Goal: Task Accomplishment & Management: Manage account settings

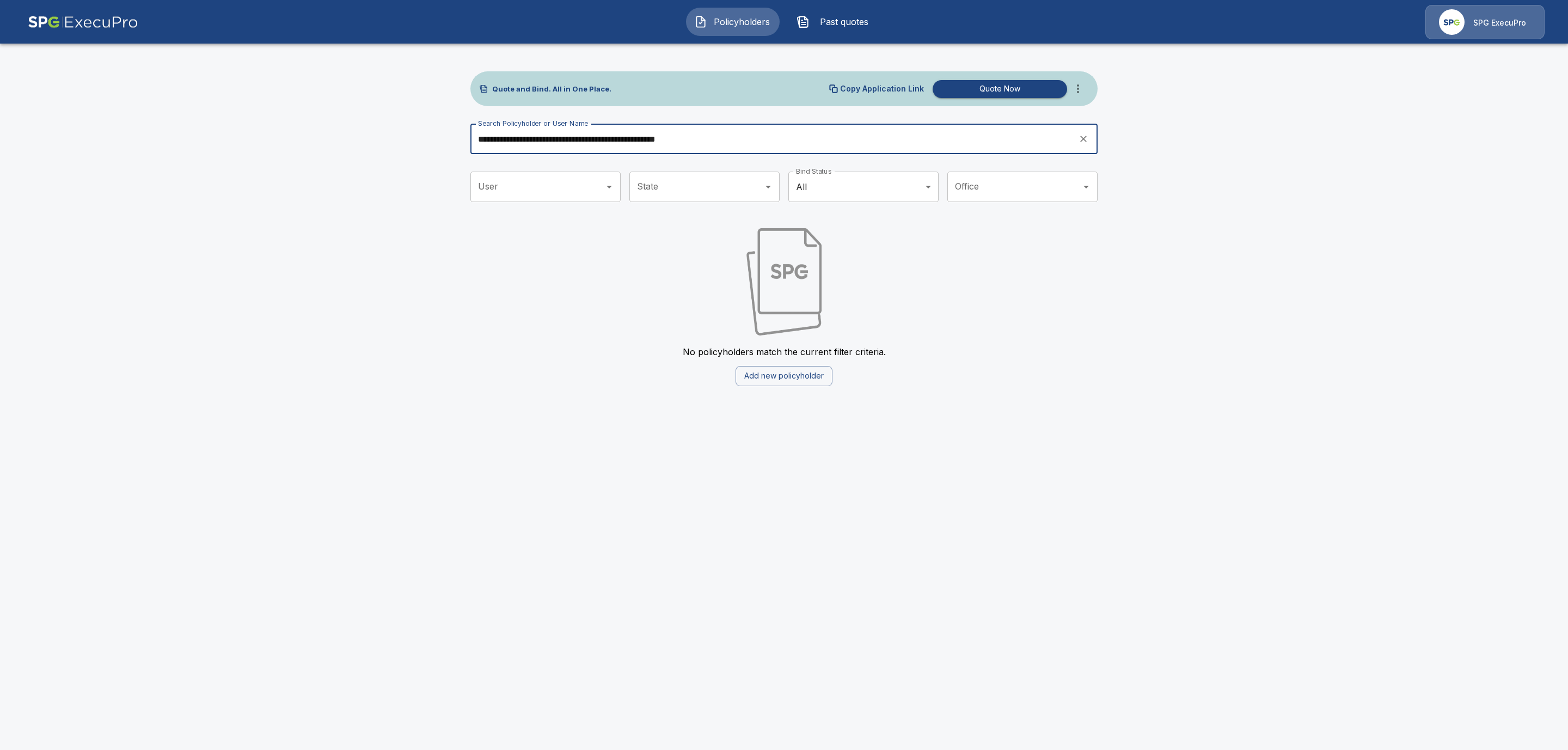
click at [785, 131] on input "**********" at bounding box center [771, 139] width 601 height 30
drag, startPoint x: 763, startPoint y: 138, endPoint x: 406, endPoint y: 138, distance: 357.0
click at [406, 138] on main "**********" at bounding box center [784, 200] width 1568 height 399
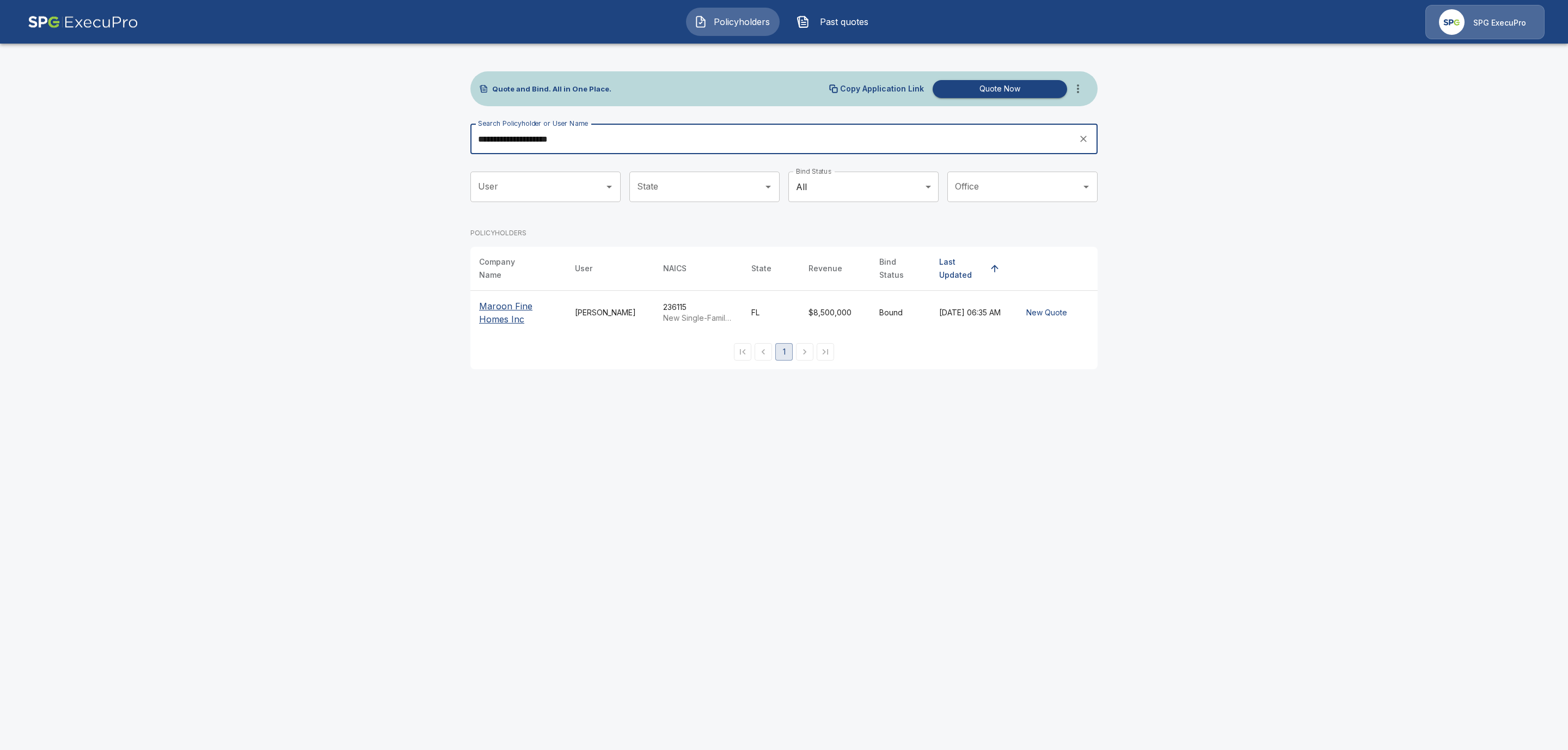
type input "**********"
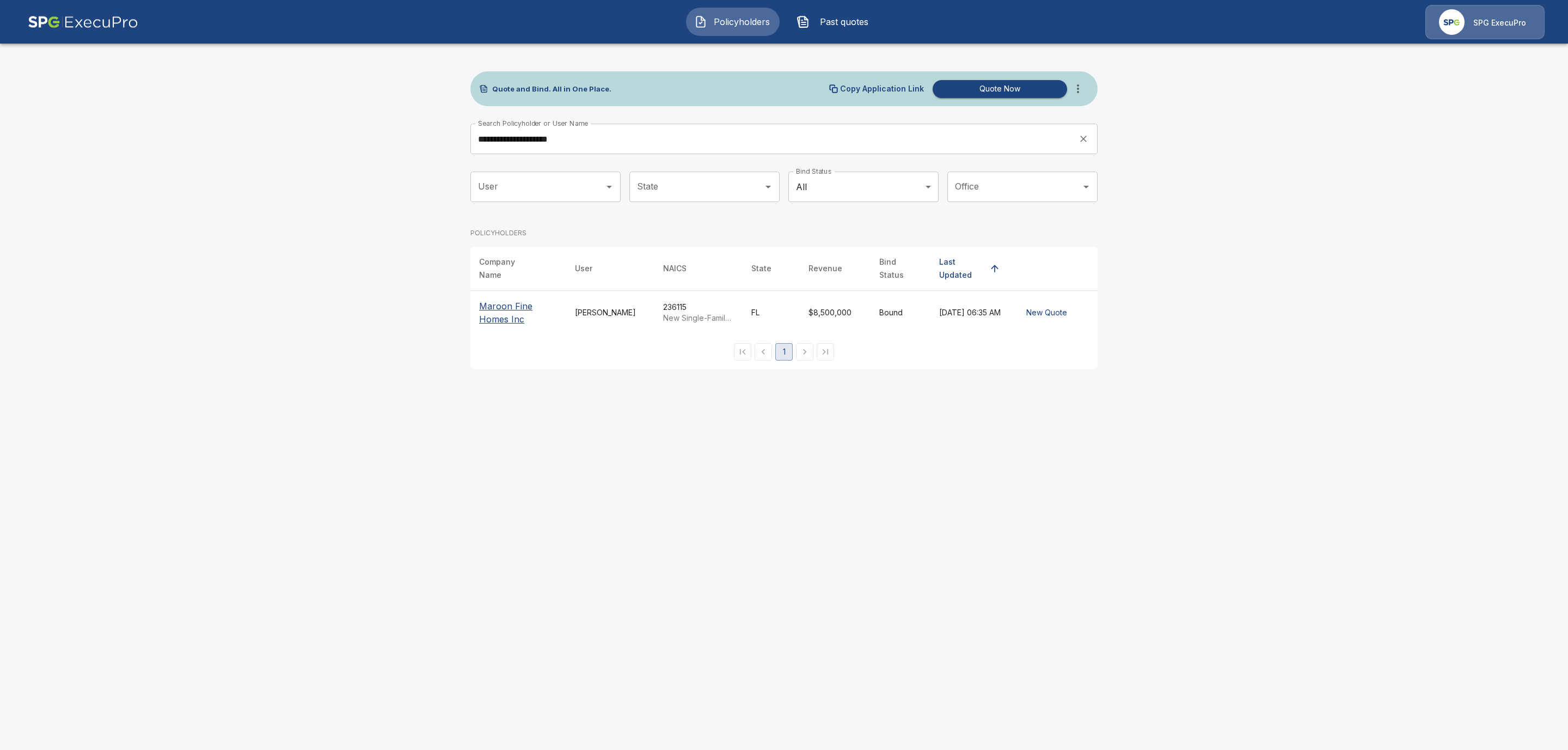
click at [504, 306] on p "Maroon Fine Homes Inc" at bounding box center [518, 312] width 79 height 26
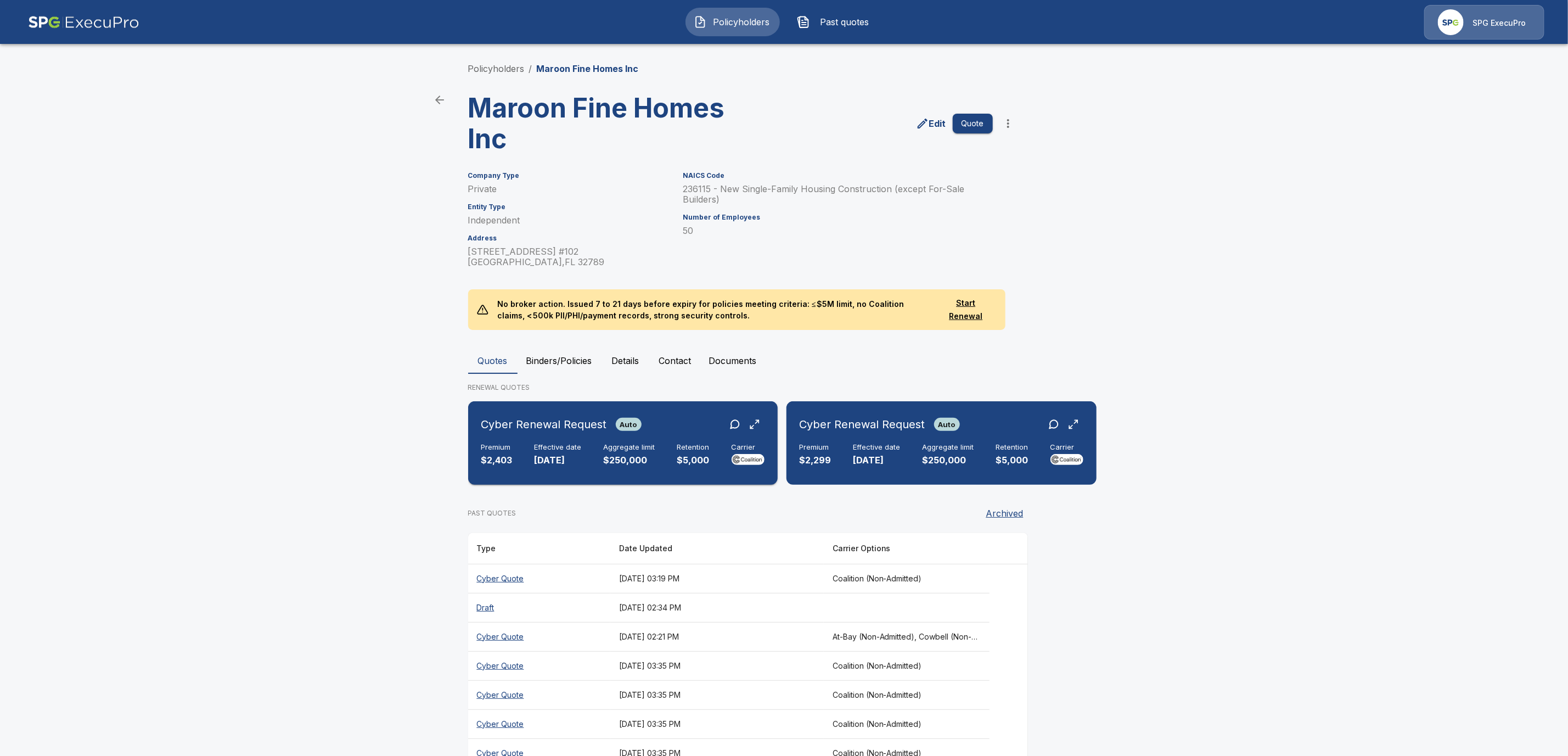
drag, startPoint x: 527, startPoint y: 422, endPoint x: 442, endPoint y: 382, distance: 93.9
click at [528, 422] on h6 "Cyber Renewal Request" at bounding box center [544, 424] width 126 height 18
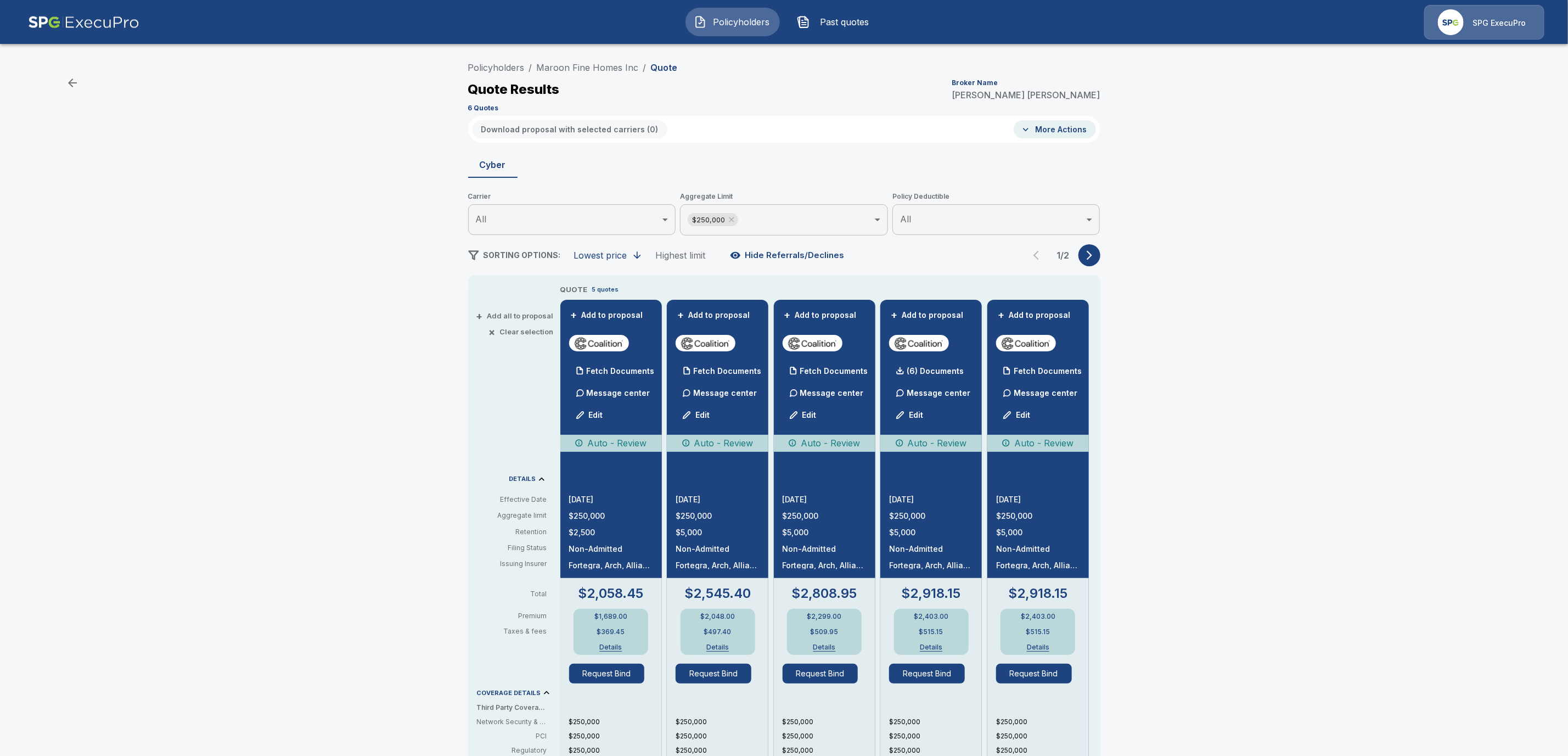
click at [1092, 250] on icon "button" at bounding box center [1090, 255] width 11 height 11
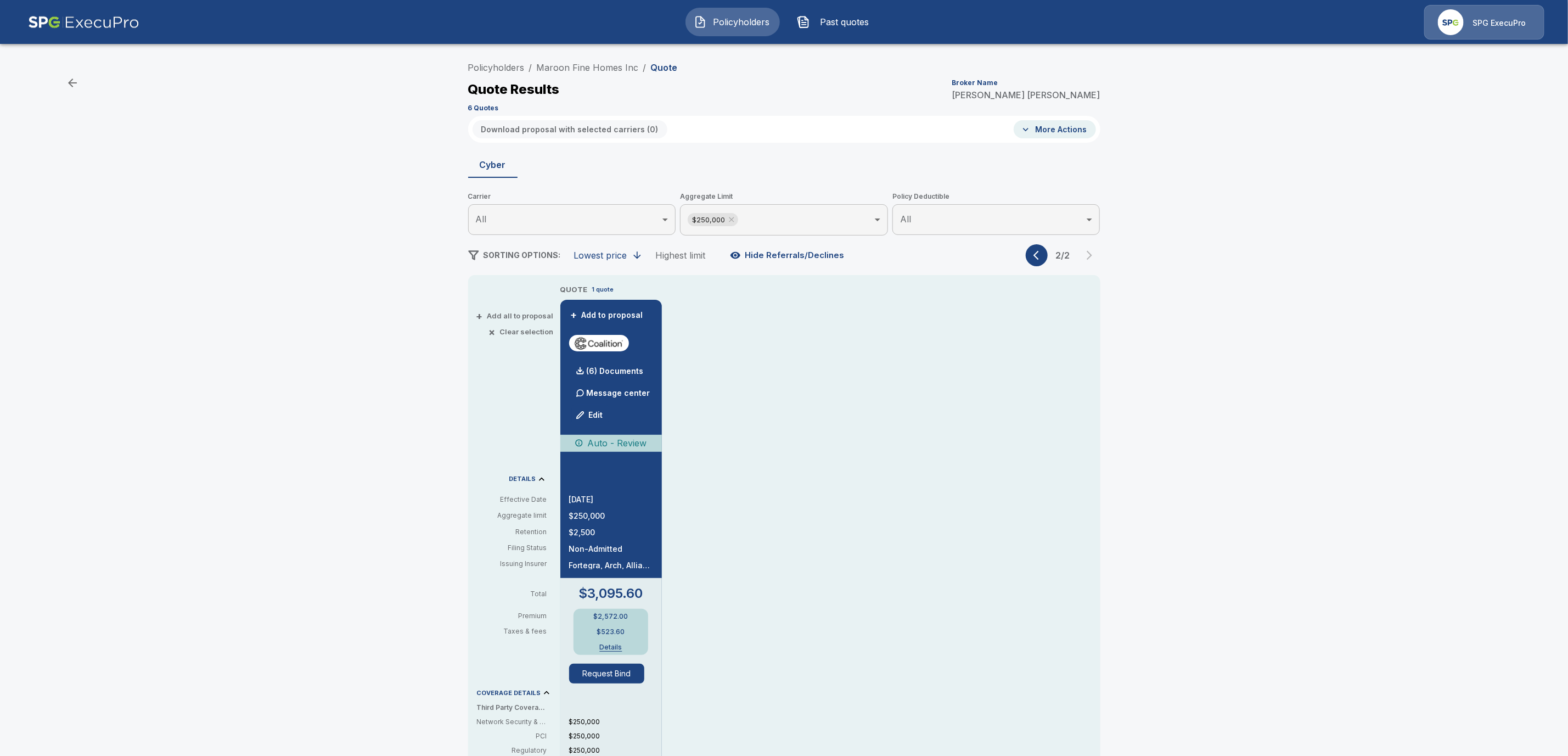
click at [1043, 256] on icon "button" at bounding box center [1039, 255] width 11 height 11
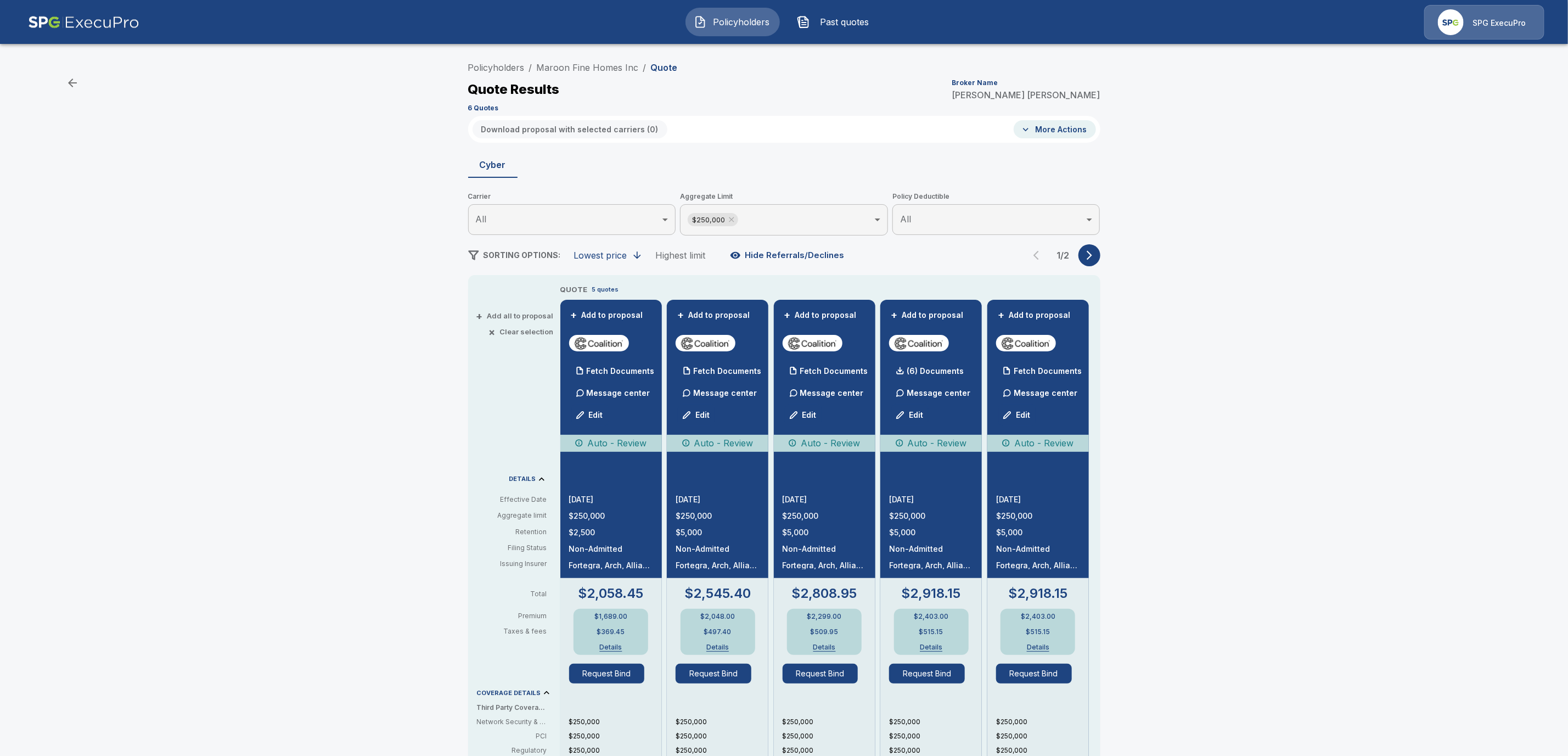
click at [1080, 136] on button "More Actions" at bounding box center [1055, 129] width 82 height 18
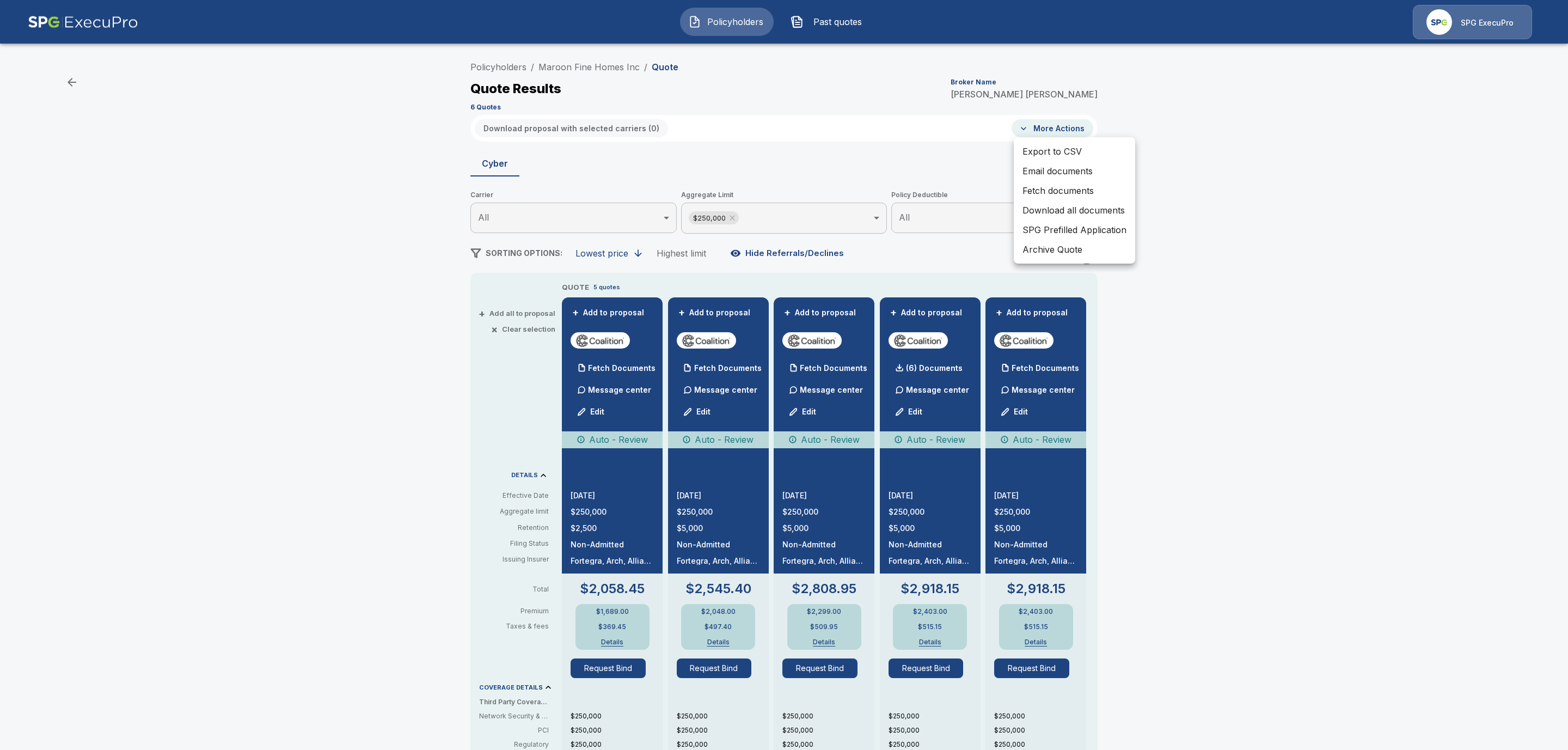
click at [1076, 192] on li "Fetch documents" at bounding box center [1074, 191] width 121 height 19
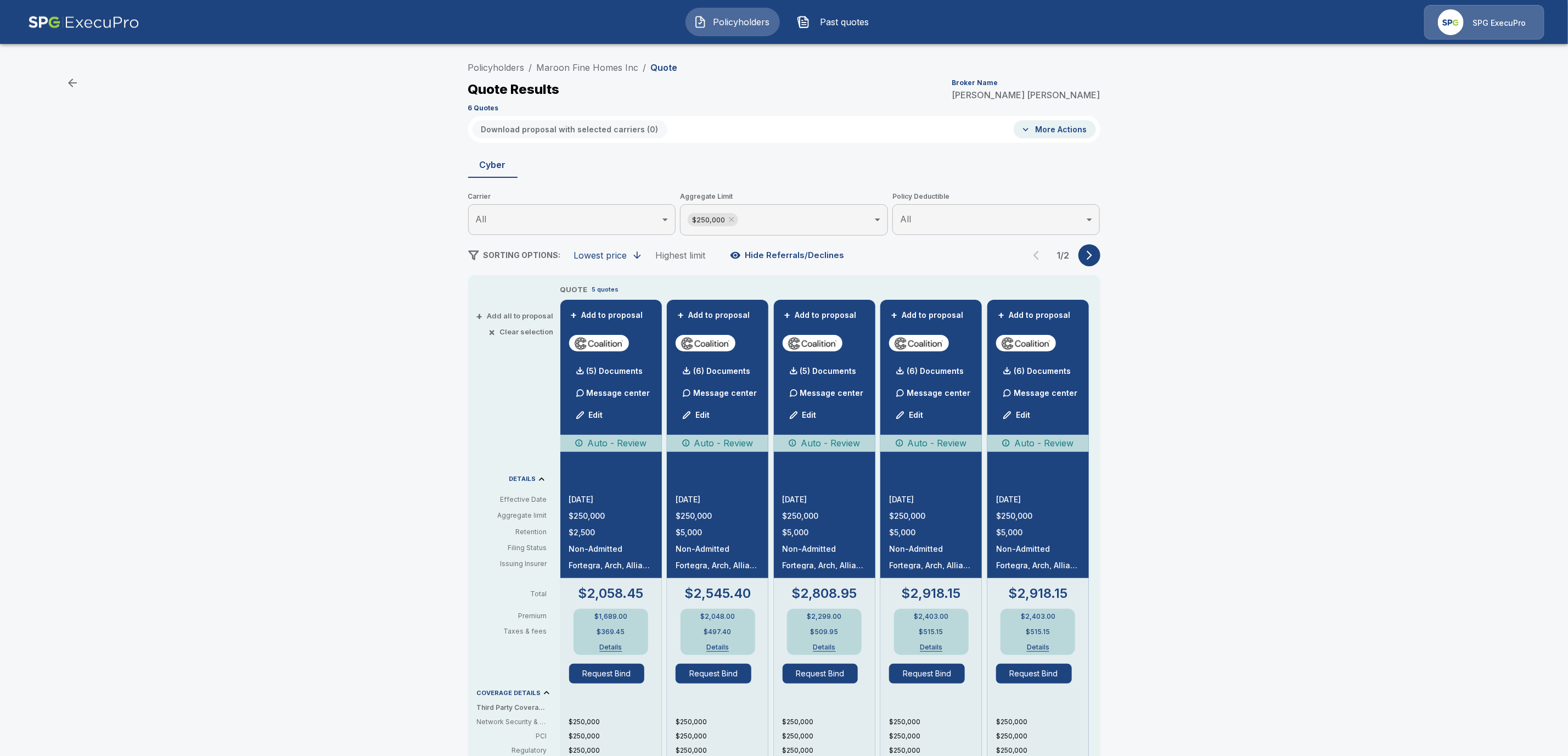
click at [1094, 260] on icon "button" at bounding box center [1090, 255] width 11 height 11
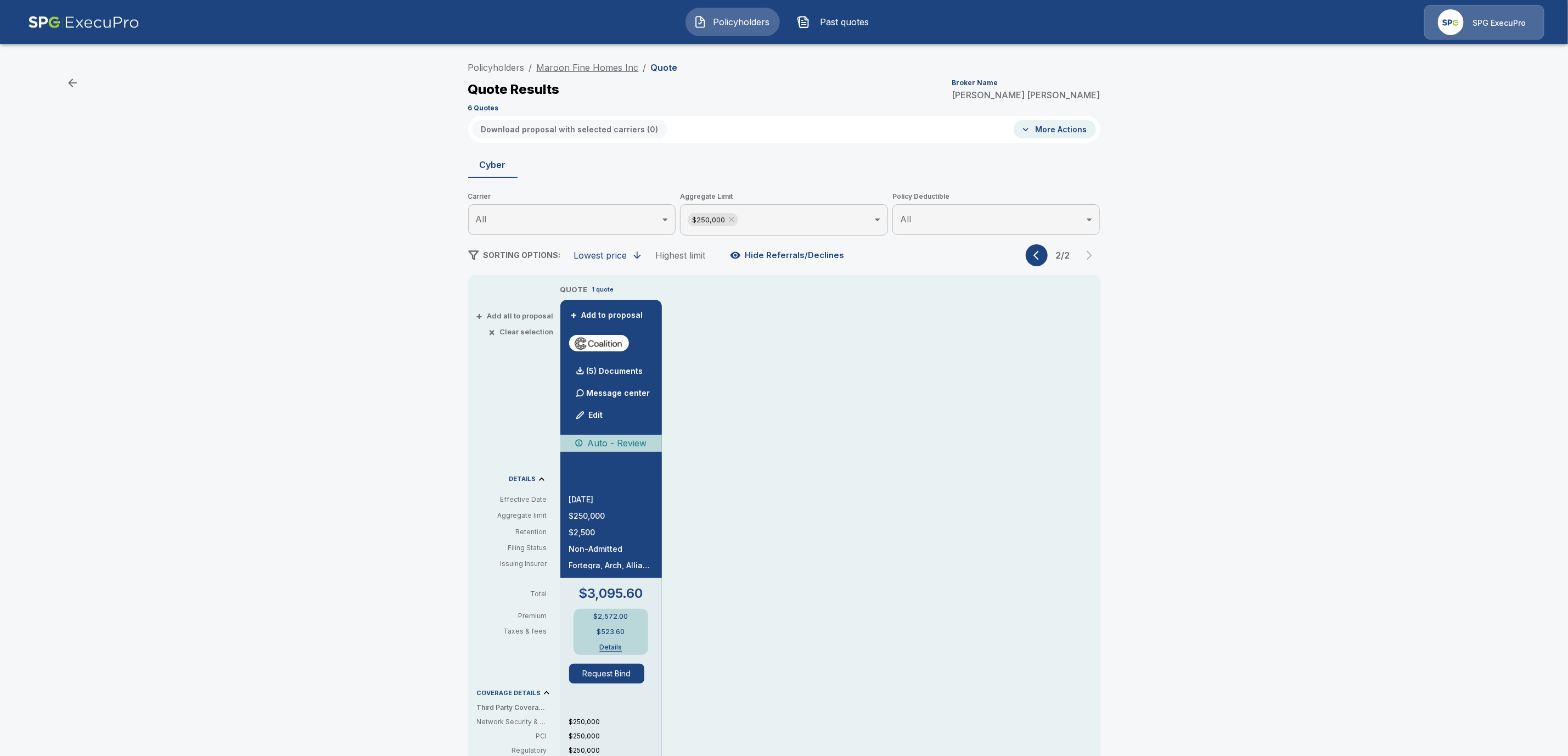
click at [568, 63] on link "Maroon Fine Homes Inc" at bounding box center [588, 68] width 102 height 11
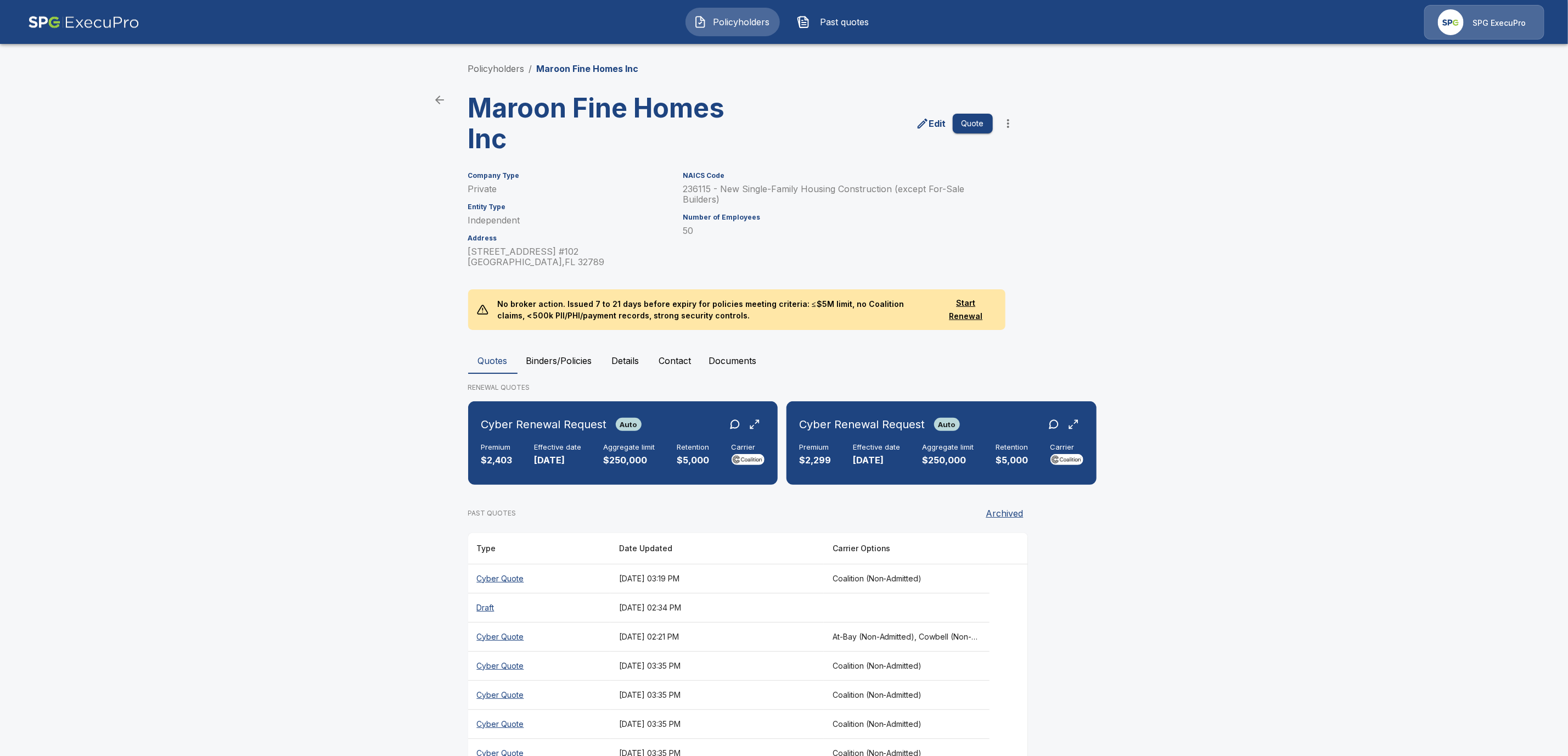
scroll to position [101, 0]
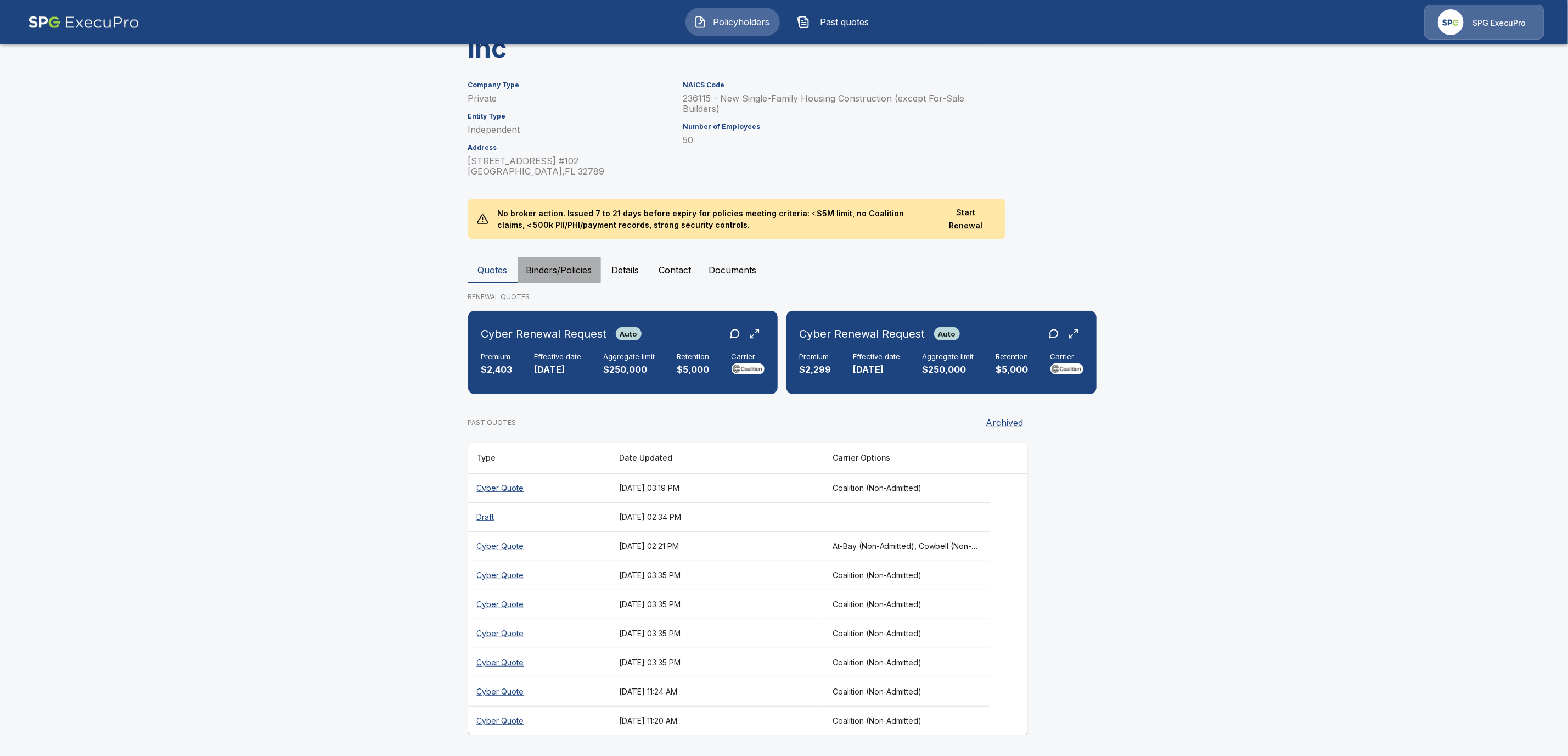
click at [576, 257] on button "Binders/Policies" at bounding box center [559, 270] width 83 height 26
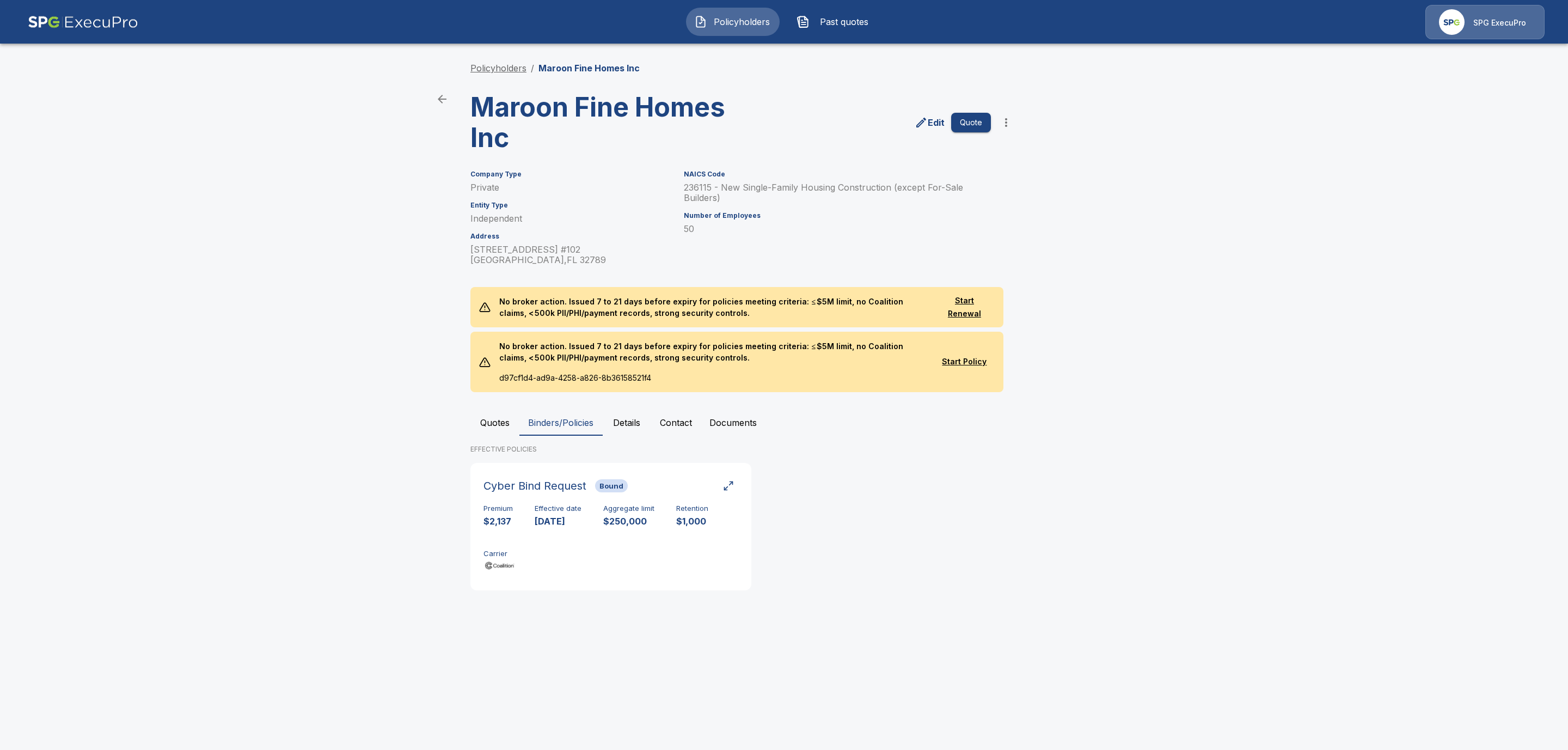
click at [503, 63] on link "Policyholders" at bounding box center [499, 68] width 56 height 11
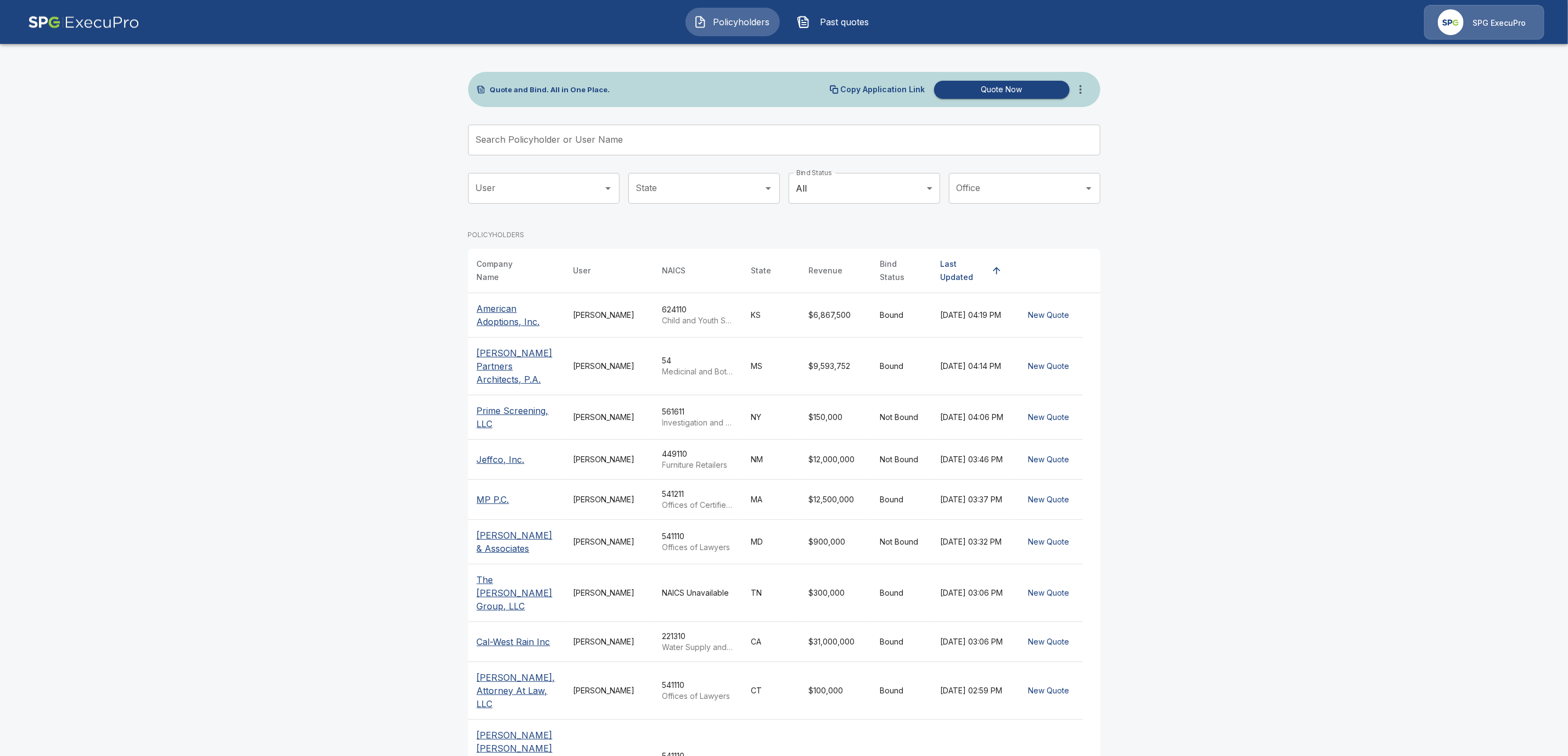
click at [534, 139] on input "Search Policyholder or User Name" at bounding box center [778, 140] width 620 height 31
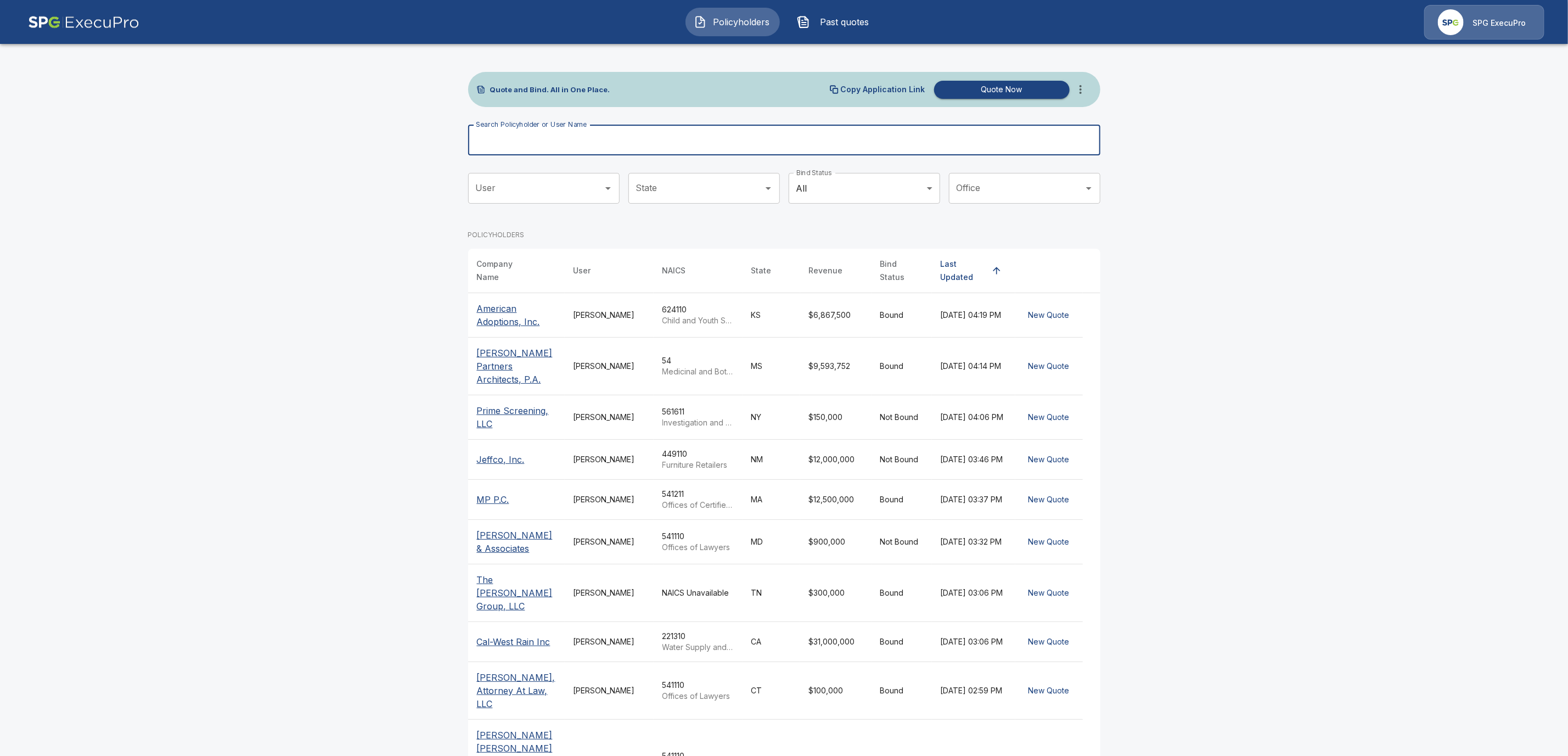
paste input "**********"
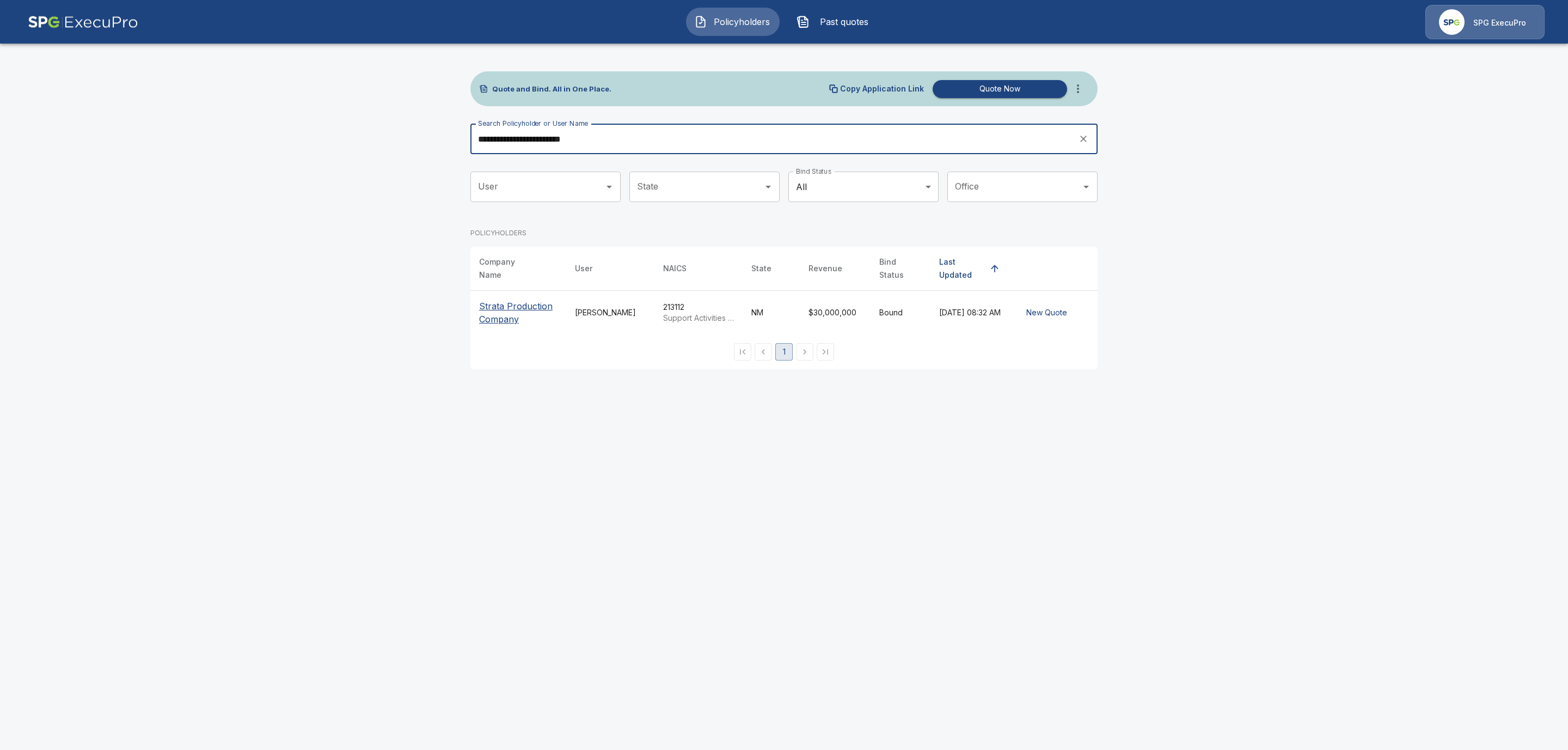
type input "**********"
click at [501, 301] on p "Strata Production Company" at bounding box center [518, 312] width 79 height 26
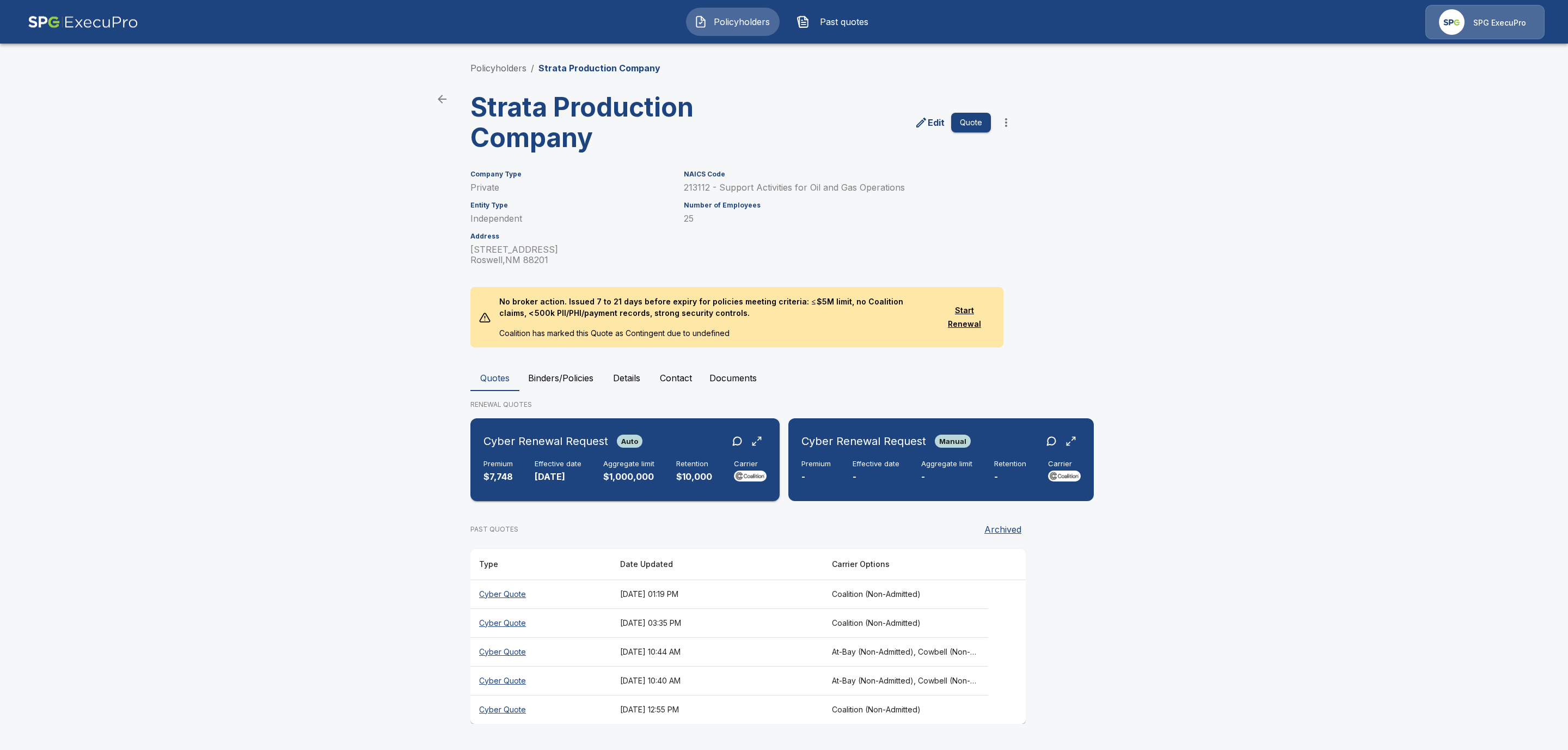
click at [559, 472] on p "10/1/2025" at bounding box center [558, 477] width 47 height 13
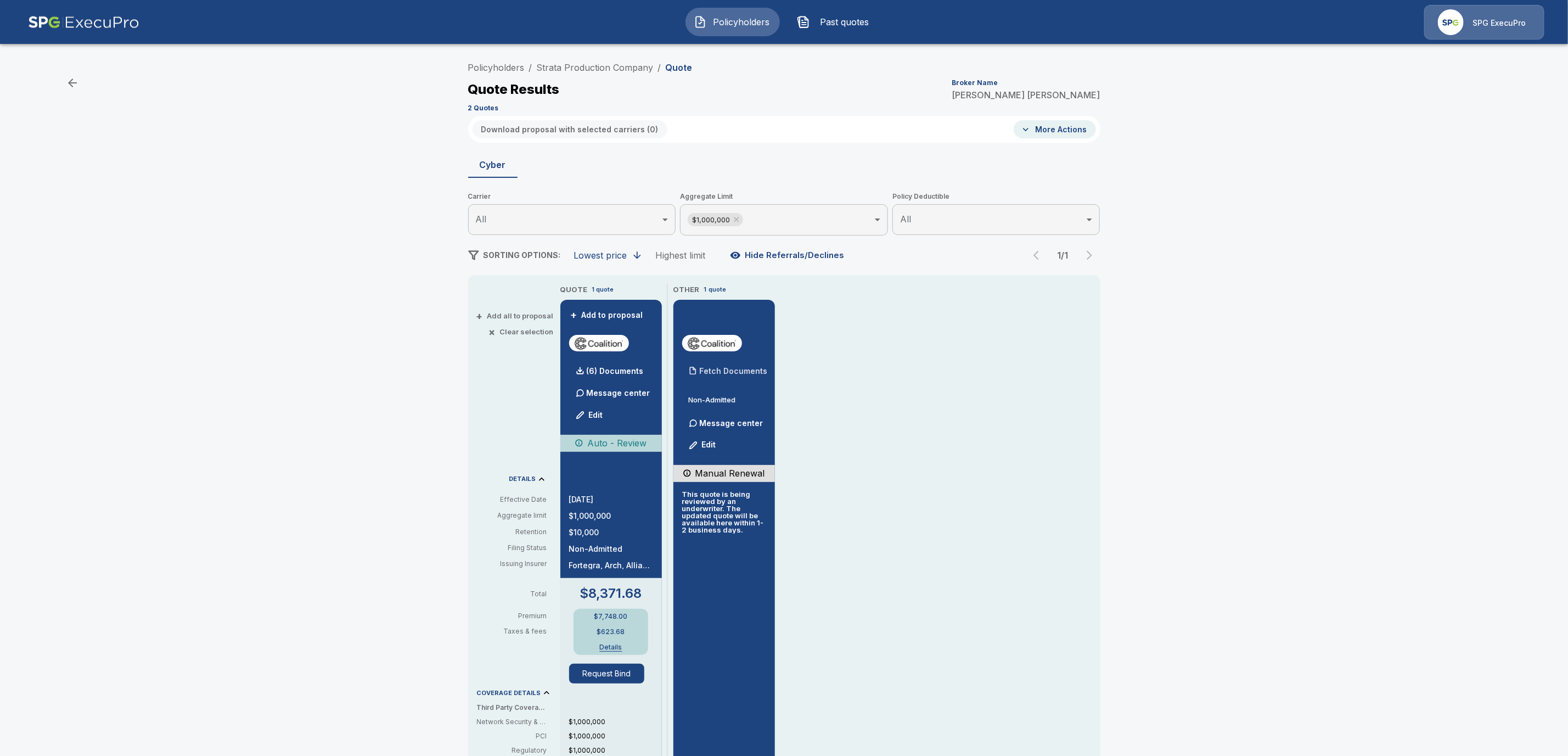
click at [740, 372] on p "Fetch Documents" at bounding box center [733, 371] width 68 height 8
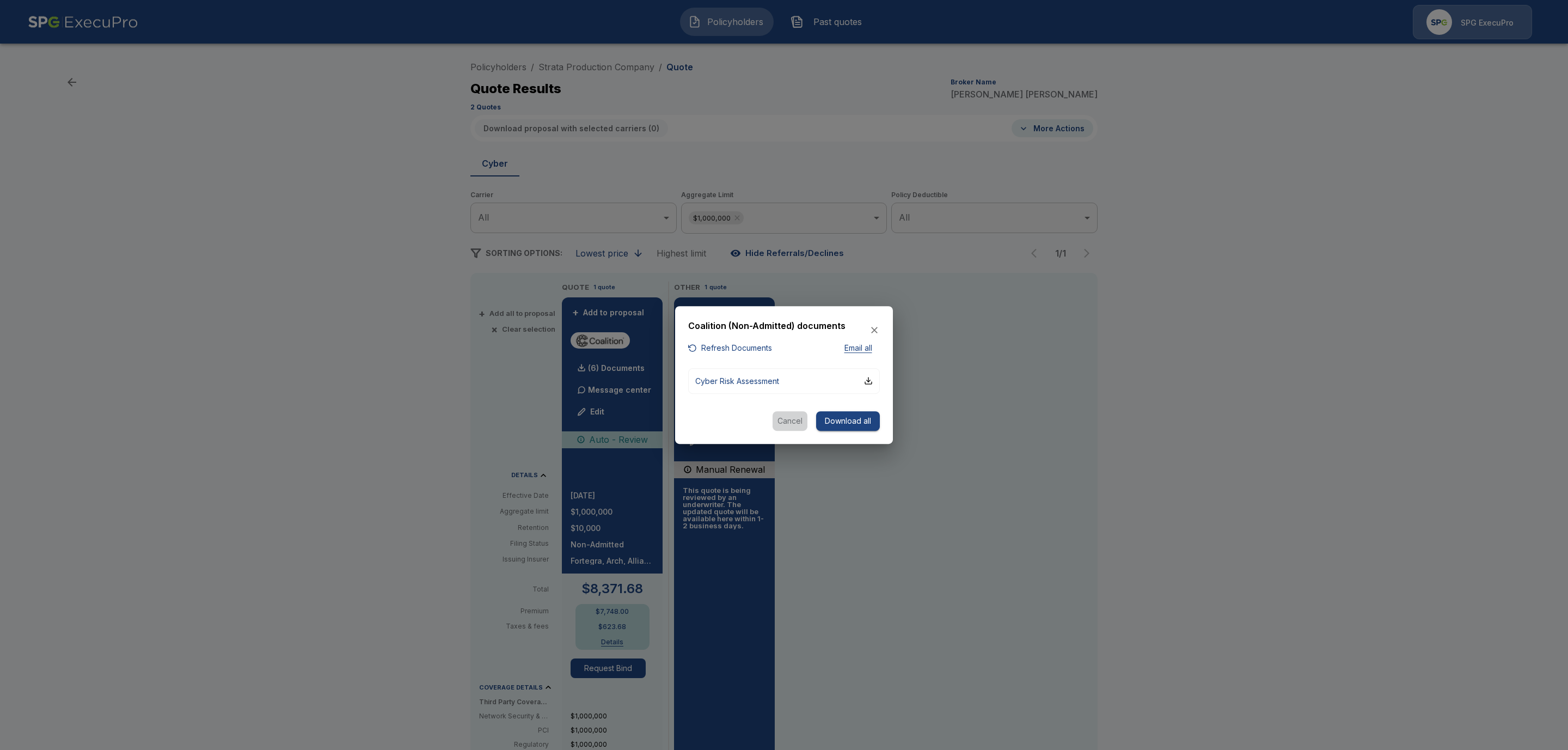
click at [796, 421] on button "Cancel" at bounding box center [789, 421] width 35 height 20
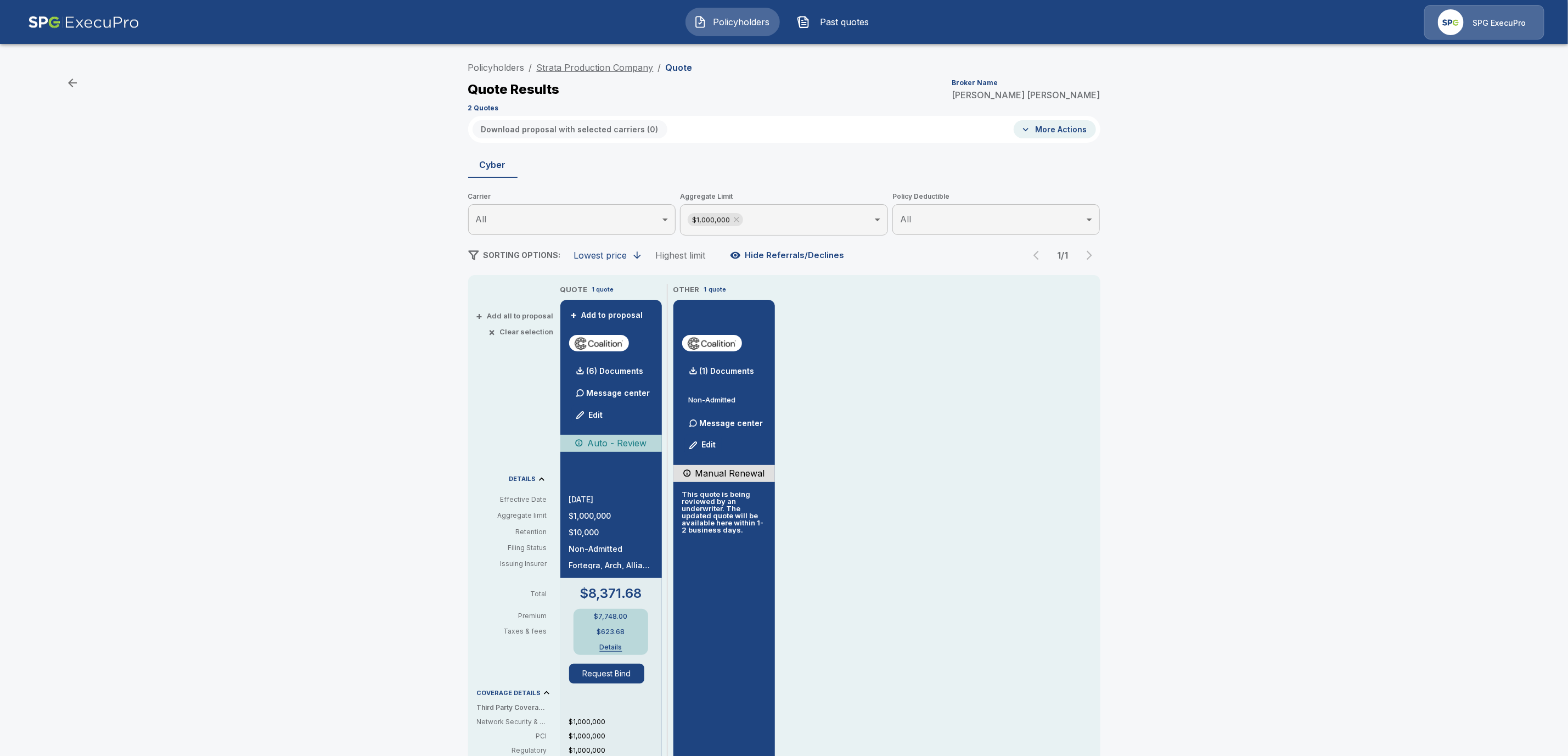
click at [575, 65] on link "Strata Production Company" at bounding box center [595, 68] width 117 height 11
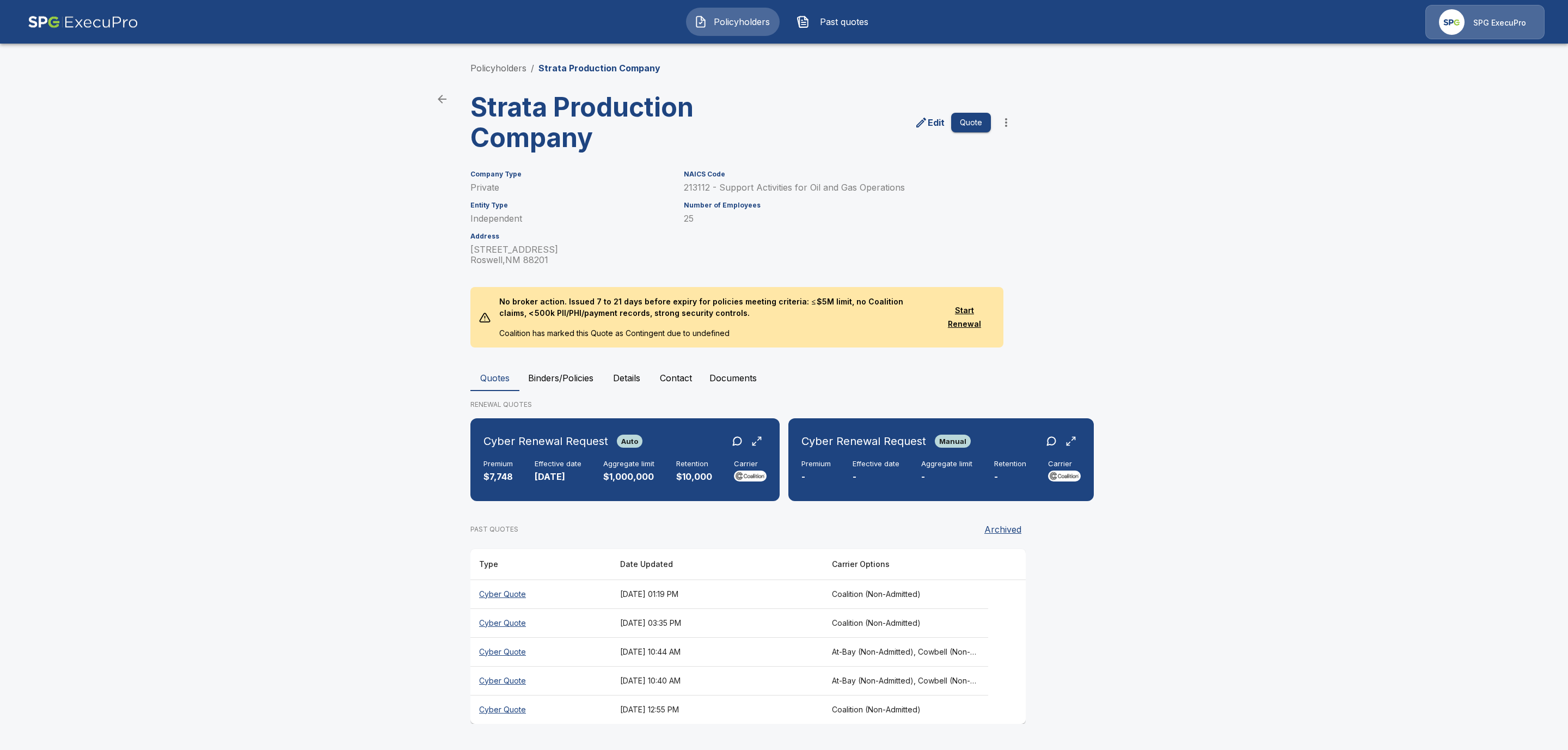
click at [560, 380] on button "Binders/Policies" at bounding box center [561, 377] width 83 height 26
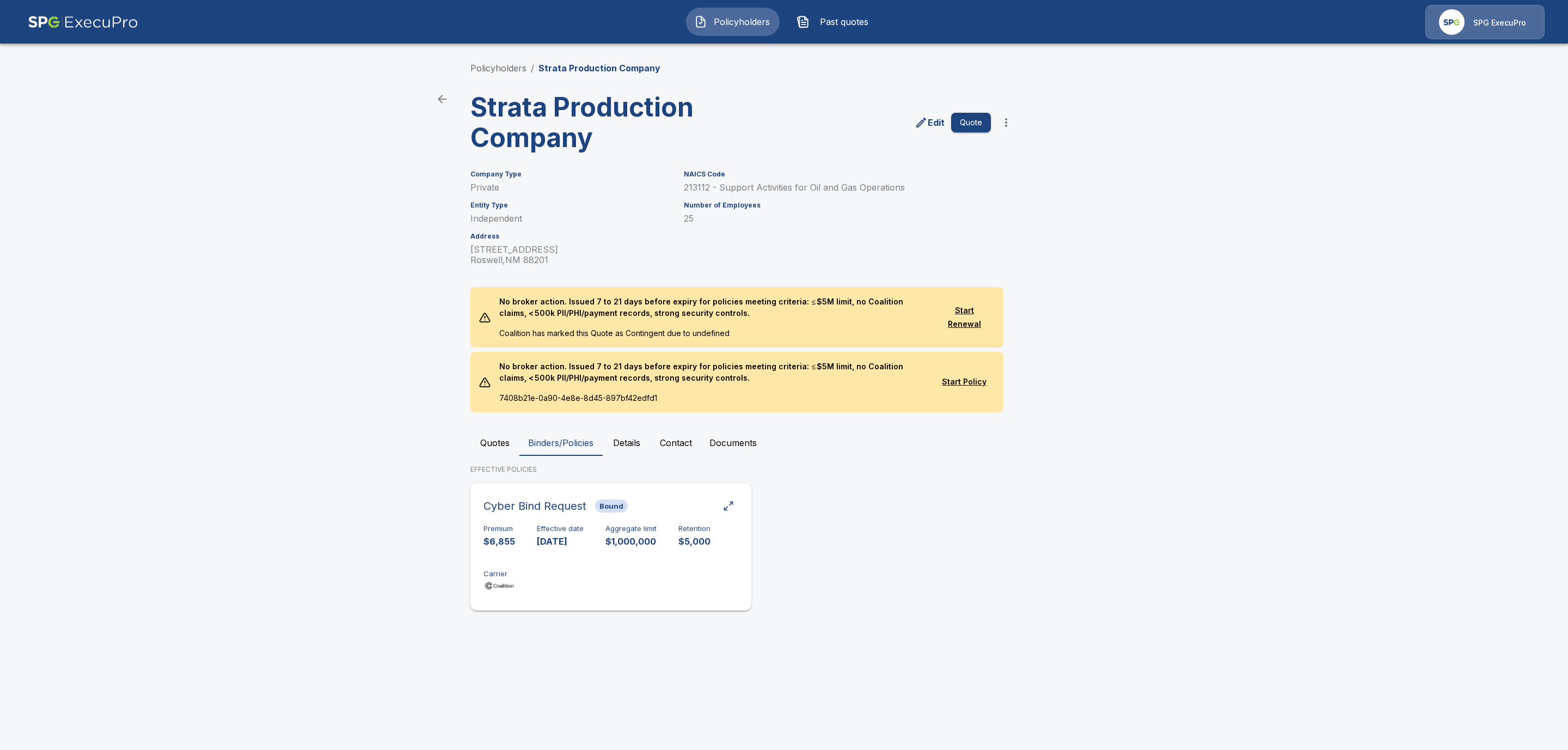
click at [569, 506] on h6 "Cyber Bind Request" at bounding box center [534, 506] width 103 height 18
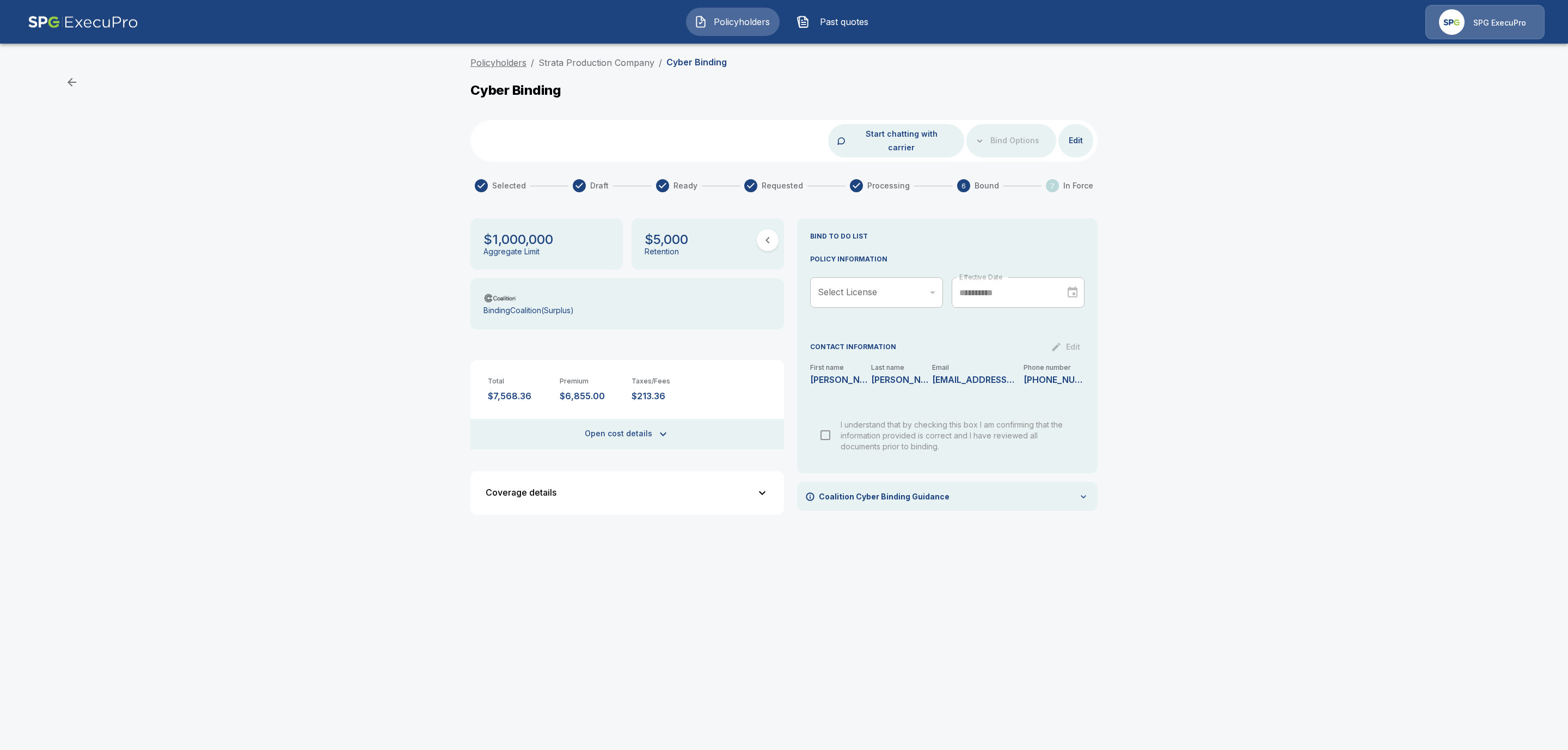
click at [485, 62] on link "Policyholders" at bounding box center [499, 63] width 56 height 11
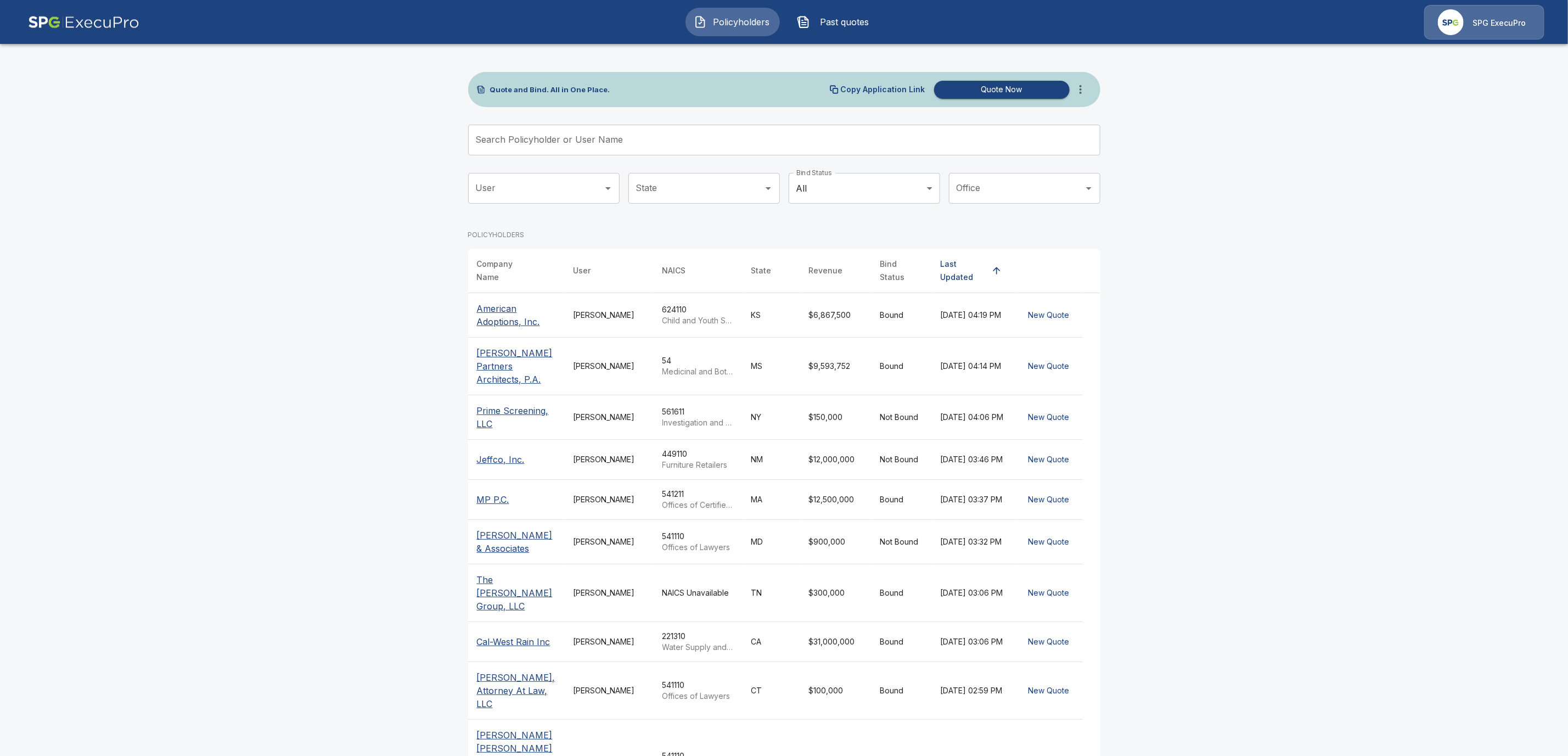
click at [503, 145] on input "Search Policyholder or User Name" at bounding box center [778, 140] width 620 height 31
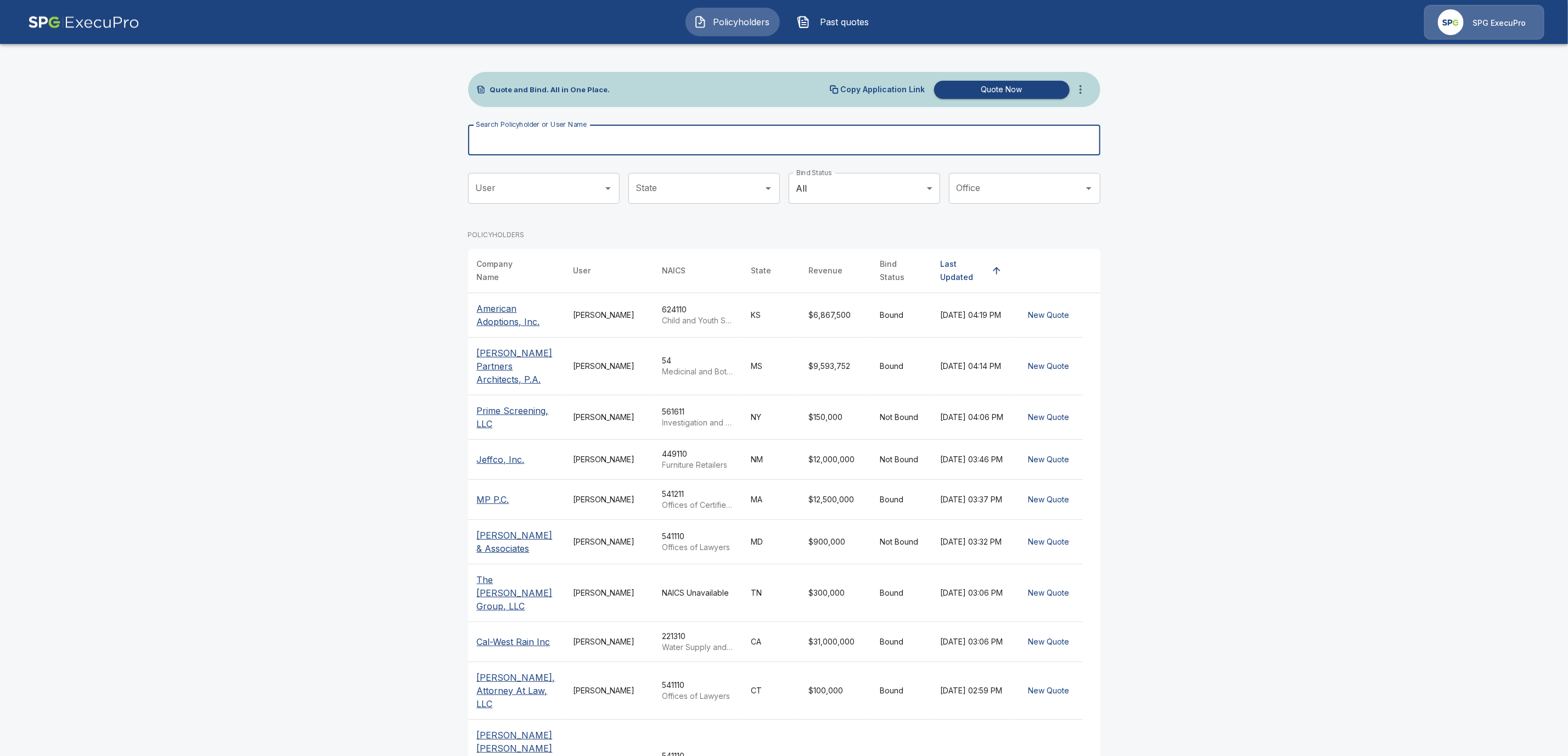
paste input "**********"
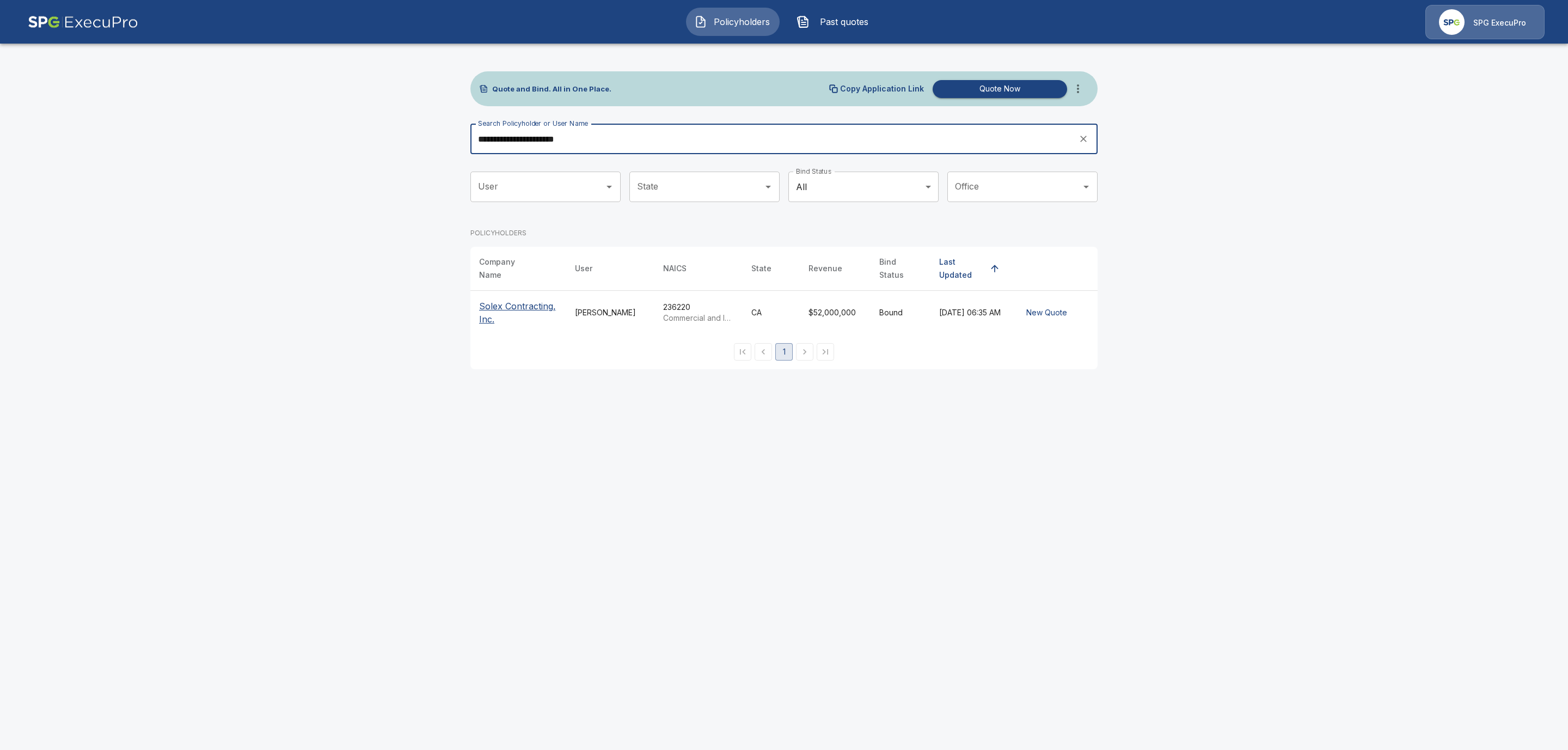
type input "**********"
click at [496, 307] on p "Solex Contracting, Inc." at bounding box center [518, 312] width 79 height 26
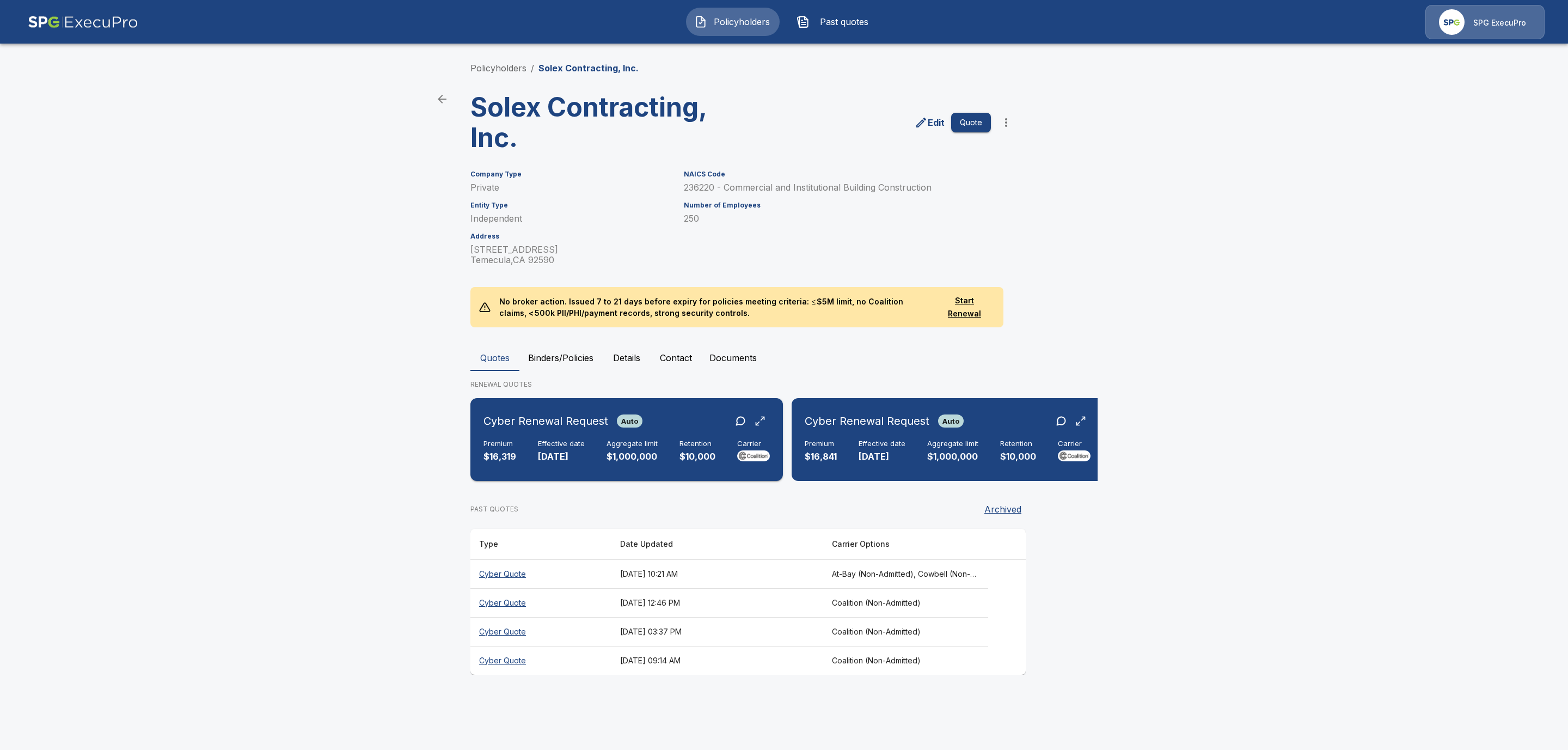
click at [526, 432] on div "Cyber Renewal Request Auto Premium $16,319 Effective date 10/1/2025 Aggregate l…" at bounding box center [626, 440] width 304 height 74
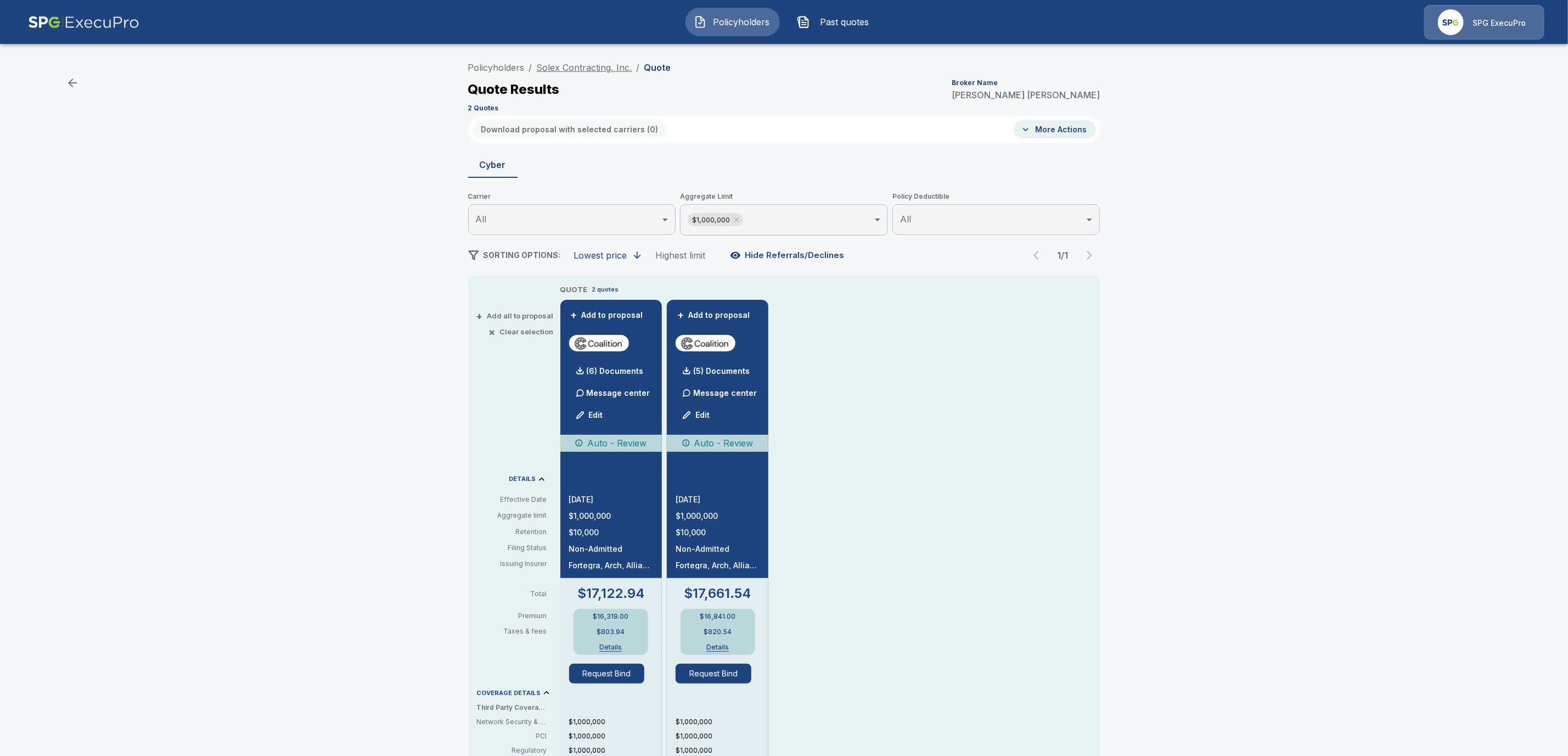
click at [578, 62] on link "Solex Contracting, Inc." at bounding box center [585, 68] width 96 height 11
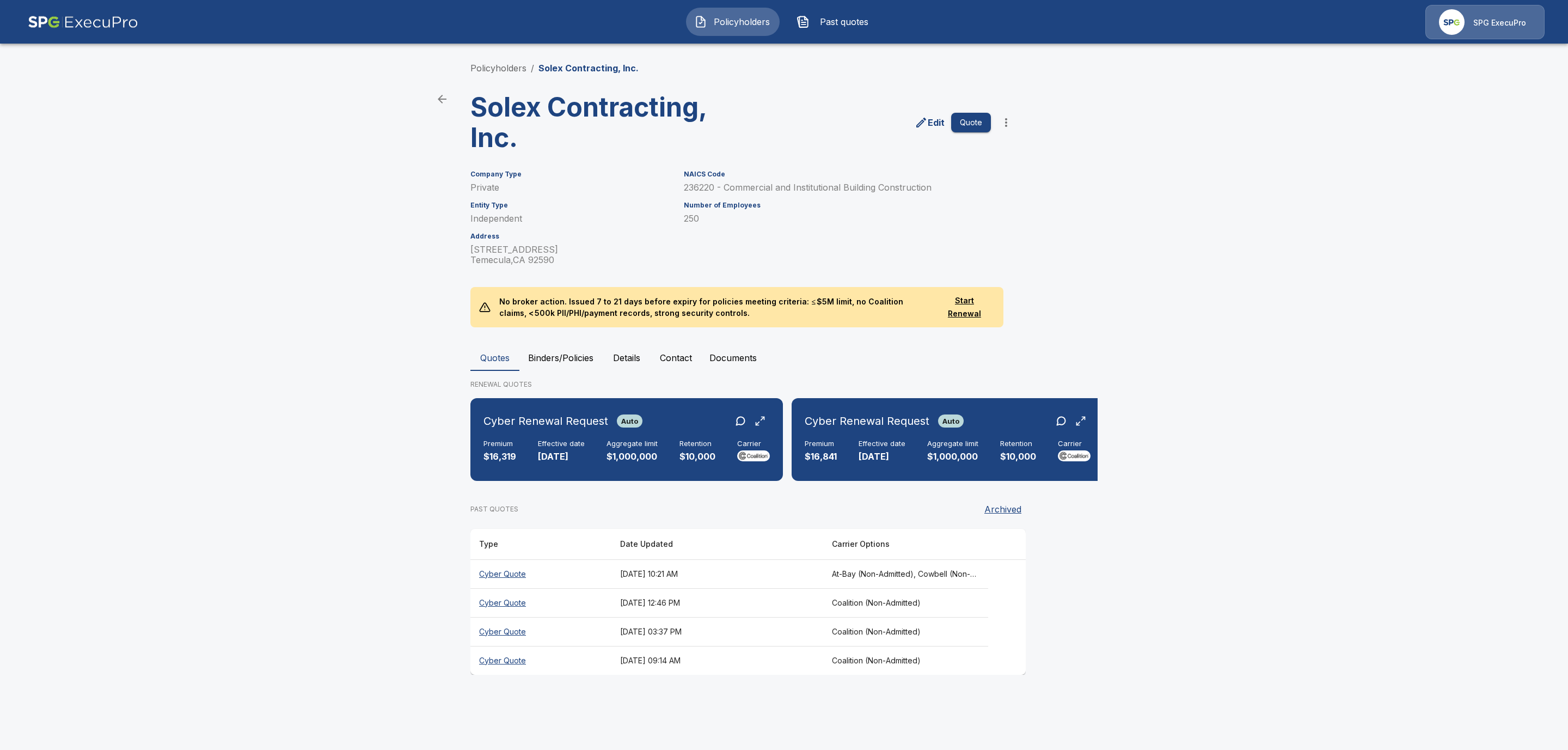
click at [550, 361] on button "Binders/Policies" at bounding box center [561, 357] width 83 height 26
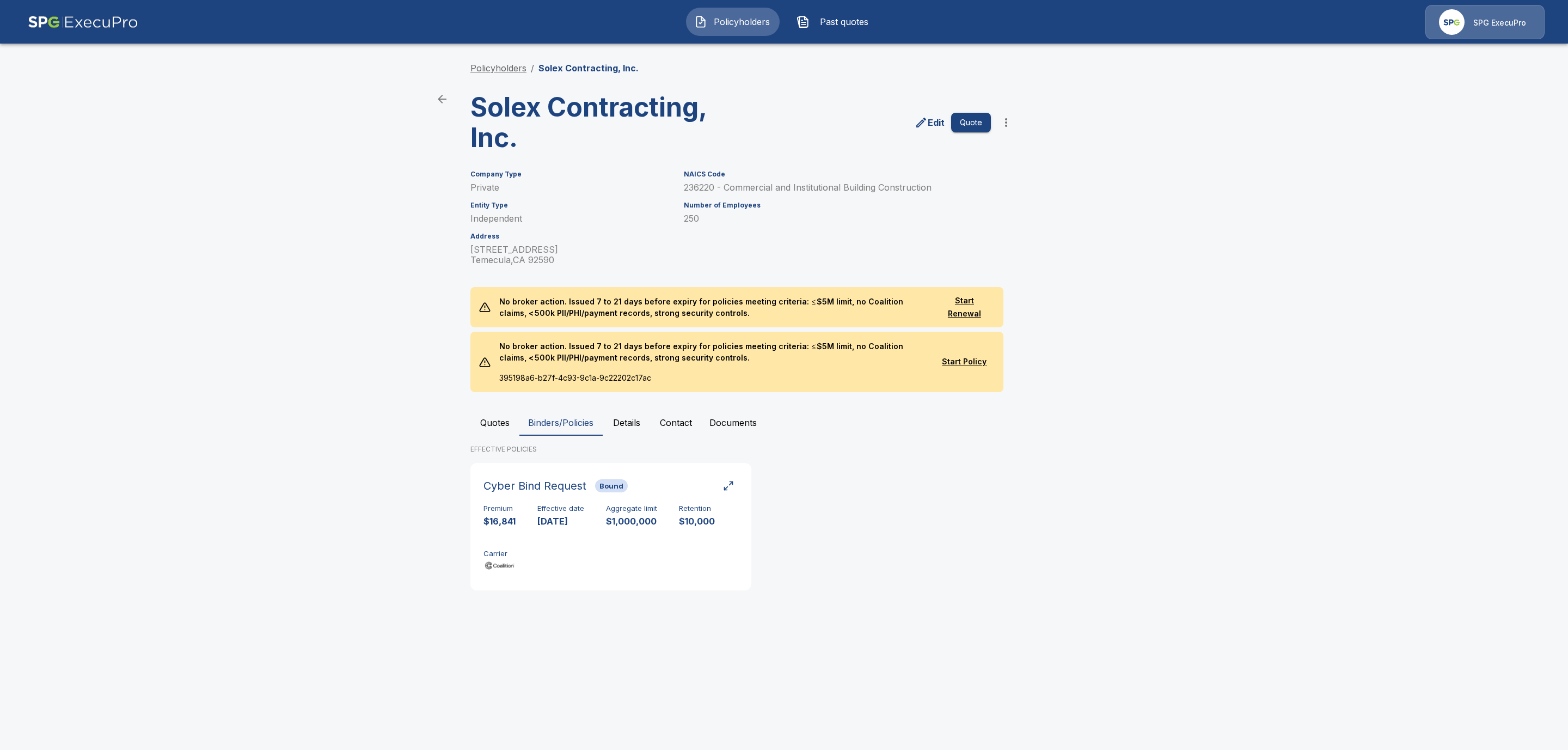
click at [505, 65] on link "Policyholders" at bounding box center [499, 68] width 56 height 11
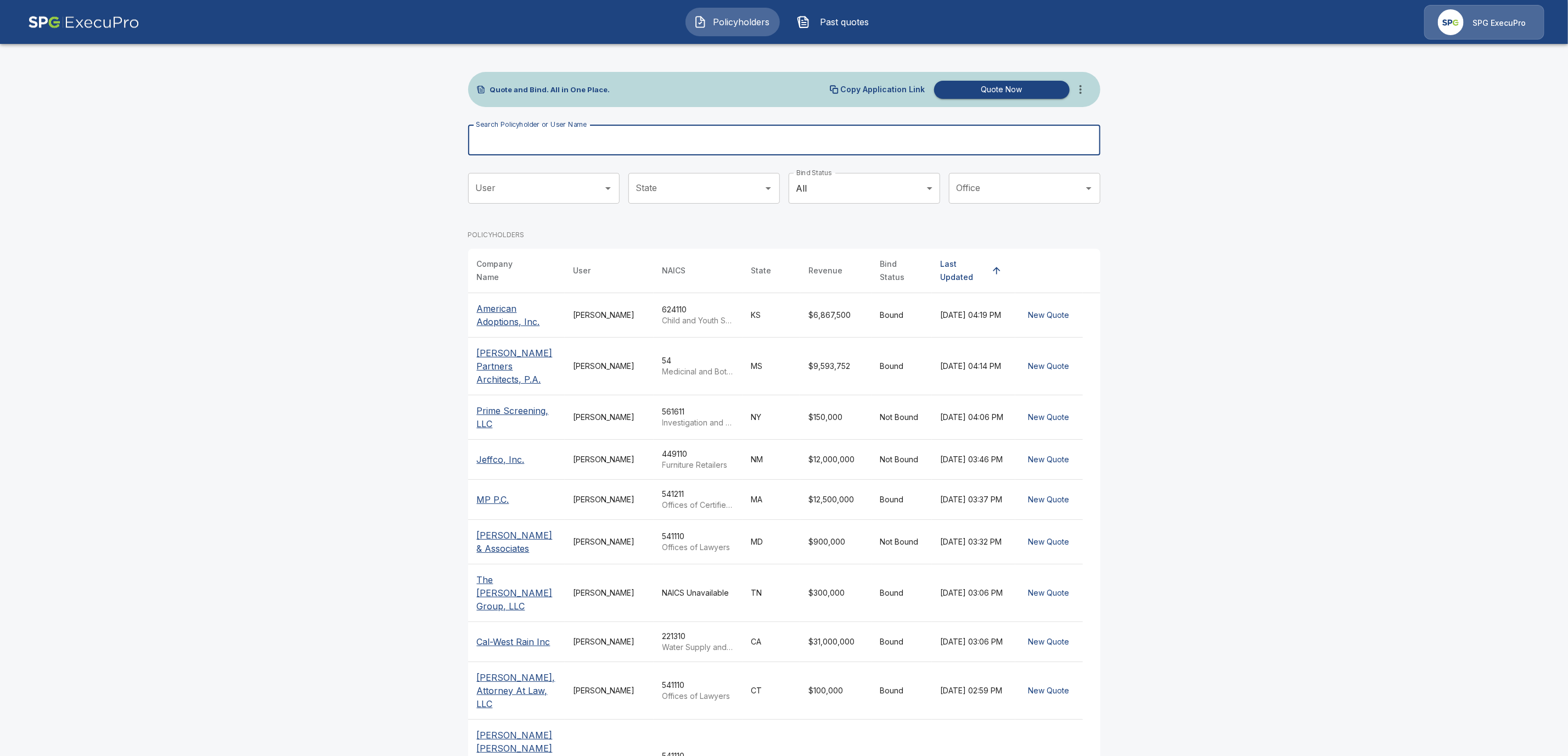
click at [544, 144] on input "Search Policyholder or User Name" at bounding box center [778, 140] width 620 height 31
paste input "**********"
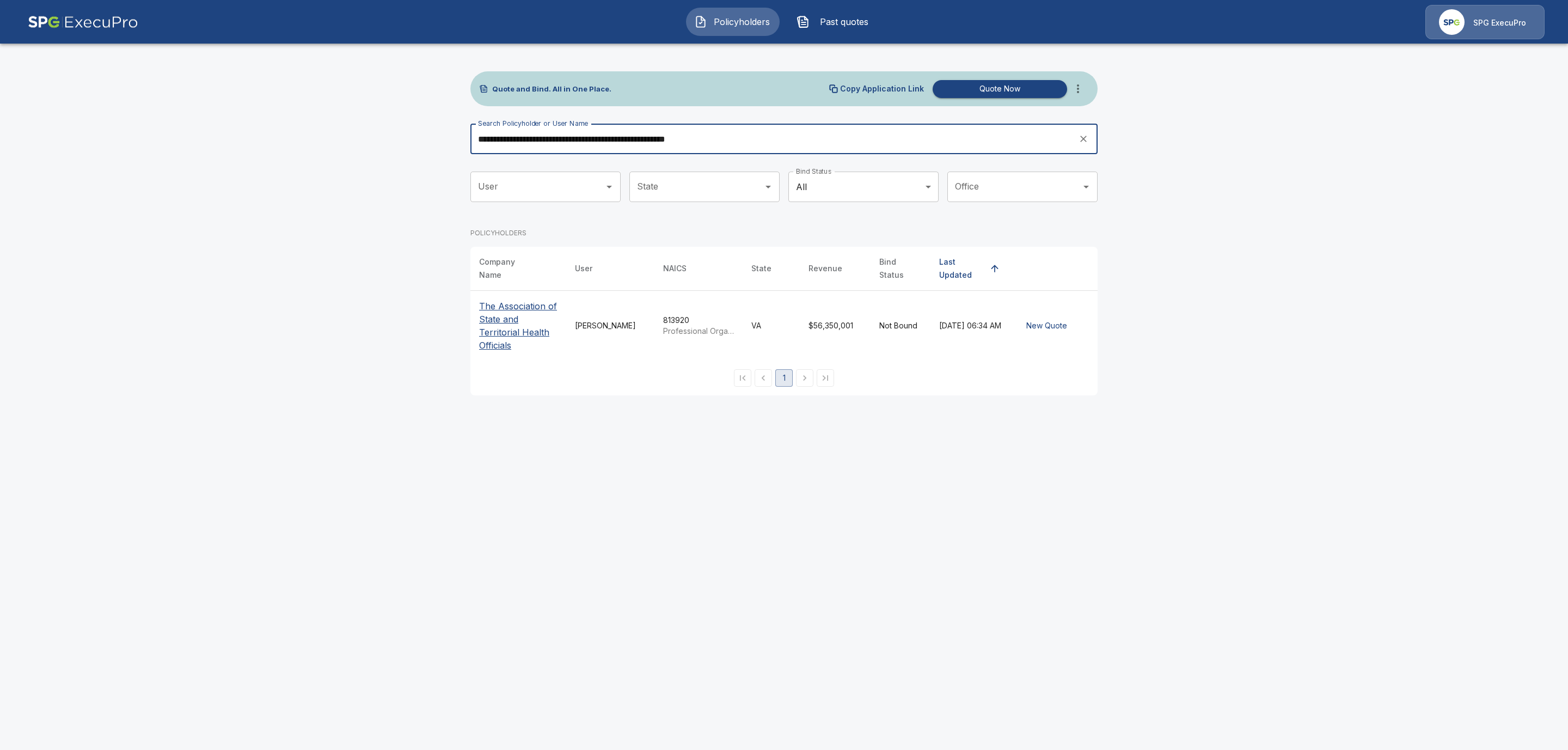
type input "**********"
click at [481, 323] on p "The Association of State and Territorial Health Officials" at bounding box center [518, 326] width 79 height 52
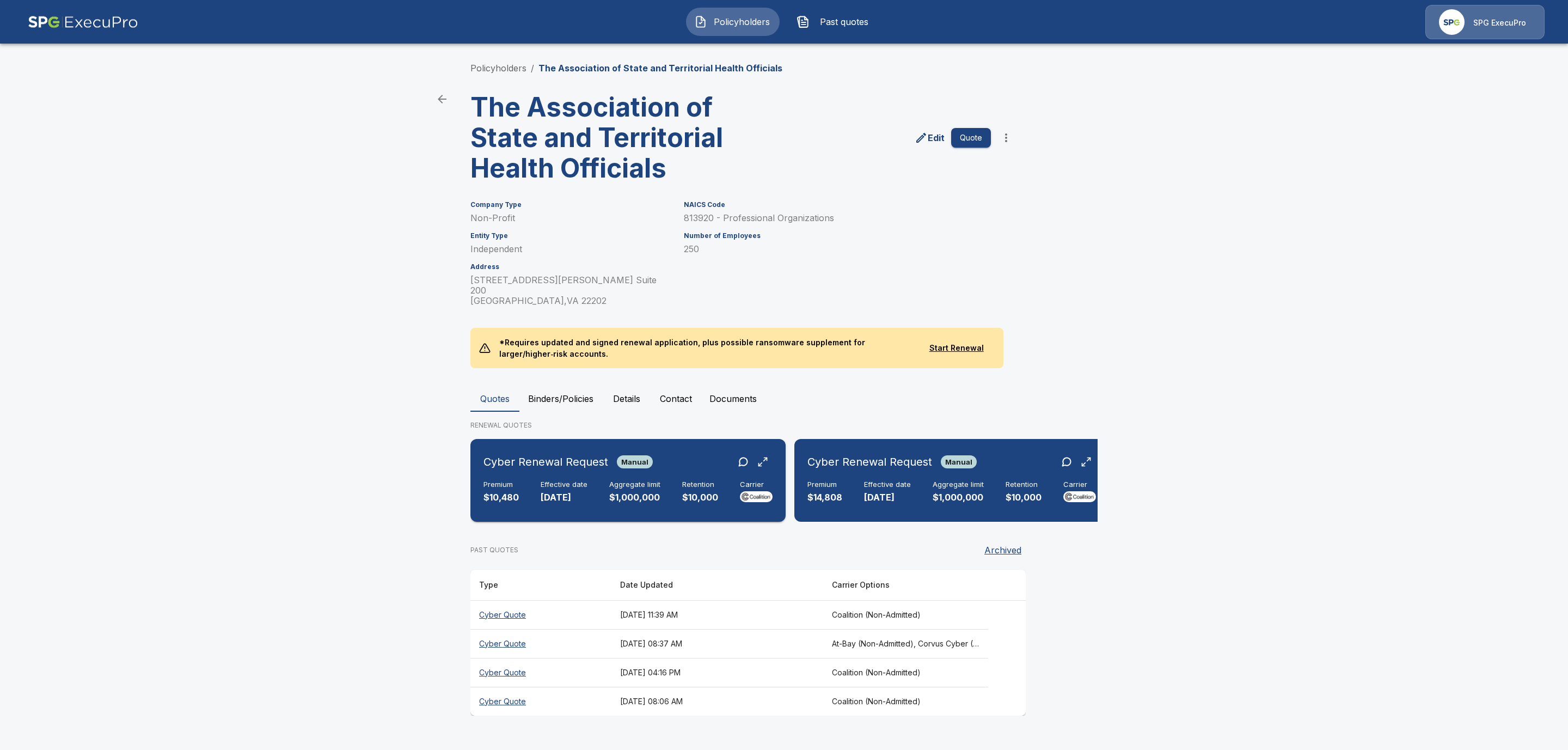
click at [511, 491] on p "$10,480" at bounding box center [501, 497] width 35 height 13
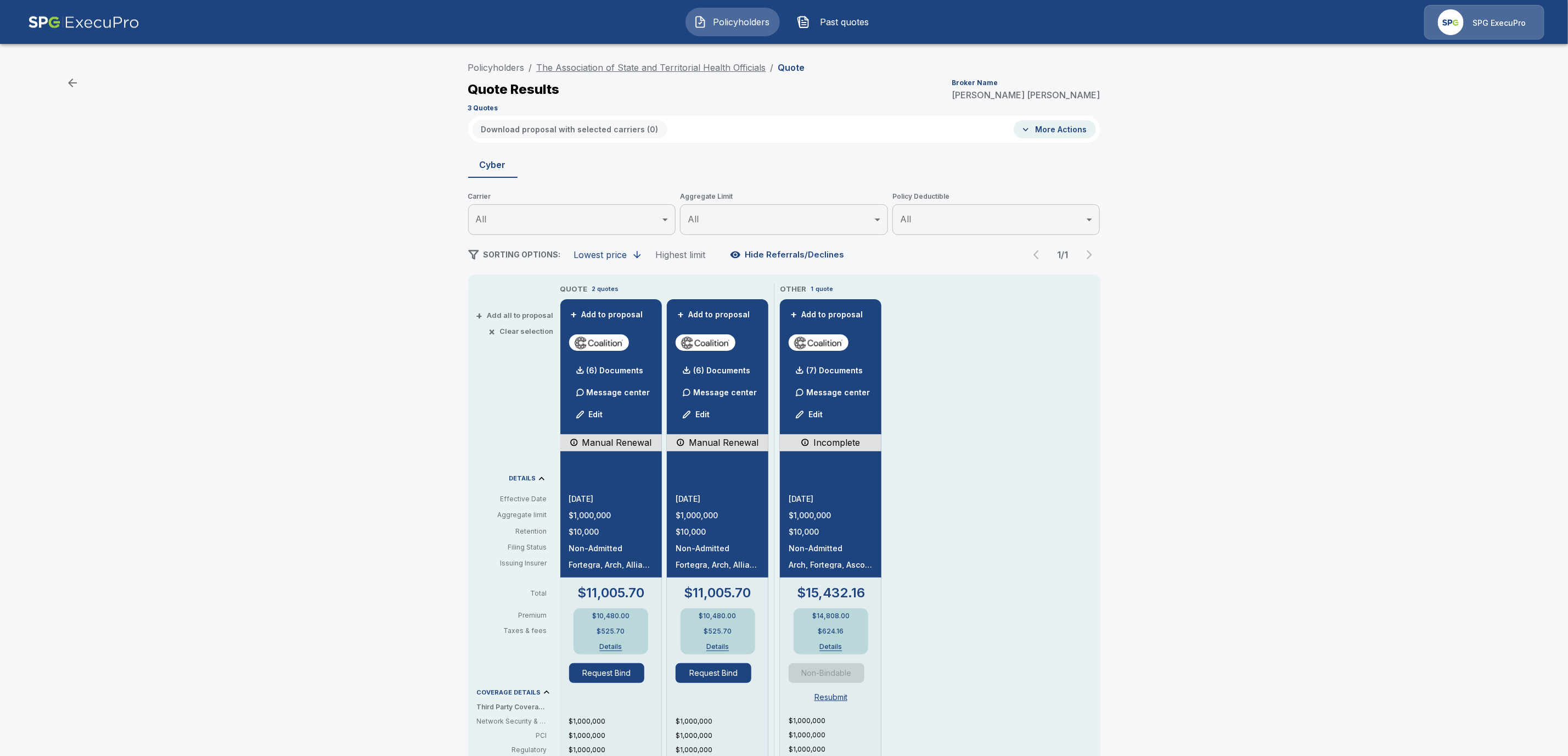
click at [586, 64] on link "The Association of State and Territorial Health Officials" at bounding box center [652, 68] width 230 height 11
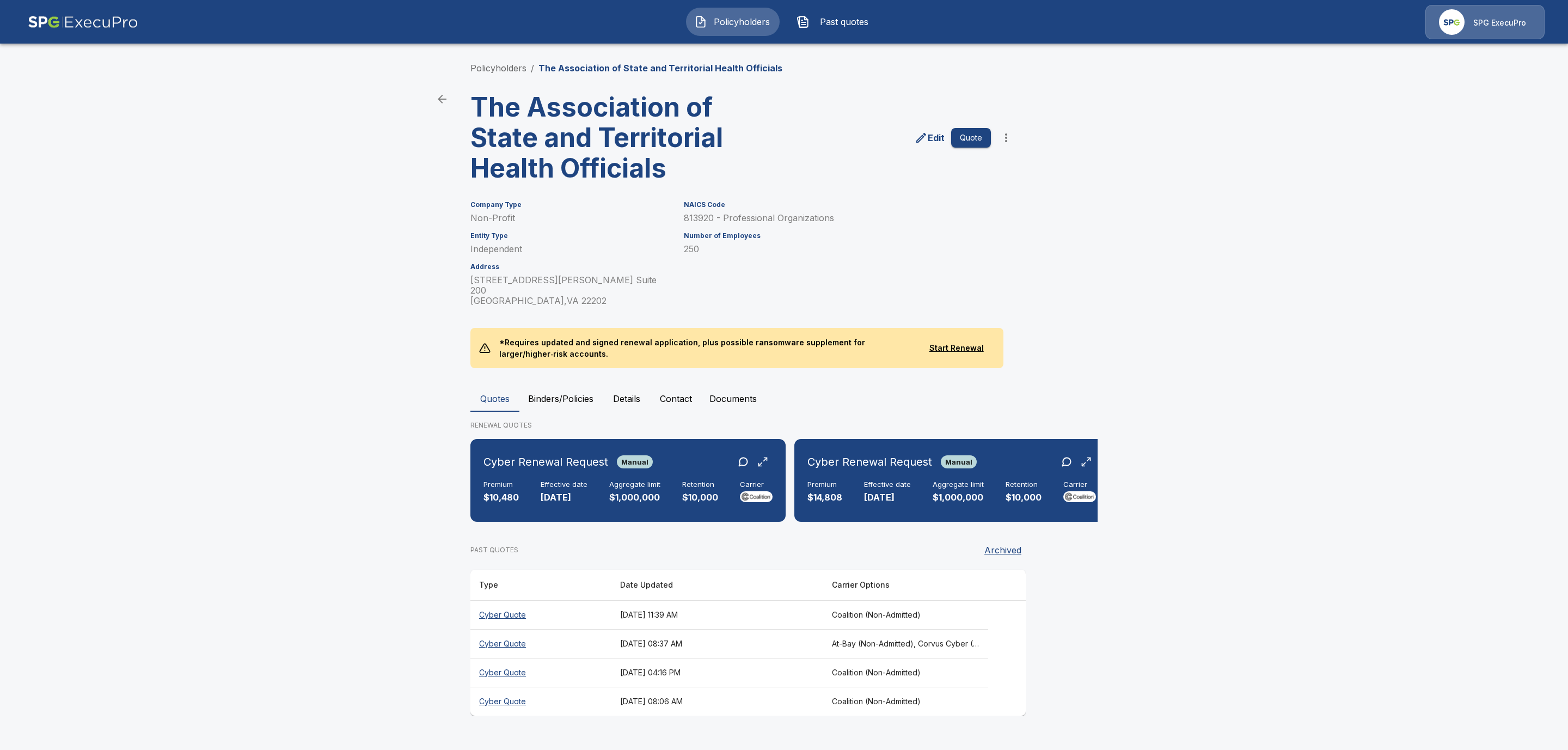
drag, startPoint x: 569, startPoint y: 387, endPoint x: 700, endPoint y: 404, distance: 132.1
click at [569, 388] on button "Binders/Policies" at bounding box center [561, 398] width 83 height 26
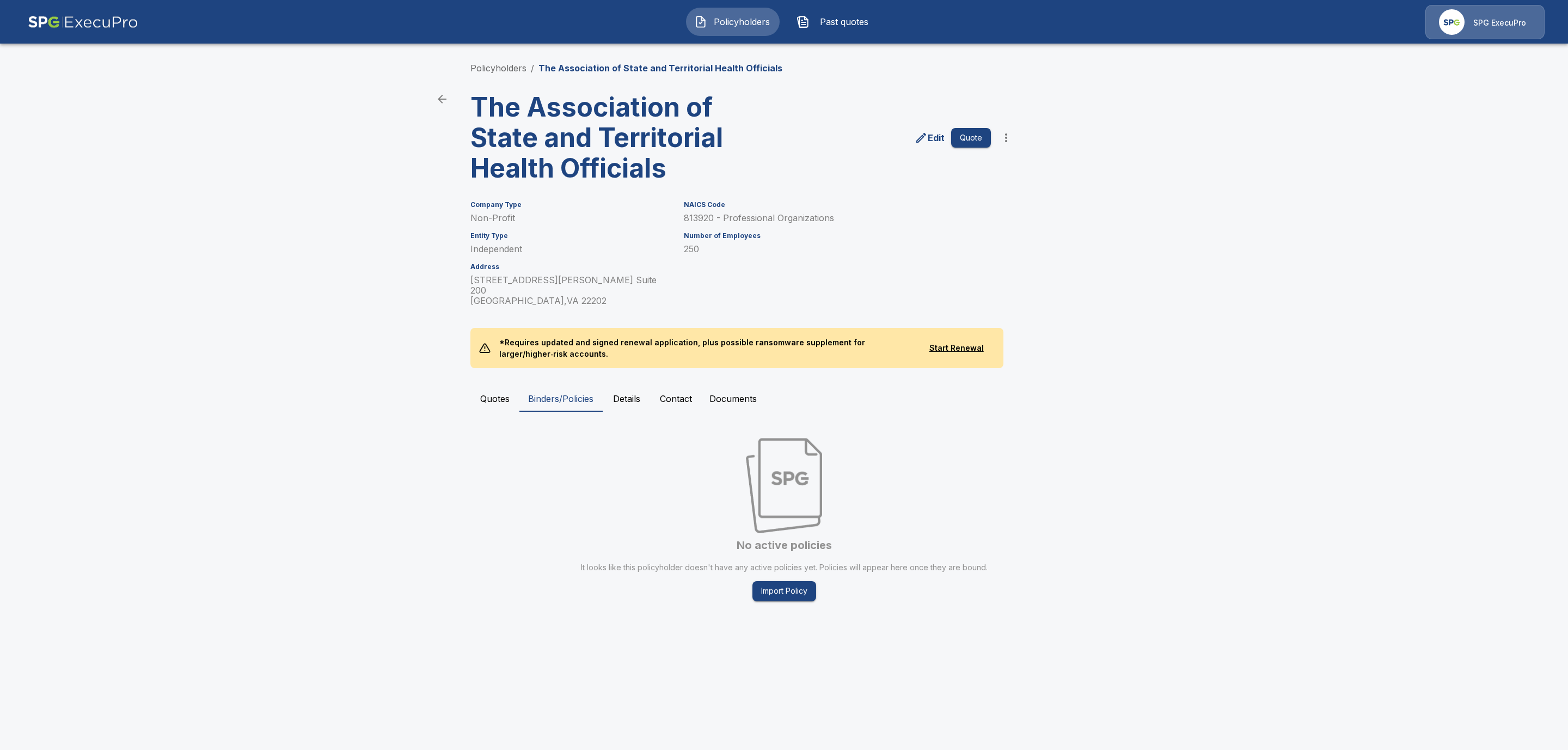
click at [490, 74] on li "Policyholders" at bounding box center [499, 68] width 56 height 13
click at [491, 66] on link "Policyholders" at bounding box center [499, 68] width 56 height 11
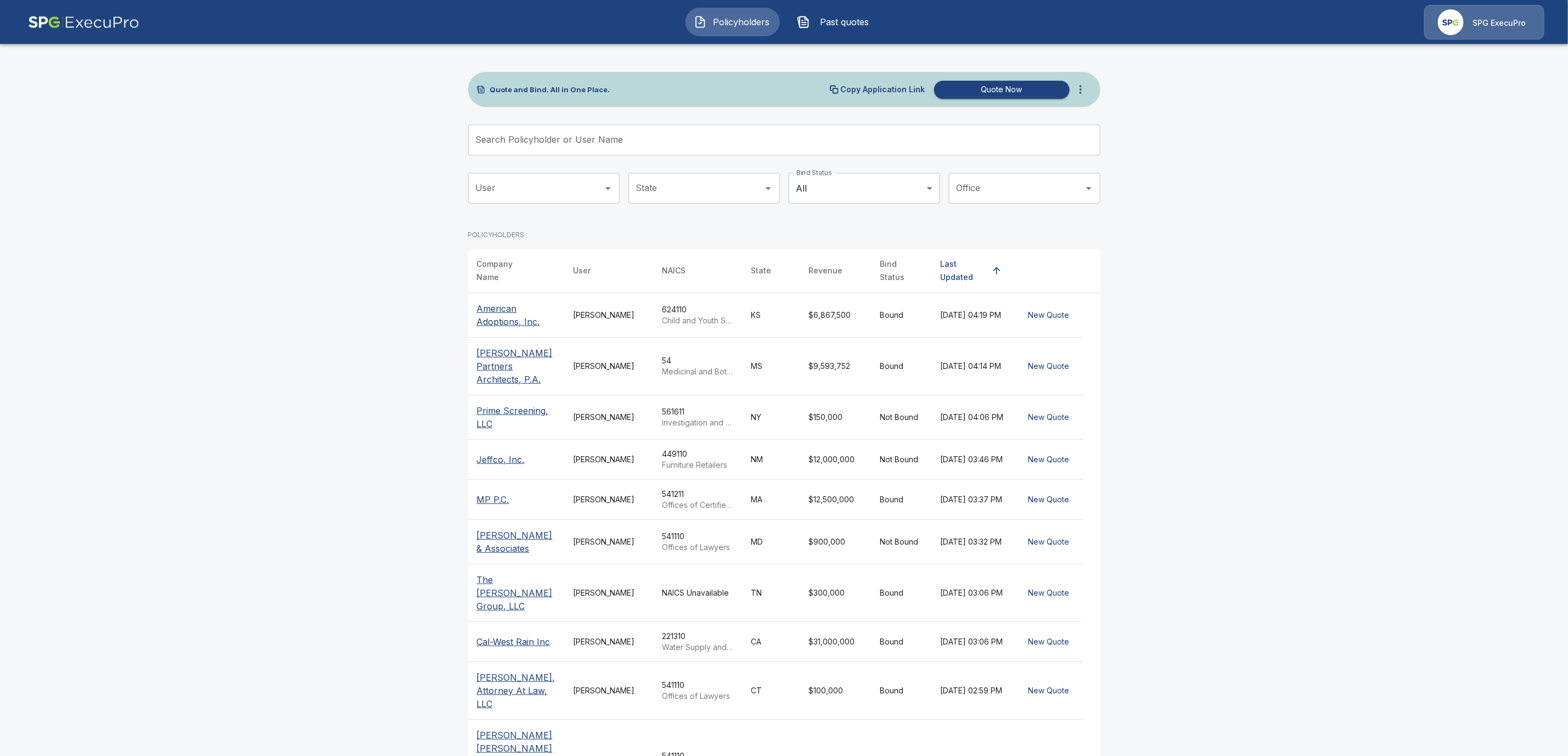
click at [510, 144] on input "Search Policyholder or User Name" at bounding box center [778, 140] width 620 height 31
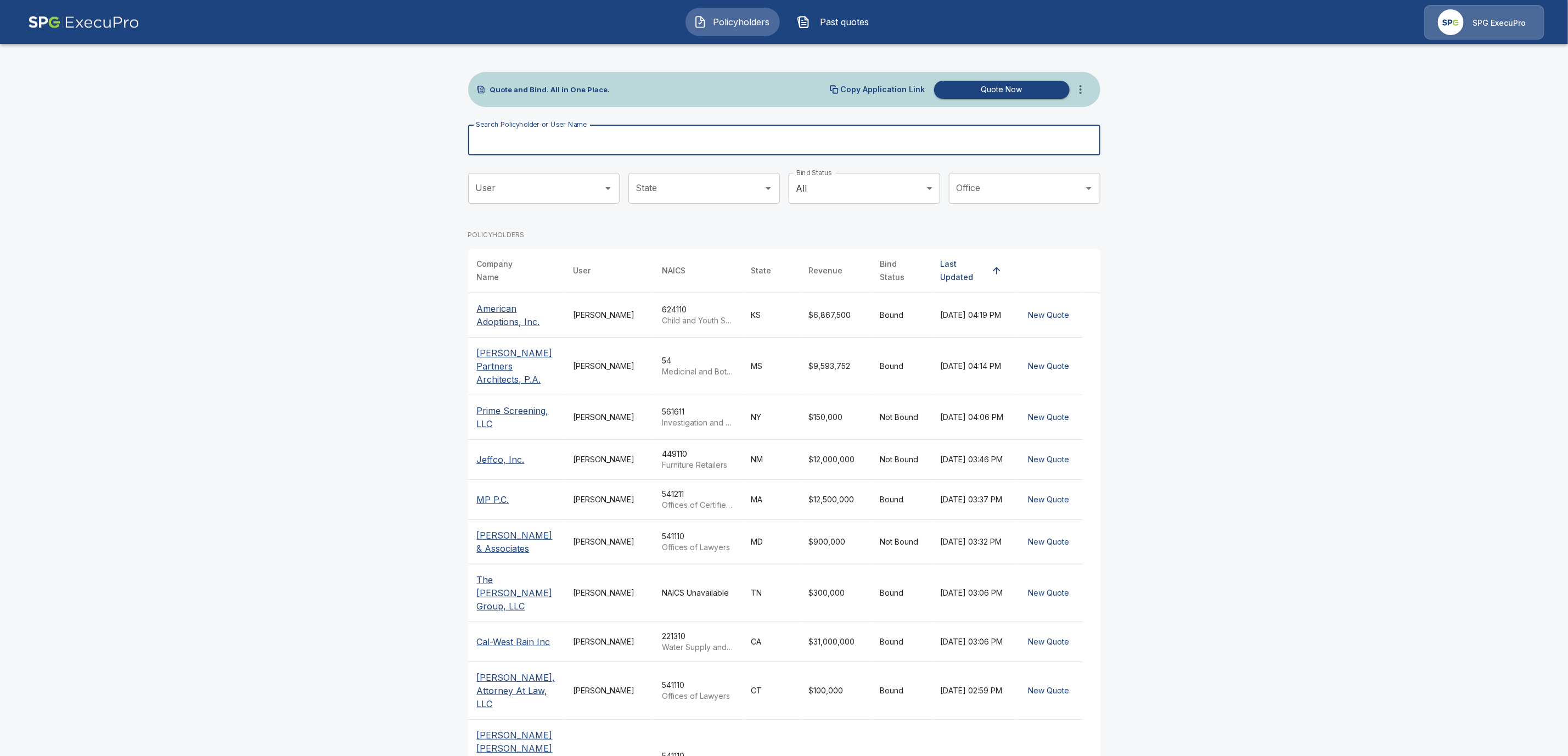
paste input "**********"
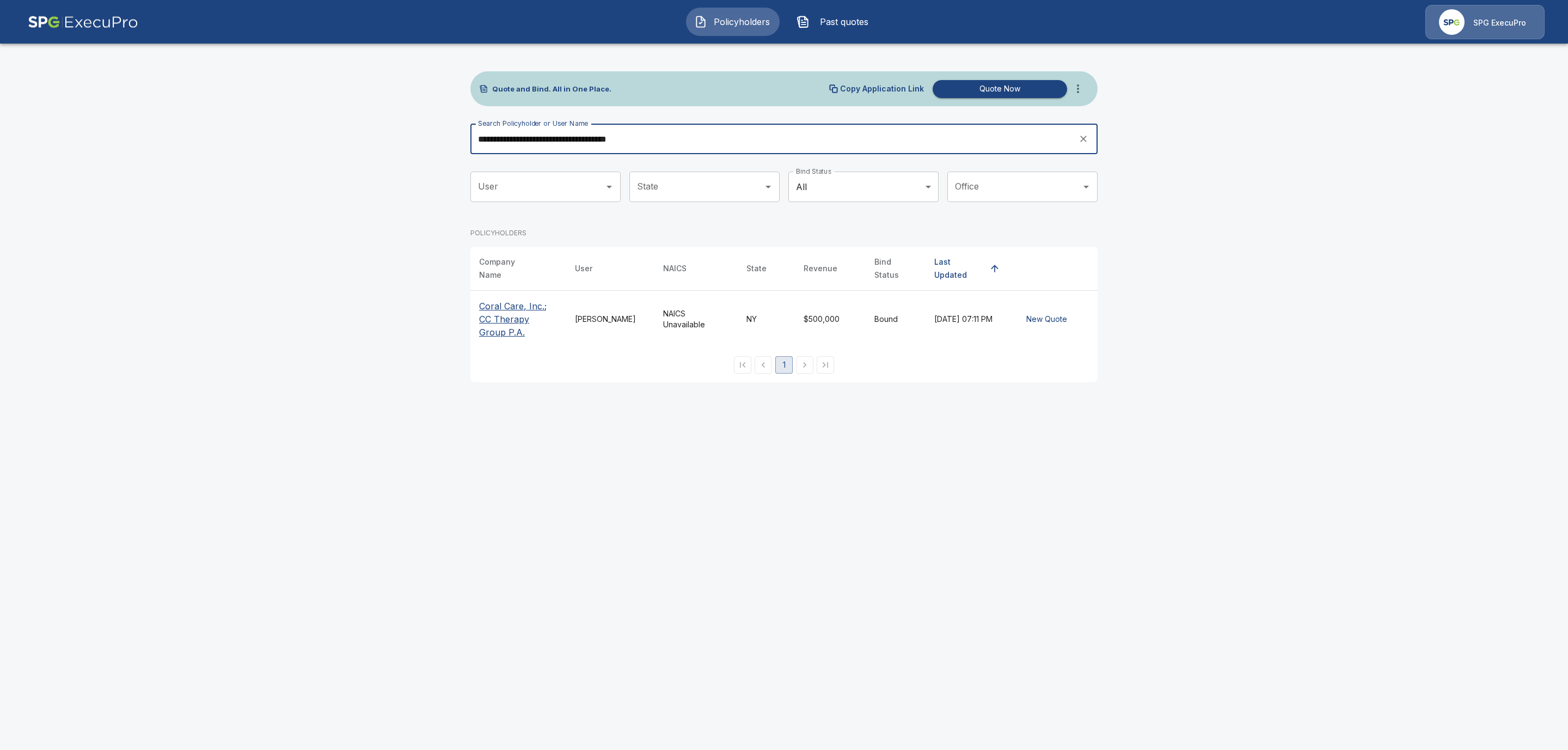
type input "**********"
click at [497, 316] on p "Coral Care, Inc.; CC Therapy Group P.A." at bounding box center [518, 319] width 79 height 39
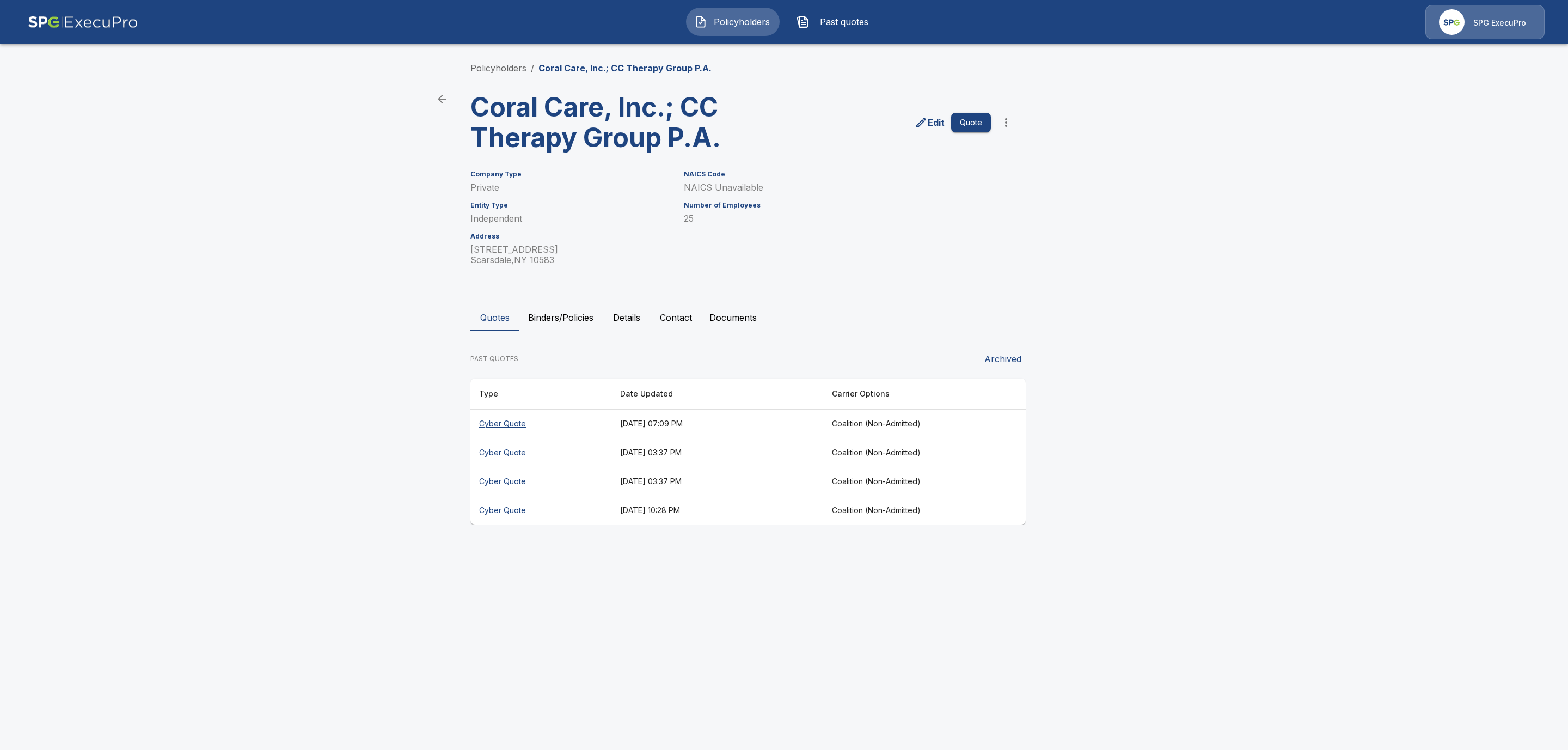
click at [492, 418] on th "Cyber Quote" at bounding box center [541, 424] width 141 height 29
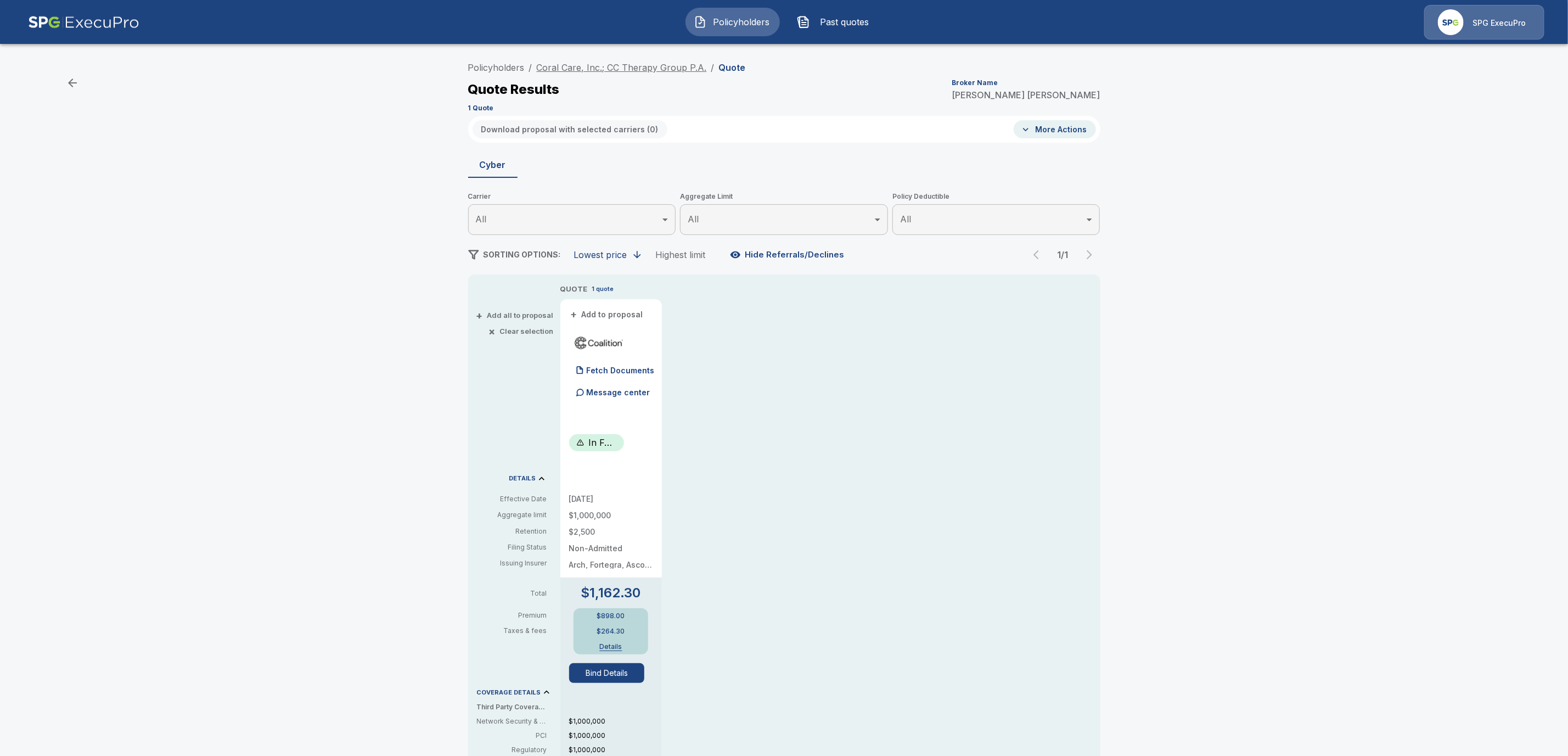
click at [574, 65] on link "Coral Care, Inc.; CC Therapy Group P.A." at bounding box center [622, 68] width 170 height 11
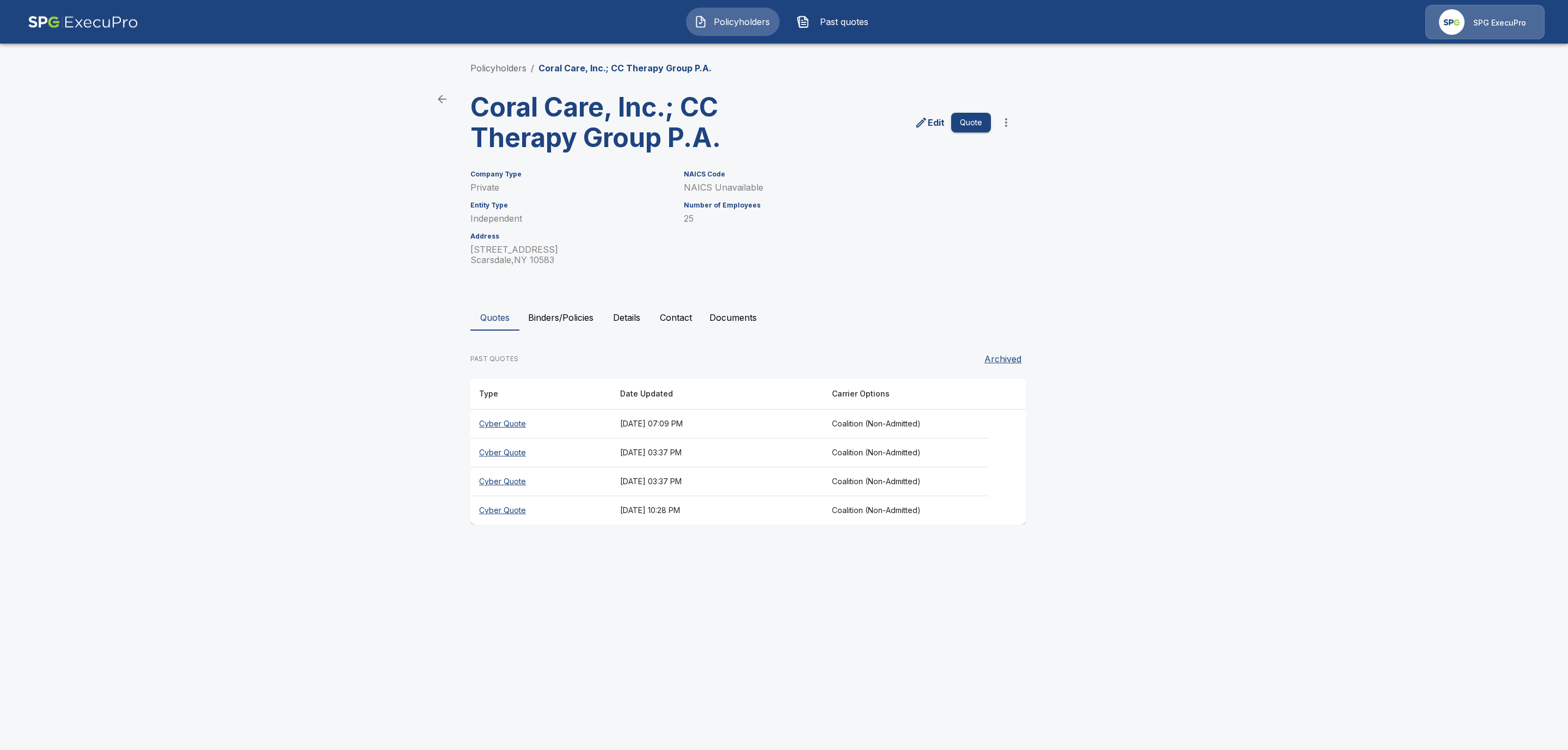
click at [513, 453] on th "Cyber Quote" at bounding box center [541, 452] width 141 height 29
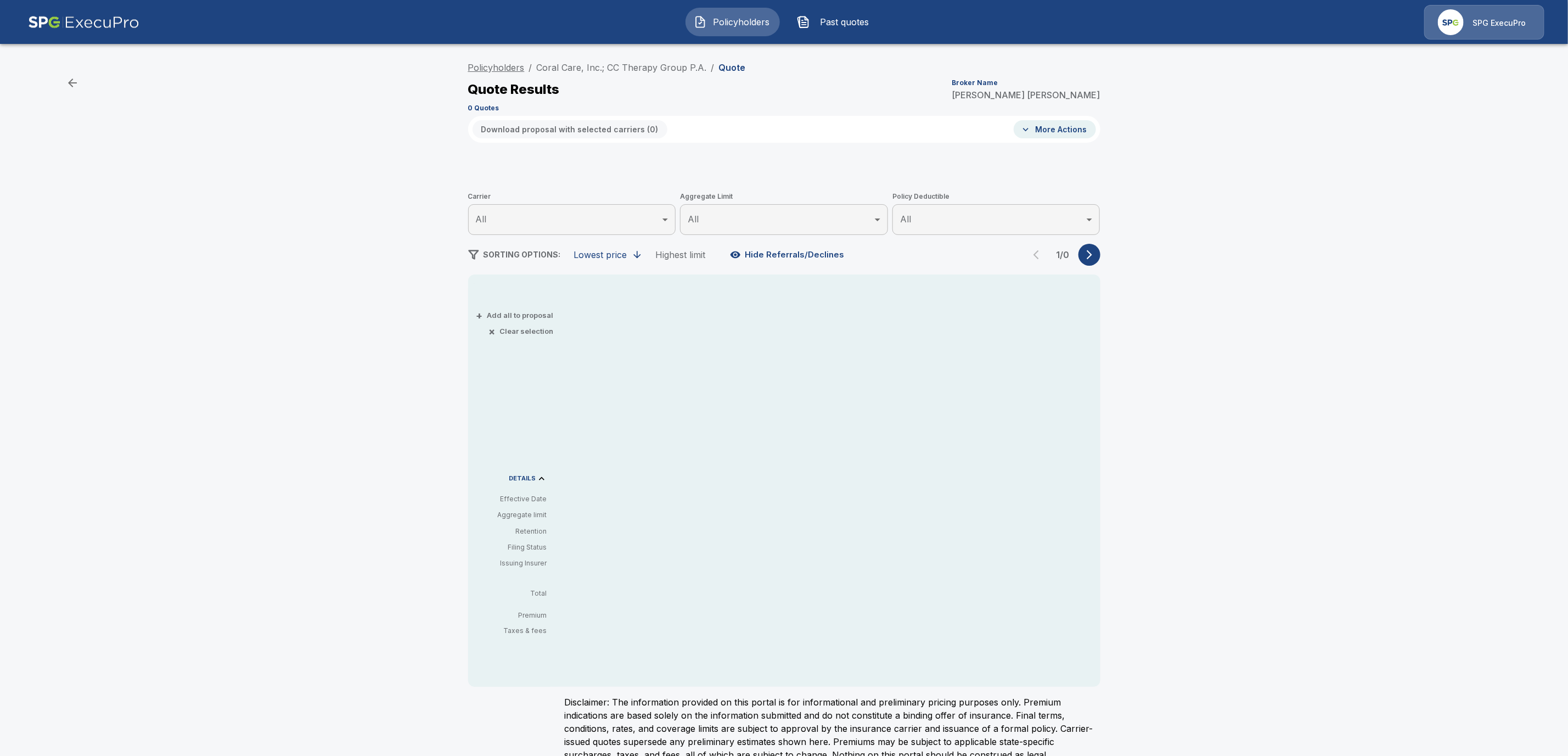
click at [516, 66] on link "Policyholders" at bounding box center [496, 68] width 56 height 11
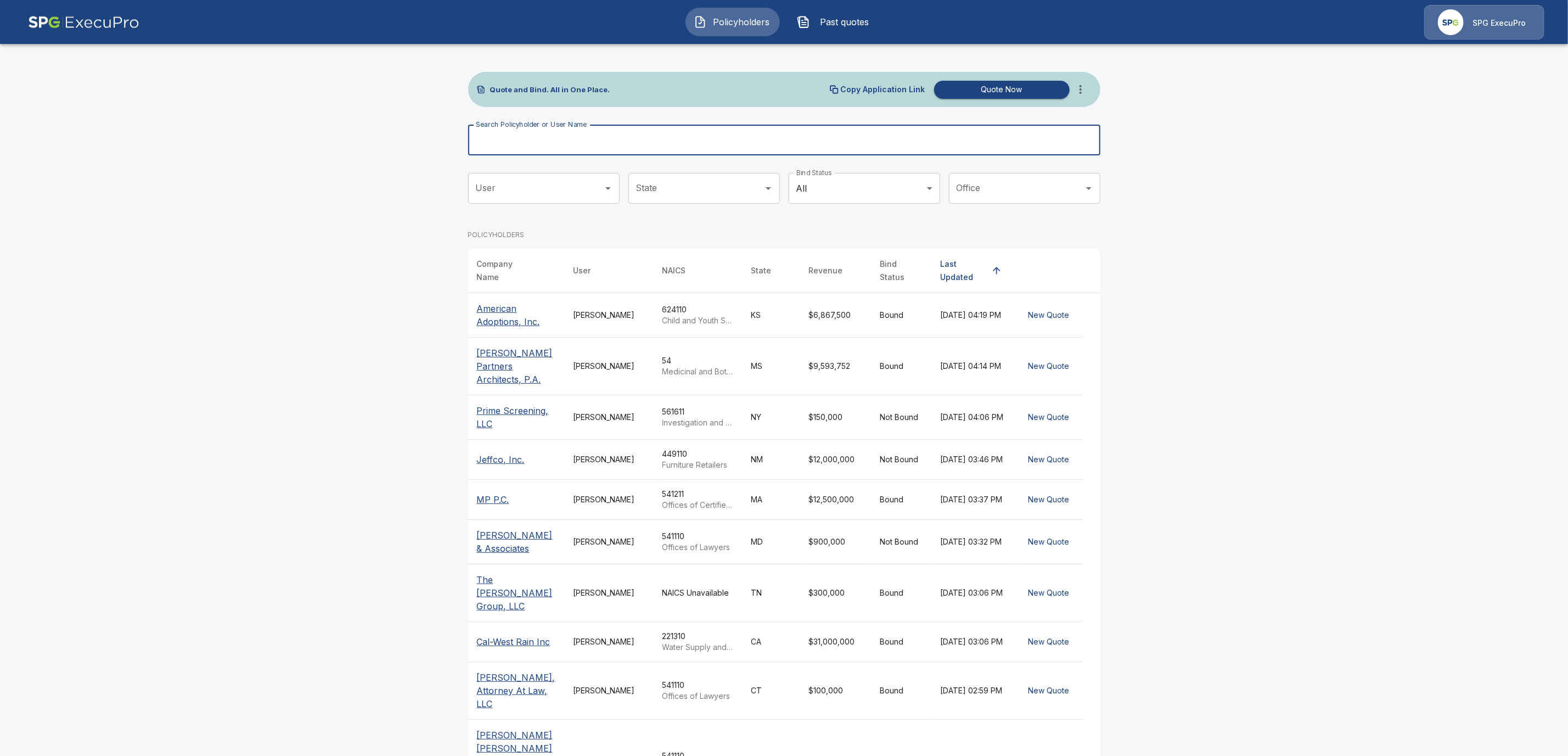
click at [506, 137] on input "Search Policyholder or User Name" at bounding box center [778, 140] width 620 height 31
paste input "**********"
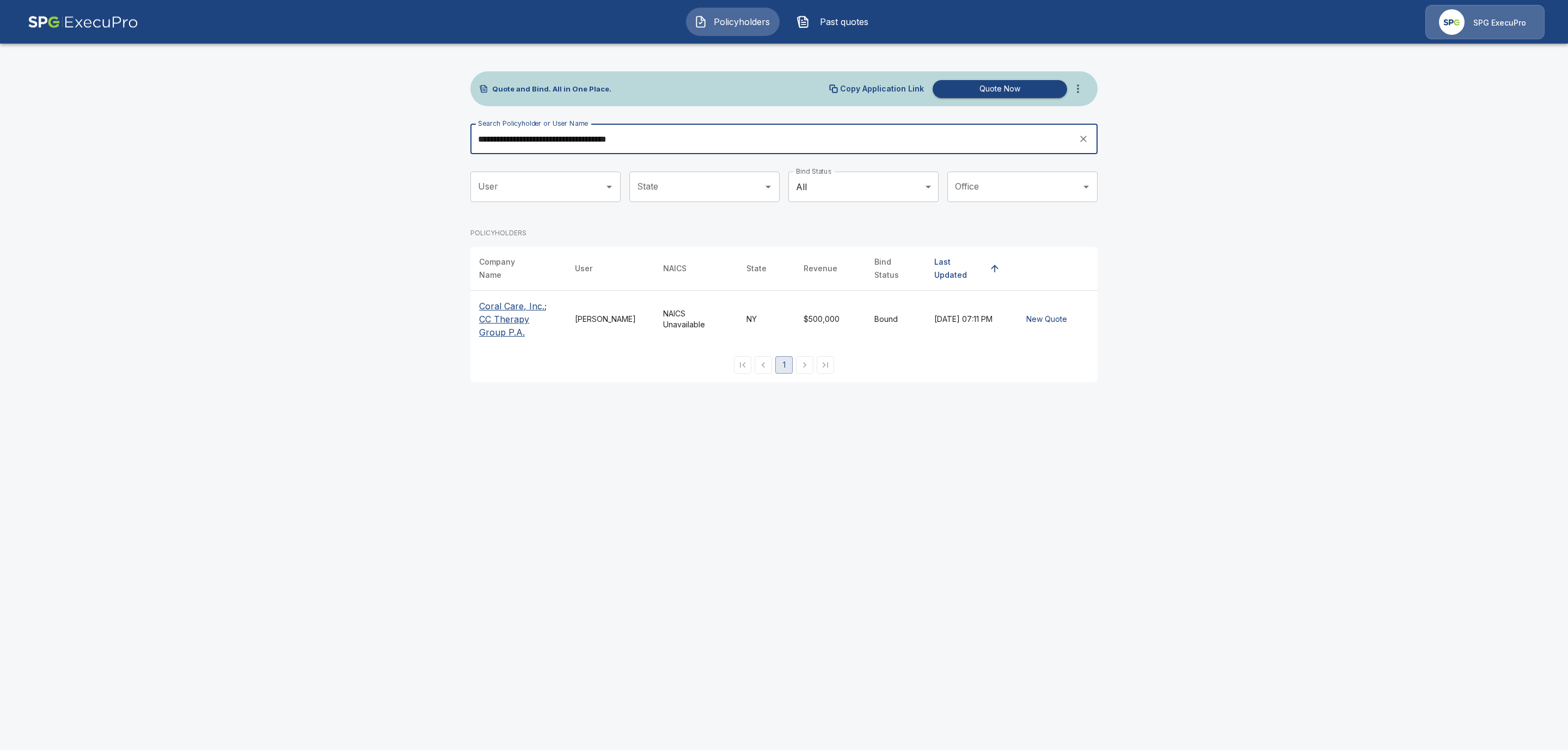
type input "**********"
click at [497, 306] on p "Coral Care, Inc.; CC Therapy Group P.A." at bounding box center [518, 319] width 79 height 39
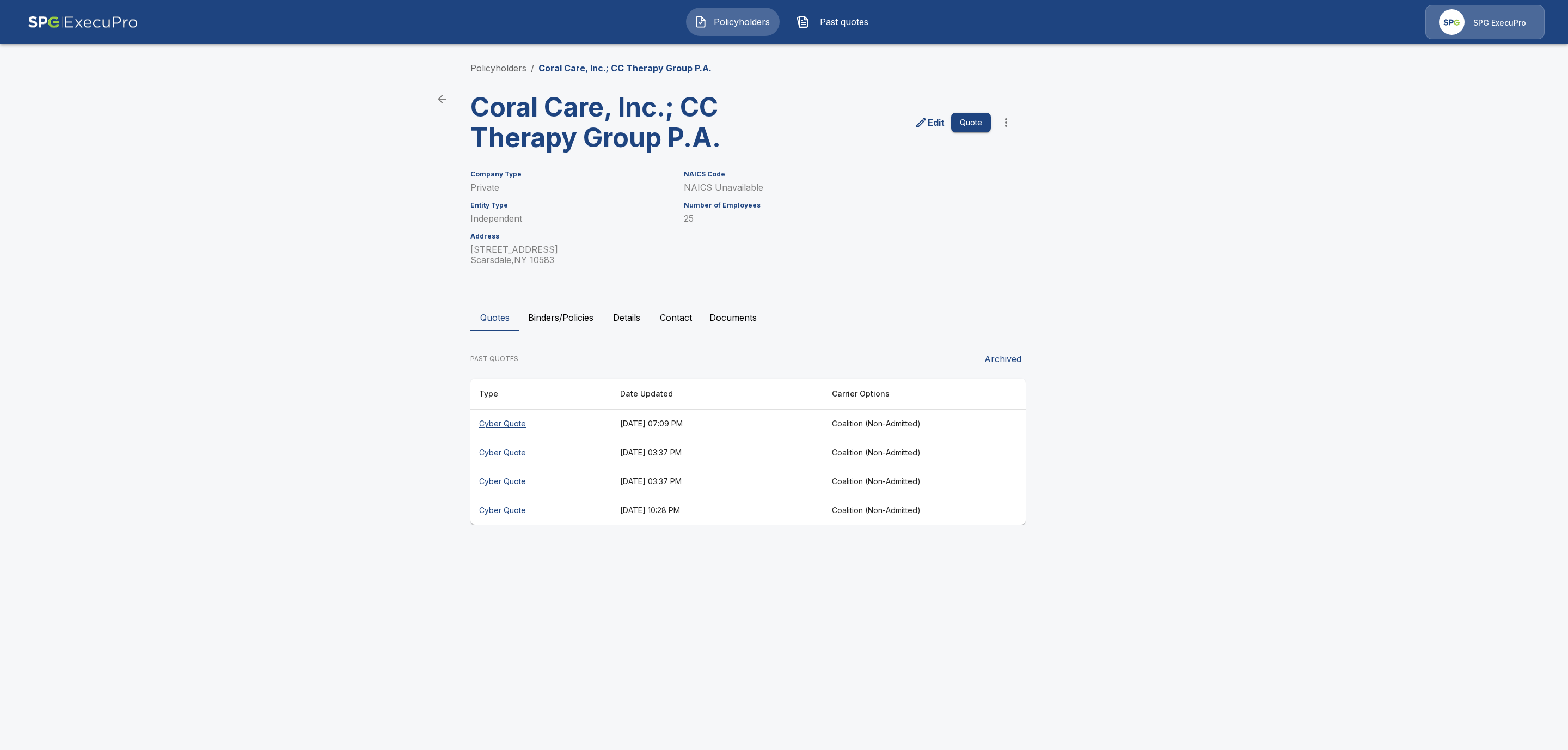
click at [507, 508] on th "Cyber Quote" at bounding box center [541, 510] width 141 height 29
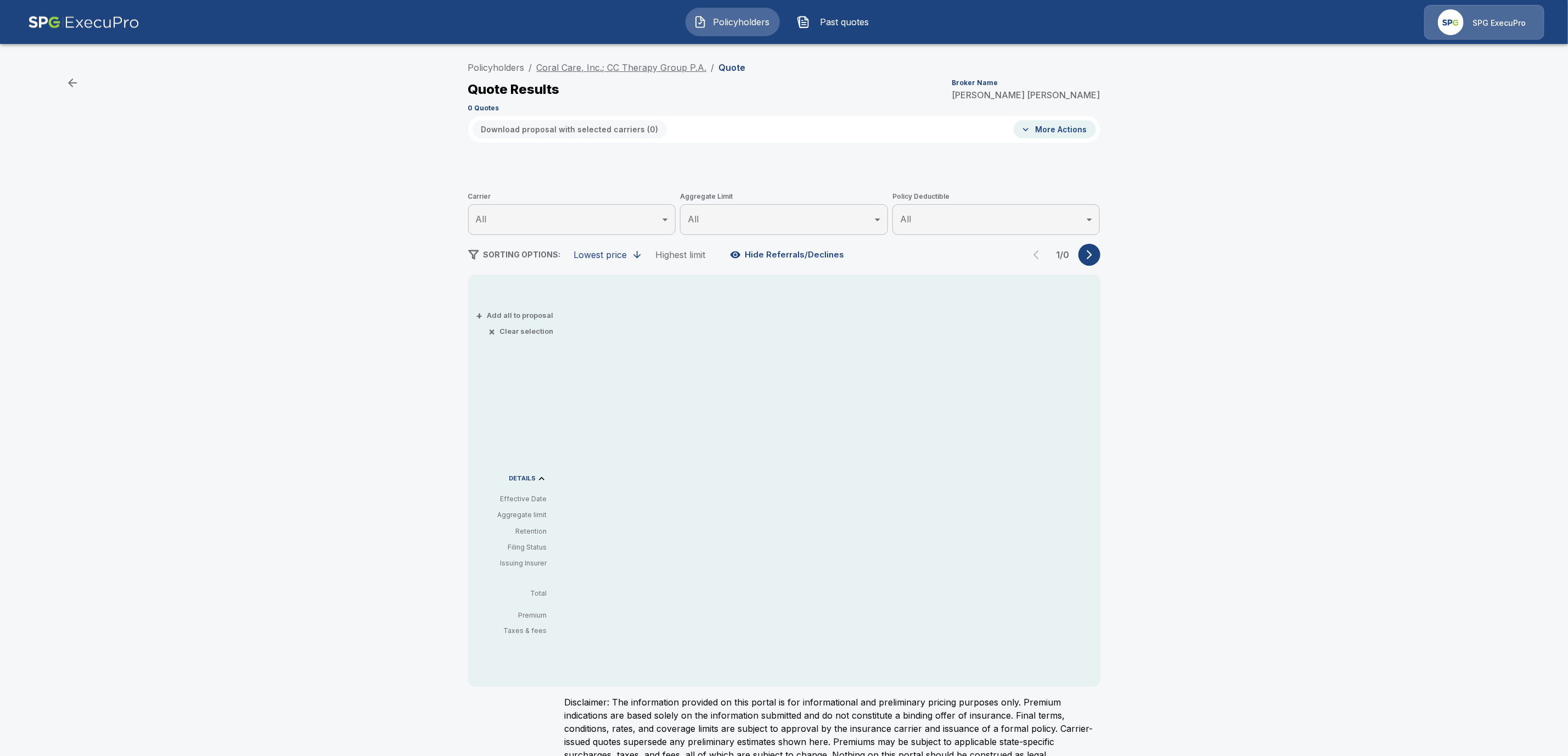
click at [585, 70] on link "Coral Care, Inc.; CC Therapy Group P.A." at bounding box center [622, 68] width 170 height 11
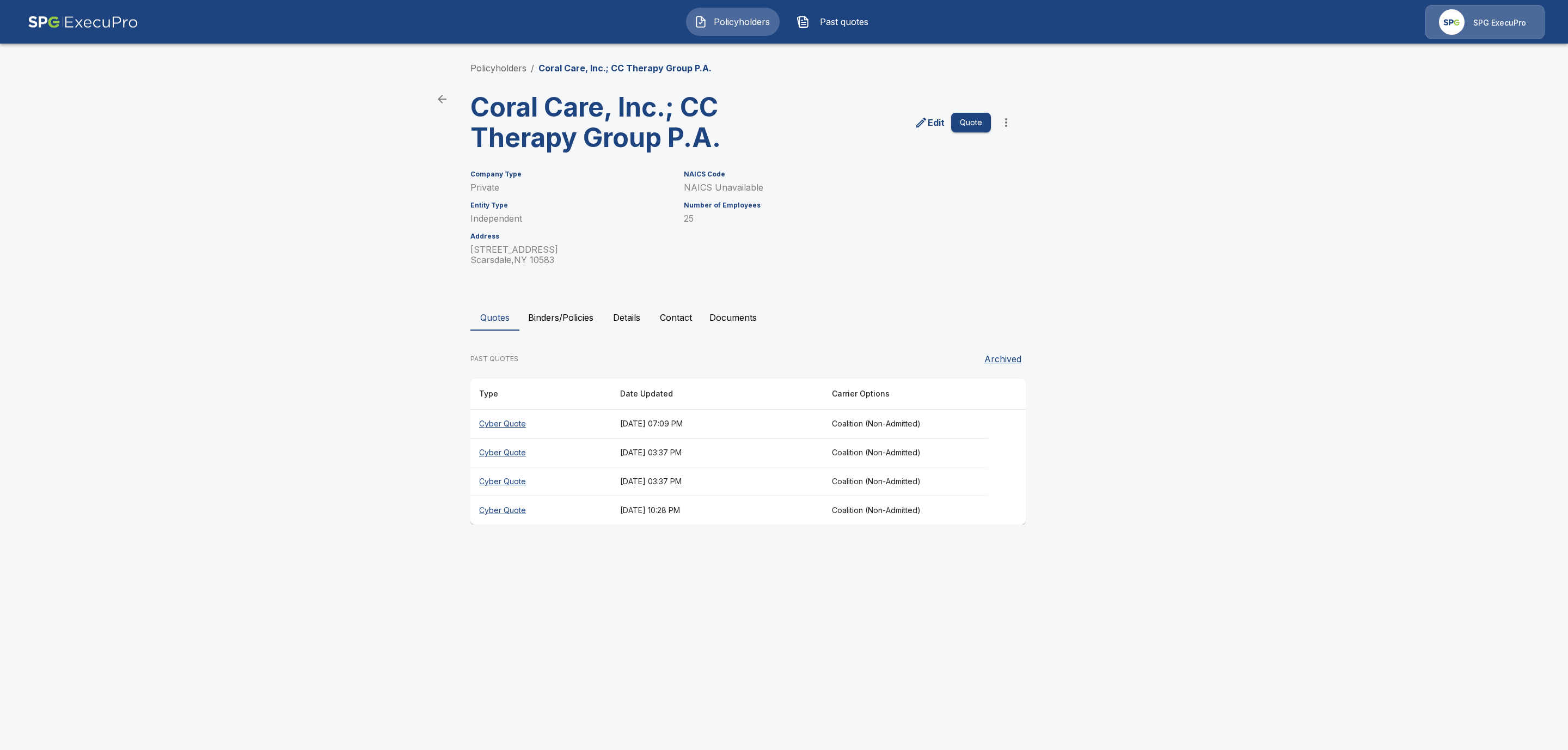
click at [508, 424] on th "Cyber Quote" at bounding box center [541, 424] width 141 height 29
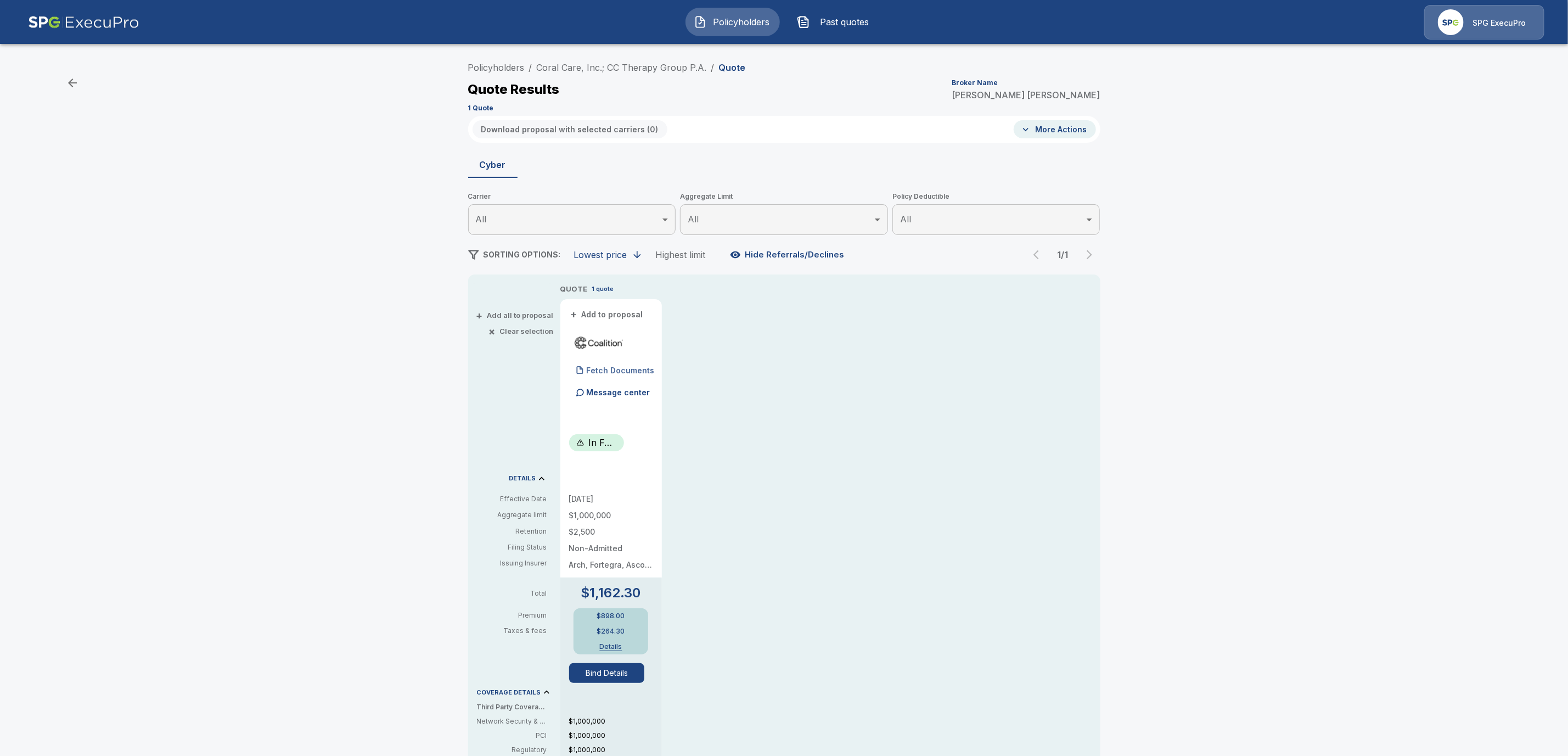
click at [604, 369] on p "Fetch Documents" at bounding box center [620, 370] width 68 height 8
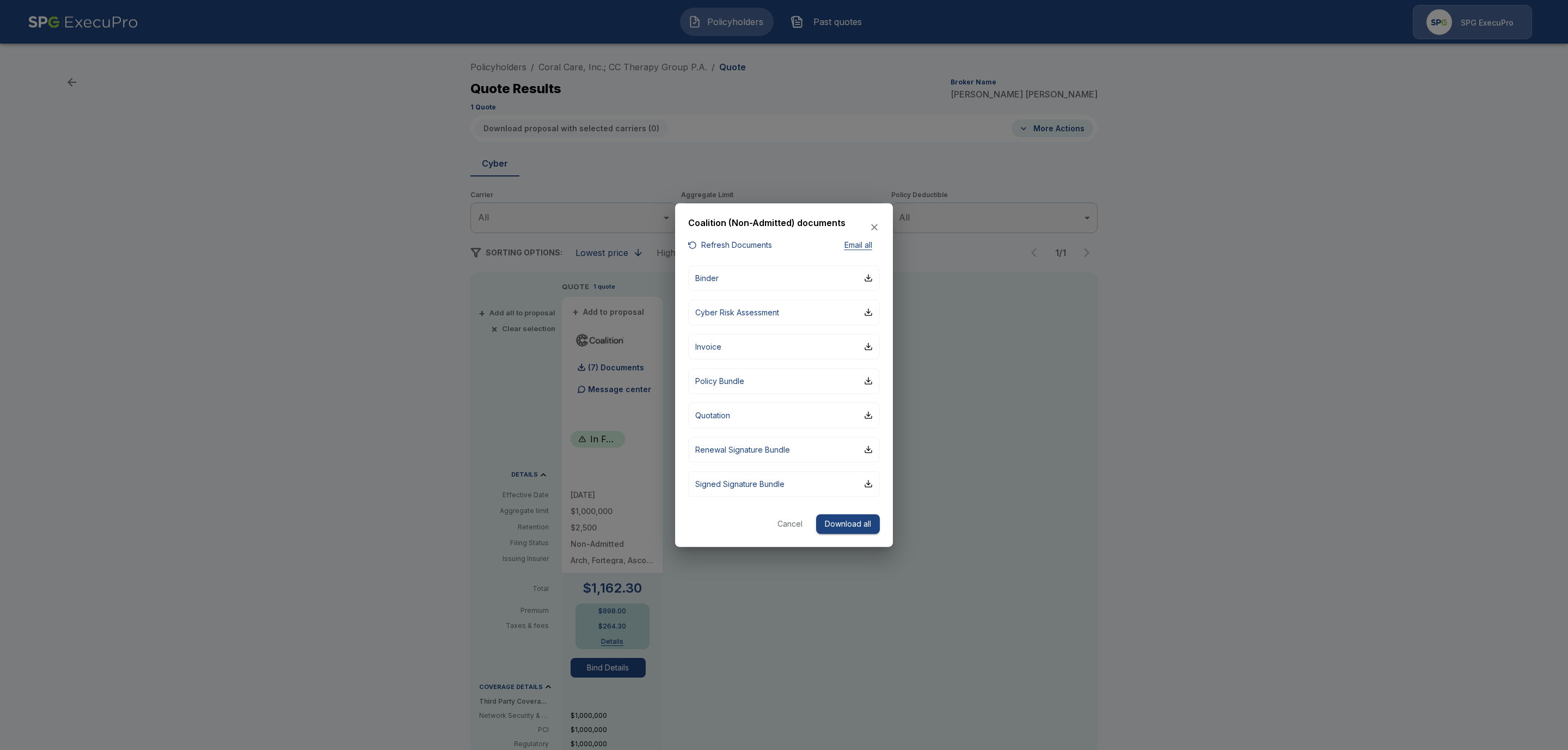
click at [793, 524] on button "Cancel" at bounding box center [789, 524] width 35 height 20
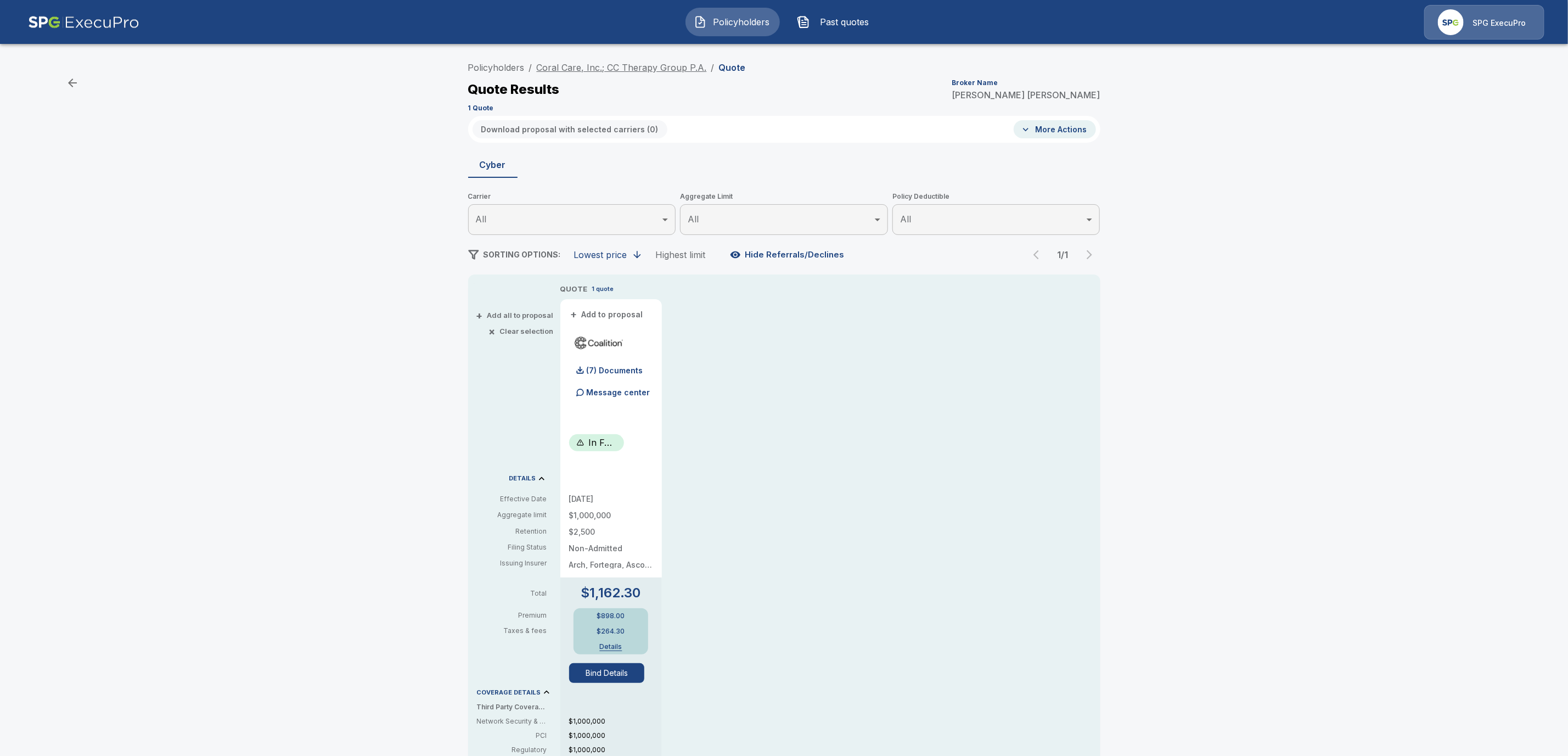
click at [596, 68] on link "Coral Care, Inc.; CC Therapy Group P.A." at bounding box center [622, 68] width 170 height 11
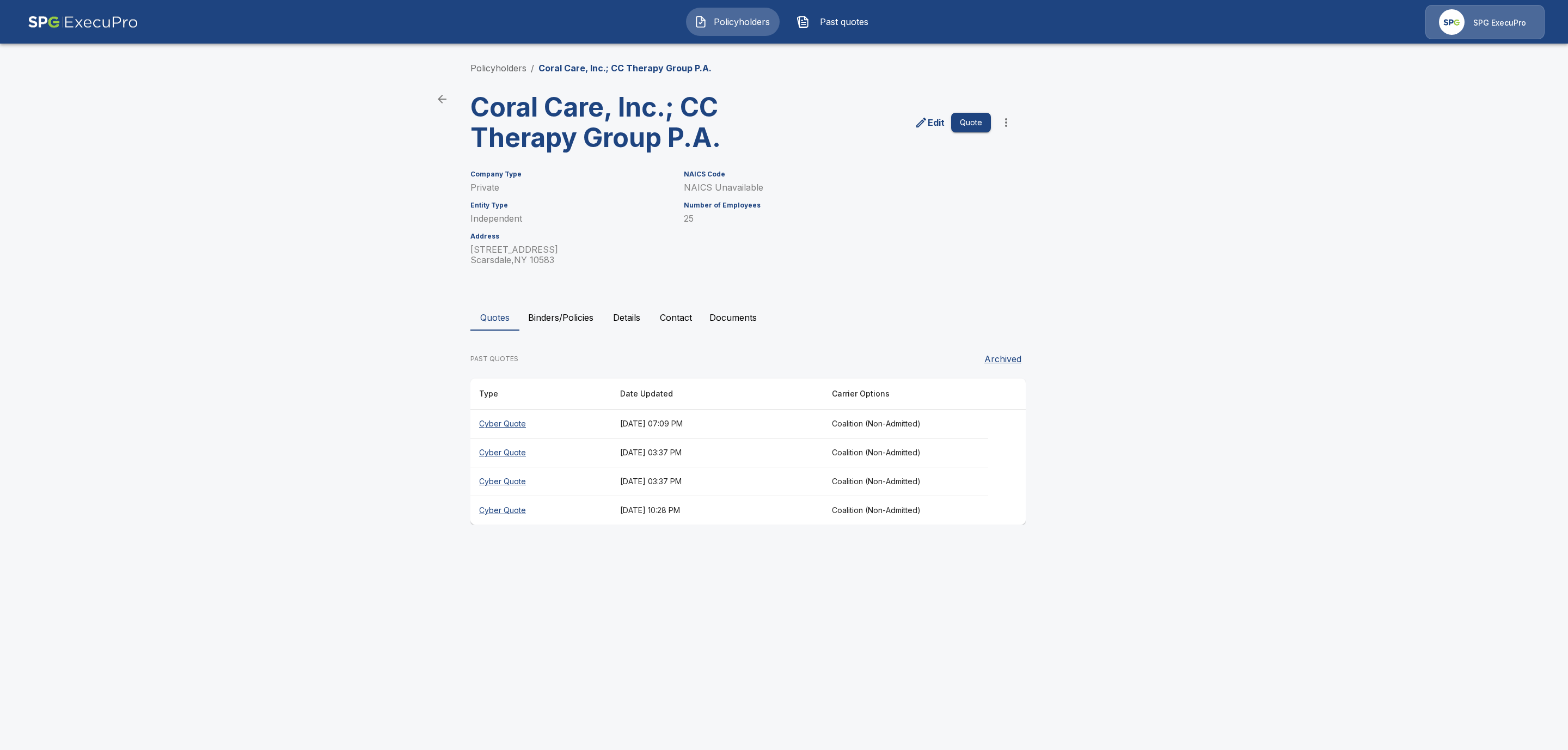
click at [544, 312] on button "Binders/Policies" at bounding box center [561, 317] width 83 height 26
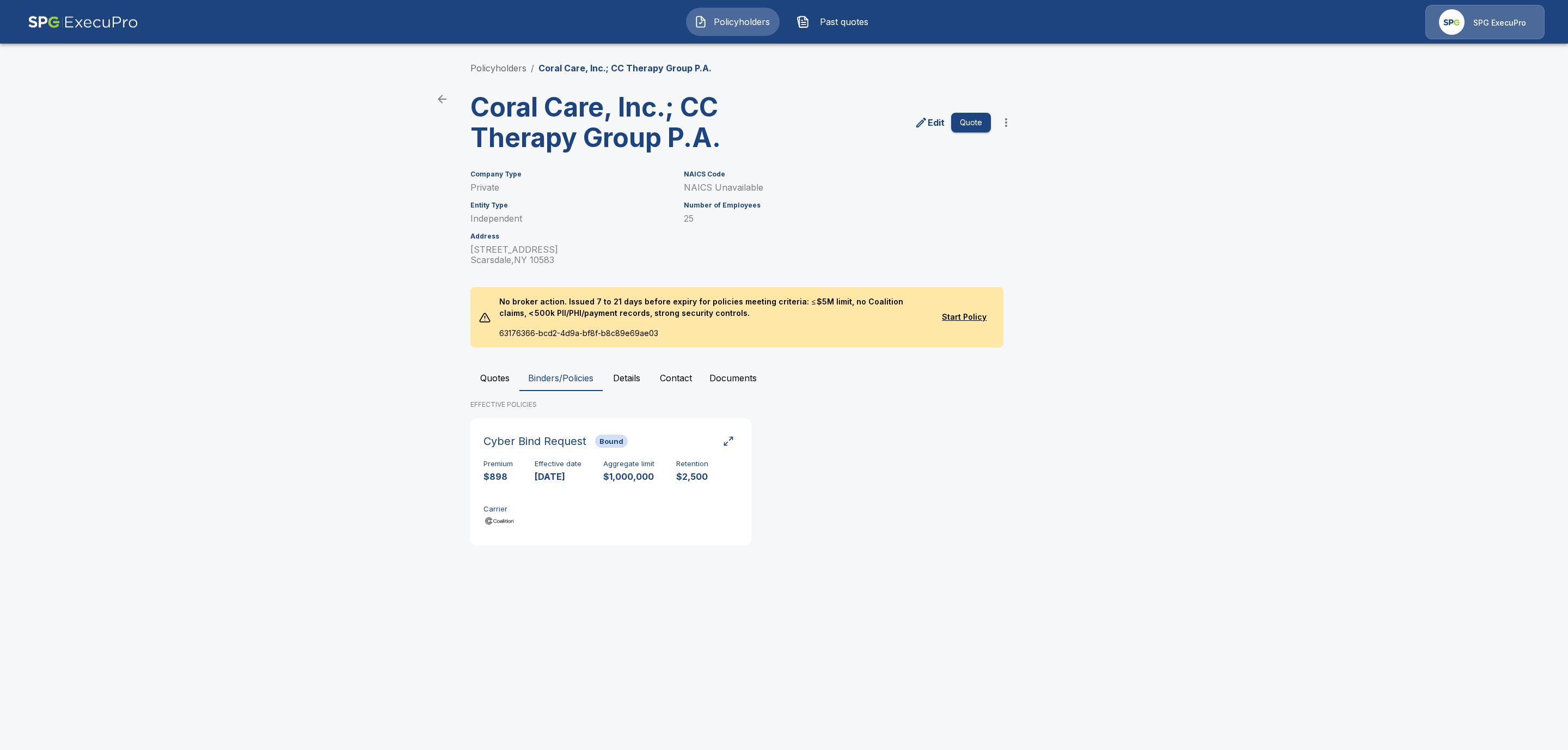
click at [498, 377] on button "Quotes" at bounding box center [495, 377] width 49 height 26
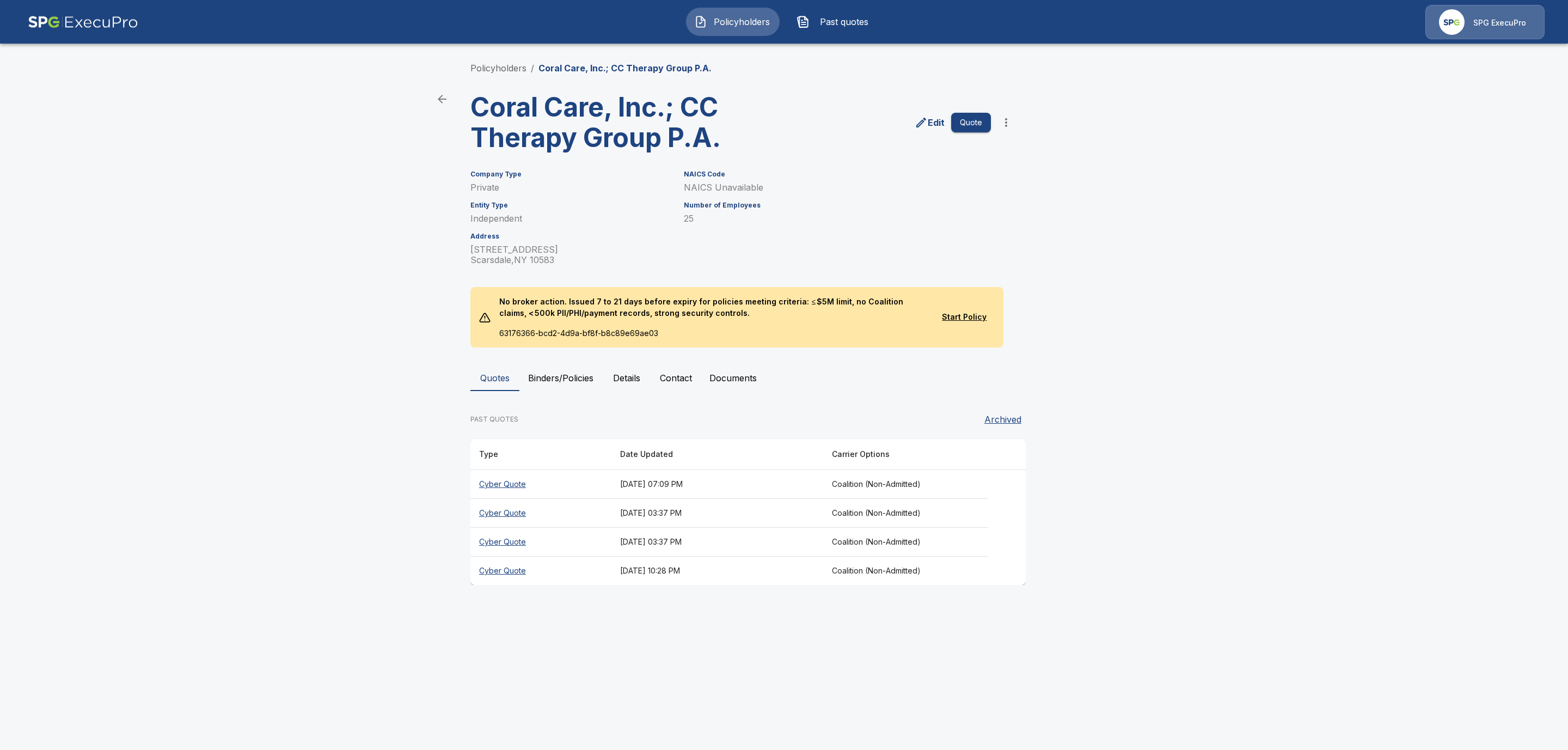
click at [508, 538] on th "Cyber Quote" at bounding box center [541, 542] width 141 height 29
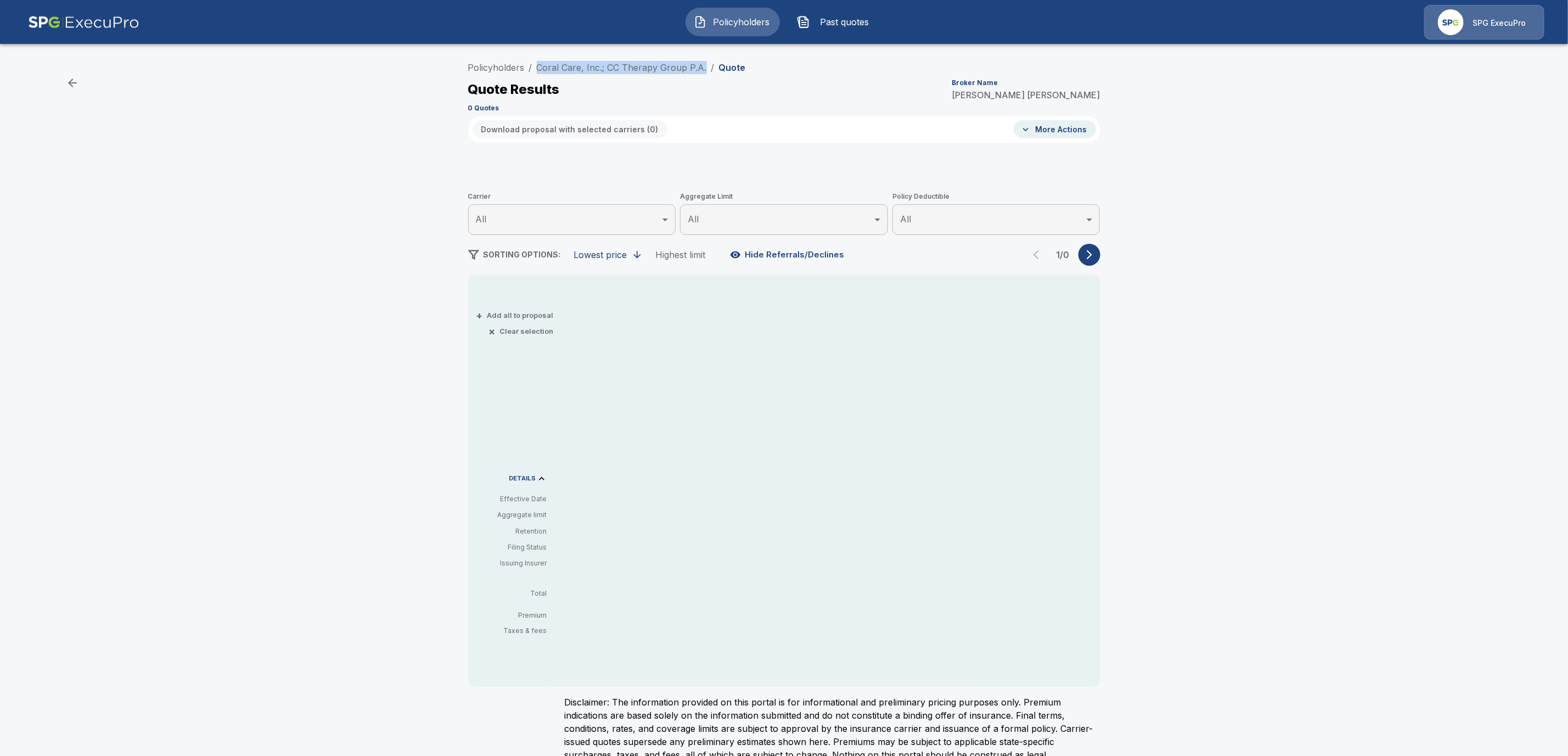
drag, startPoint x: 710, startPoint y: 65, endPoint x: 543, endPoint y: 61, distance: 167.0
click at [543, 61] on ol "Policyholders / Coral Care, Inc.; CC Therapy Group P.A. / Quote" at bounding box center [607, 67] width 278 height 13
copy link "Coral Care, Inc.; CC Therapy Group P.A."
click at [508, 67] on link "Policyholders" at bounding box center [496, 68] width 56 height 11
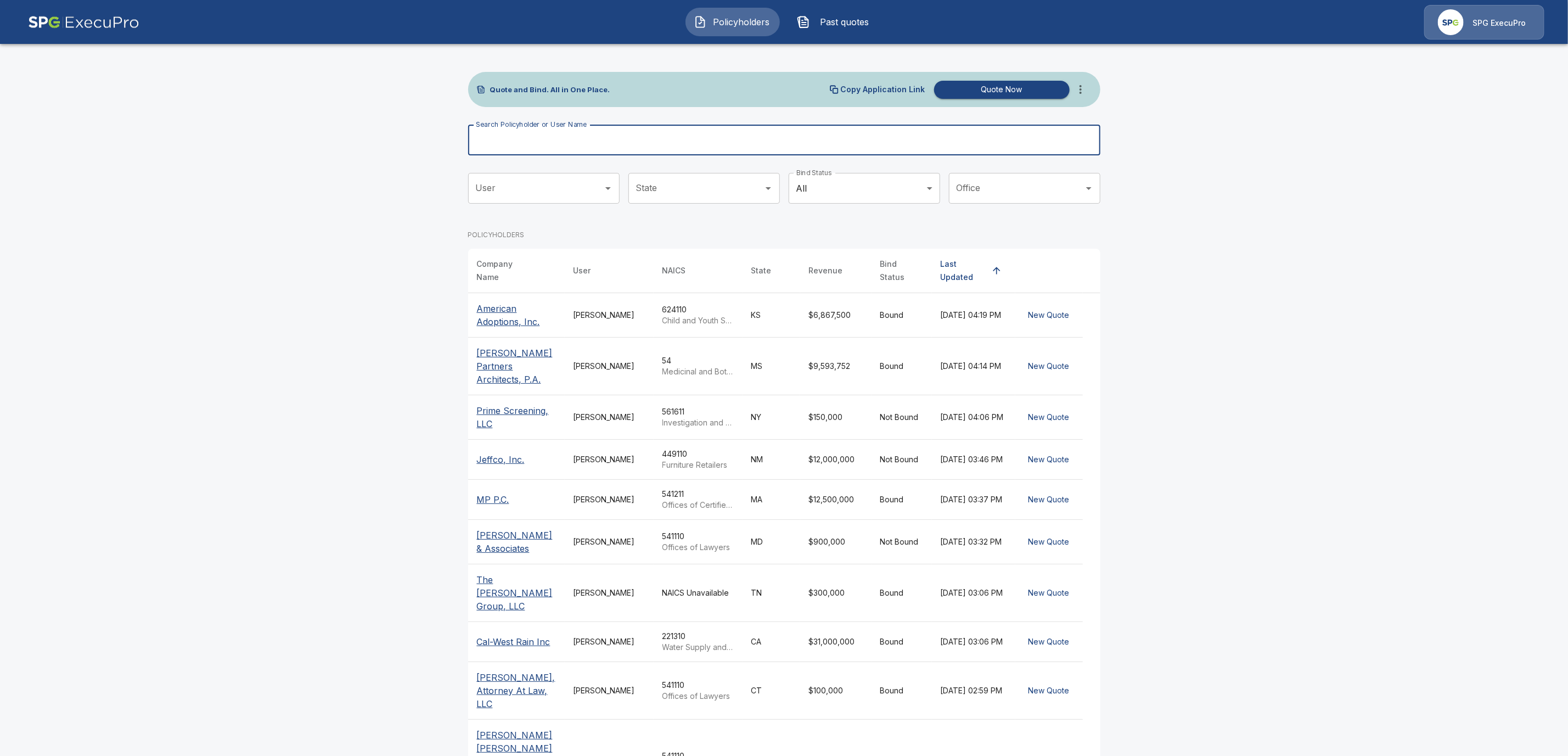
click at [511, 139] on input "Search Policyholder or User Name" at bounding box center [778, 140] width 620 height 31
paste input "**********"
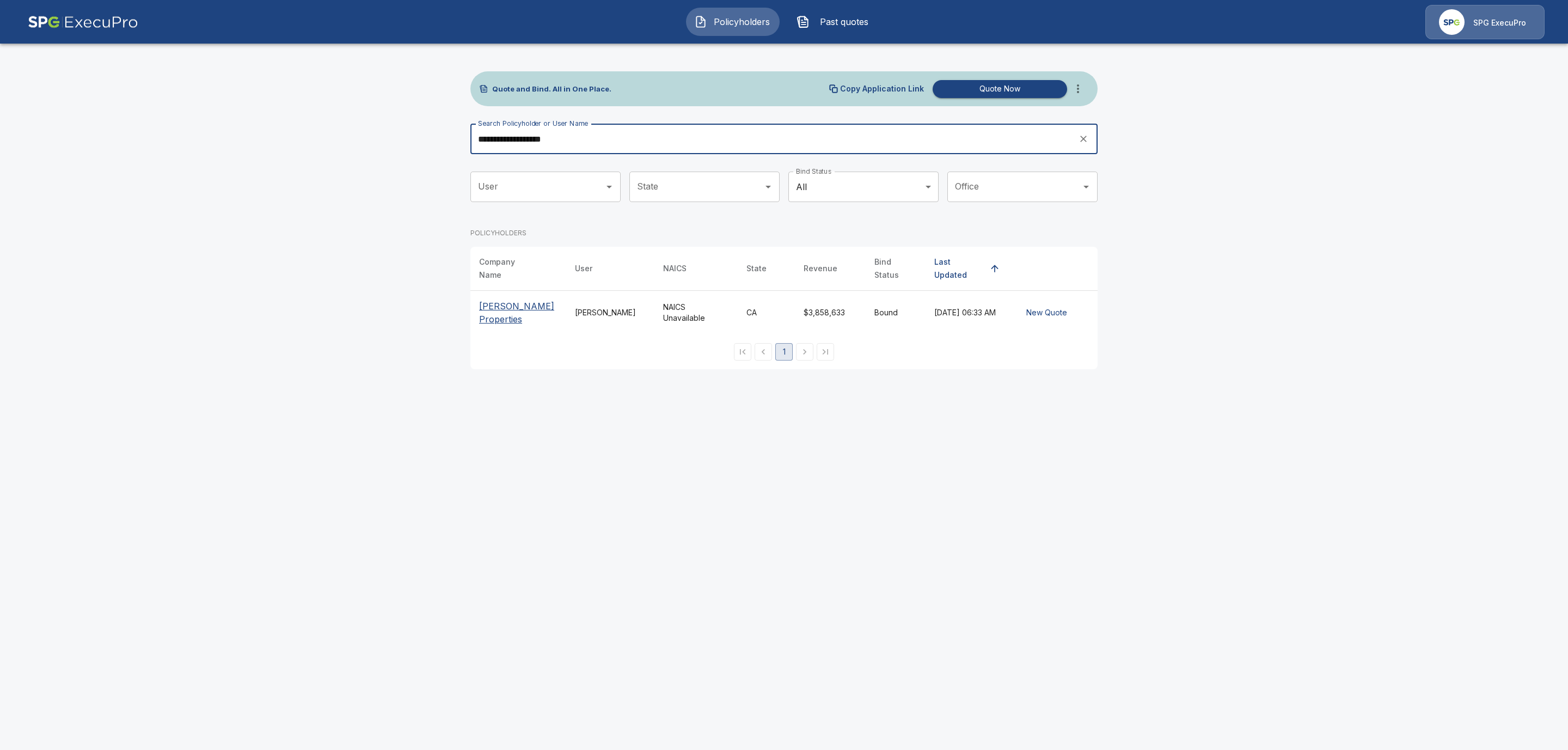
type input "**********"
click at [497, 300] on p "[PERSON_NAME] Properties" at bounding box center [518, 312] width 79 height 26
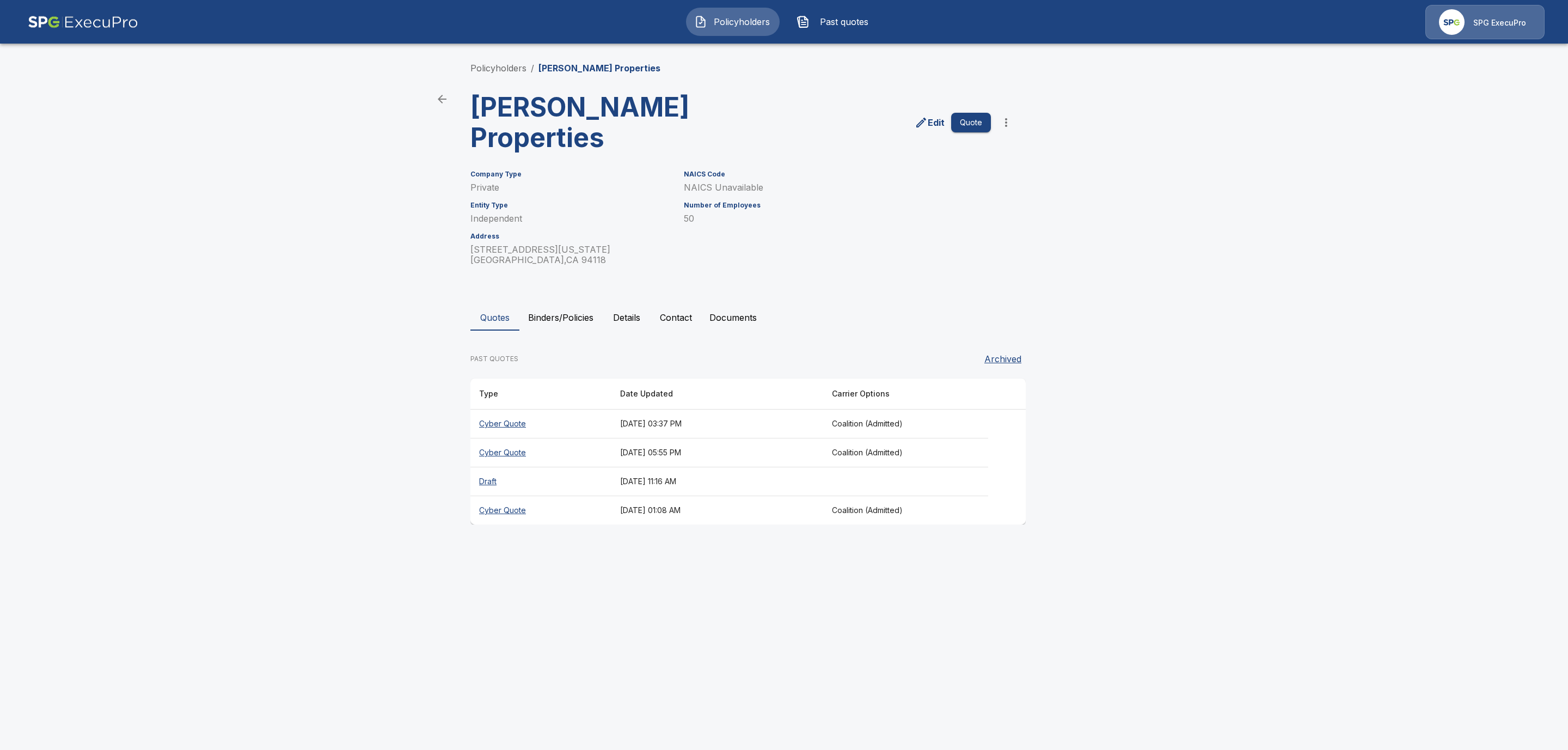
click at [489, 410] on th "Cyber Quote" at bounding box center [541, 424] width 141 height 29
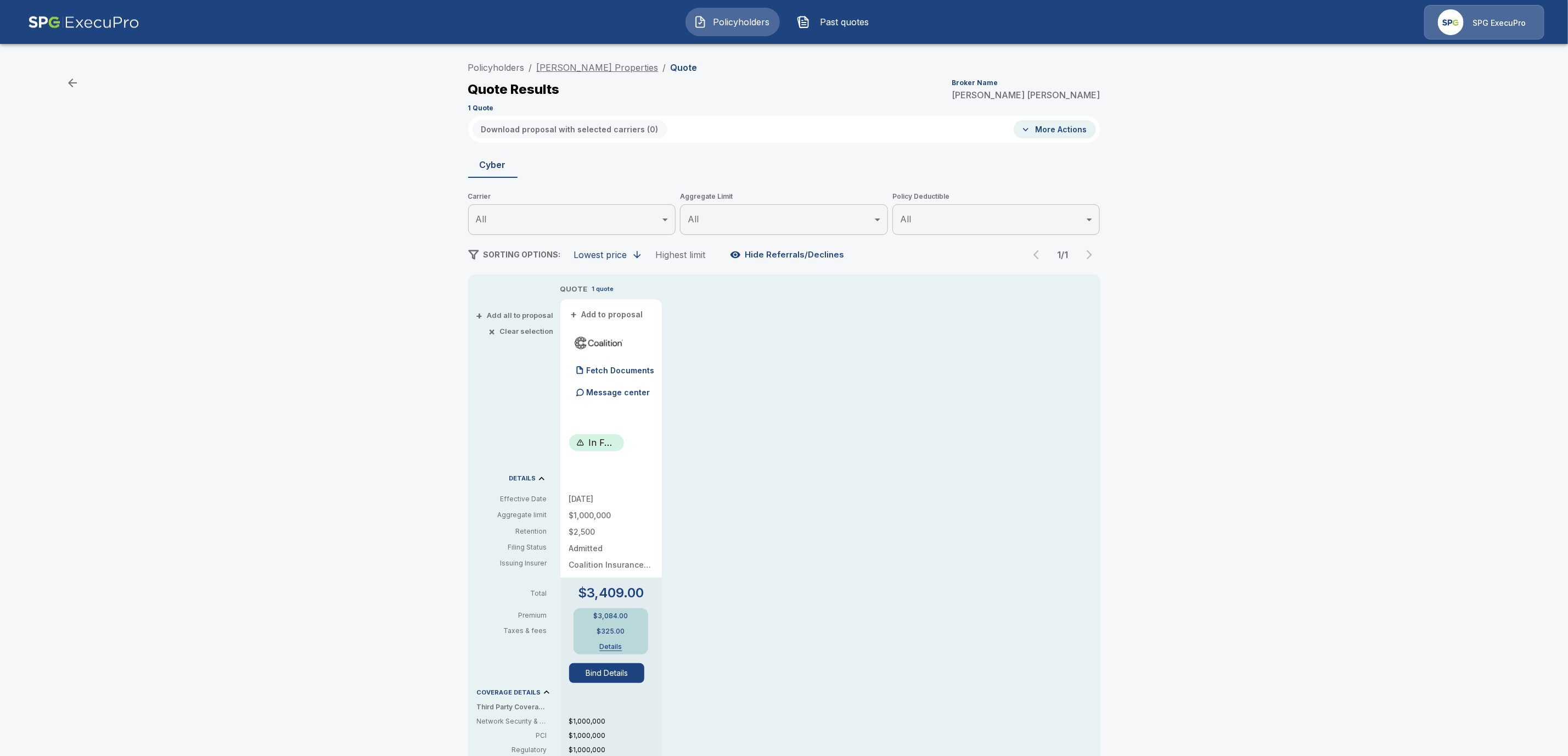
click at [586, 70] on link "[PERSON_NAME] Properties" at bounding box center [598, 68] width 122 height 11
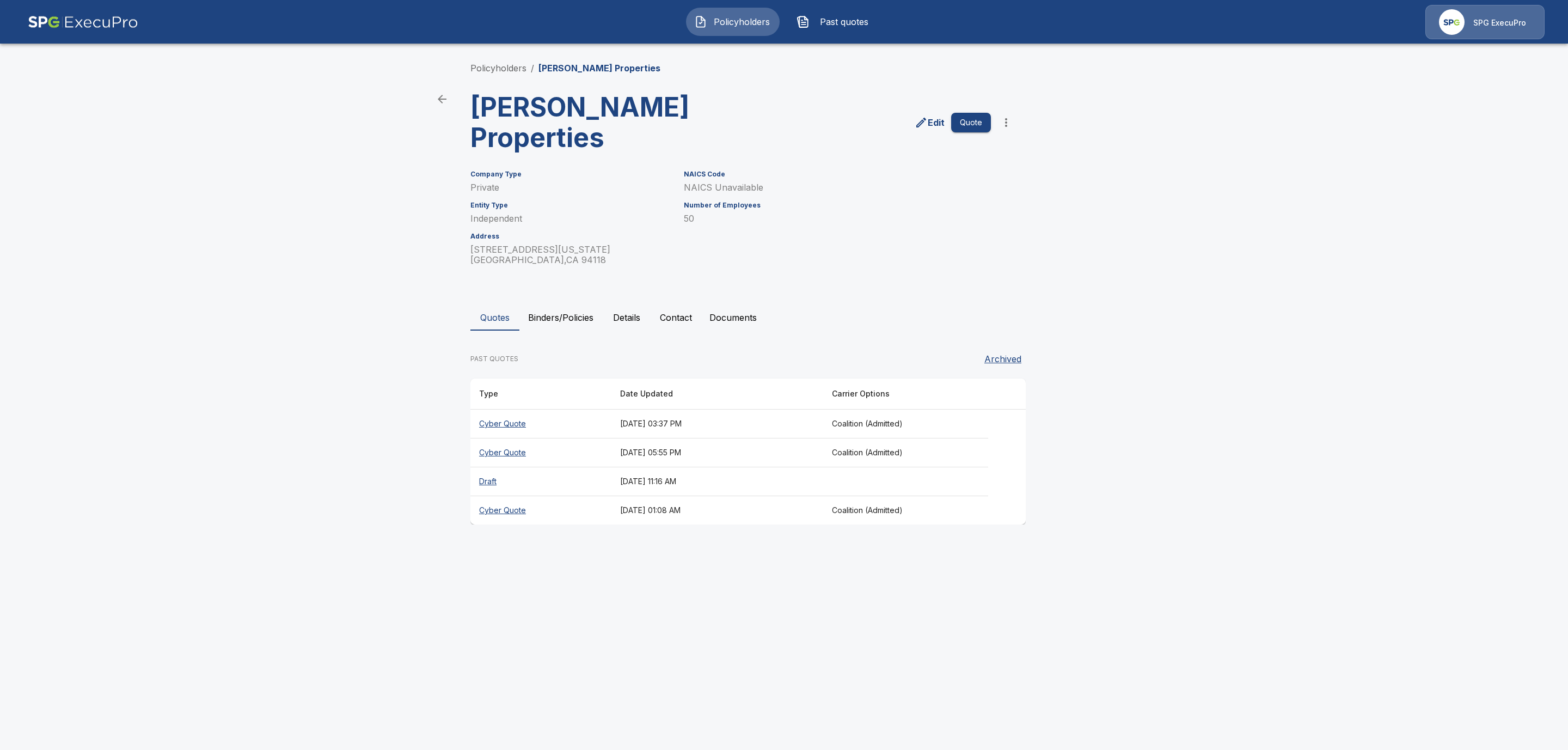
drag, startPoint x: 500, startPoint y: 421, endPoint x: 500, endPoint y: 475, distance: 54.0
click at [500, 438] on th "Cyber Quote" at bounding box center [541, 452] width 141 height 29
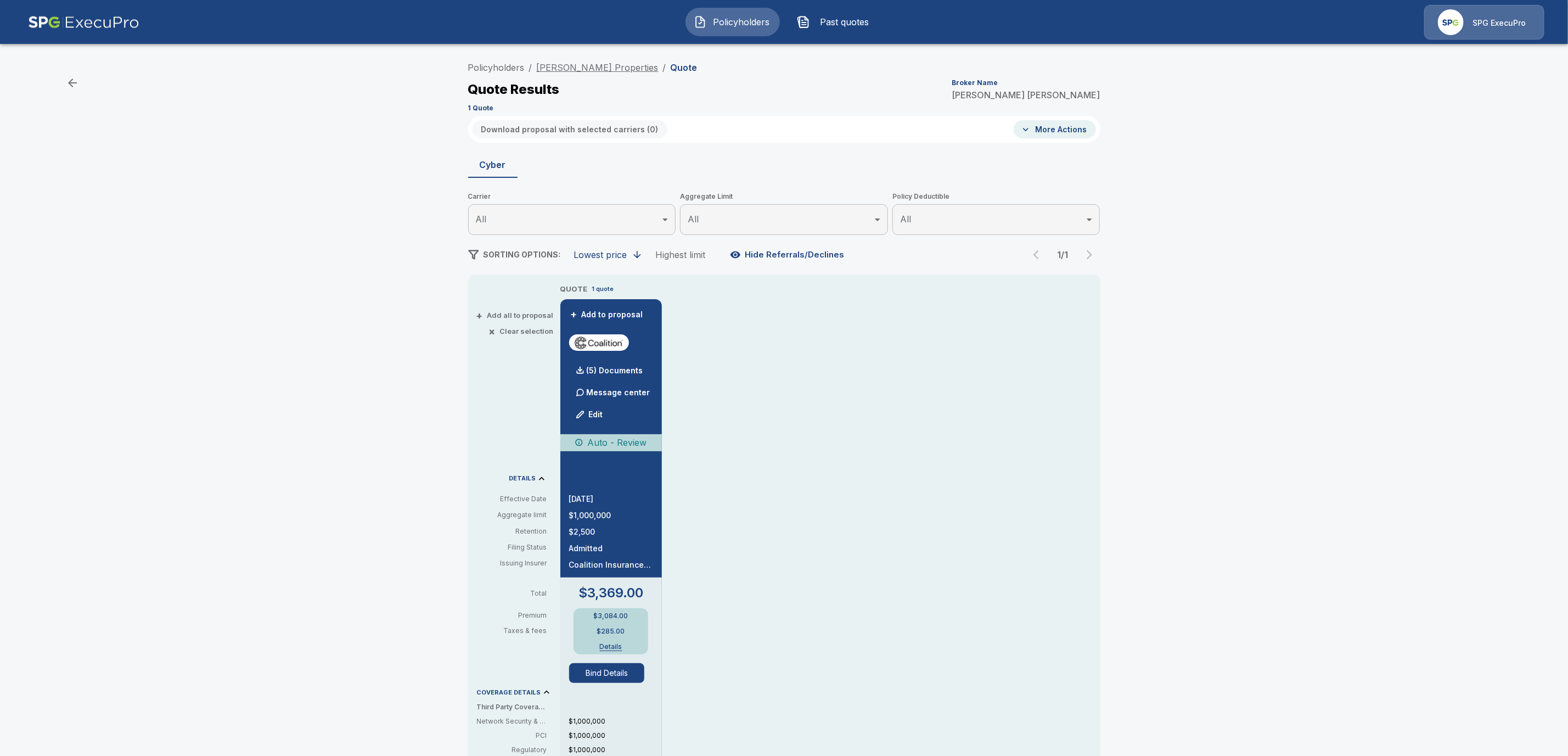
click at [601, 71] on link "Chandler Properties" at bounding box center [598, 68] width 122 height 11
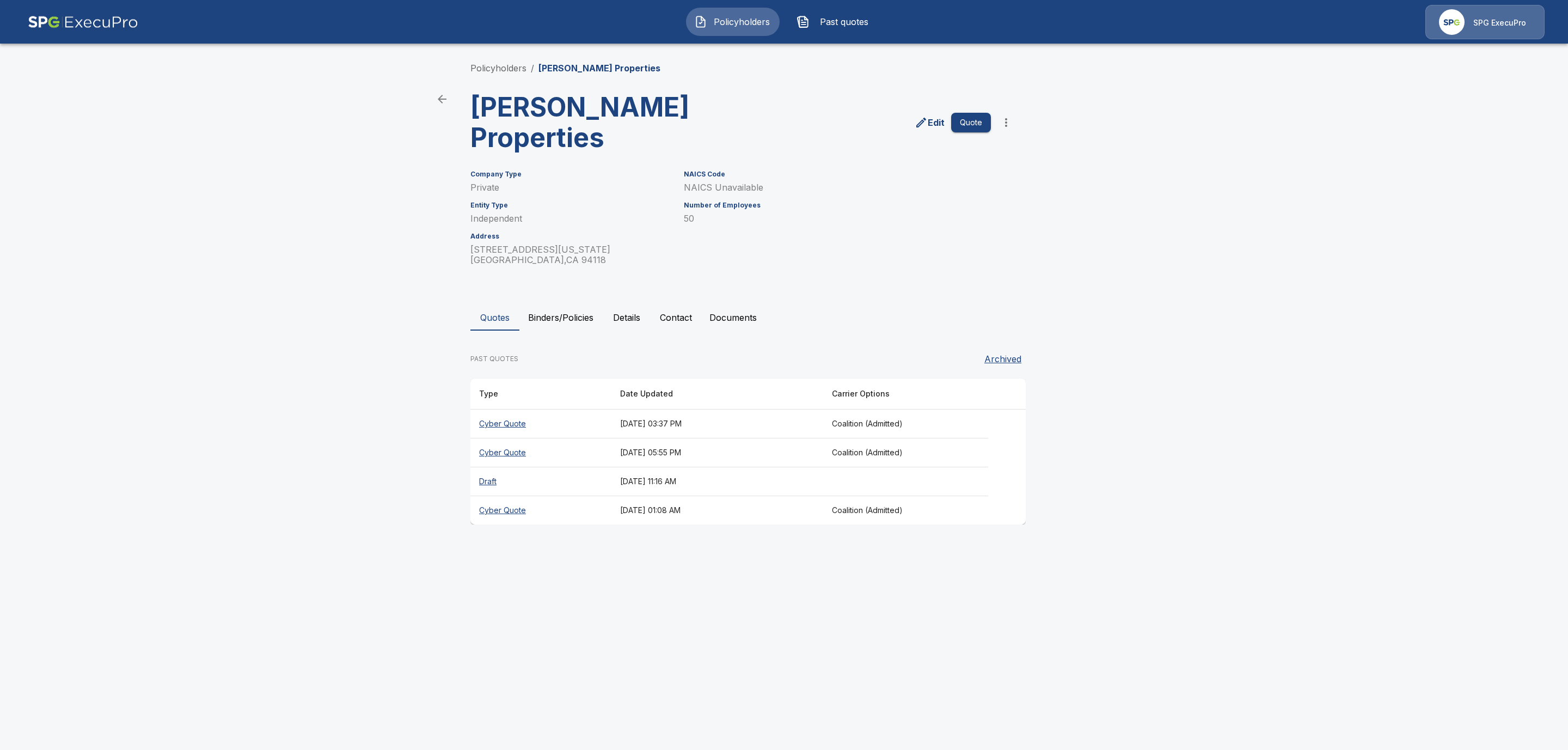
click at [565, 304] on button "Binders/Policies" at bounding box center [561, 317] width 83 height 26
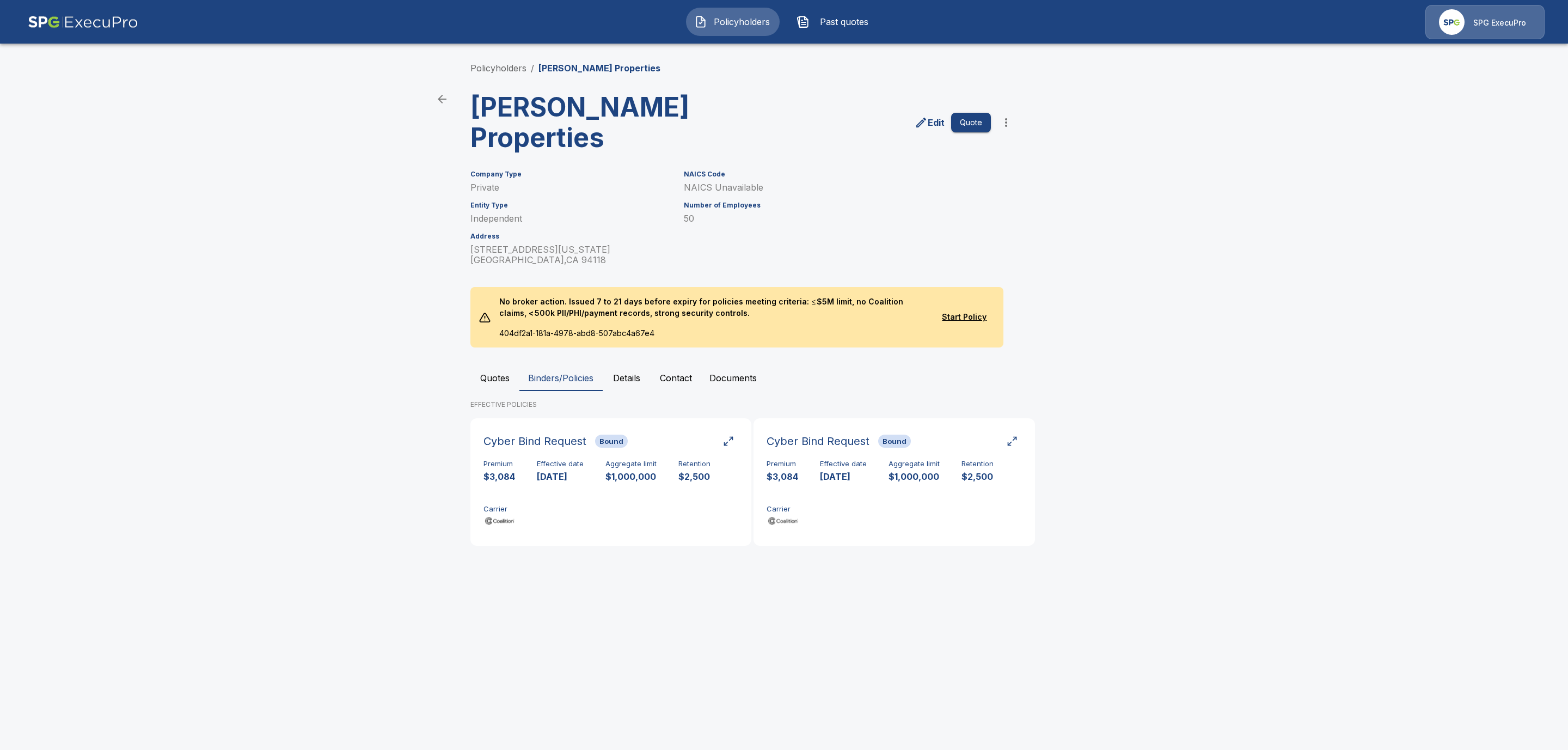
click at [498, 365] on button "Quotes" at bounding box center [495, 377] width 49 height 26
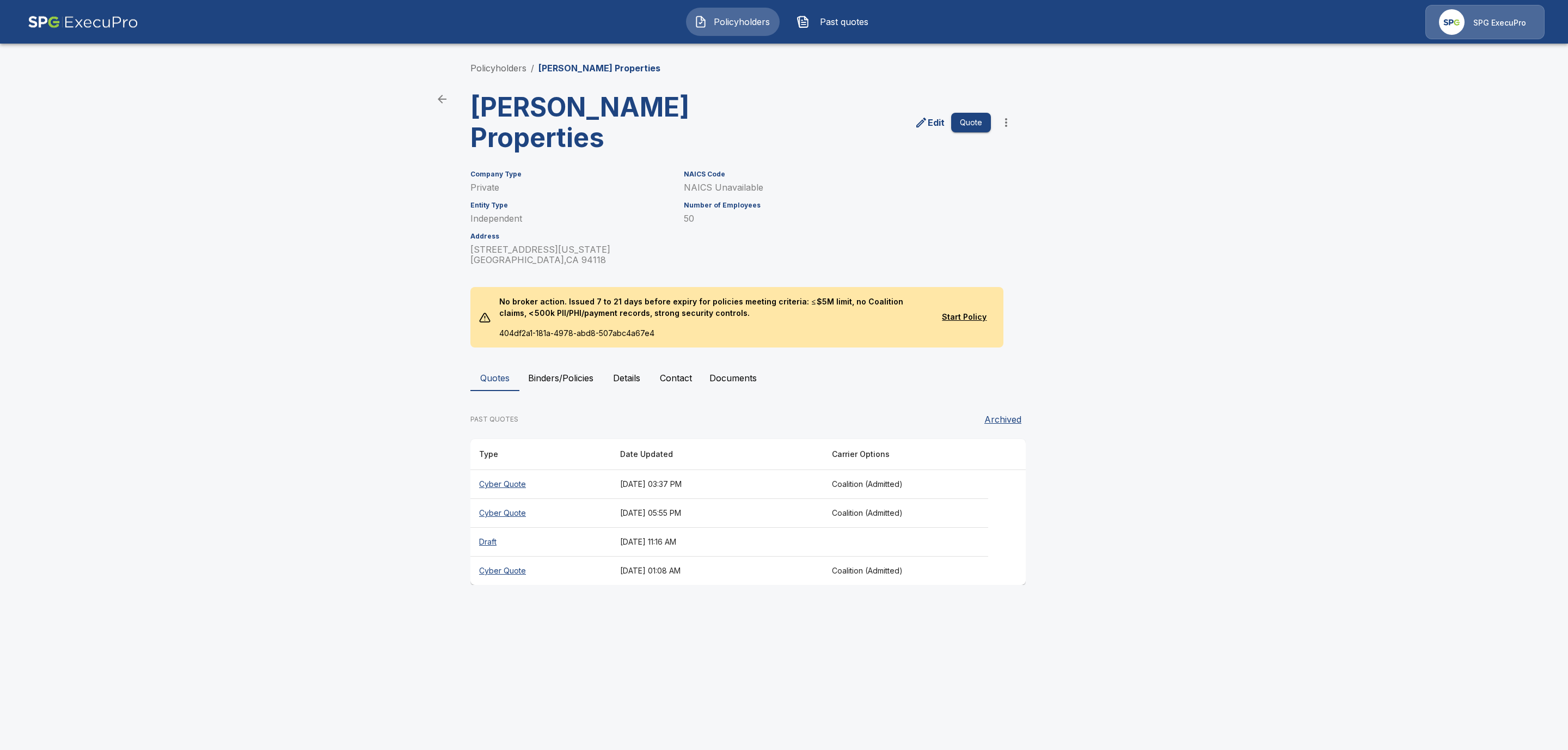
click at [494, 470] on th "Cyber Quote" at bounding box center [541, 484] width 141 height 29
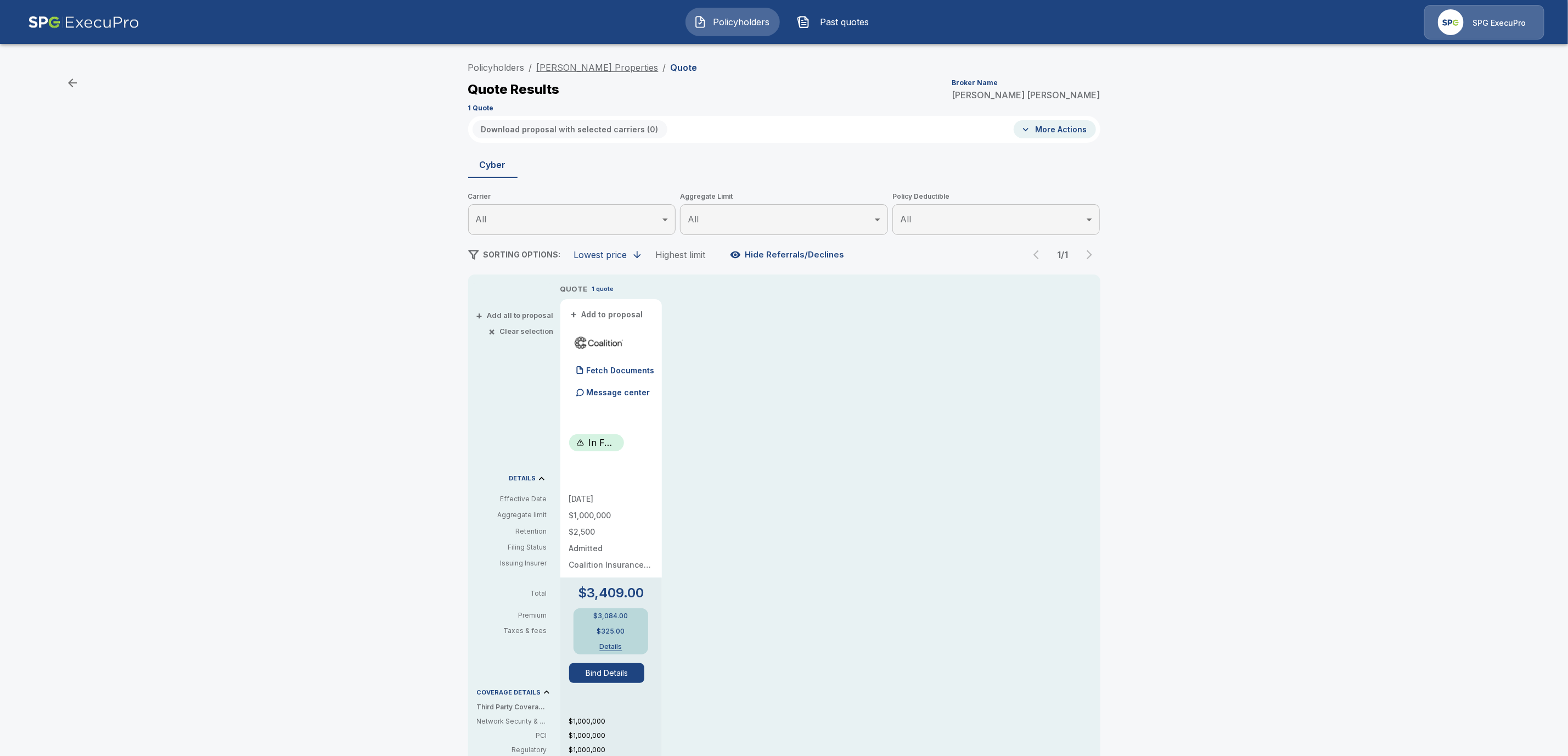
click at [584, 65] on link "[PERSON_NAME] Properties" at bounding box center [598, 68] width 122 height 11
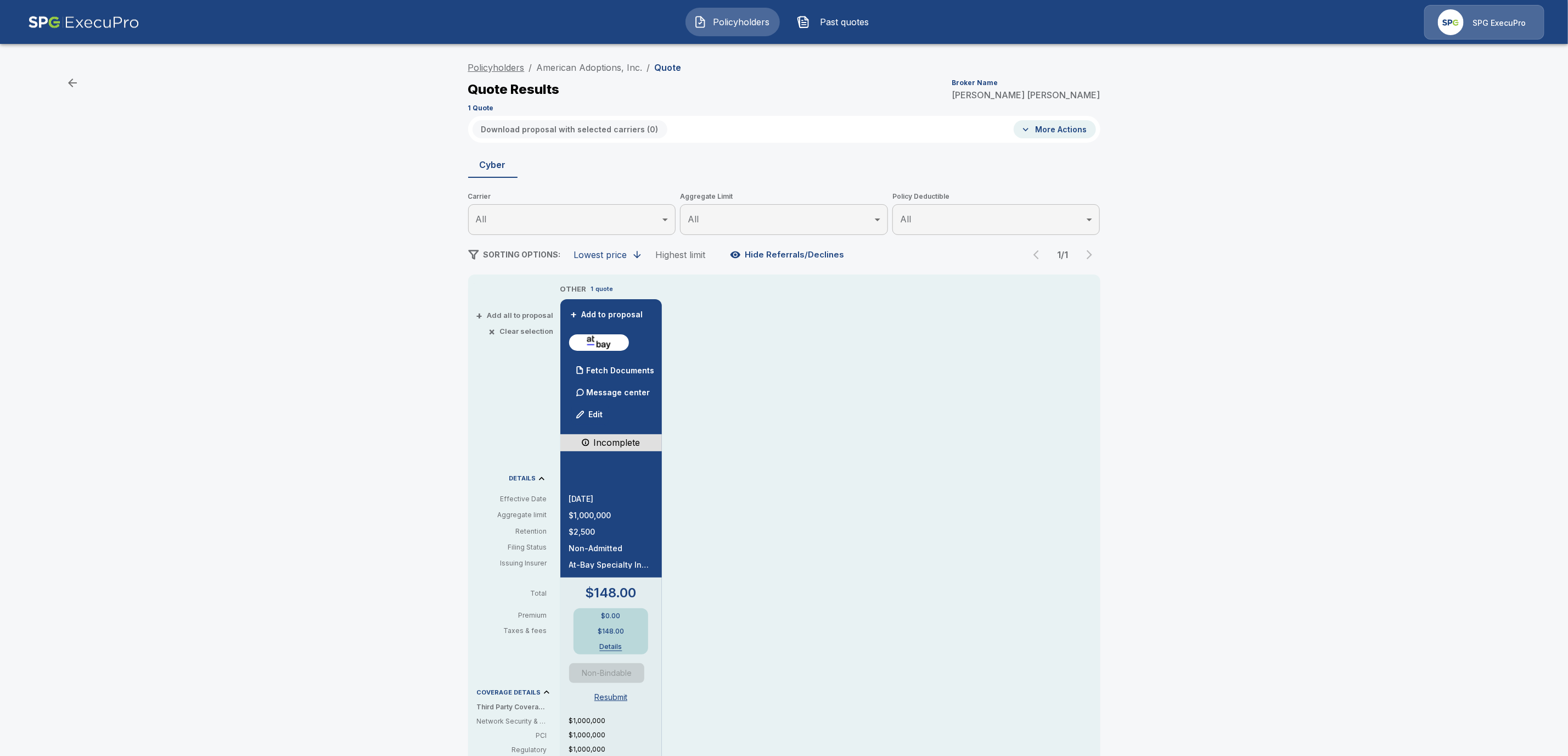
click at [514, 67] on link "Policyholders" at bounding box center [496, 68] width 56 height 11
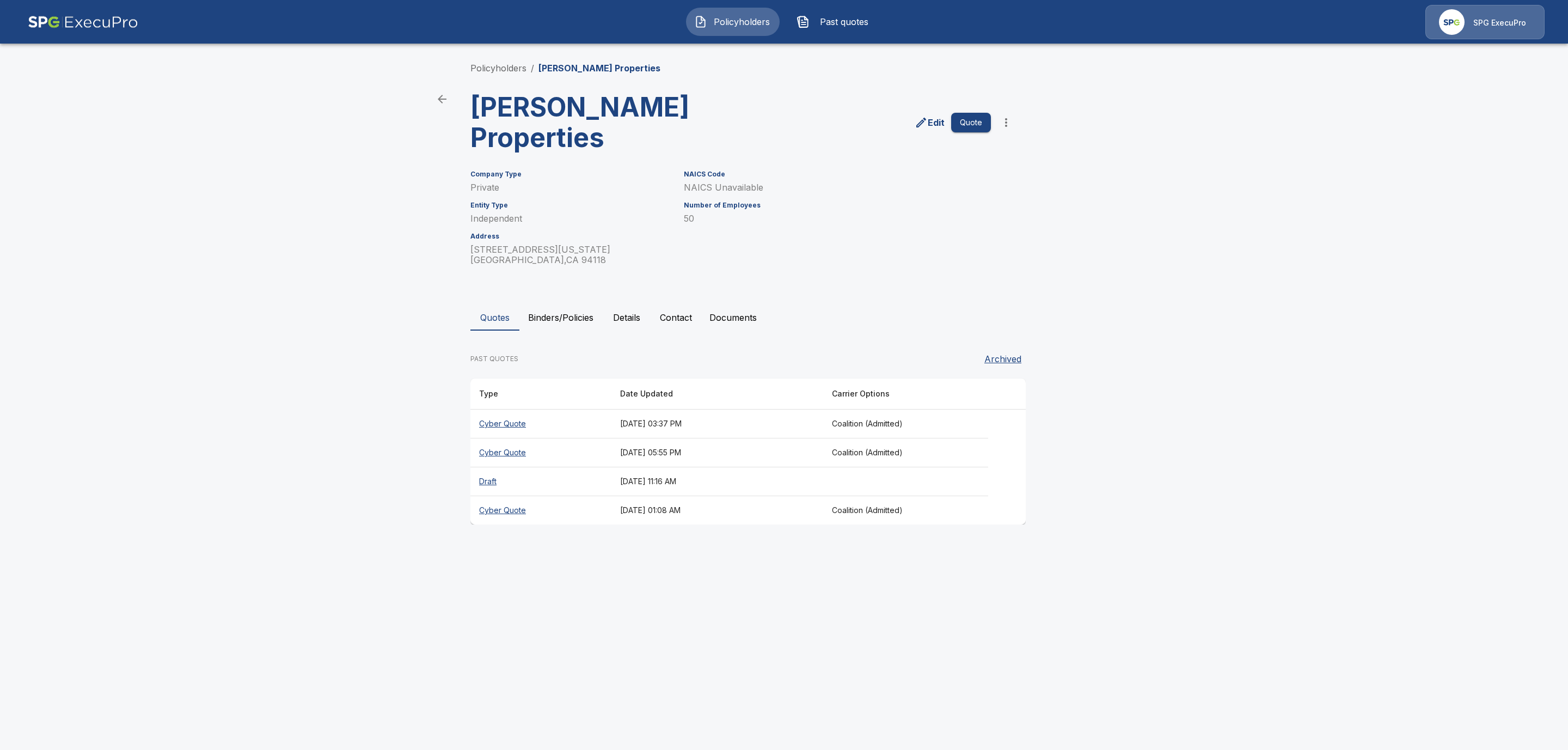
click at [555, 304] on button "Binders/Policies" at bounding box center [561, 317] width 83 height 26
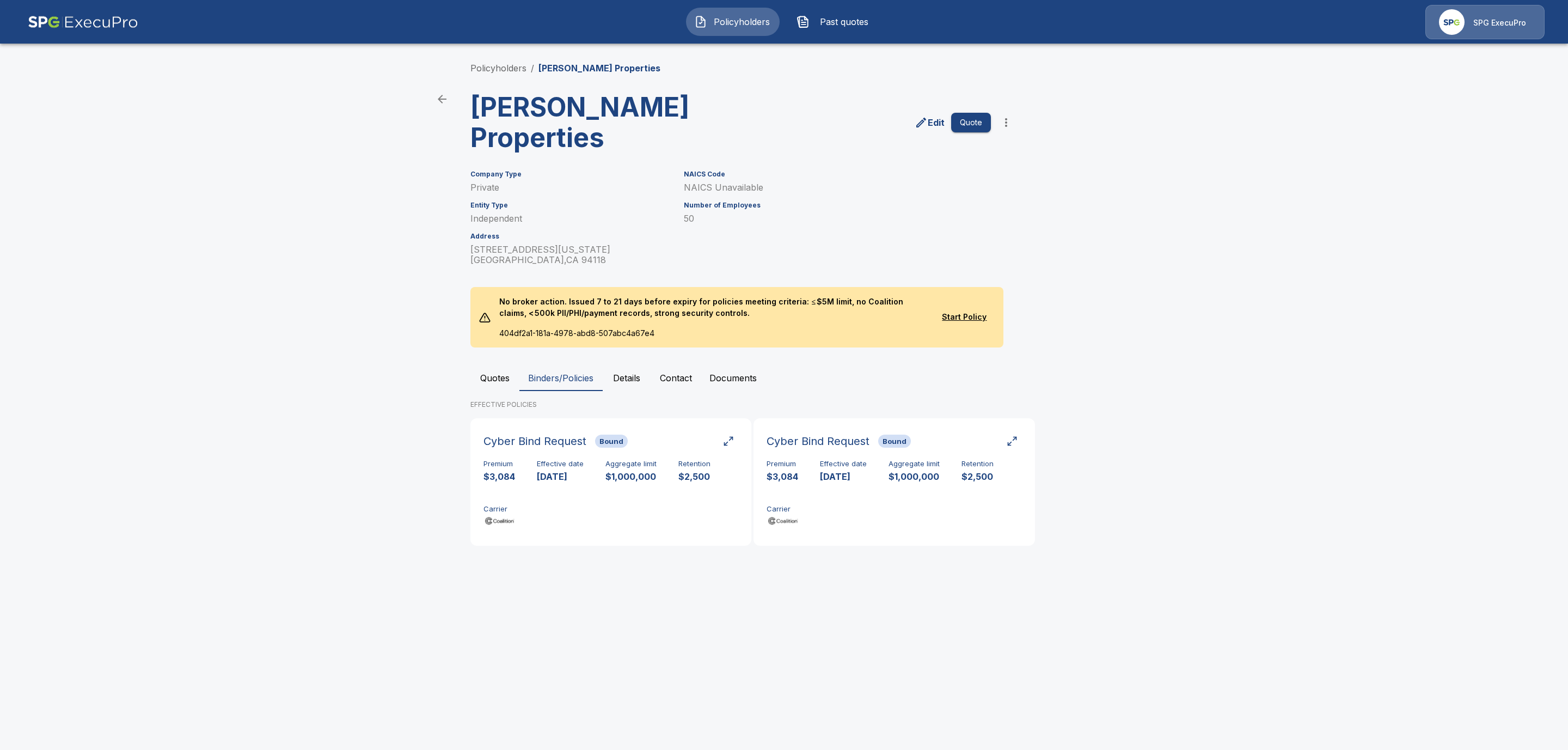
click at [498, 365] on button "Quotes" at bounding box center [495, 377] width 49 height 26
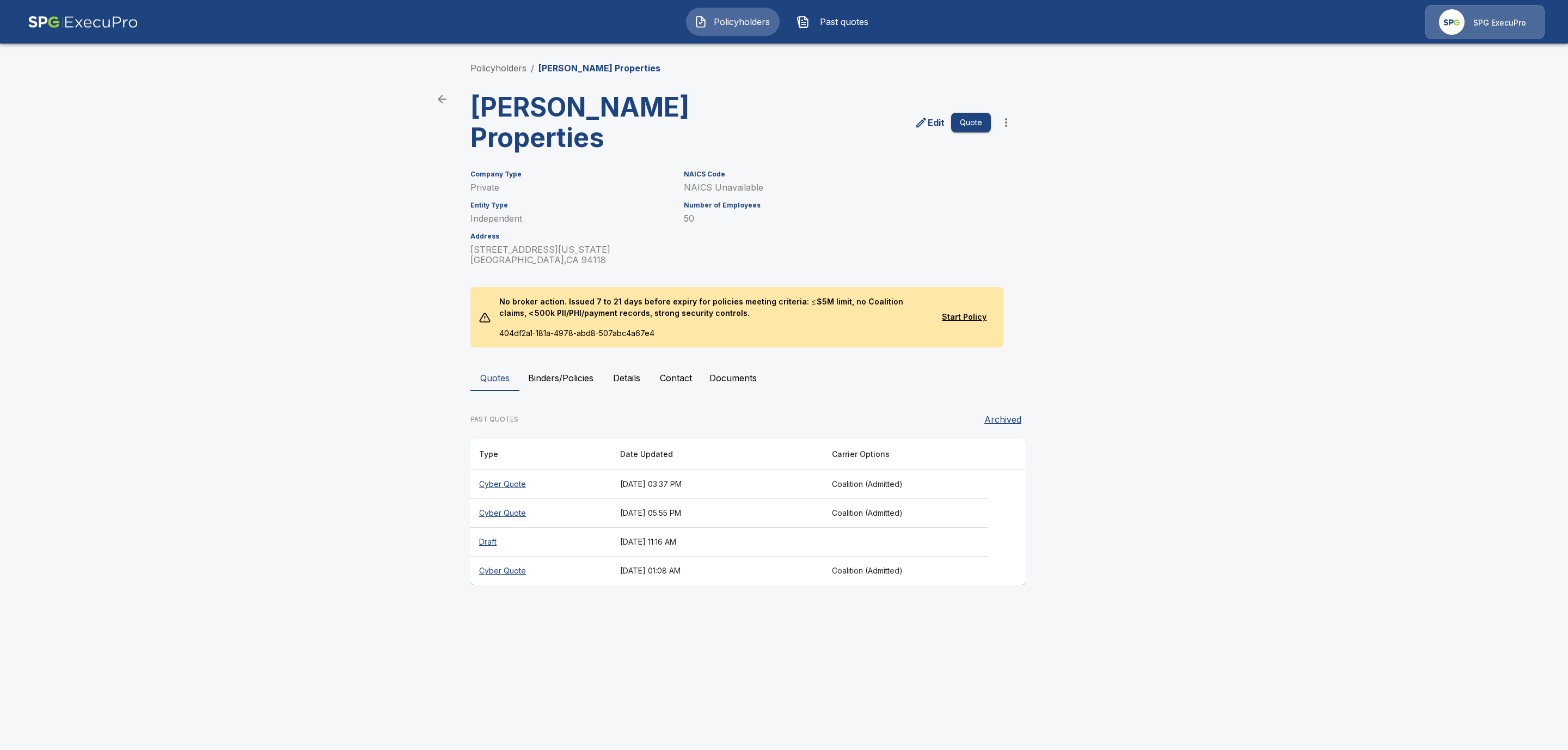
click at [506, 499] on th "Cyber Quote" at bounding box center [541, 513] width 141 height 29
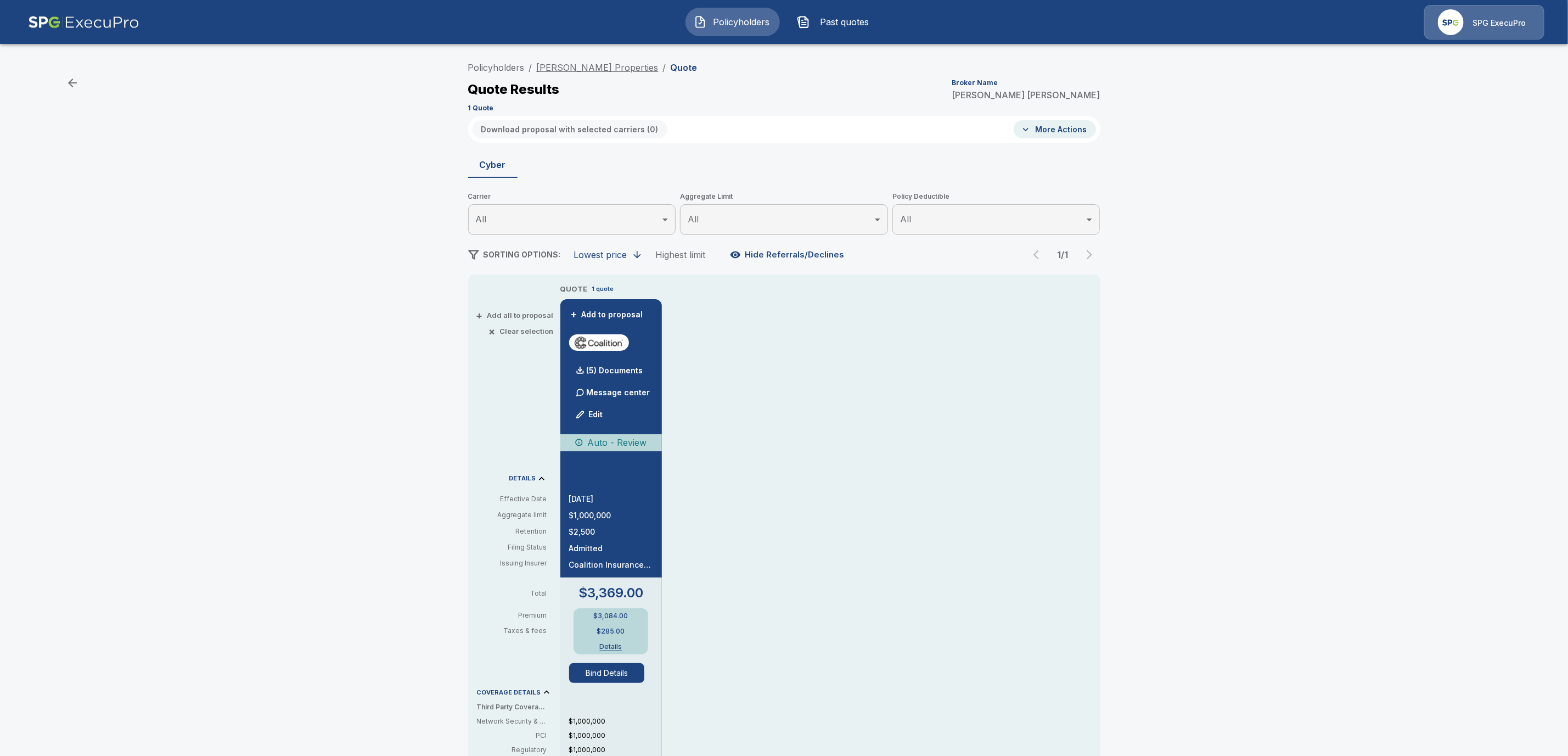
click at [604, 69] on link "[PERSON_NAME] Properties" at bounding box center [598, 68] width 122 height 11
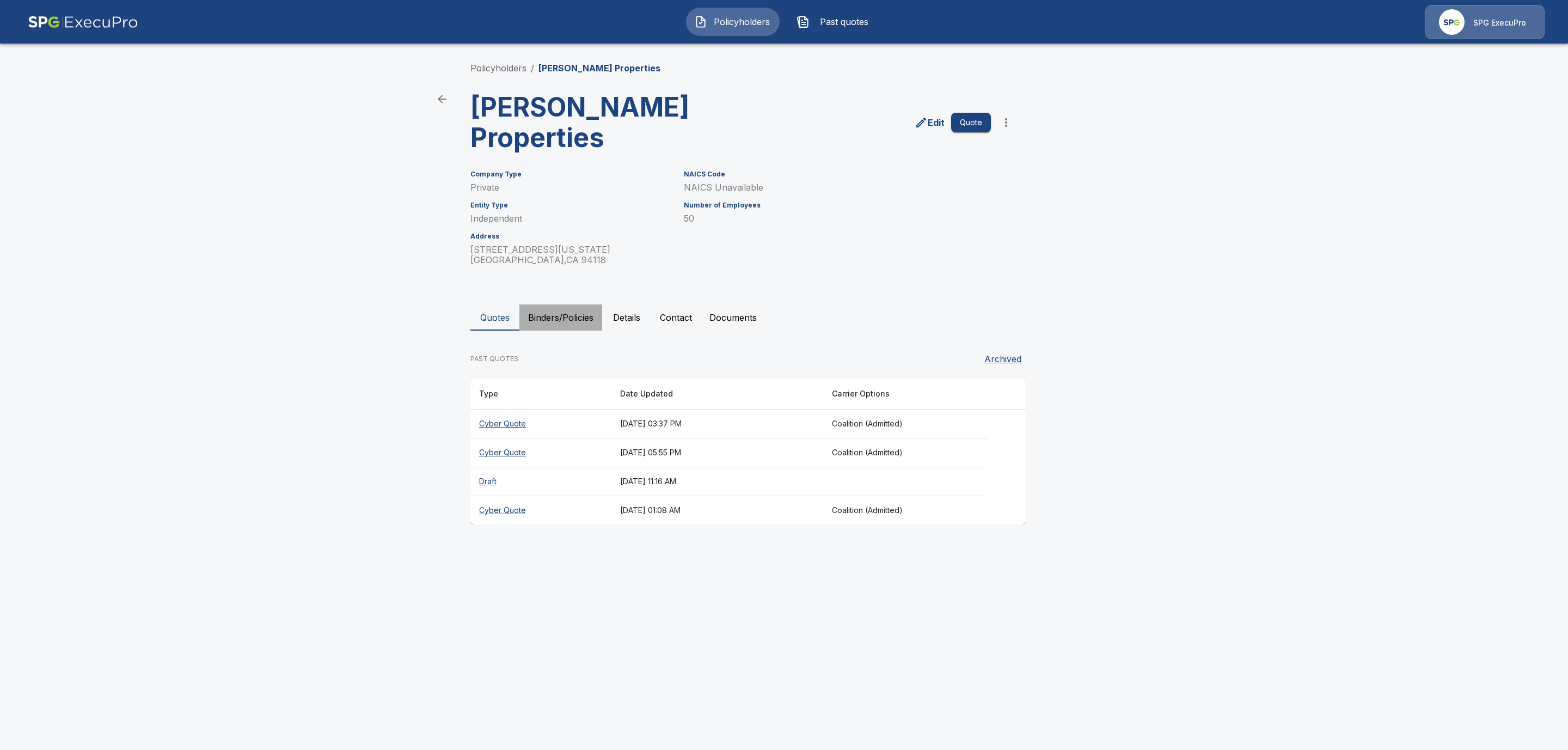
click at [556, 304] on button "Binders/Policies" at bounding box center [561, 317] width 83 height 26
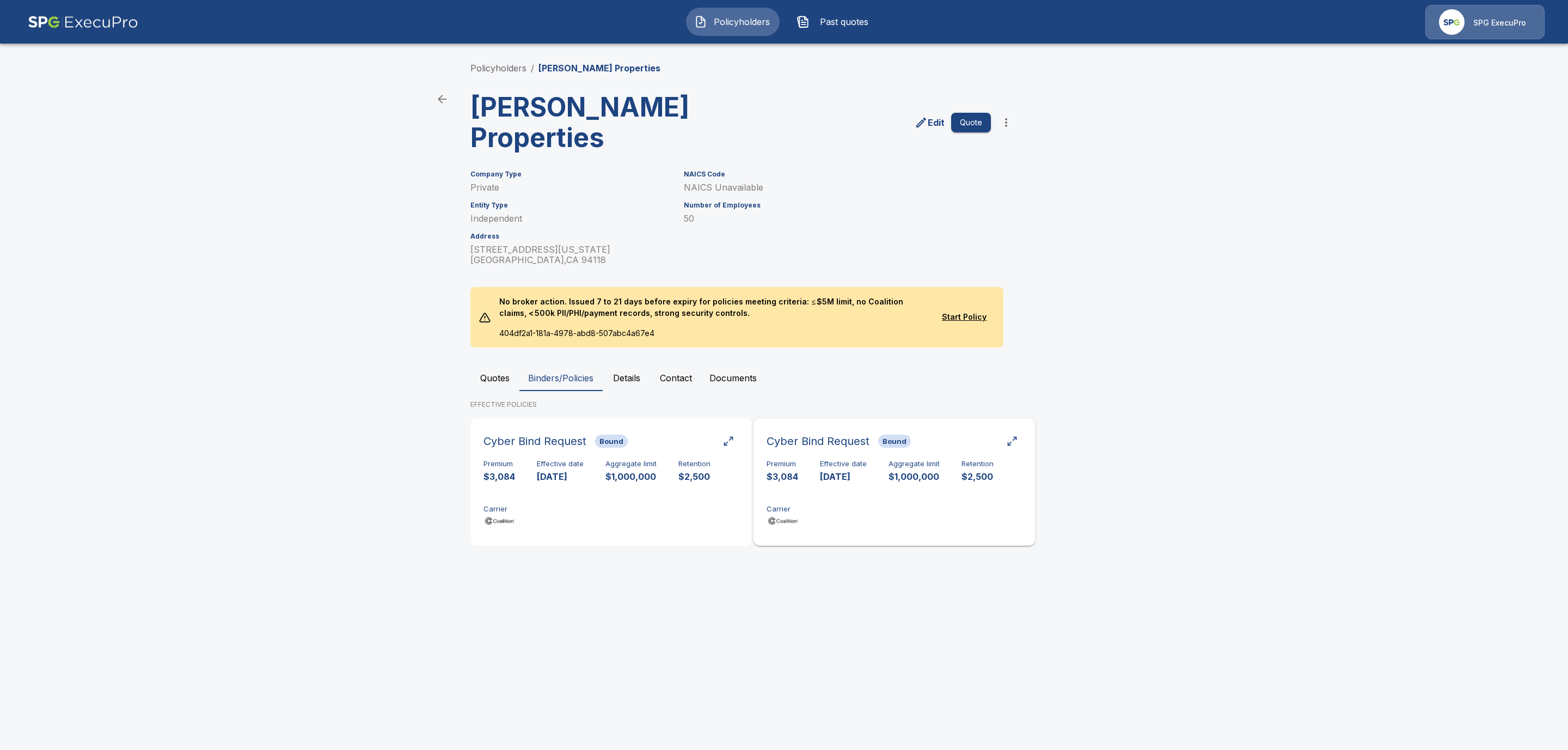
click at [860, 461] on div "Premium $3,084 Effective date [DATE] Aggregate limit $1,000,000 Retention $2,50…" at bounding box center [894, 494] width 255 height 69
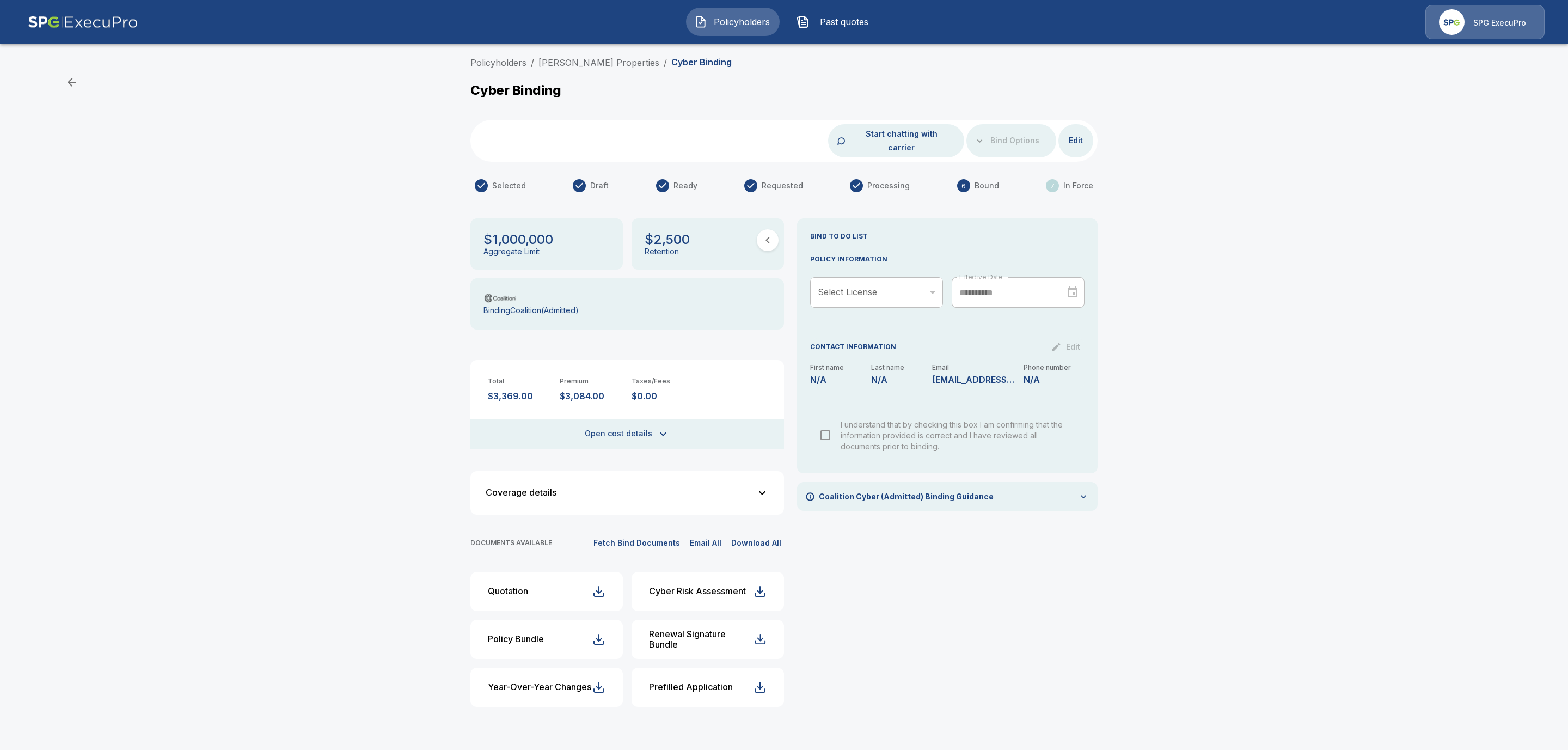
click at [656, 522] on div "$1,000,000 Aggregate Limit $2,500 Retention Binding Coalition ( Admitted ) Tota…" at bounding box center [627, 467] width 313 height 497
click at [640, 536] on button "Fetch Bind Documents" at bounding box center [636, 543] width 92 height 13
click at [562, 64] on link "Chandler Properties" at bounding box center [599, 63] width 121 height 11
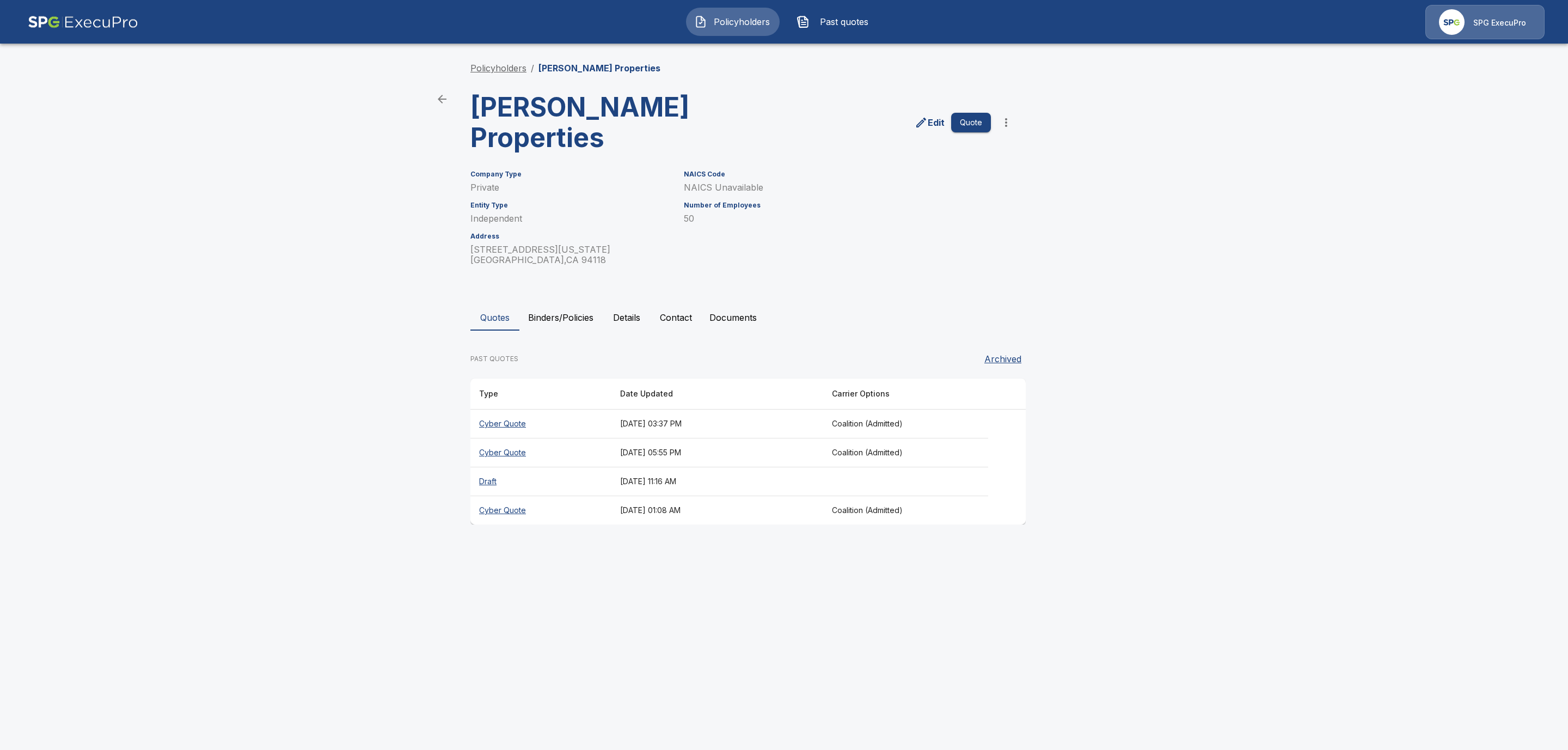
click at [502, 68] on link "Policyholders" at bounding box center [499, 68] width 56 height 11
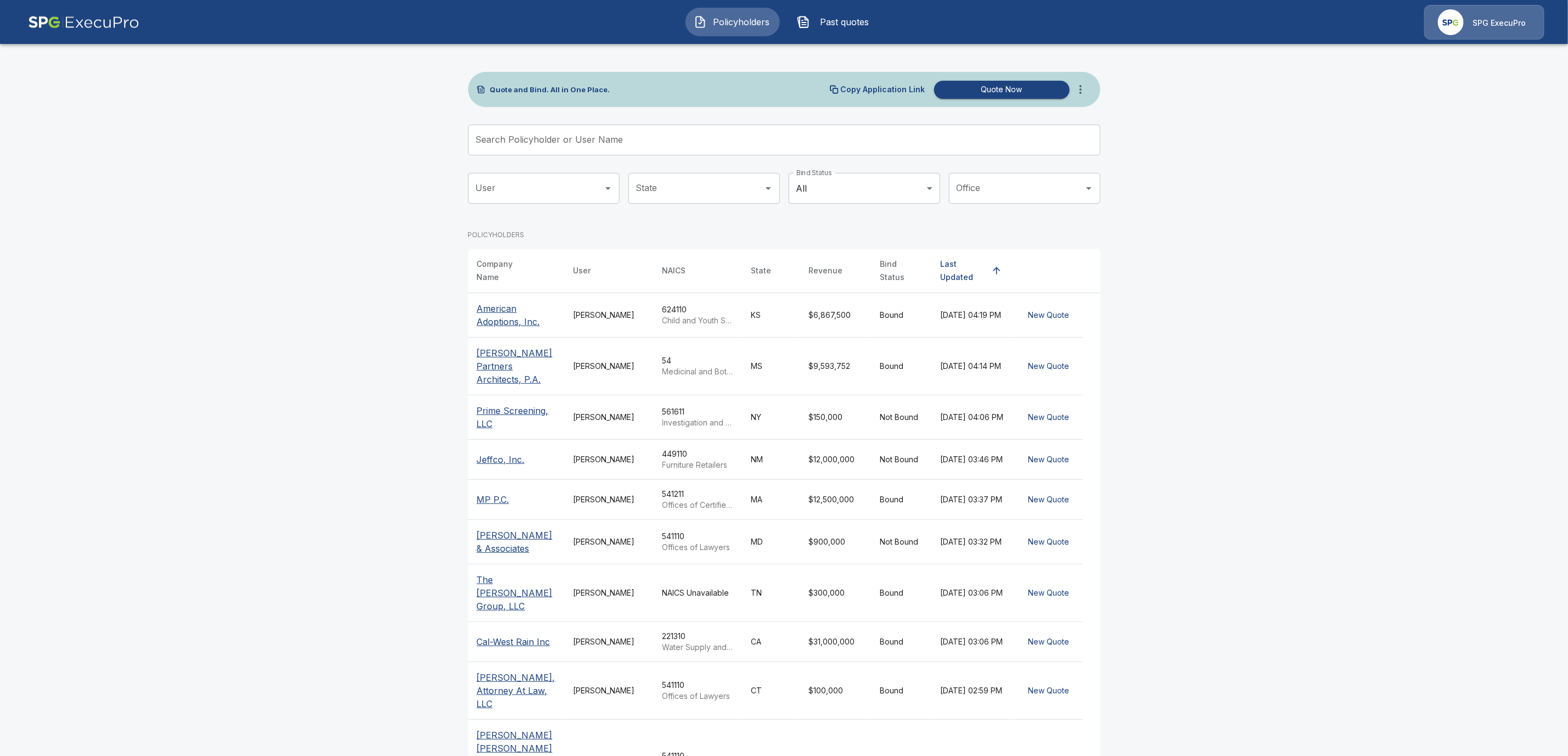
click at [579, 147] on input "Search Policyholder or User Name" at bounding box center [778, 140] width 620 height 31
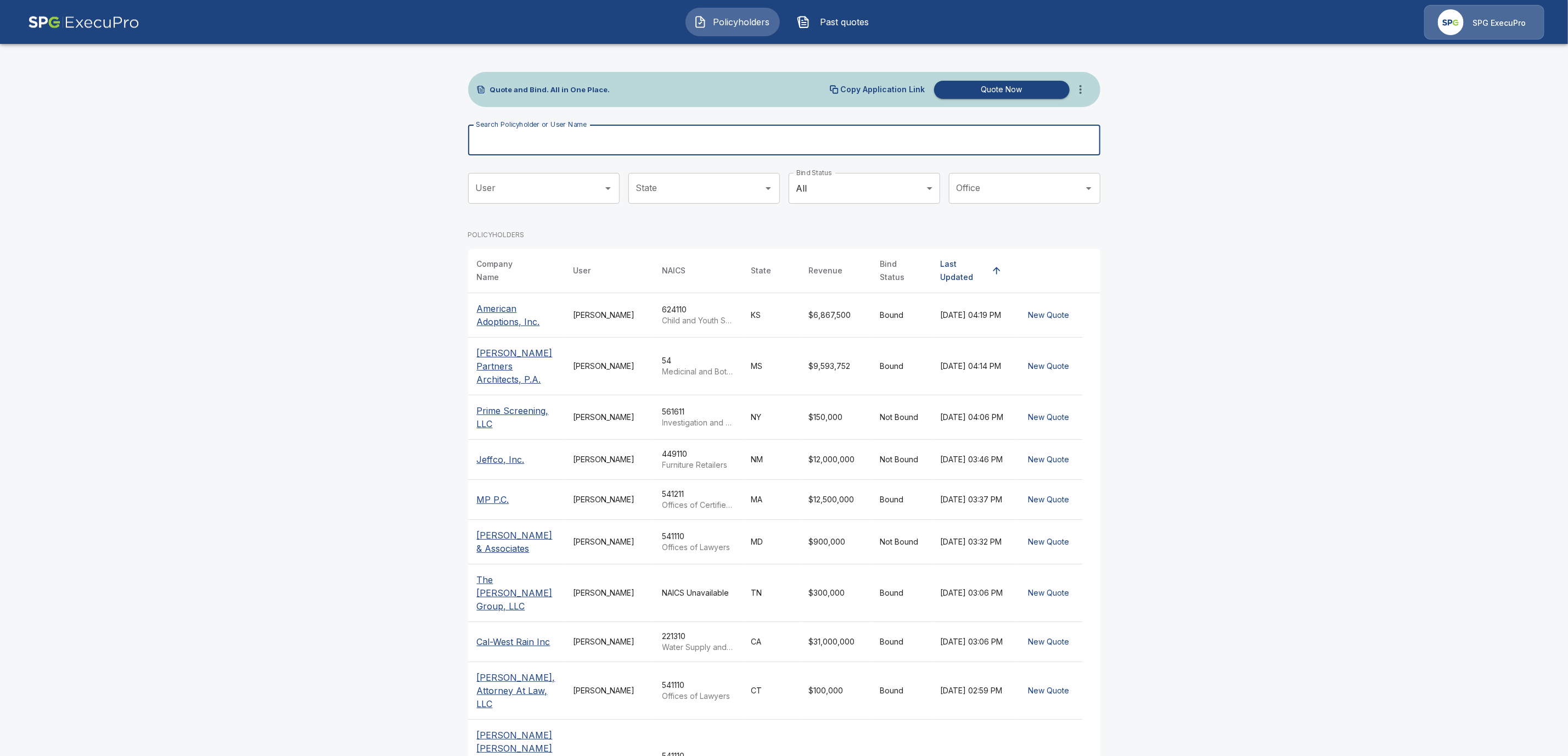
paste input "**********"
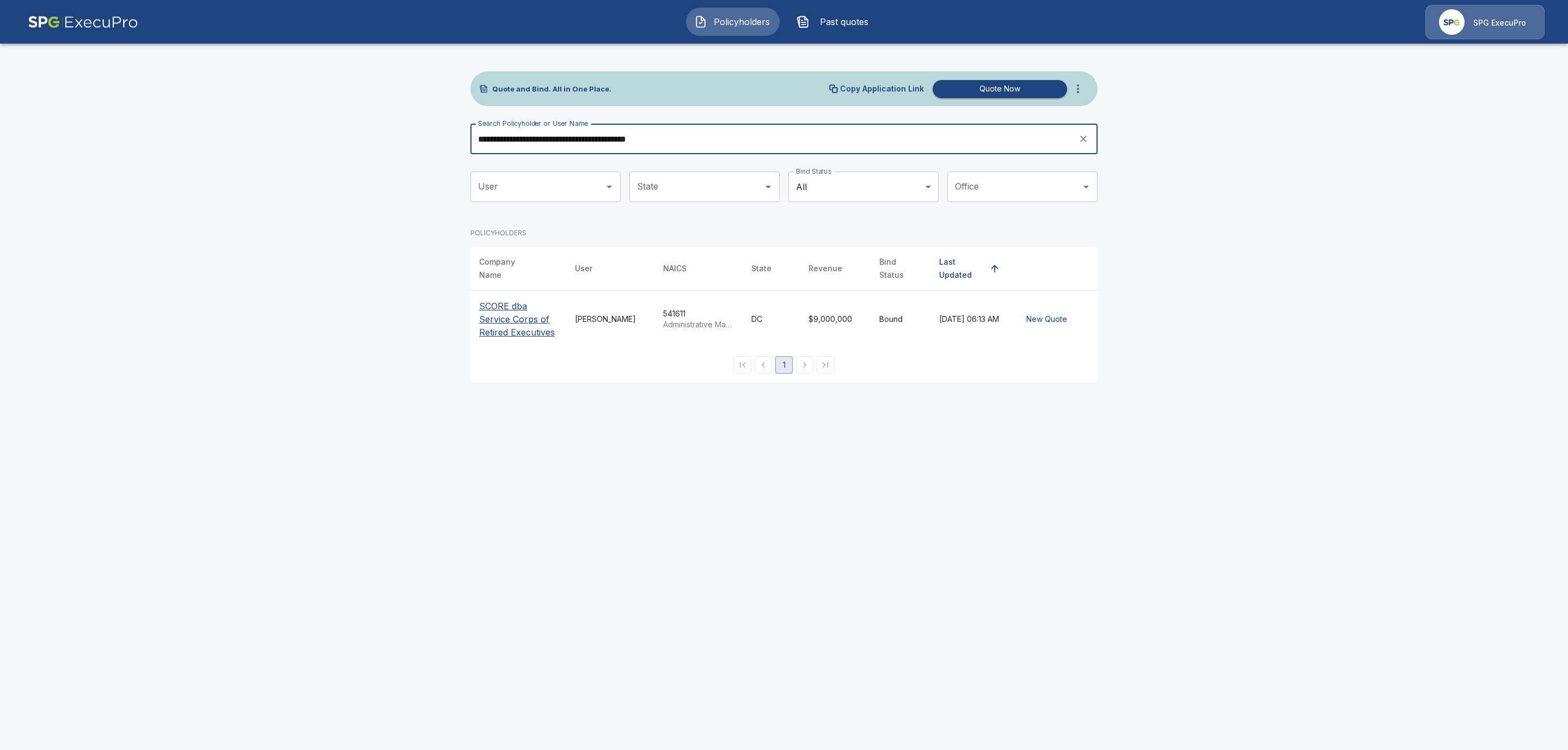
type input "**********"
click at [504, 317] on p "SCORE dba Service Corps of Retired Executives" at bounding box center [518, 319] width 79 height 39
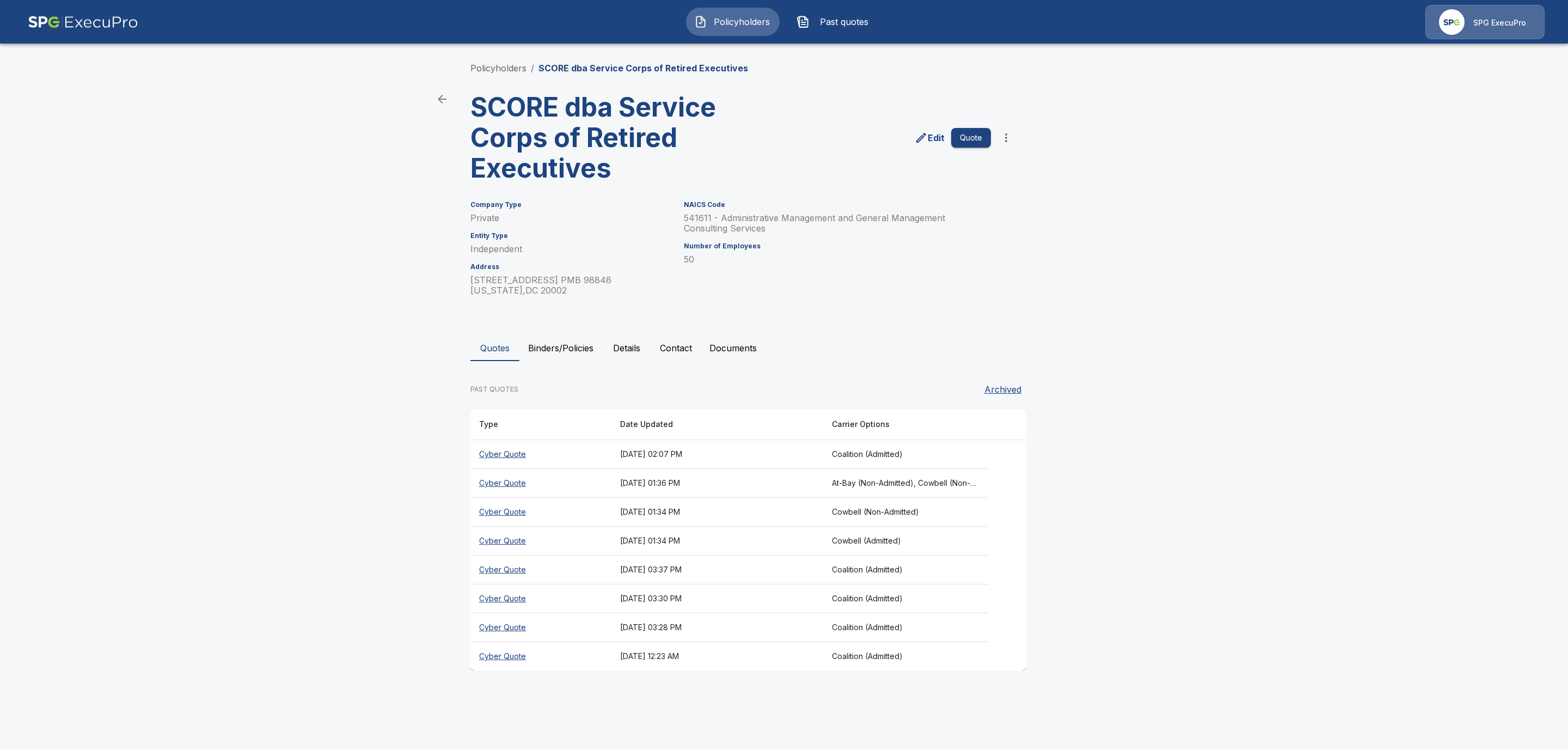
click at [561, 452] on th "Cyber Quote" at bounding box center [541, 454] width 141 height 29
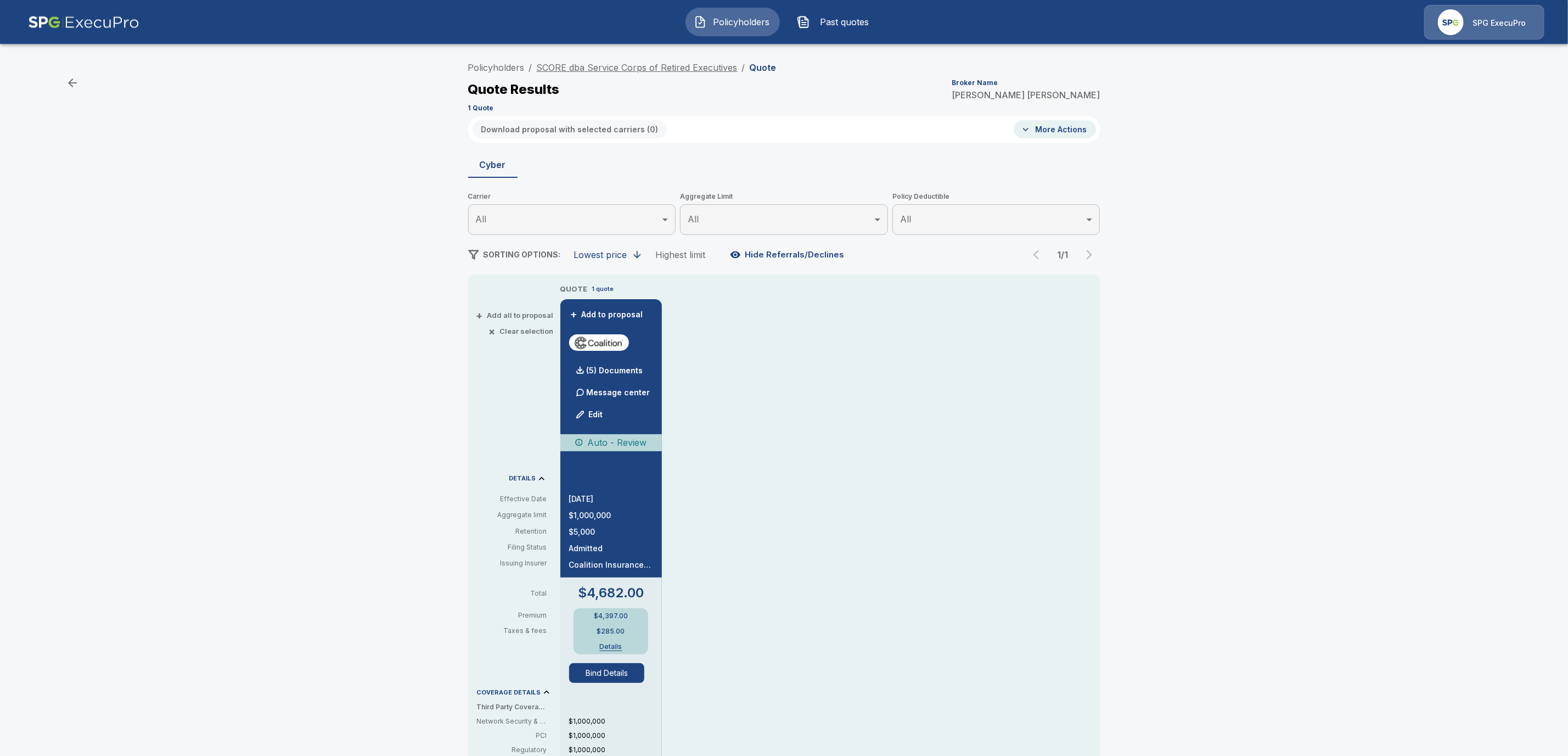
click at [679, 66] on link "SCORE dba Service Corps of Retired Executives" at bounding box center [637, 68] width 201 height 11
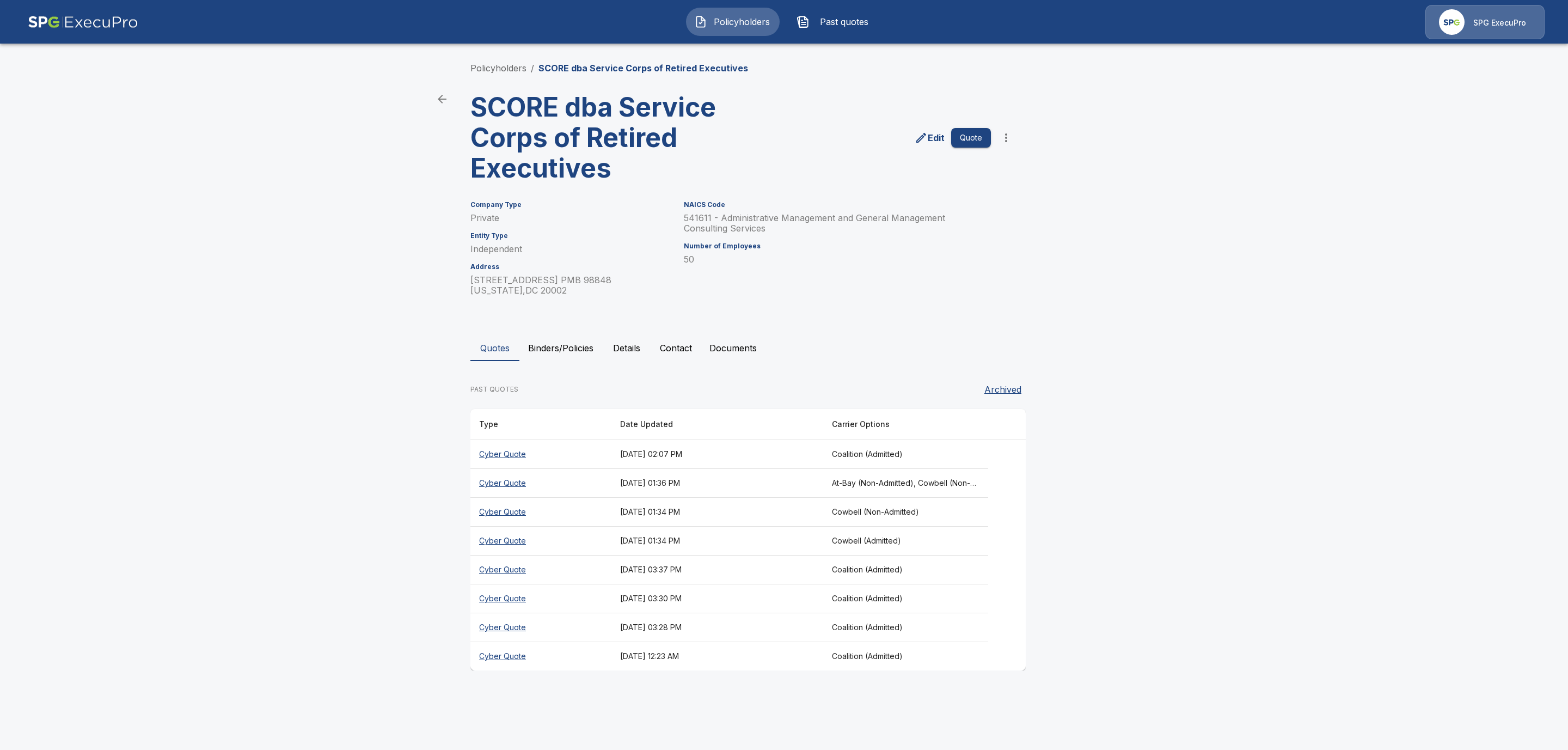
click at [578, 349] on button "Binders/Policies" at bounding box center [561, 348] width 83 height 26
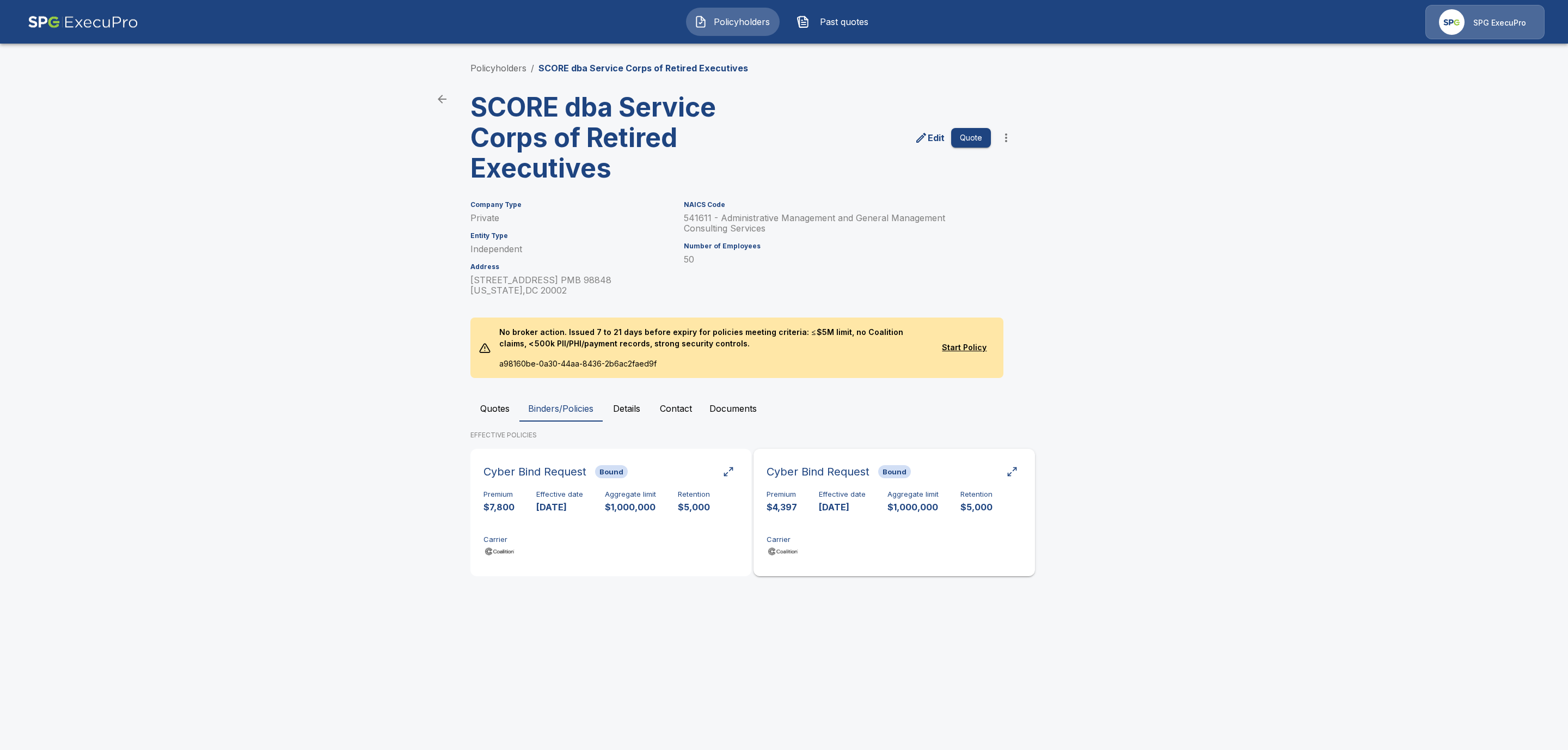
click at [863, 526] on div "Premium $4,397 Effective date 10/1/2025 Aggregate limit $1,000,000 Retention $5…" at bounding box center [894, 524] width 255 height 69
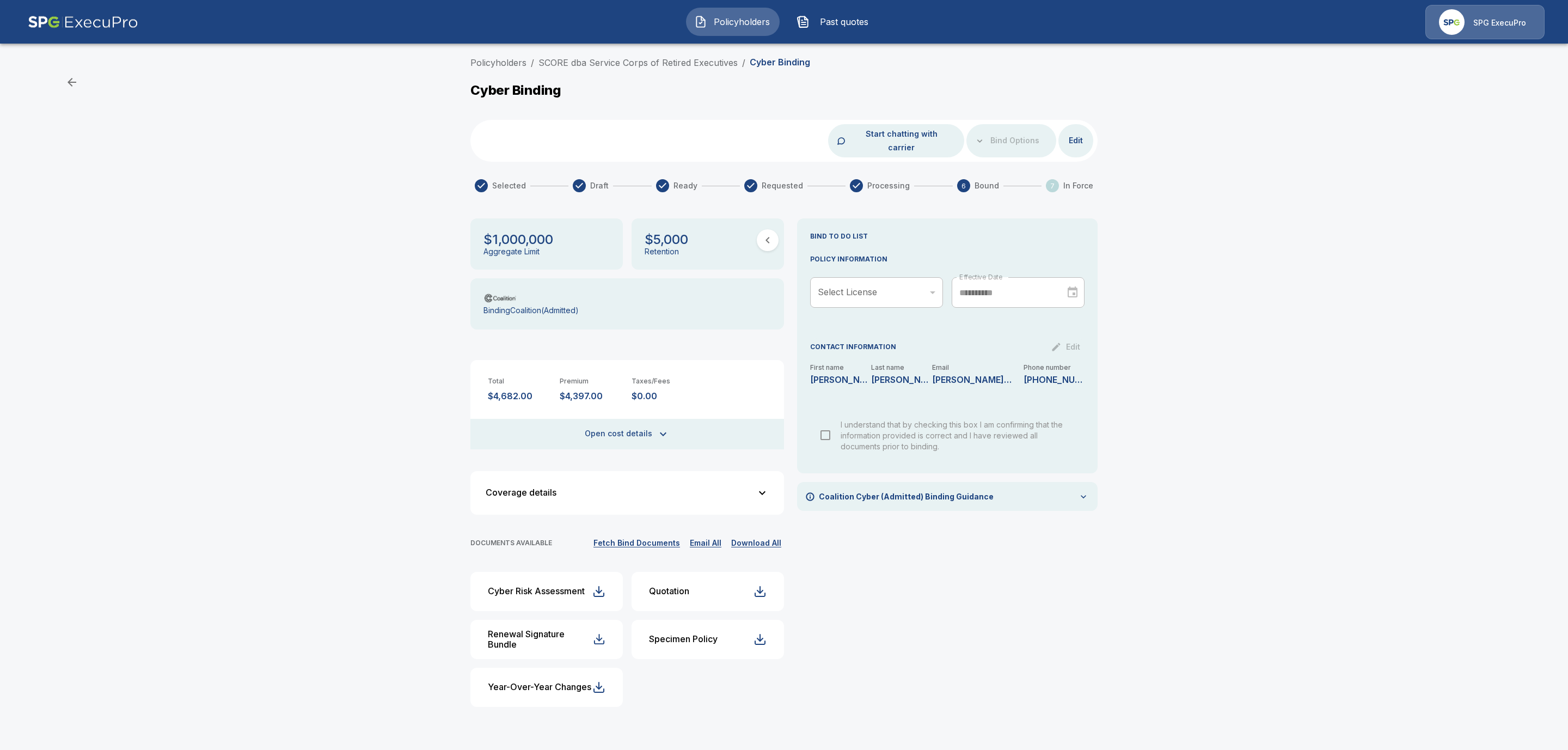
click at [635, 536] on button "Fetch Bind Documents" at bounding box center [636, 543] width 92 height 13
click at [594, 61] on link "SCORE dba Service Corps of Retired Executives" at bounding box center [638, 63] width 199 height 11
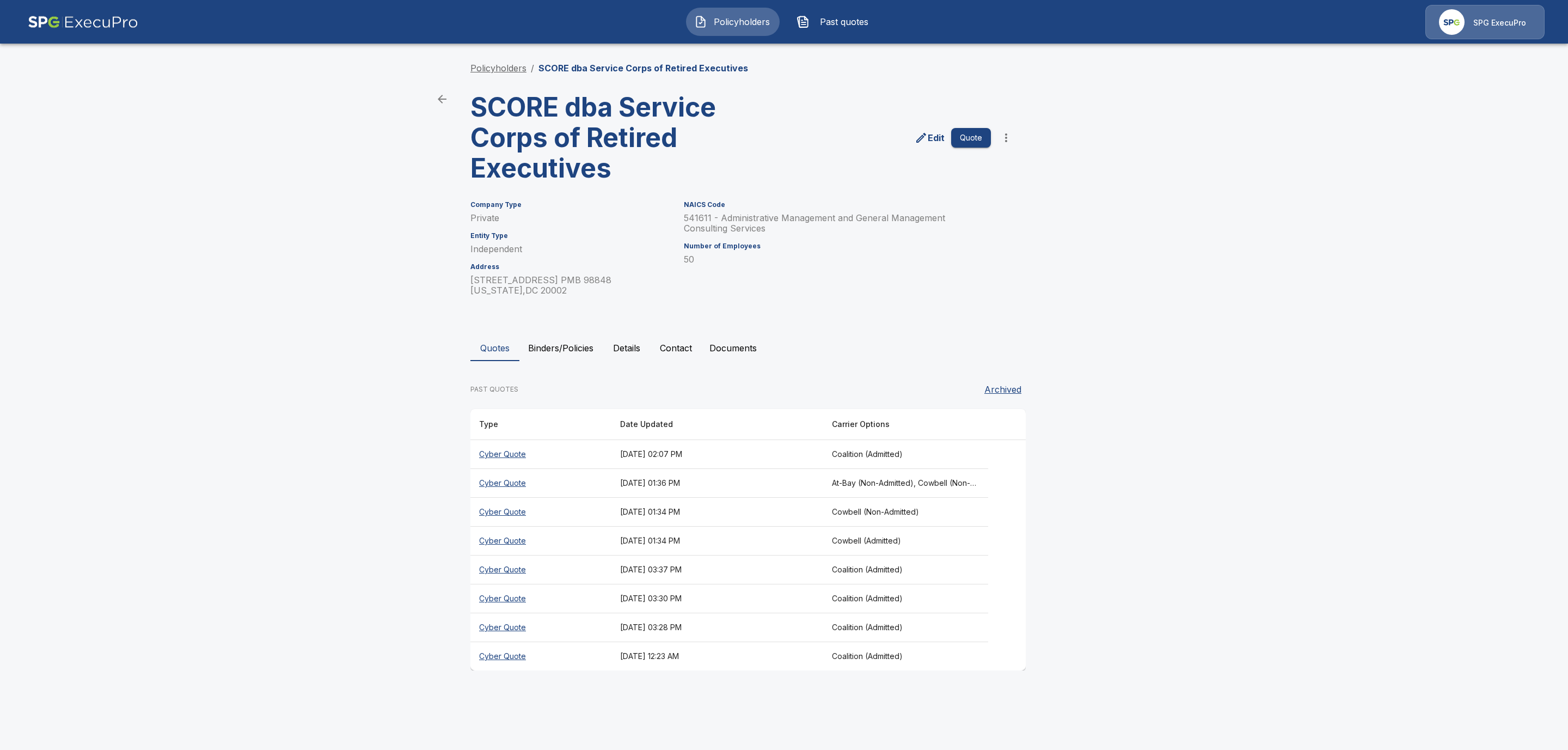
click at [500, 71] on link "Policyholders" at bounding box center [499, 68] width 56 height 11
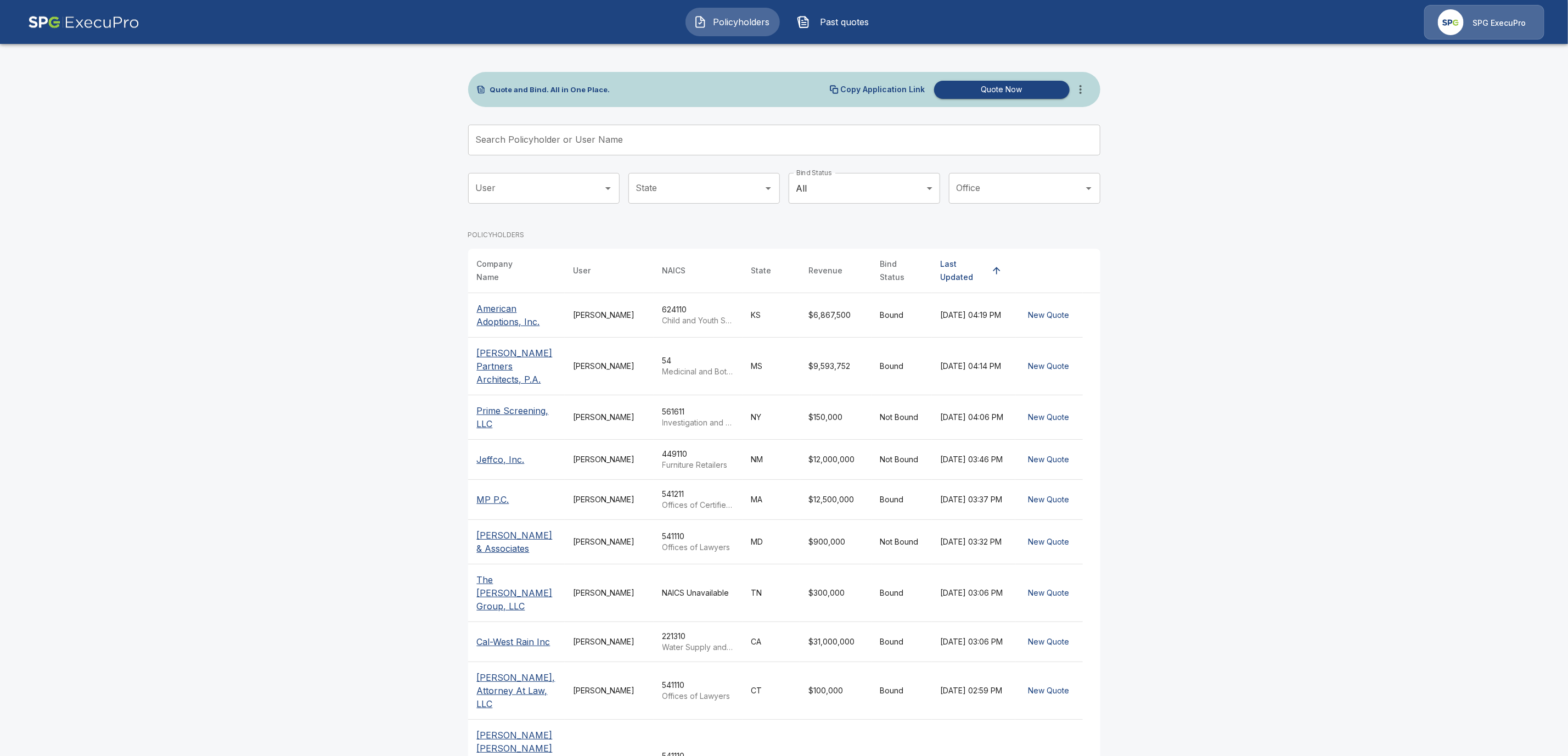
click at [535, 139] on input "Search Policyholder or User Name" at bounding box center [778, 140] width 620 height 31
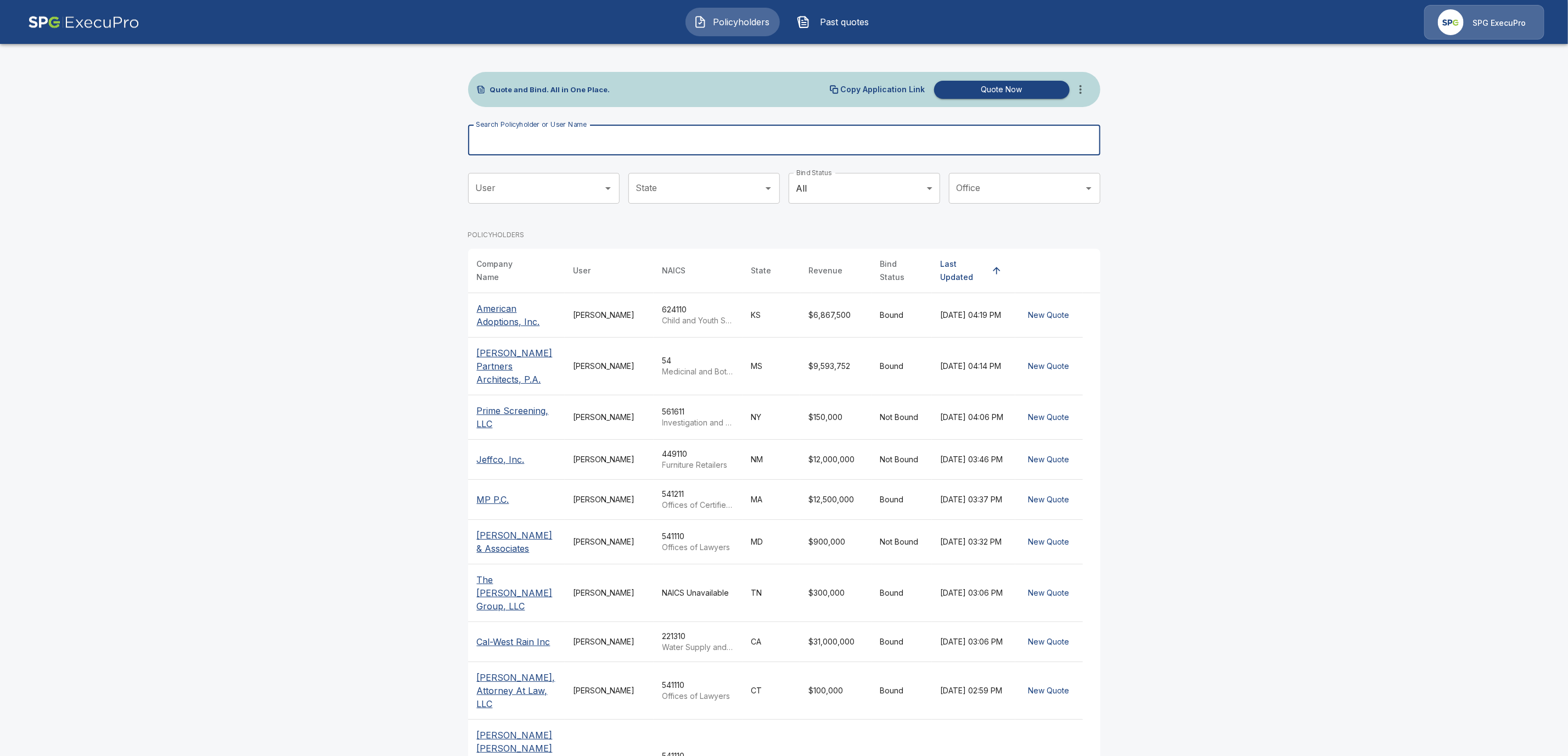
paste input "**********"
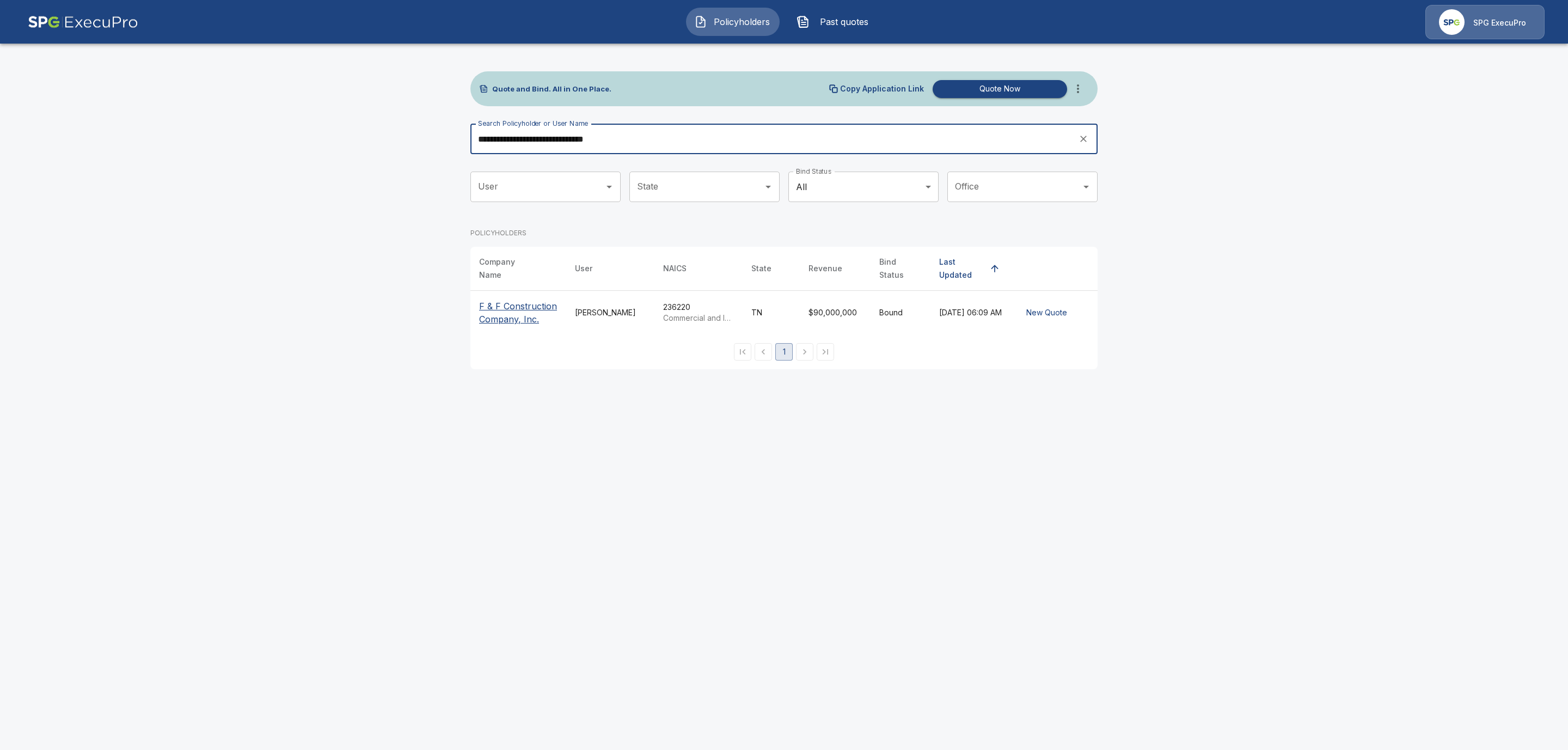
type input "**********"
click at [496, 306] on p "F & F Construction Company, Inc." at bounding box center [518, 312] width 79 height 26
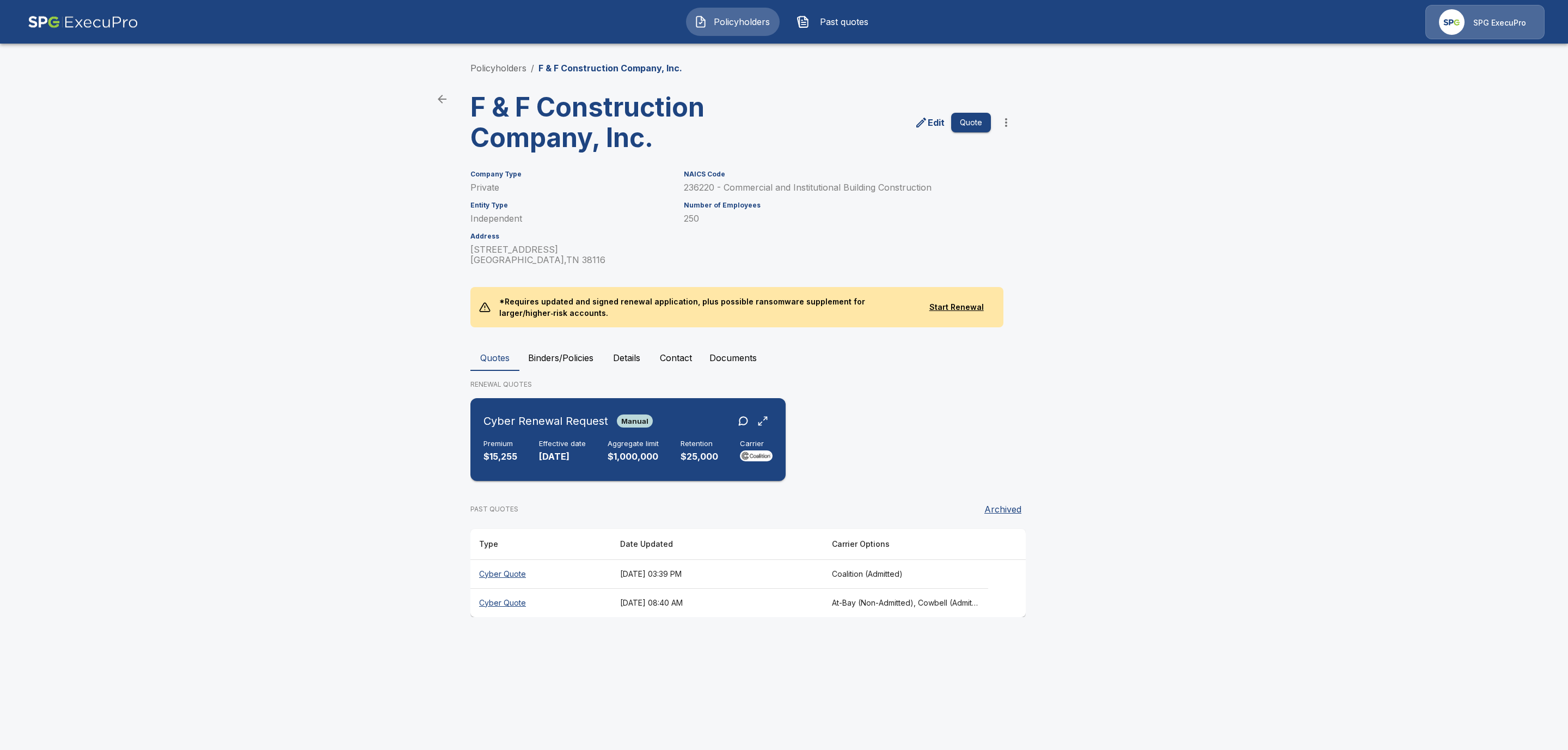
click at [584, 441] on h6 "Effective date" at bounding box center [562, 444] width 47 height 9
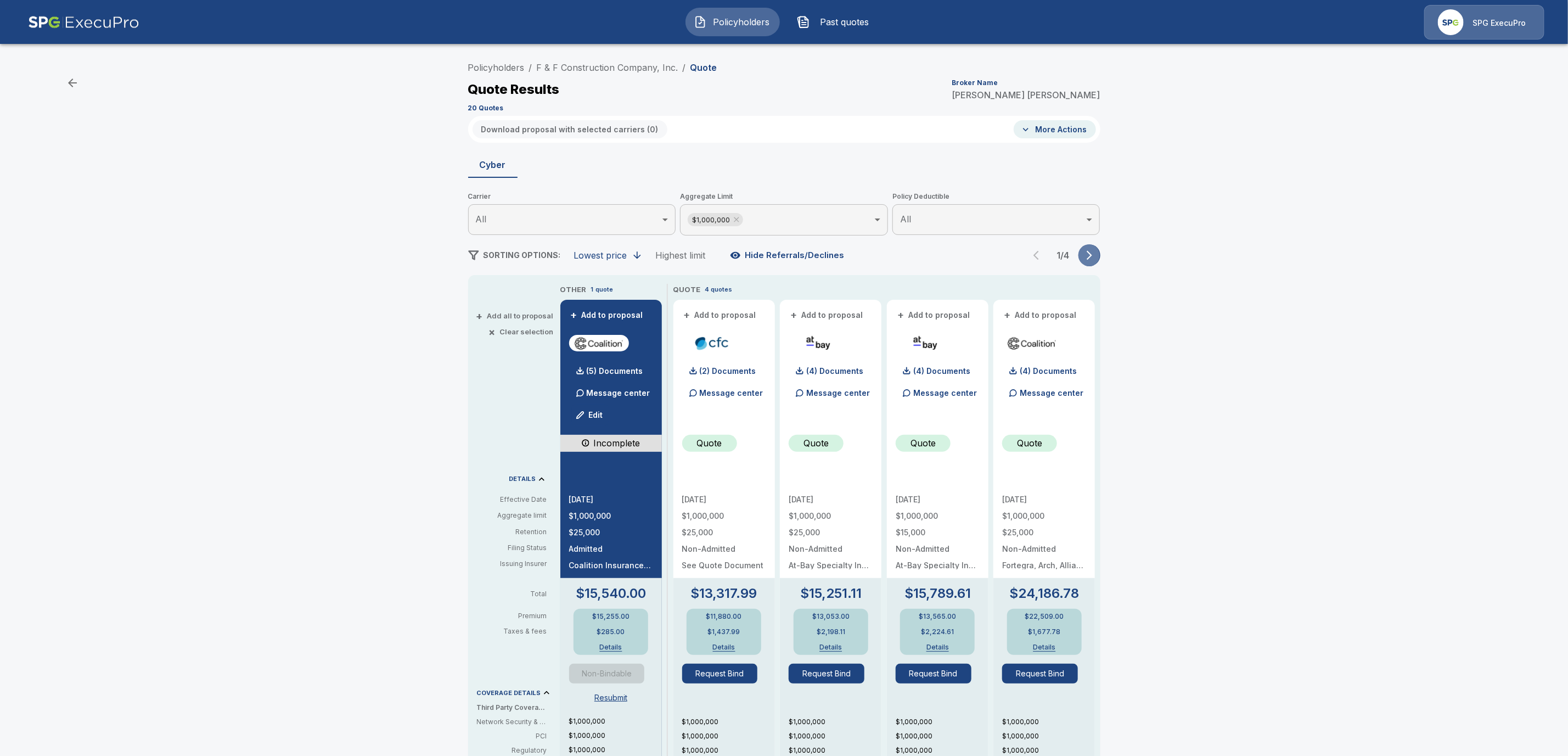
click at [1095, 248] on button "button" at bounding box center [1090, 255] width 22 height 22
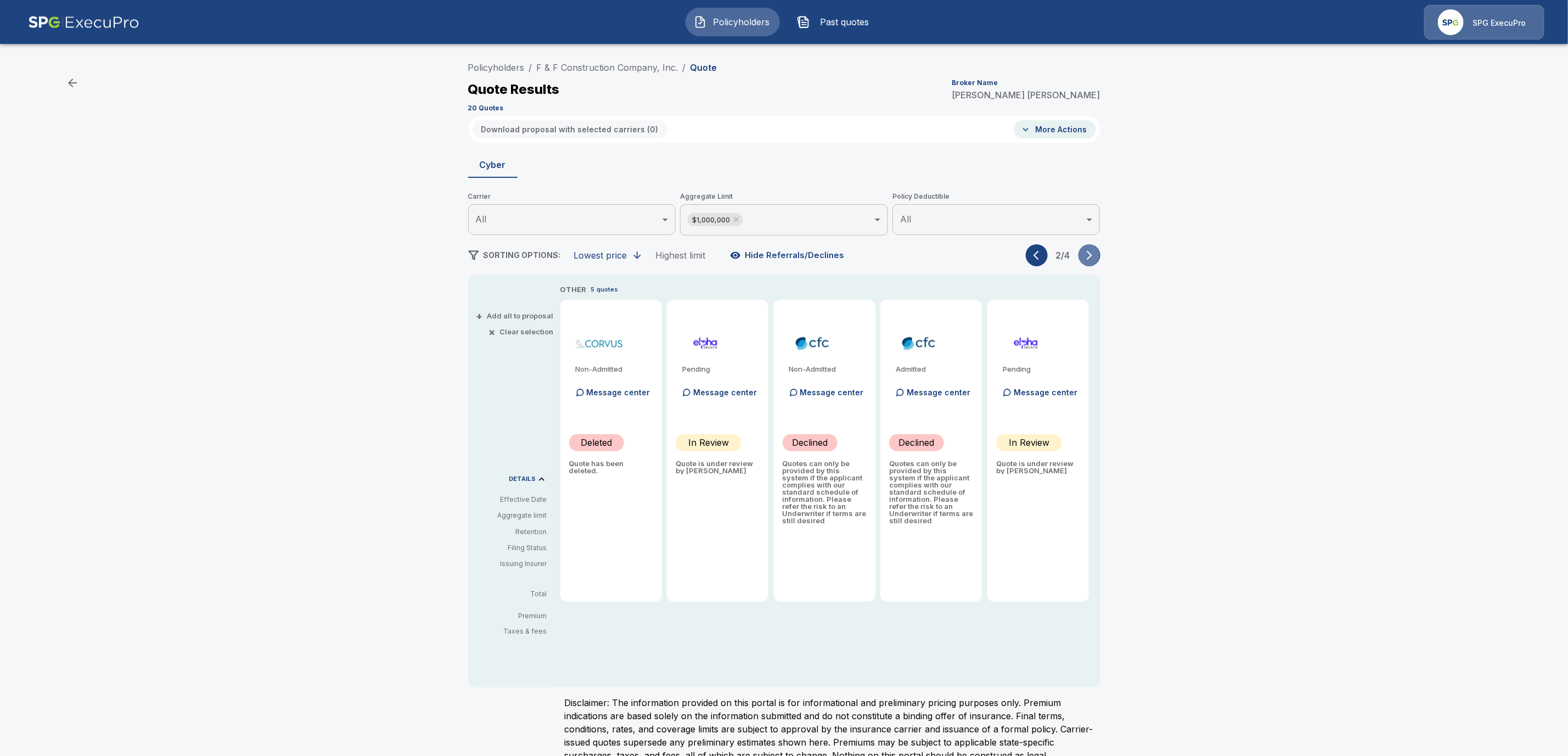
click at [1095, 248] on button "button" at bounding box center [1090, 255] width 22 height 22
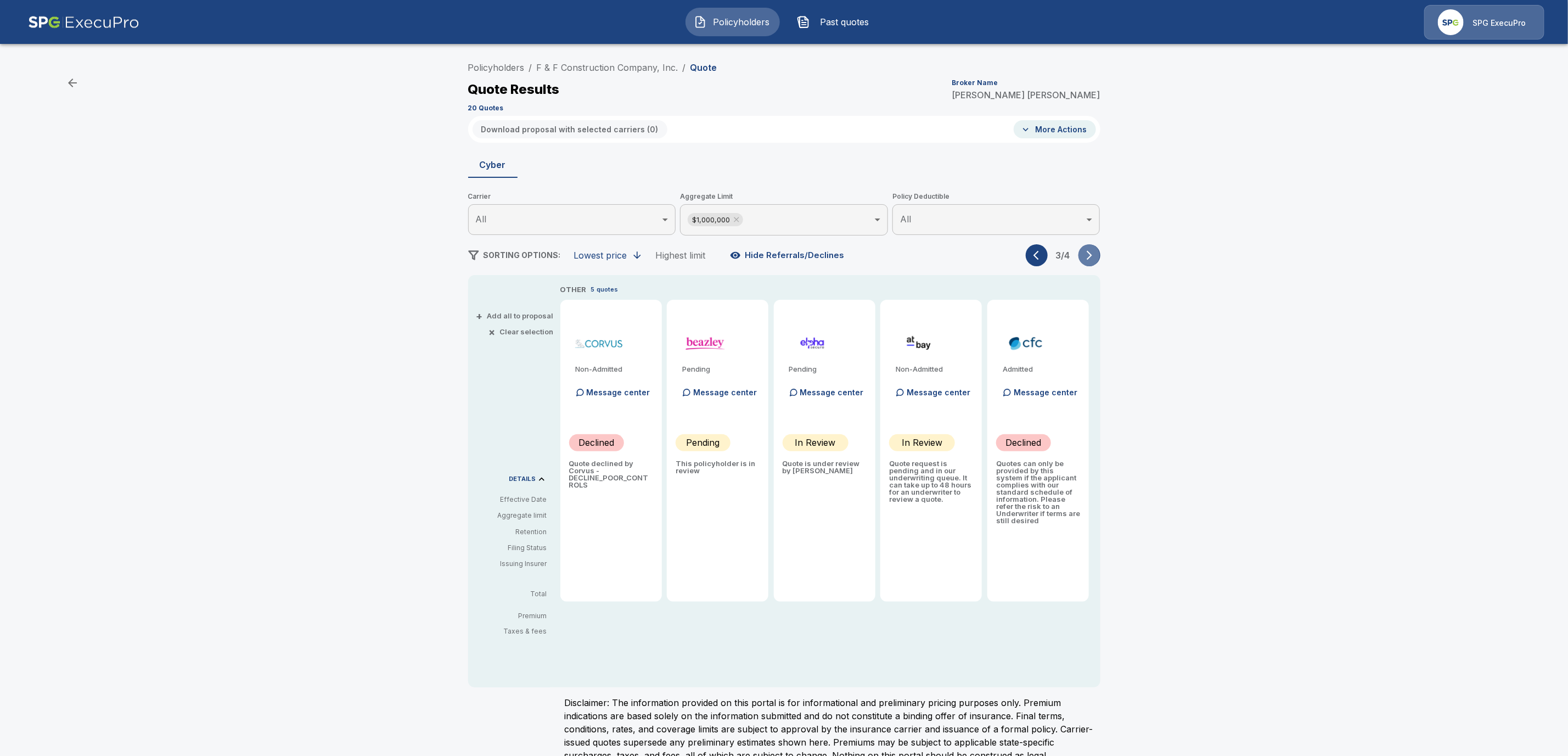
click at [1095, 248] on button "button" at bounding box center [1090, 255] width 22 height 22
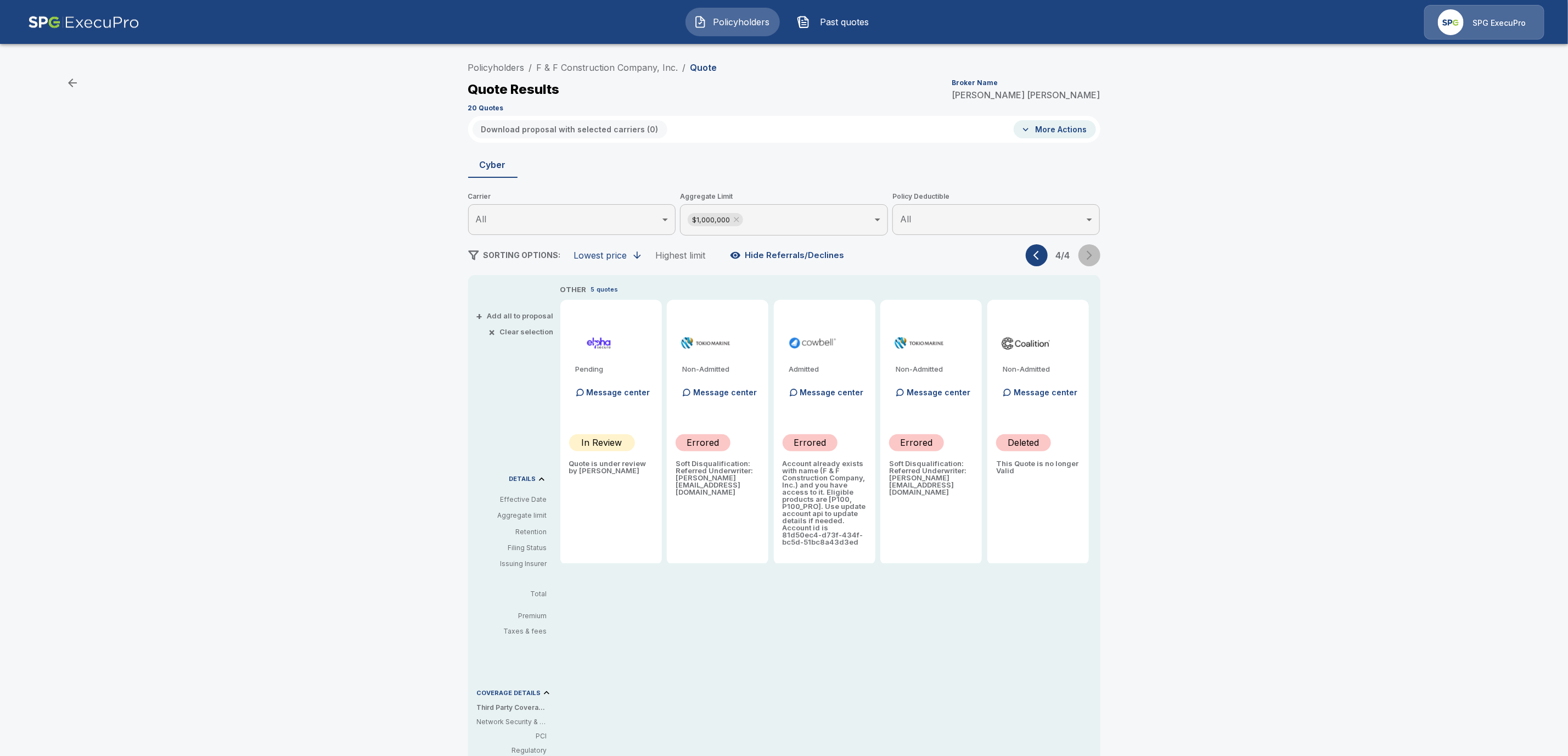
click at [1095, 248] on div "4 / 4" at bounding box center [1064, 255] width 75 height 22
click at [1045, 253] on icon "button" at bounding box center [1039, 255] width 11 height 11
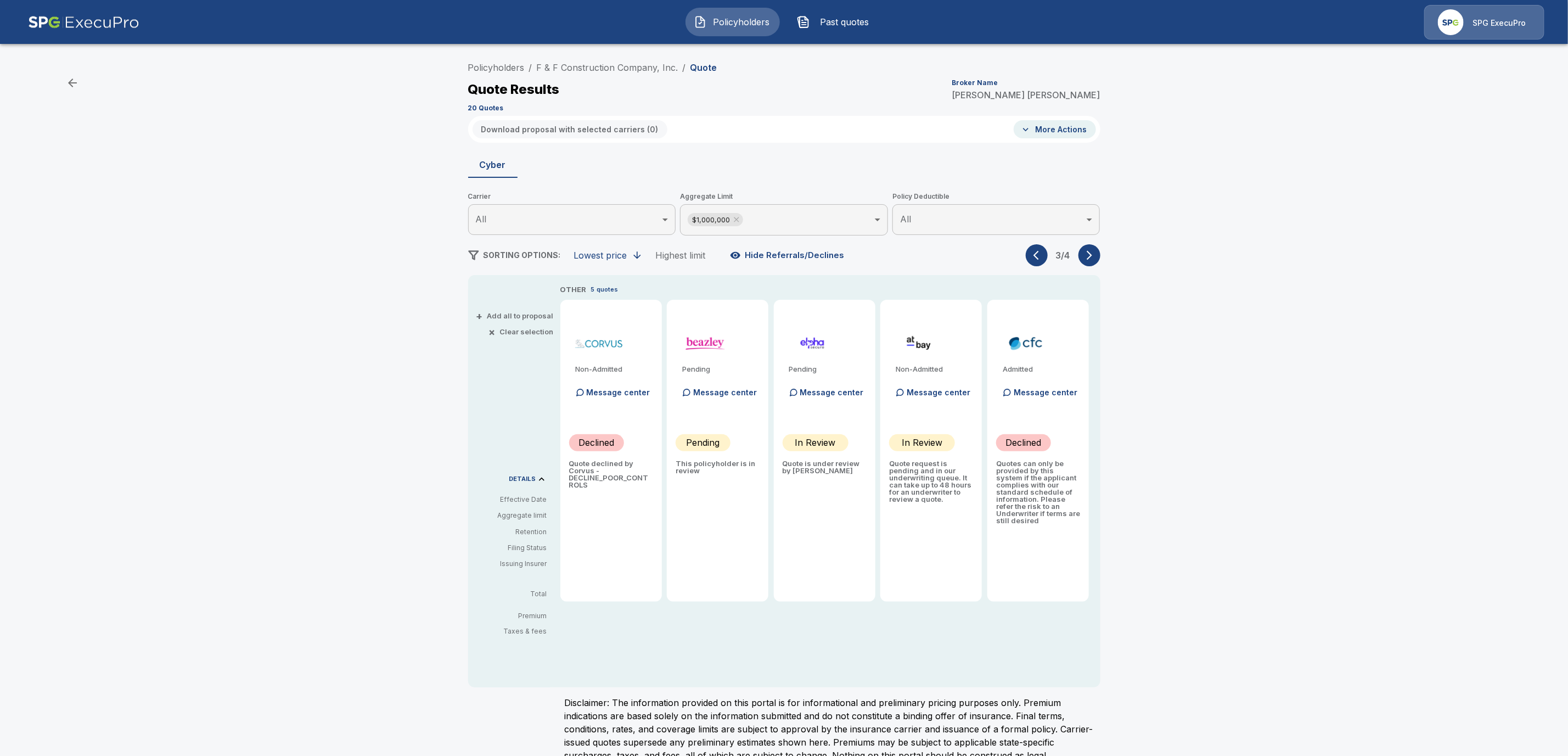
click at [1045, 253] on icon "button" at bounding box center [1039, 255] width 11 height 11
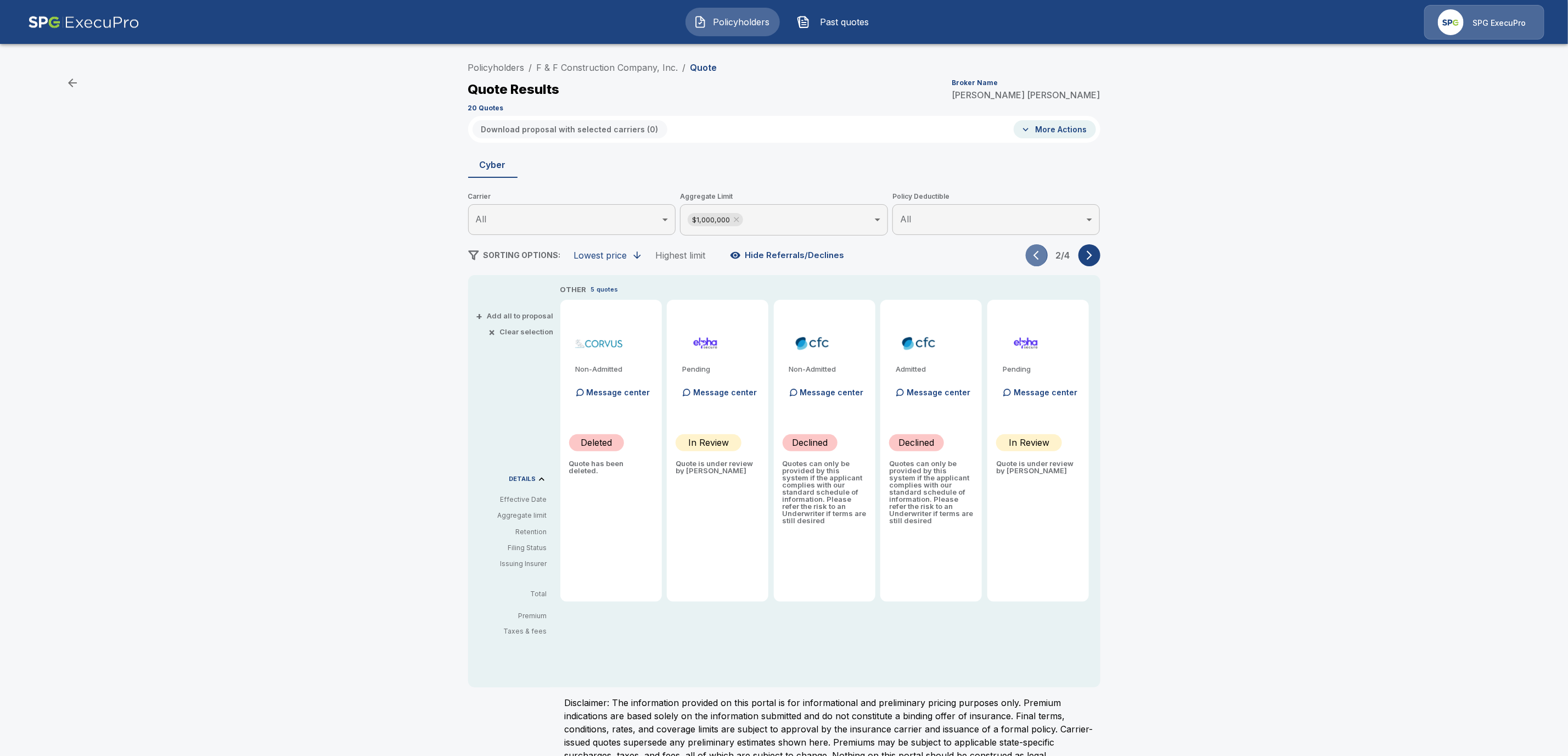
click at [1045, 253] on icon "button" at bounding box center [1039, 255] width 11 height 11
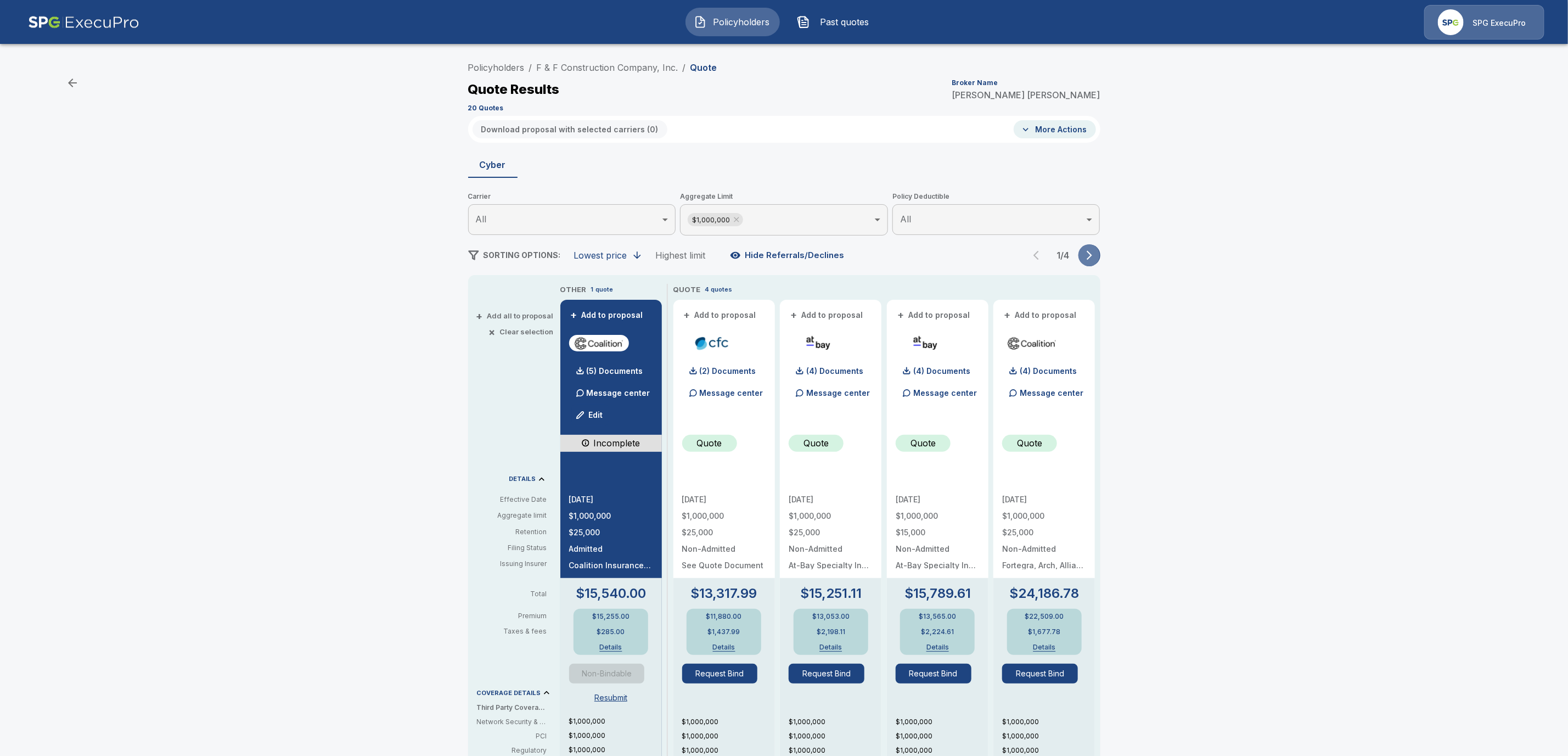
click at [1092, 256] on icon "button" at bounding box center [1089, 255] width 6 height 9
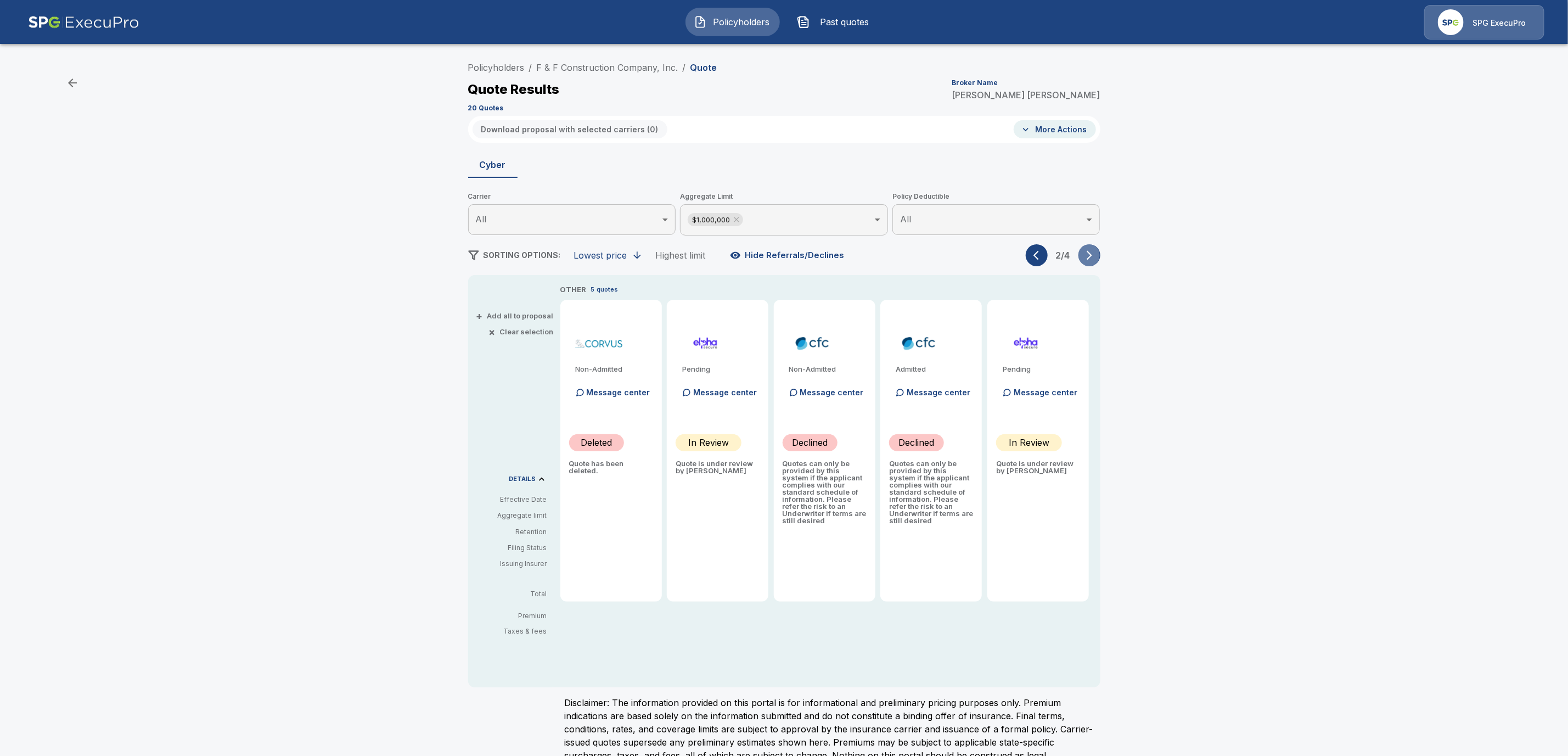
click at [1092, 256] on icon "button" at bounding box center [1089, 255] width 6 height 9
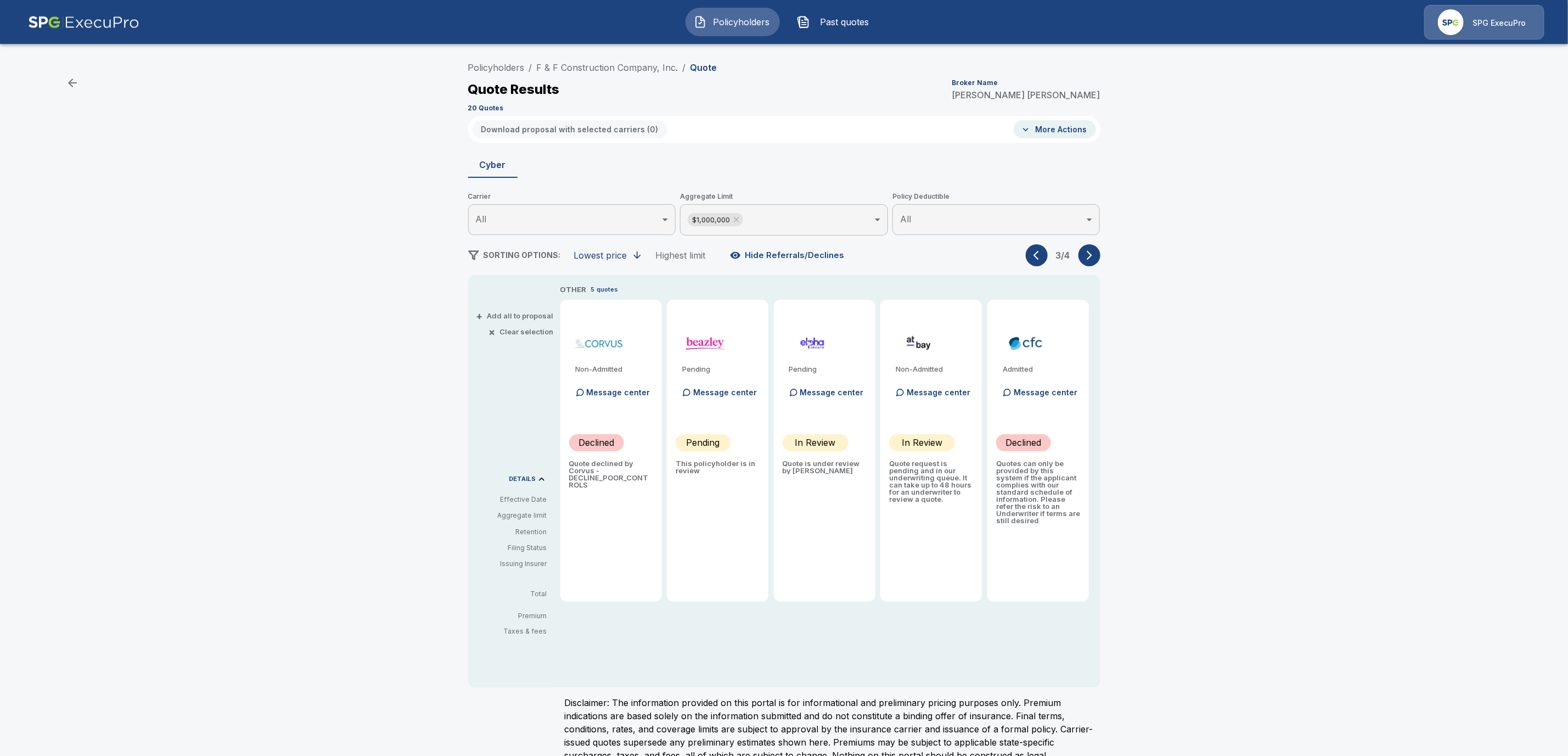
click at [1092, 256] on icon "button" at bounding box center [1089, 255] width 6 height 9
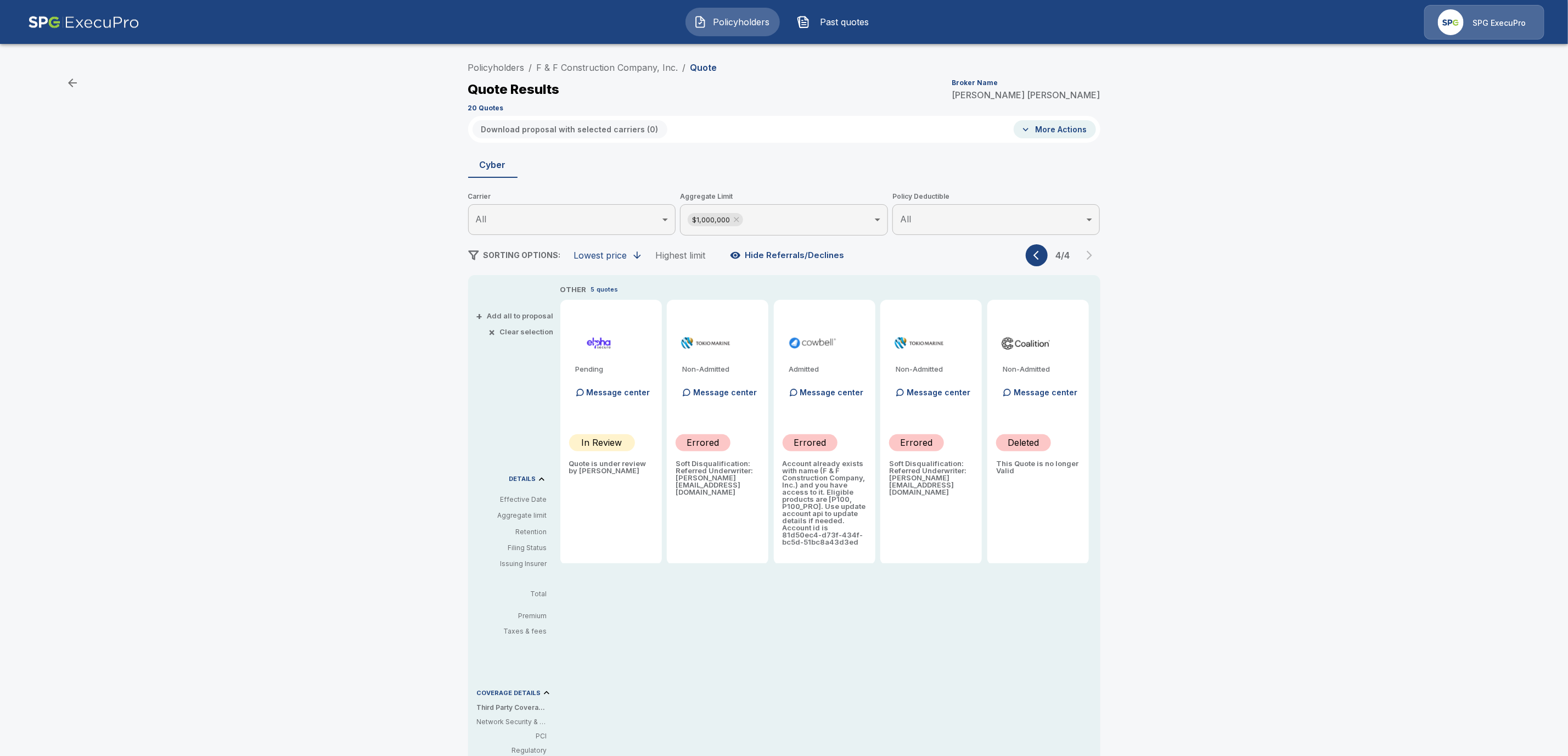
click at [1045, 257] on icon "button" at bounding box center [1039, 255] width 11 height 11
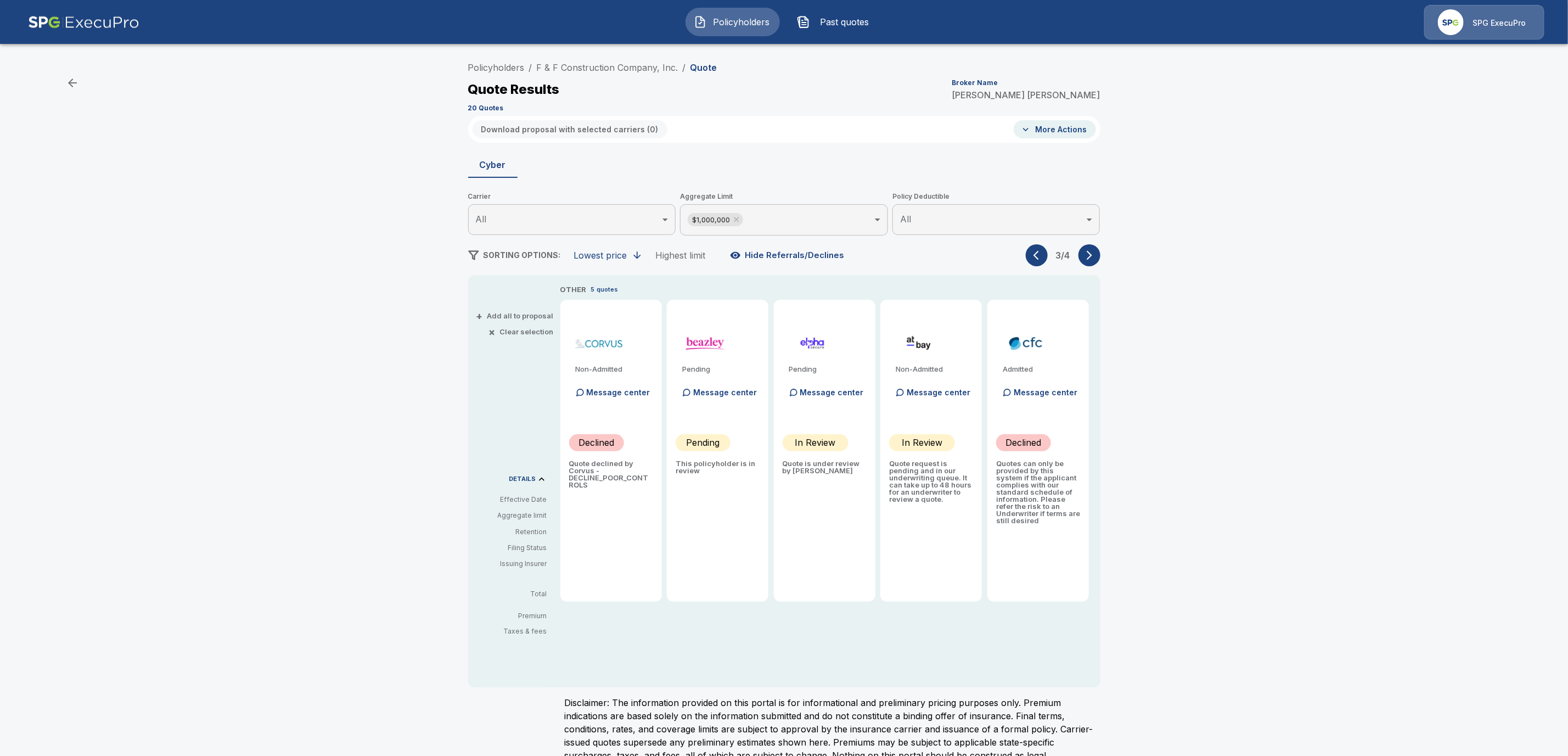
click at [1045, 257] on icon "button" at bounding box center [1039, 255] width 11 height 11
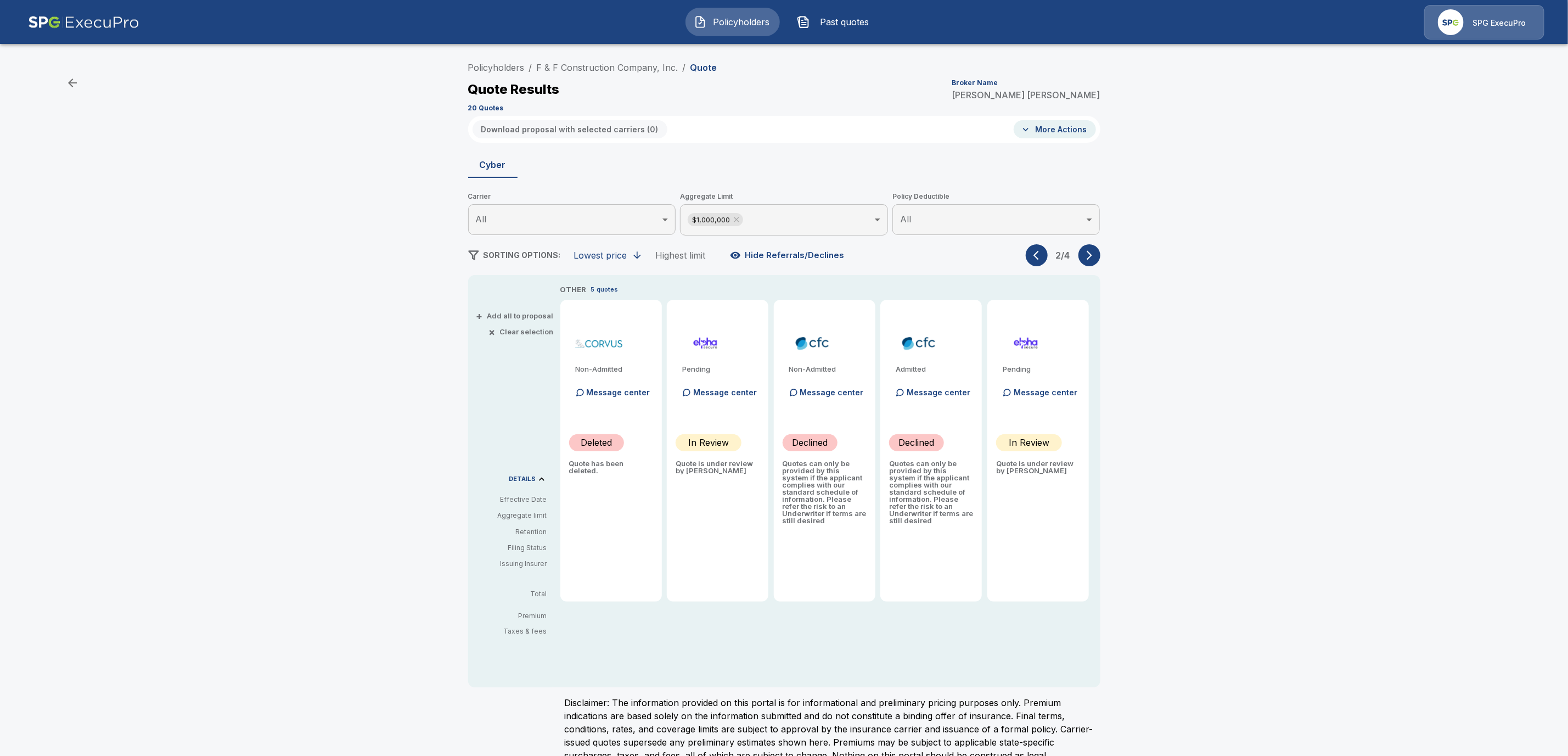
click at [1045, 257] on icon "button" at bounding box center [1039, 255] width 11 height 11
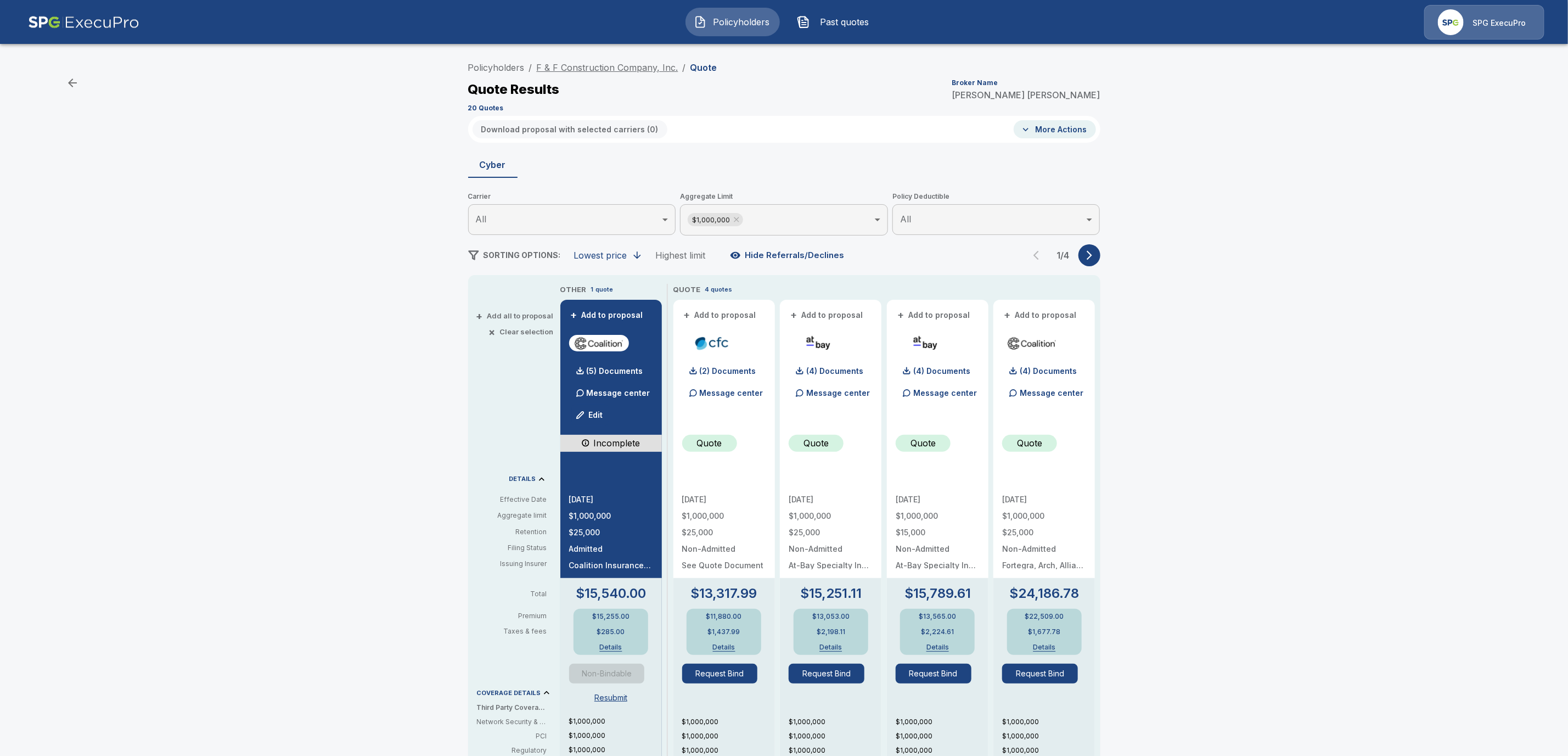
click at [606, 65] on link "F & F Construction Company, Inc." at bounding box center [608, 68] width 142 height 11
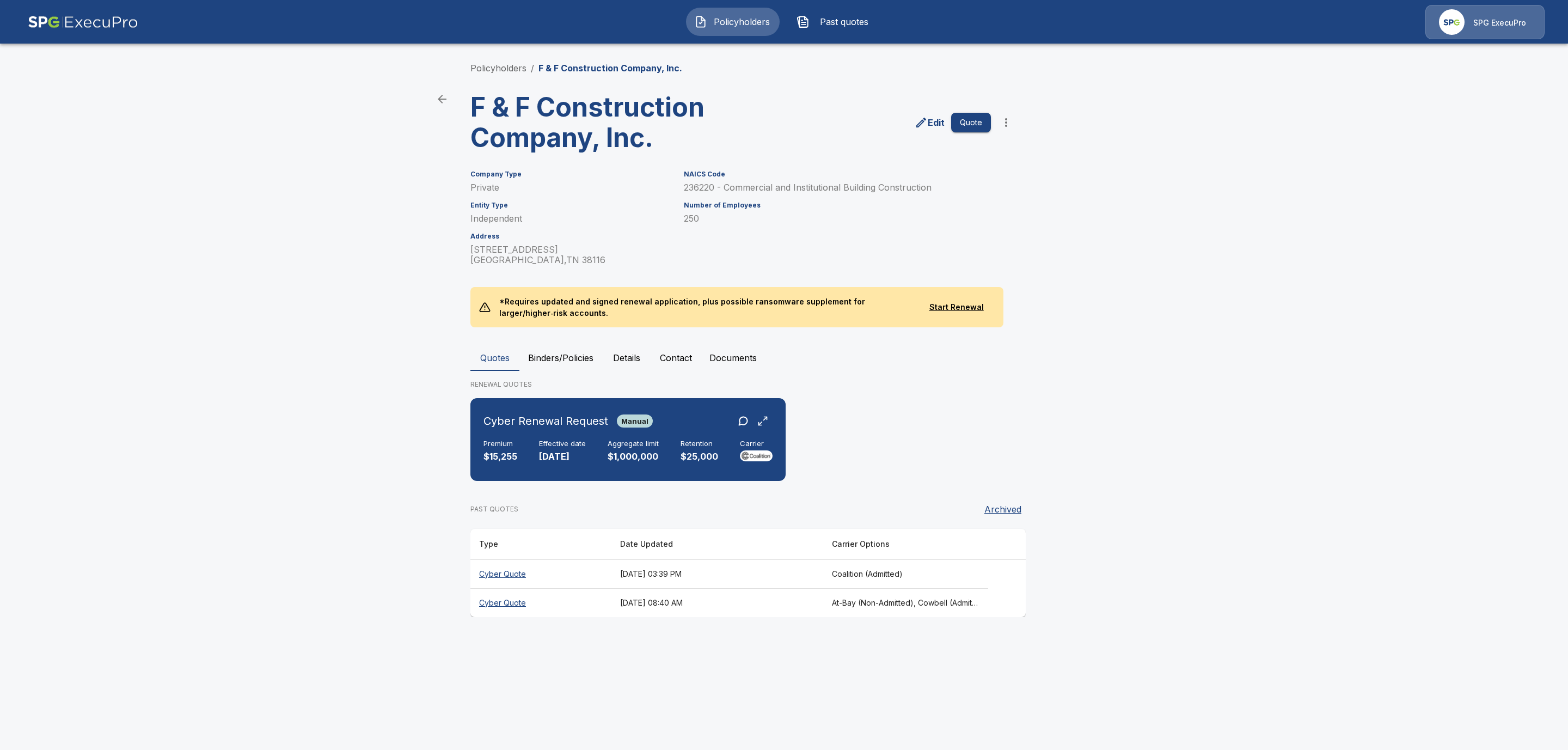
click at [578, 359] on button "Binders/Policies" at bounding box center [561, 357] width 83 height 26
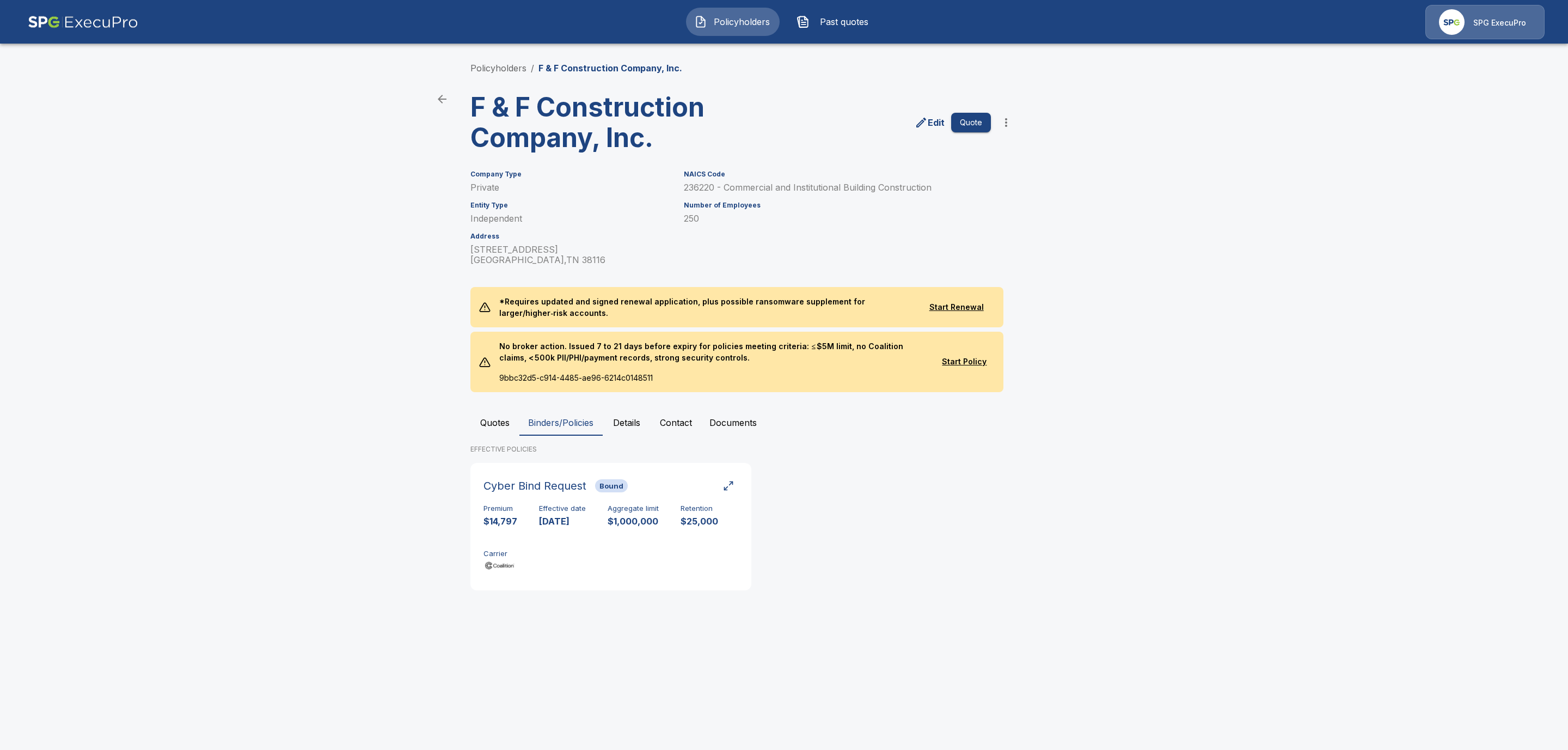
click at [482, 419] on button "Quotes" at bounding box center [495, 422] width 49 height 26
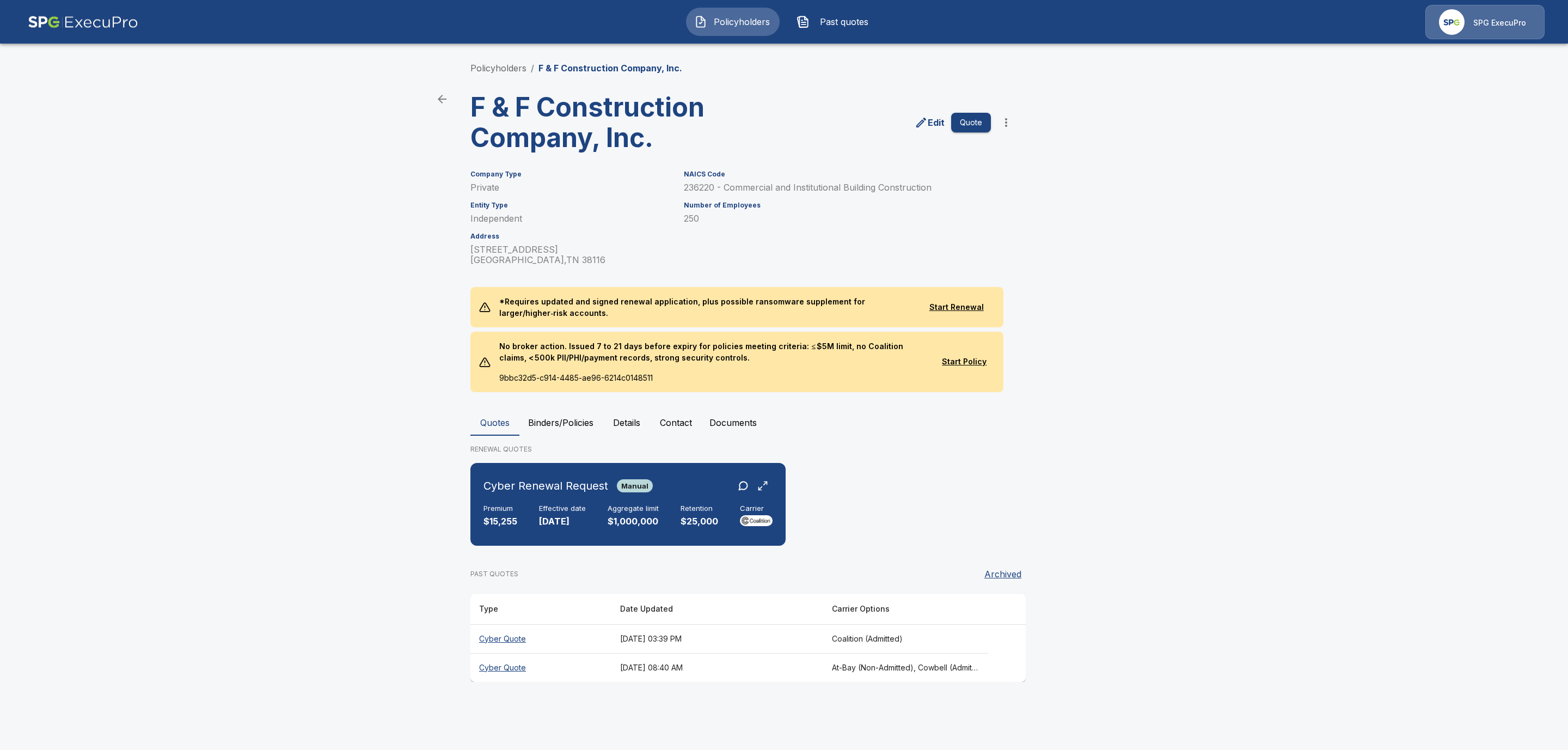
click at [510, 76] on div "Policyholders / F & F Construction Company, Inc. F & F Construction Company, In…" at bounding box center [783, 371] width 653 height 662
click at [504, 70] on link "Policyholders" at bounding box center [499, 68] width 56 height 11
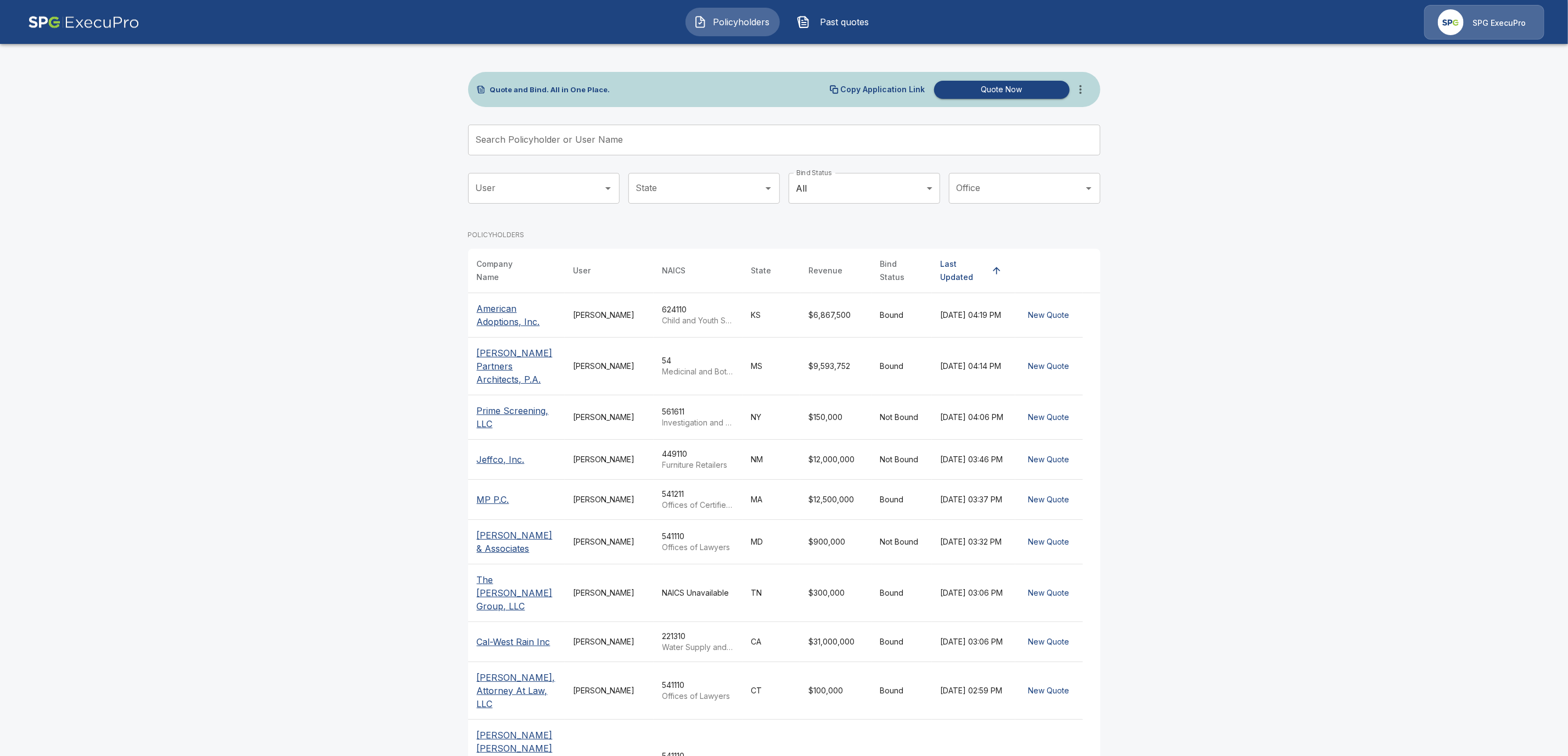
click at [520, 138] on input "Search Policyholder or User Name" at bounding box center [778, 140] width 620 height 31
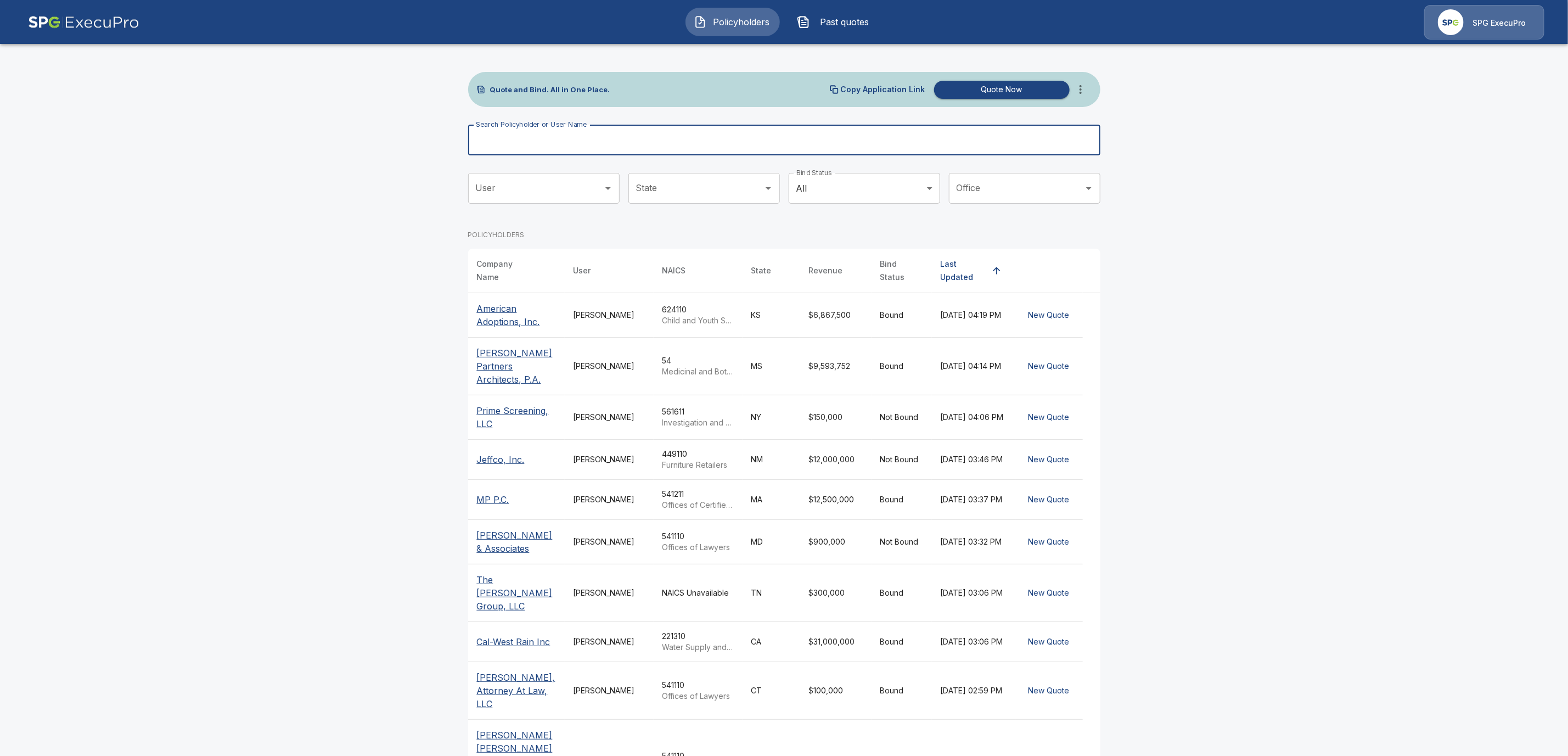
paste input "**********"
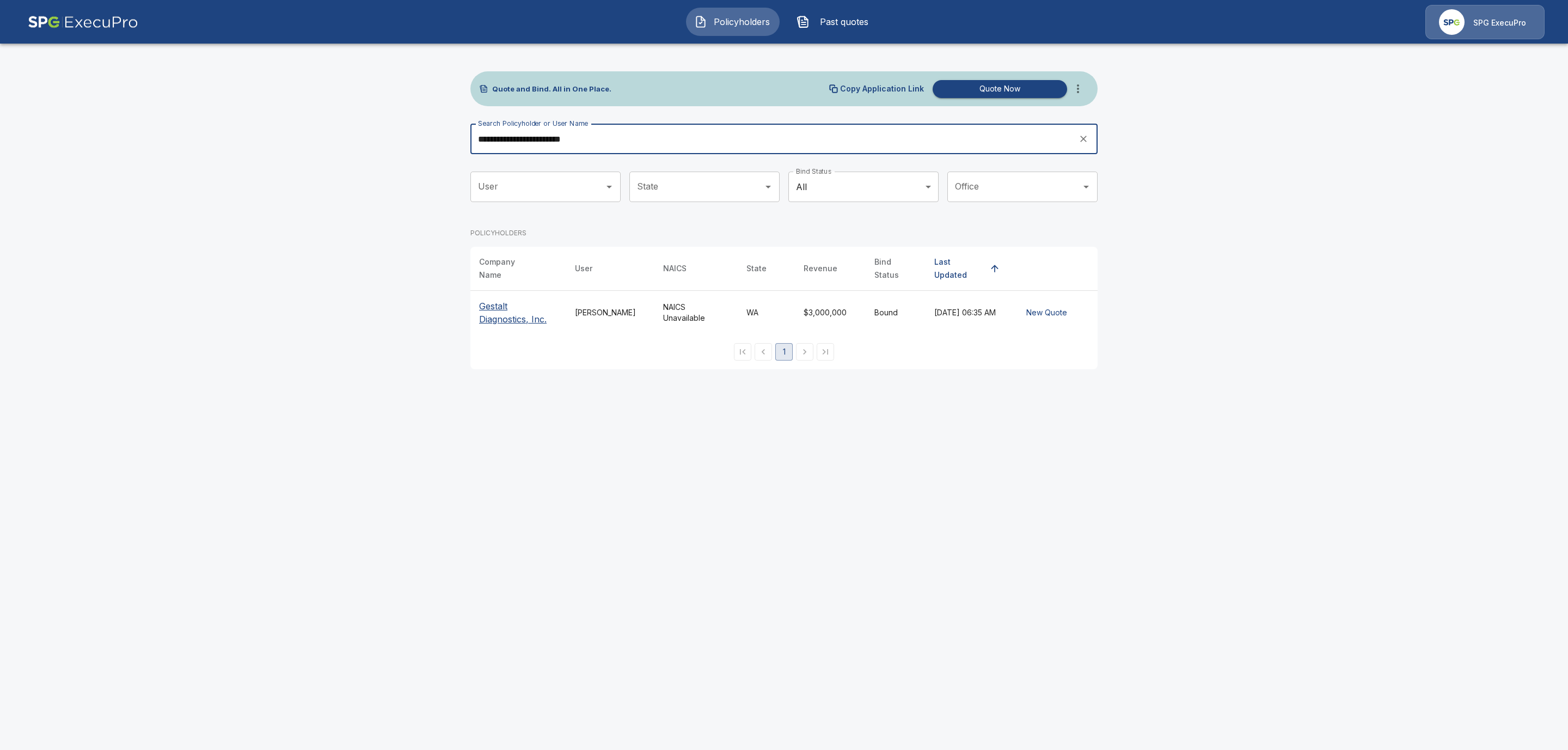
type input "**********"
click at [493, 311] on p "Gestalt Diagnostics, Inc." at bounding box center [518, 312] width 79 height 26
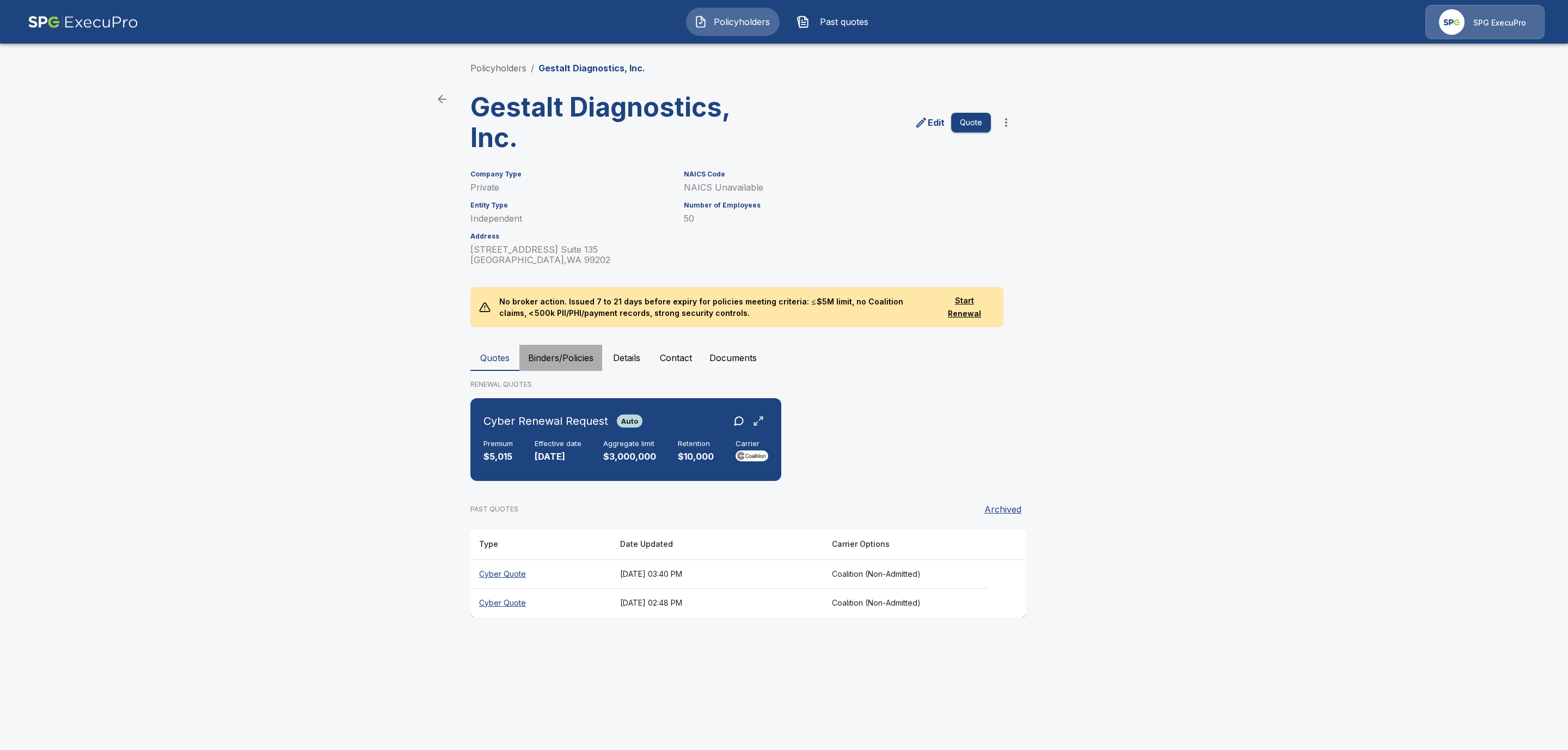
click at [570, 349] on button "Binders/Policies" at bounding box center [561, 357] width 83 height 26
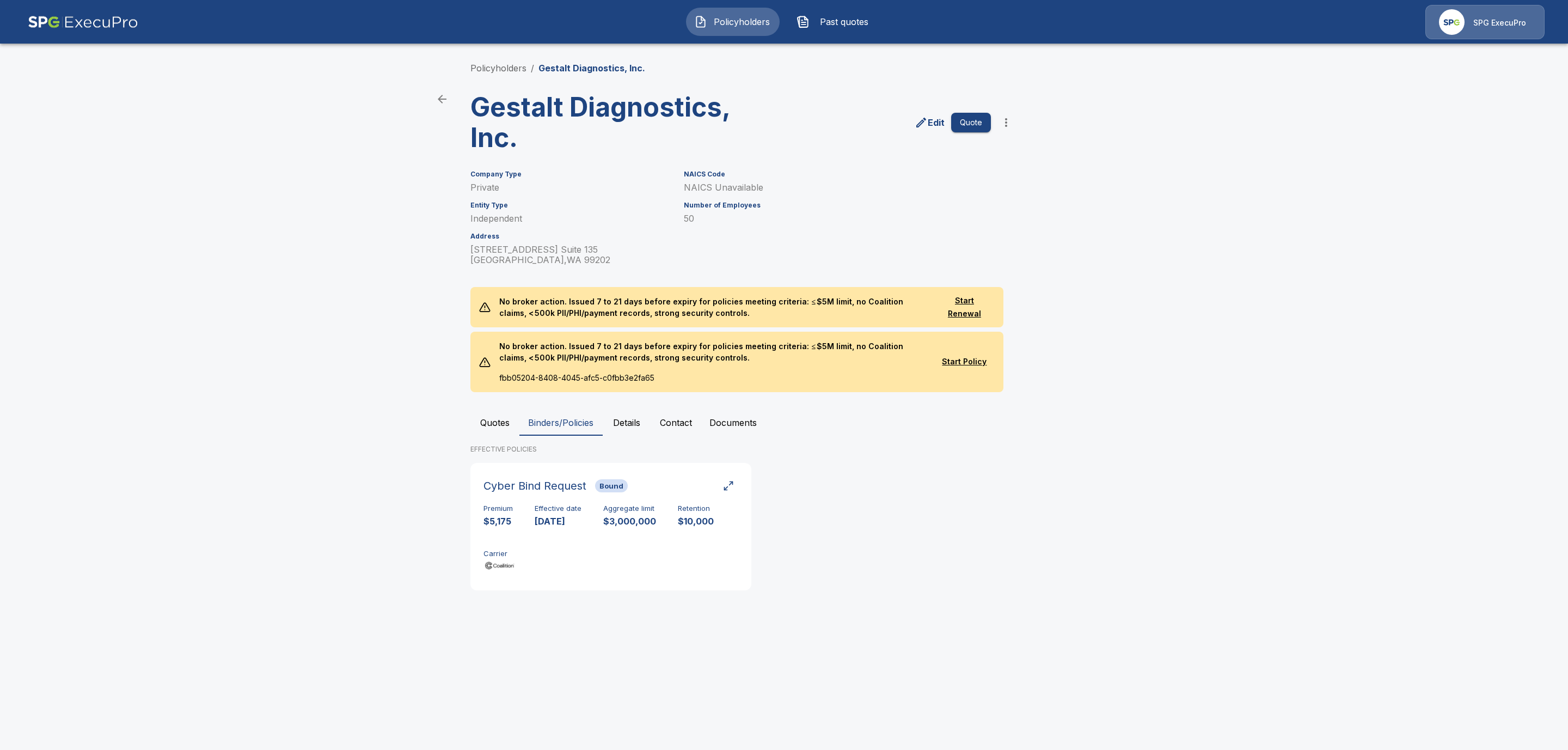
click at [498, 420] on button "Quotes" at bounding box center [495, 422] width 49 height 26
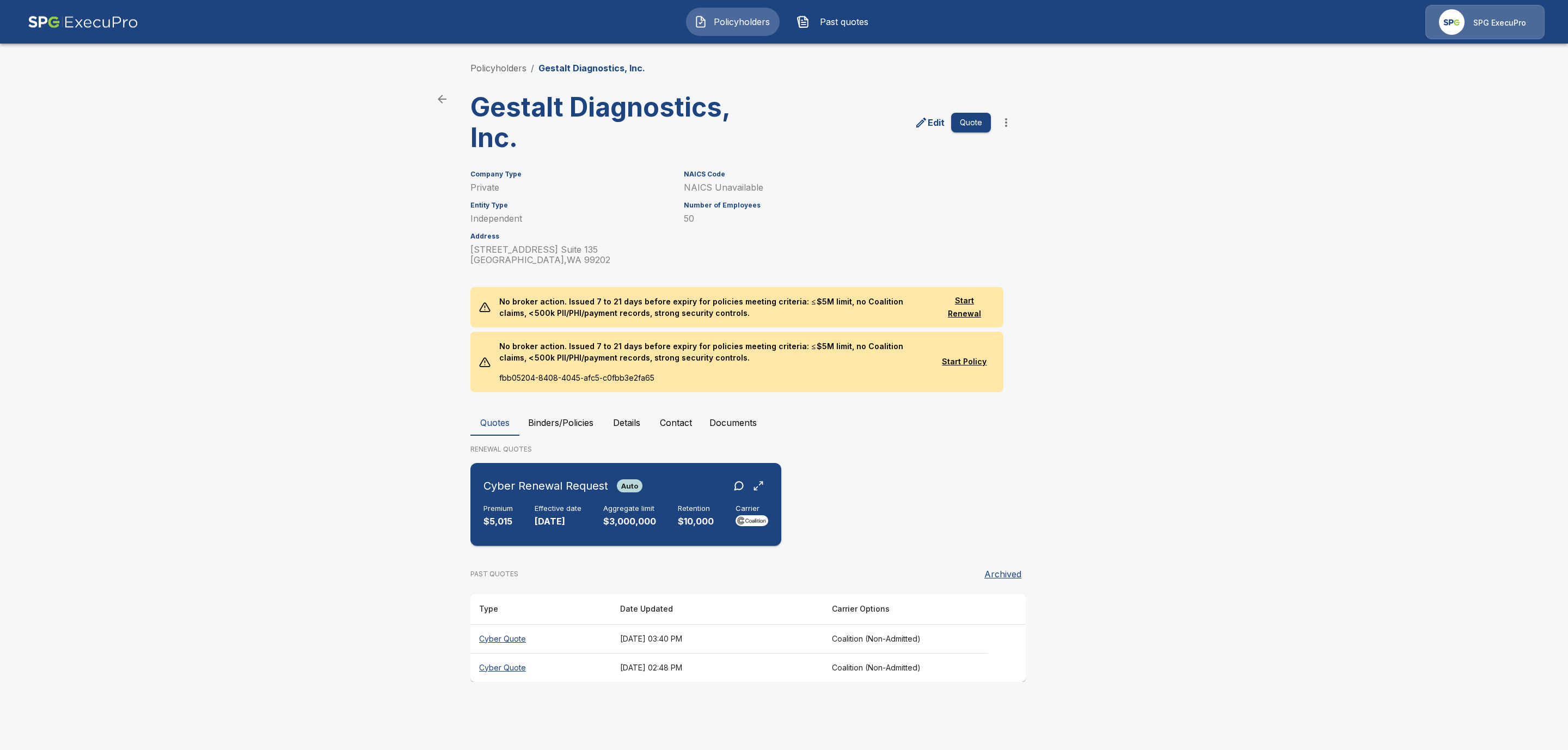
click at [580, 525] on div "Premium $5,015 Effective date [DATE] Aggregate limit $3,000,000 Retention $10,0…" at bounding box center [626, 516] width 285 height 24
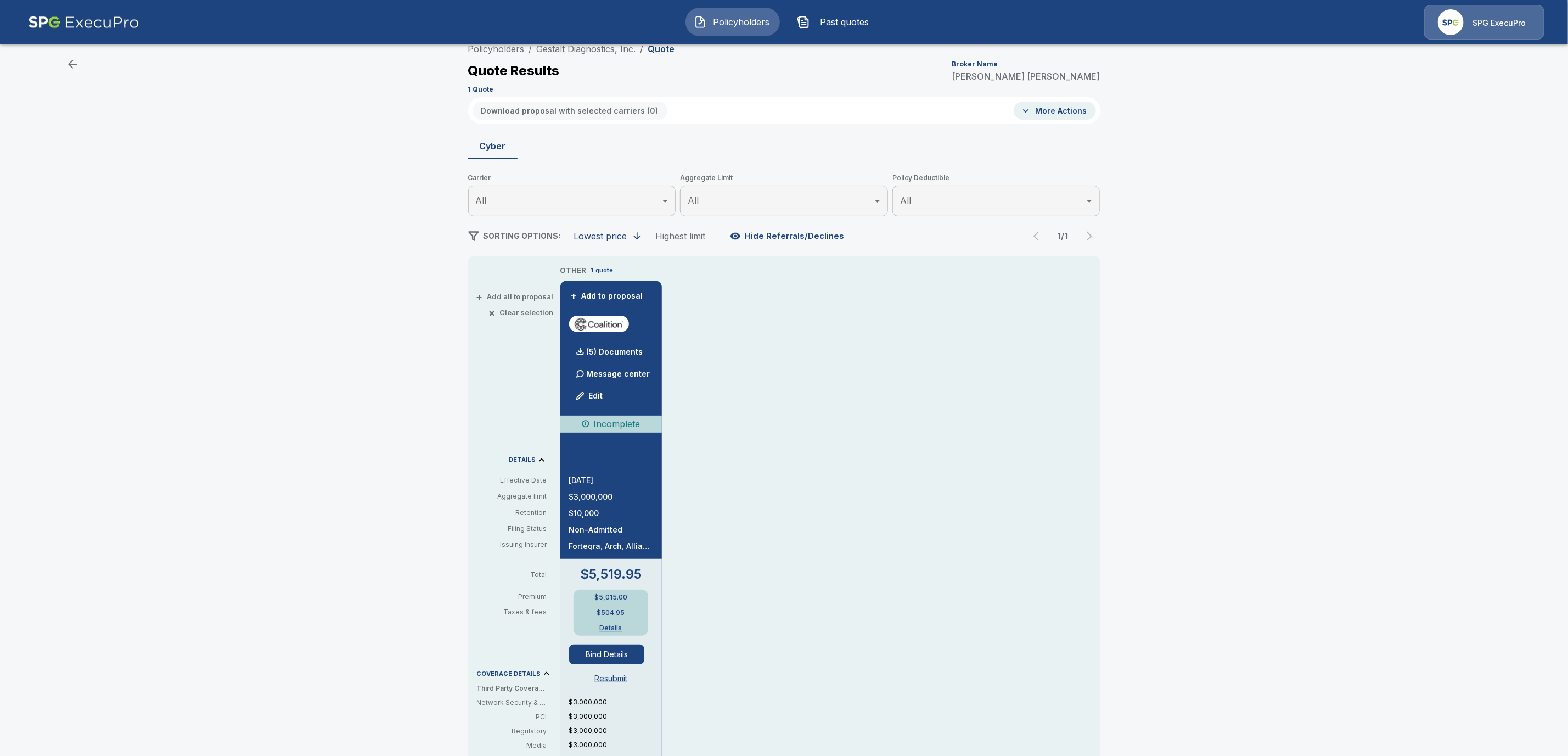
scroll to position [2, 0]
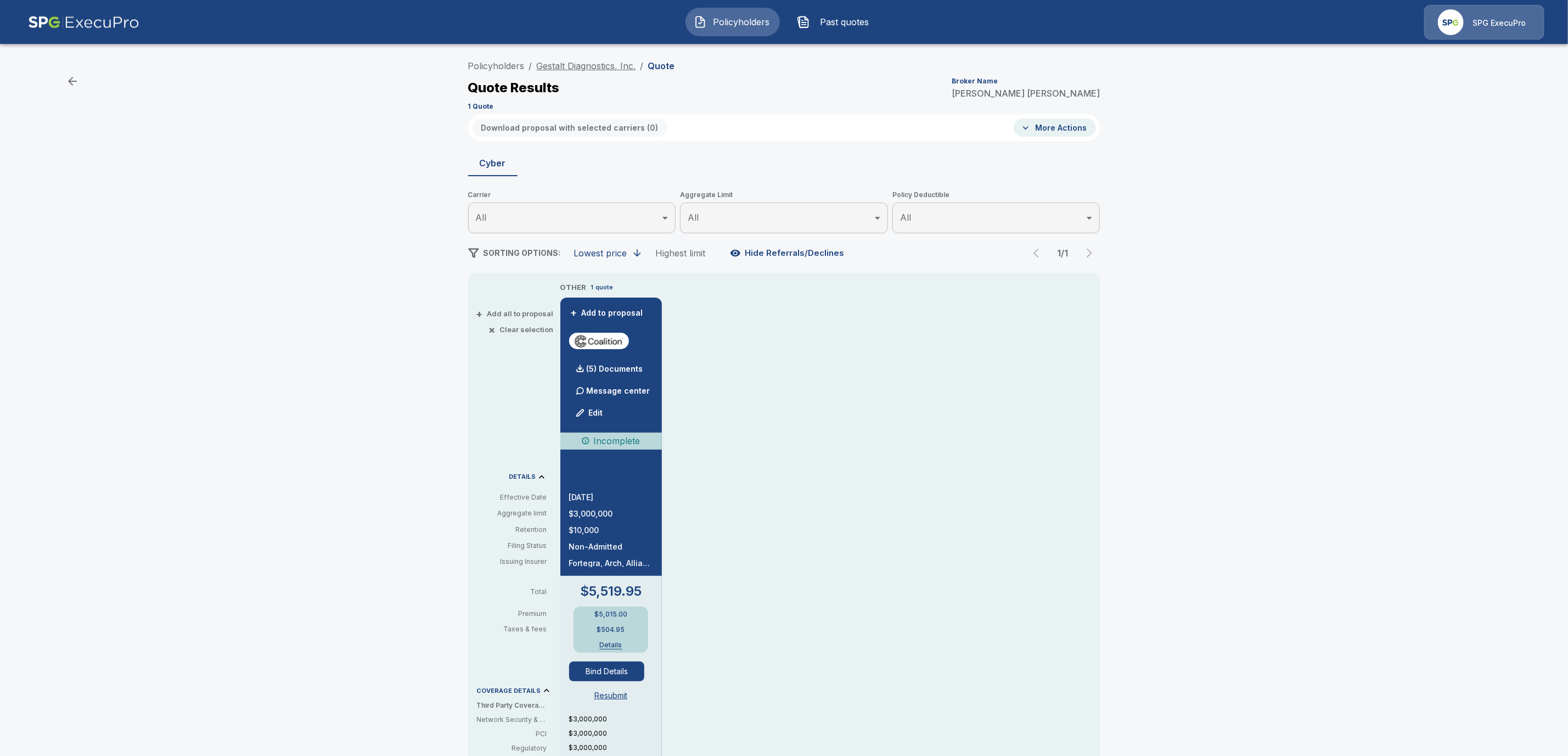
click at [581, 65] on link "Gestalt Diagnostics, Inc." at bounding box center [587, 66] width 99 height 11
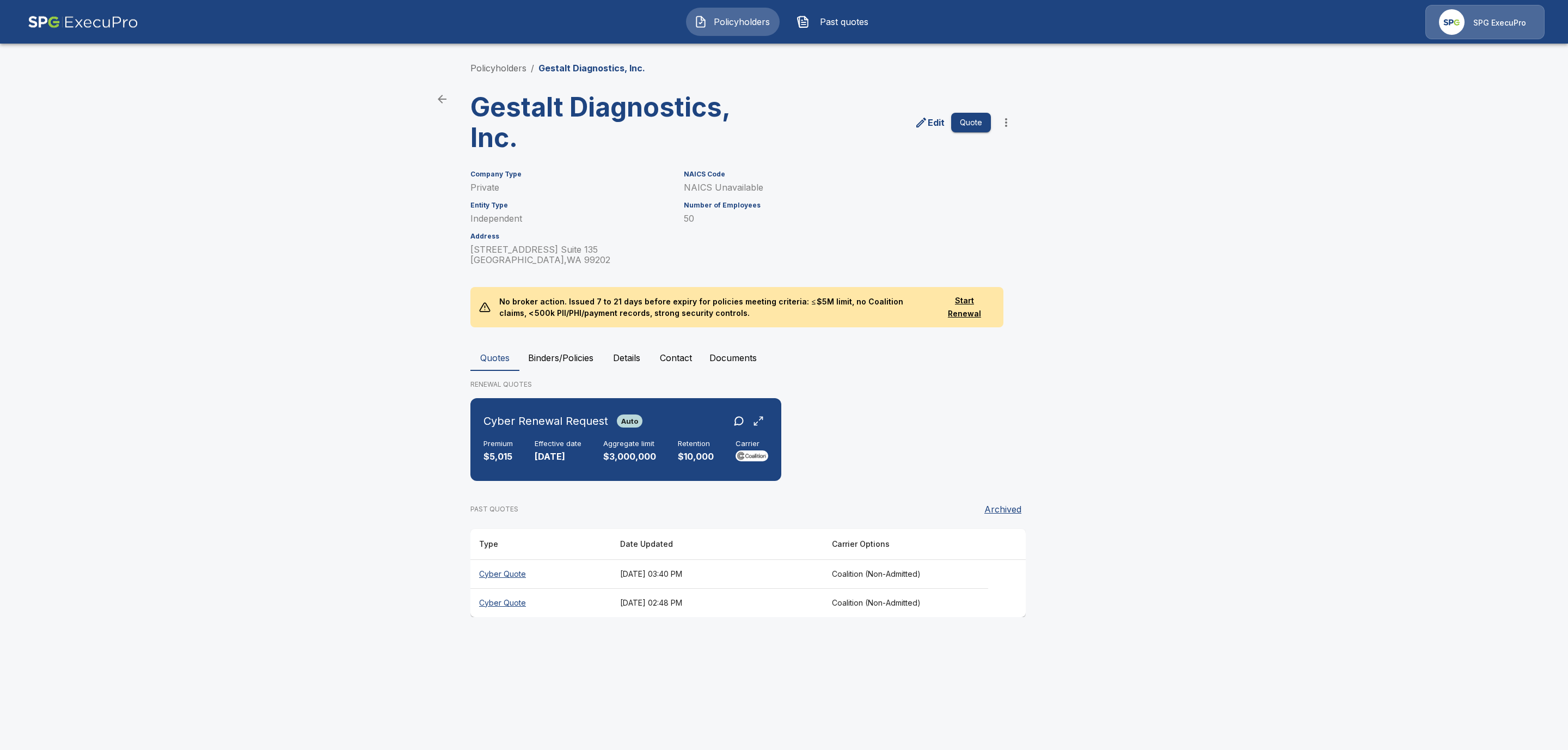
click at [578, 354] on button "Binders/Policies" at bounding box center [561, 357] width 83 height 26
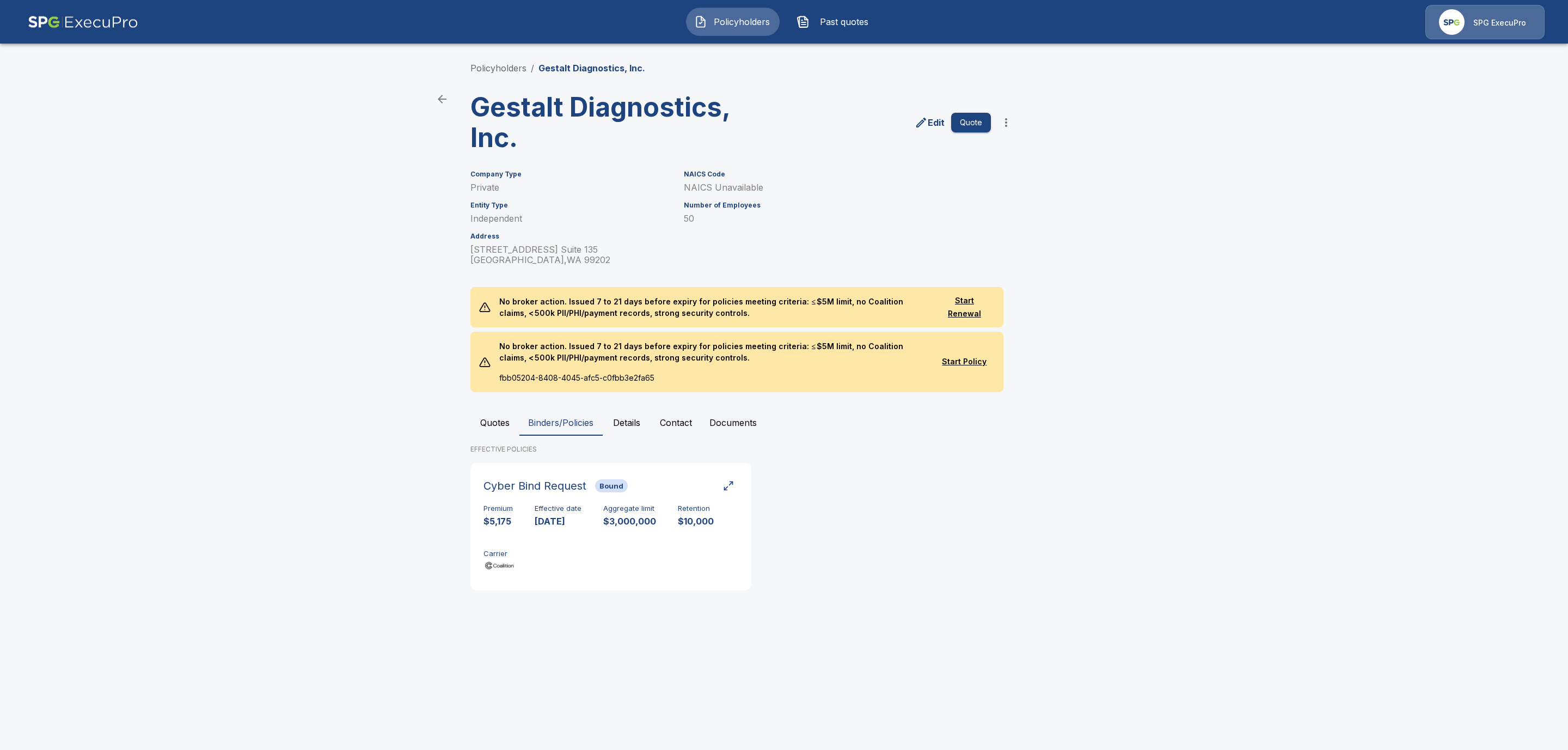
click at [486, 421] on button "Quotes" at bounding box center [495, 422] width 49 height 26
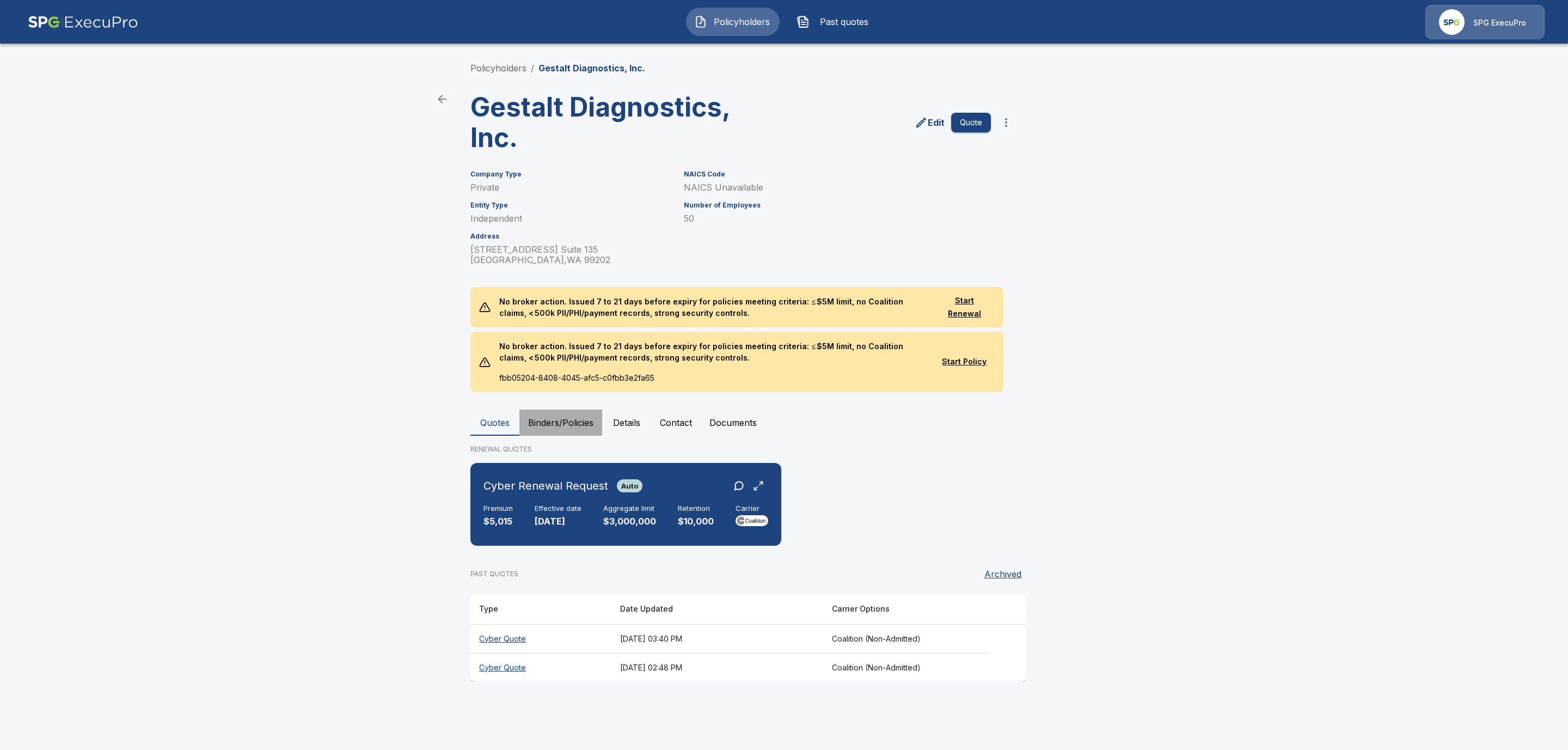
click at [565, 423] on button "Binders/Policies" at bounding box center [561, 422] width 83 height 26
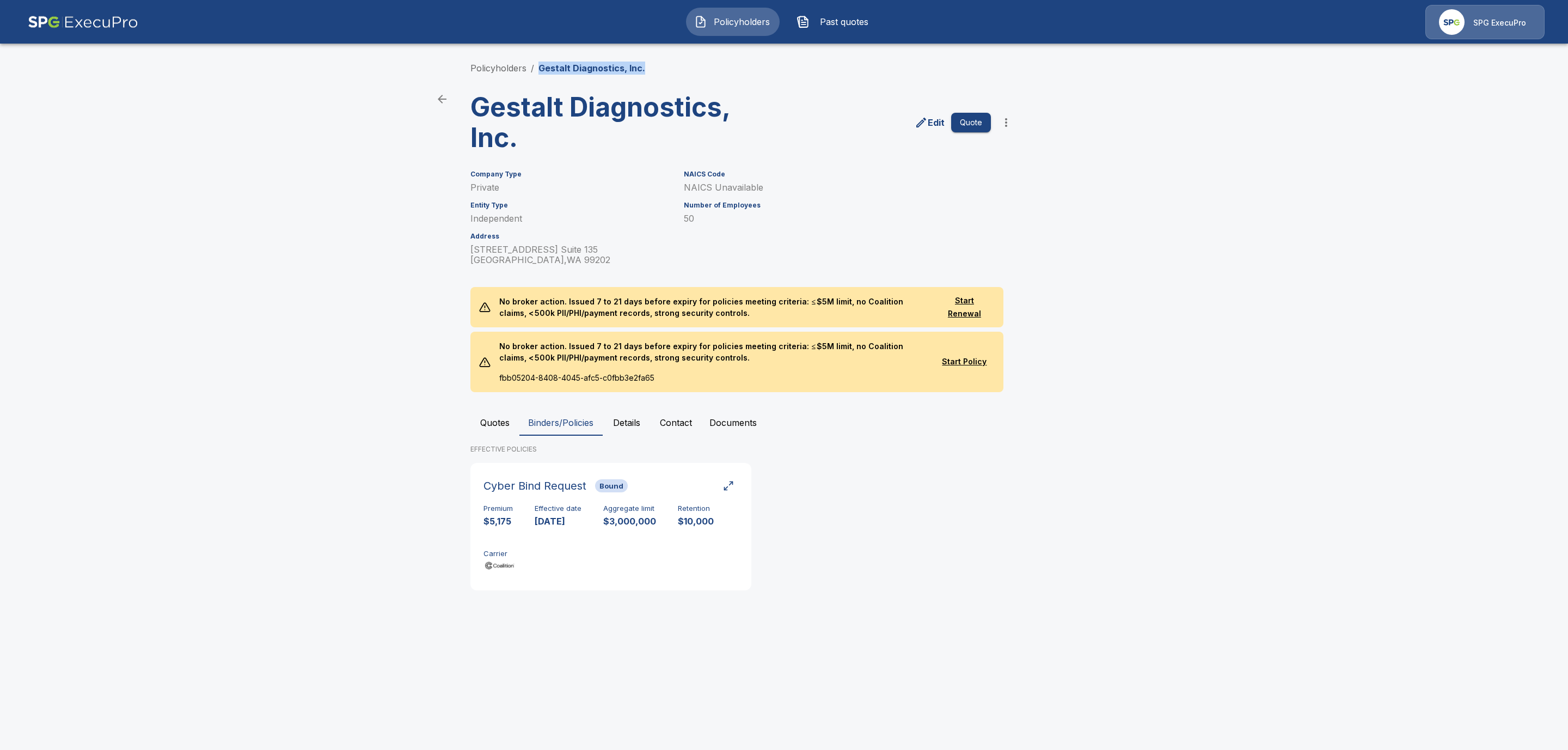
drag, startPoint x: 656, startPoint y: 68, endPoint x: 539, endPoint y: 63, distance: 117.1
click at [539, 63] on div "Policyholders / Gestalt Diagnostics, Inc." at bounding box center [784, 68] width 627 height 13
copy p "Gestalt Diagnostics, Inc."
click at [498, 71] on link "Policyholders" at bounding box center [499, 68] width 56 height 11
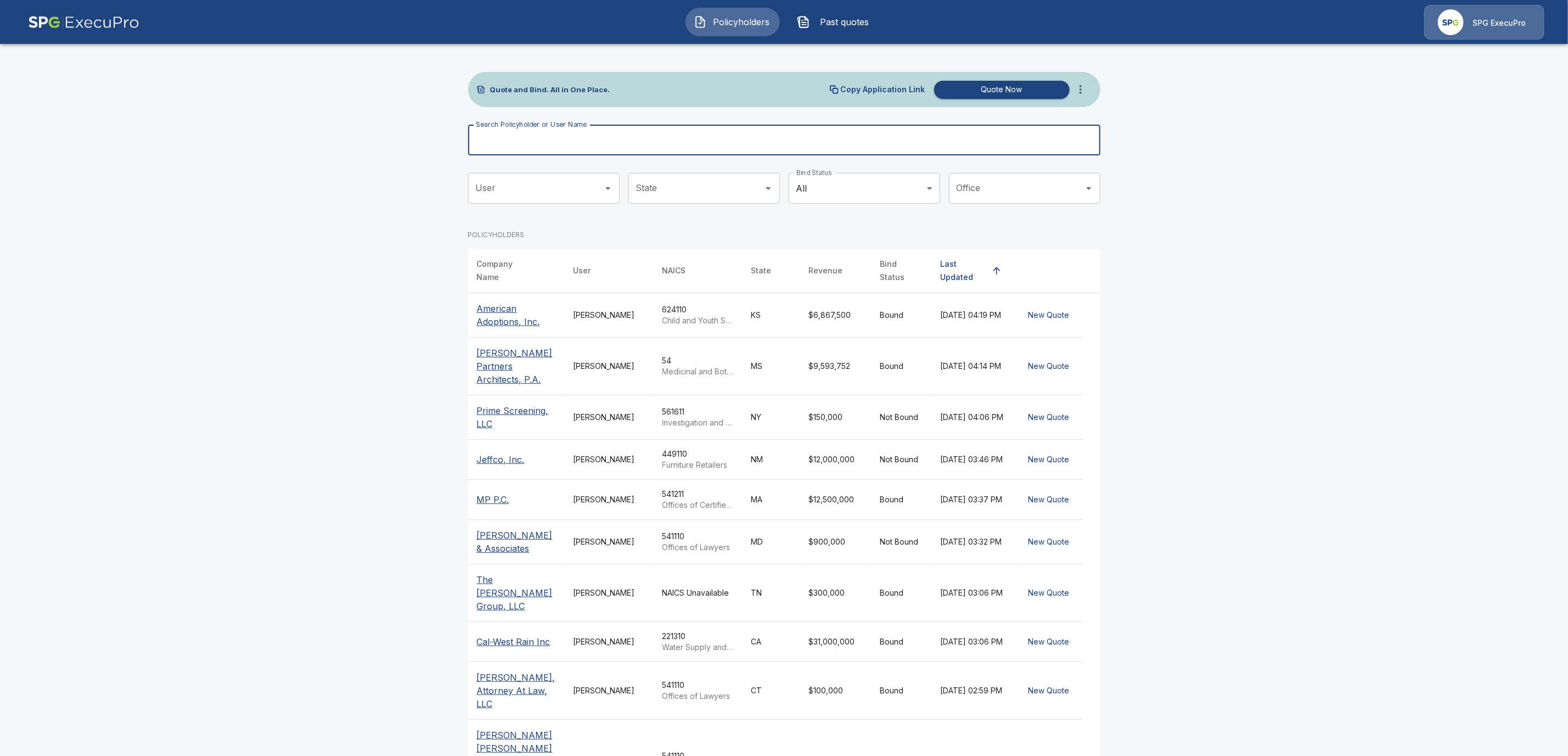
click at [531, 140] on input "Search Policyholder or User Name" at bounding box center [778, 140] width 620 height 31
paste input "**********"
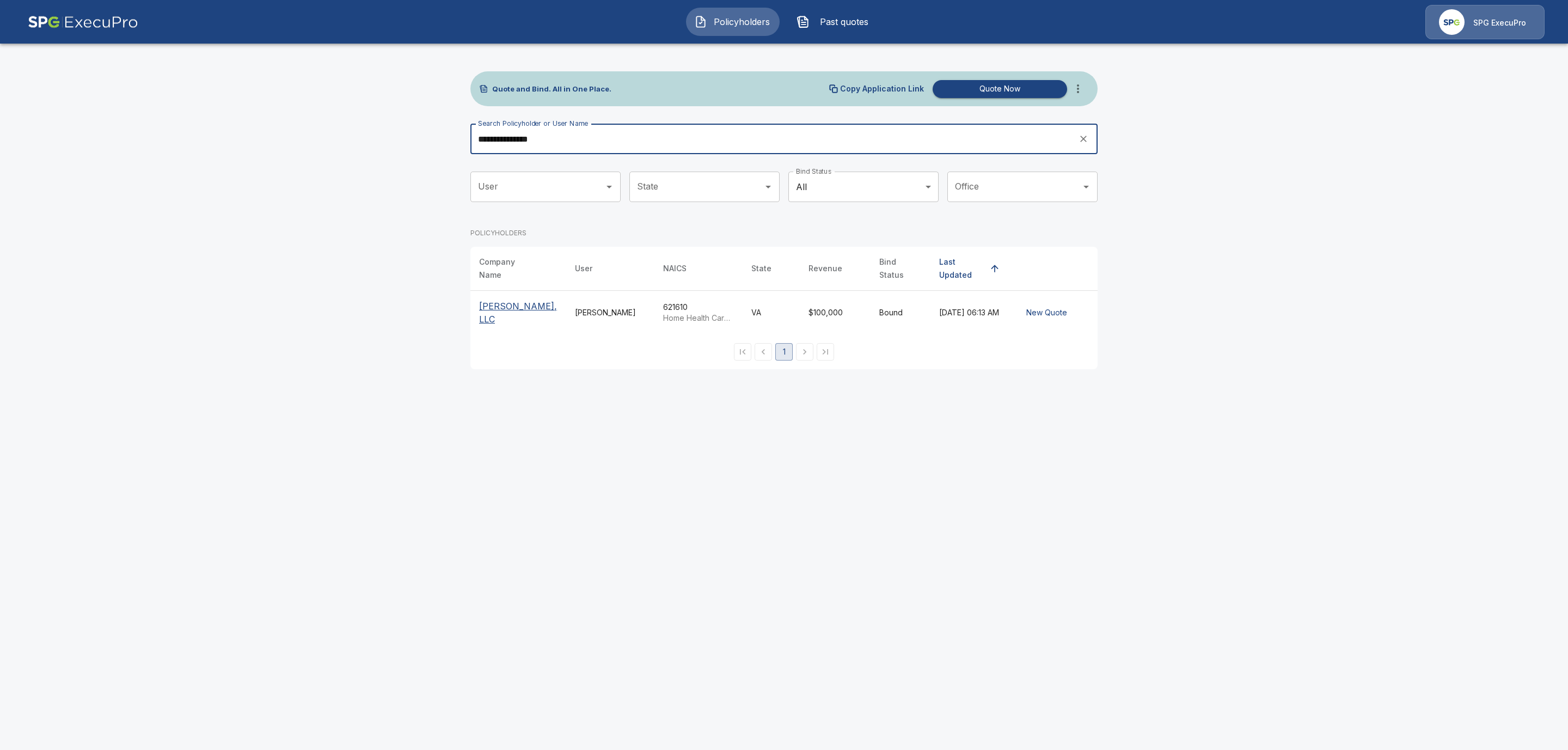
type input "**********"
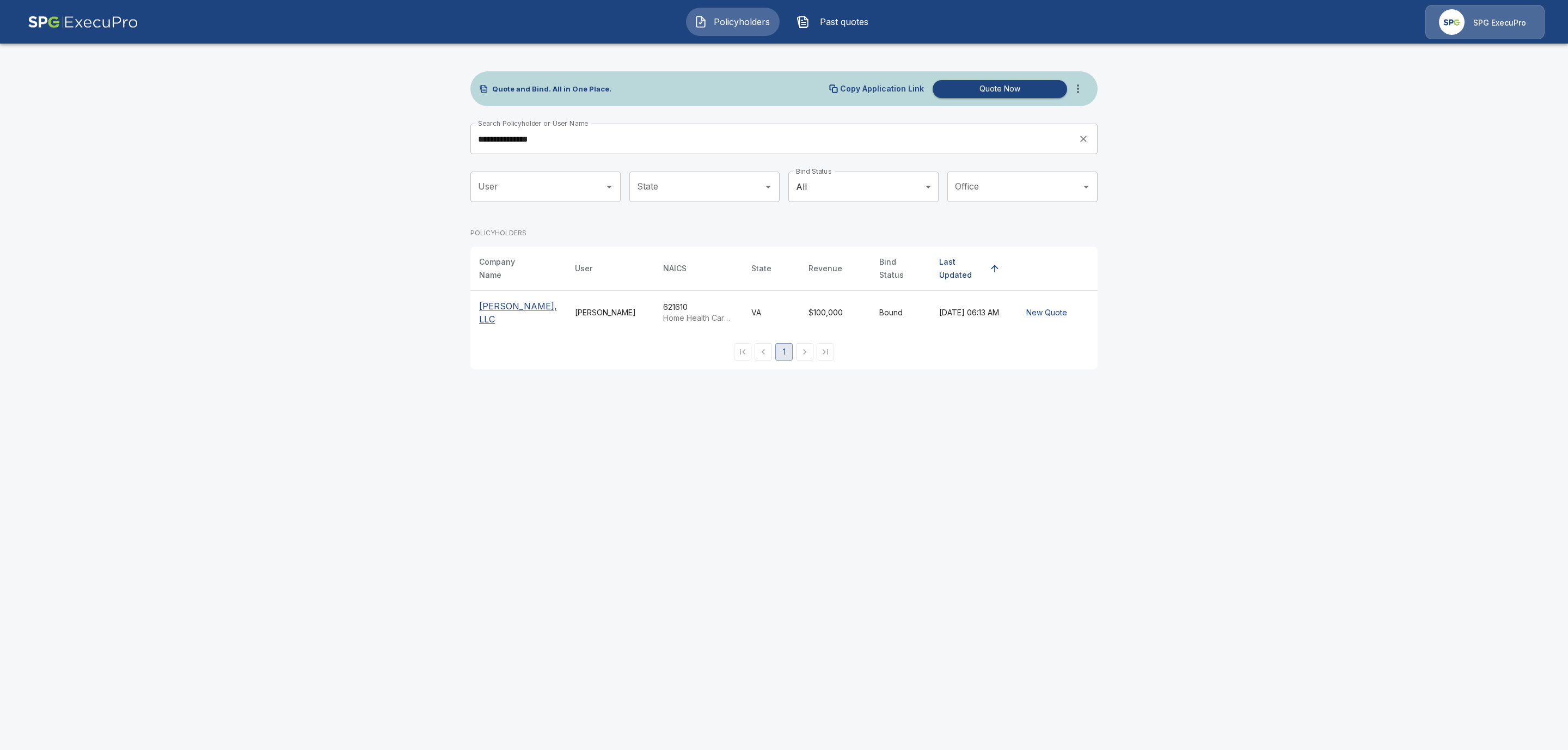
click at [500, 307] on p "[PERSON_NAME], LLC" at bounding box center [518, 312] width 79 height 26
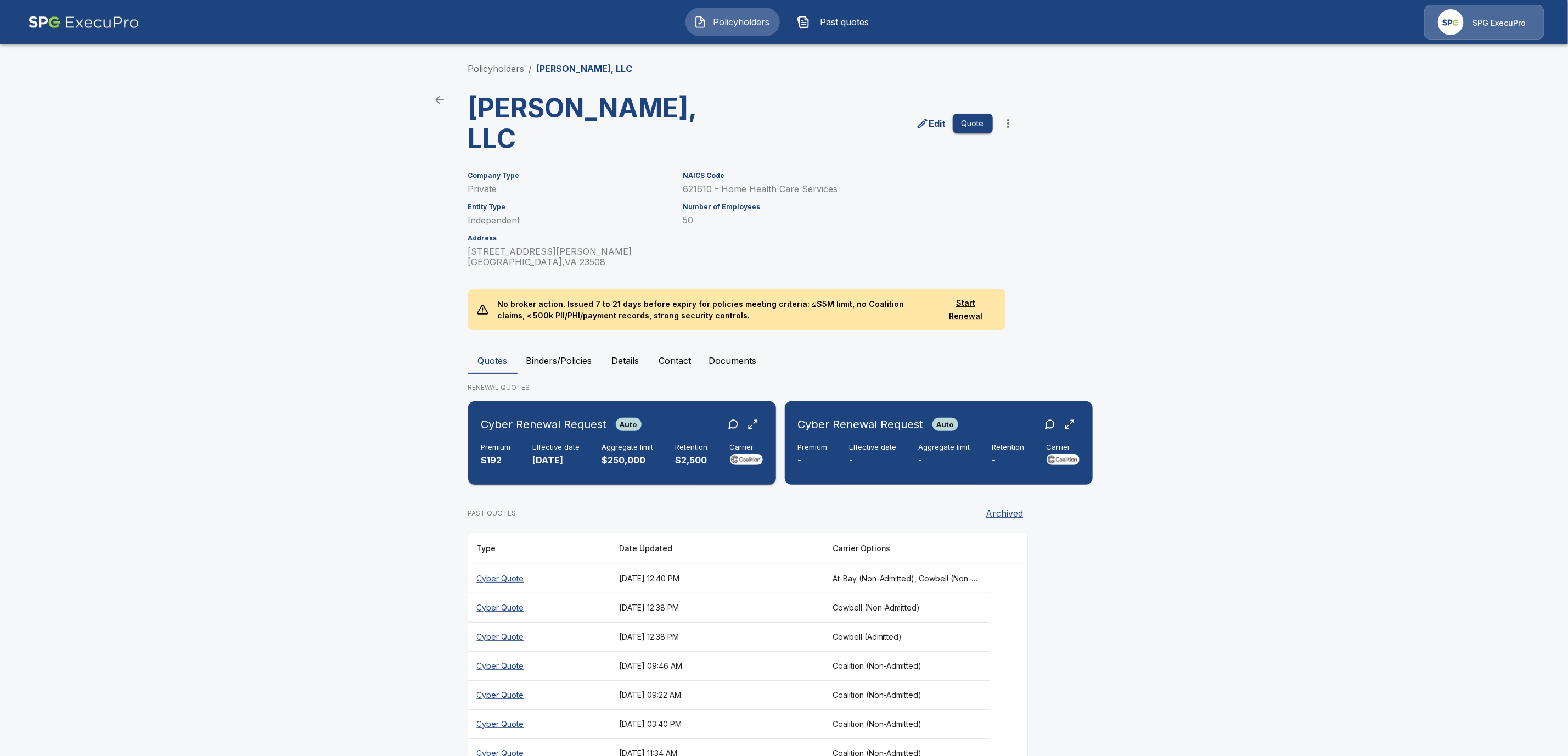
click at [564, 443] on h6 "Effective date" at bounding box center [557, 447] width 47 height 9
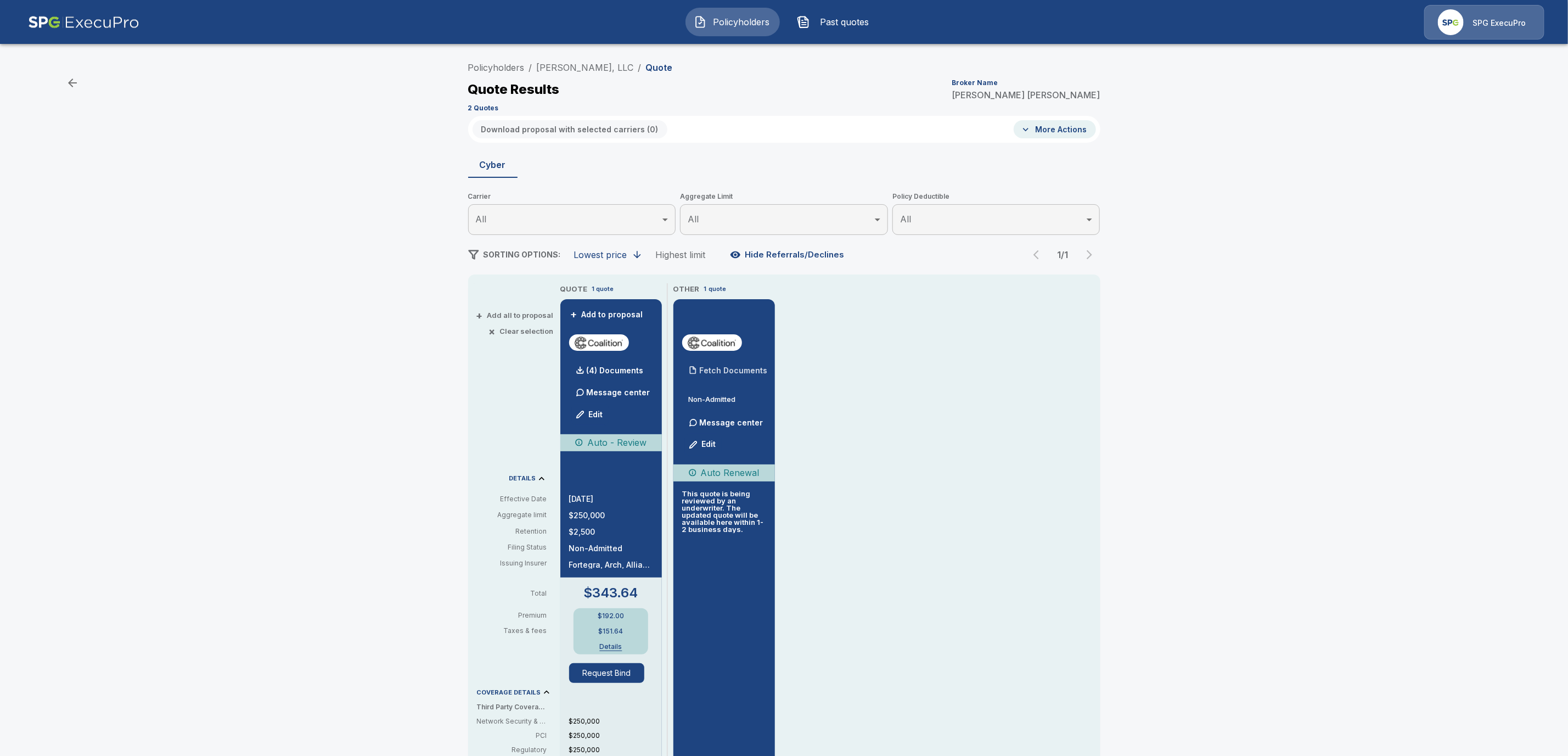
click at [757, 374] on p "Fetch Documents" at bounding box center [733, 370] width 68 height 8
click at [577, 68] on link "[PERSON_NAME], LLC" at bounding box center [585, 68] width 97 height 11
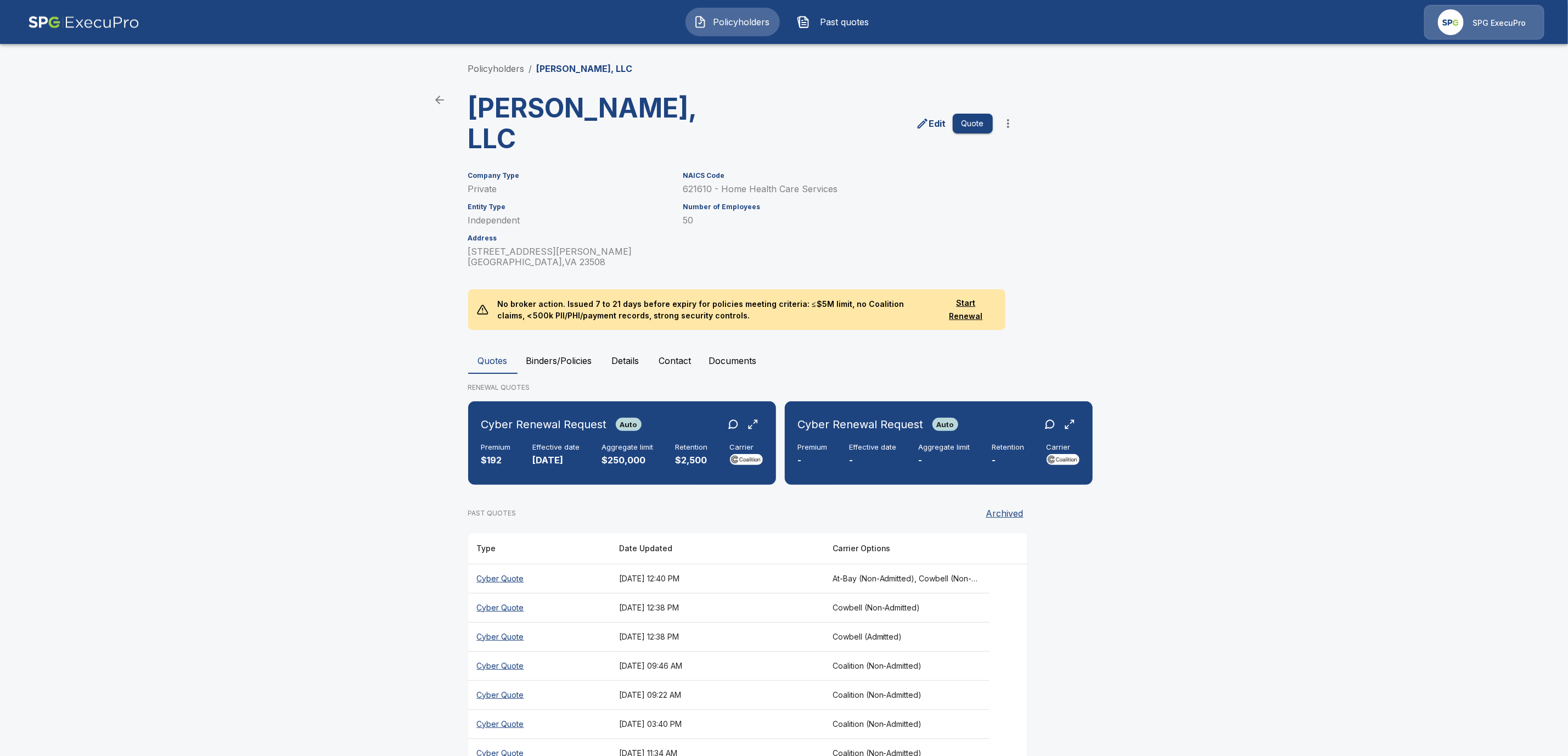
click at [582, 347] on button "Binders/Policies" at bounding box center [559, 360] width 83 height 26
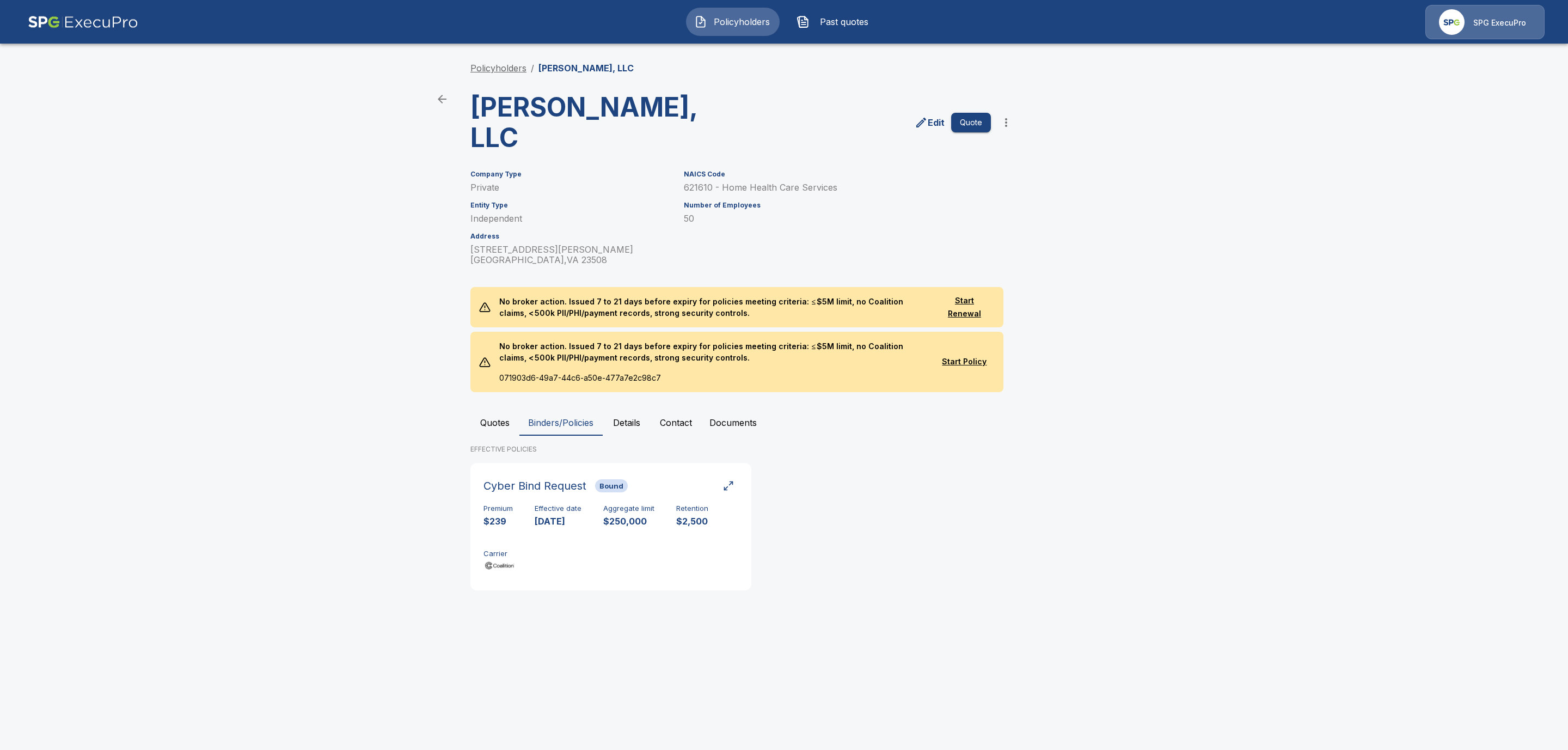
click at [494, 69] on link "Policyholders" at bounding box center [499, 68] width 56 height 11
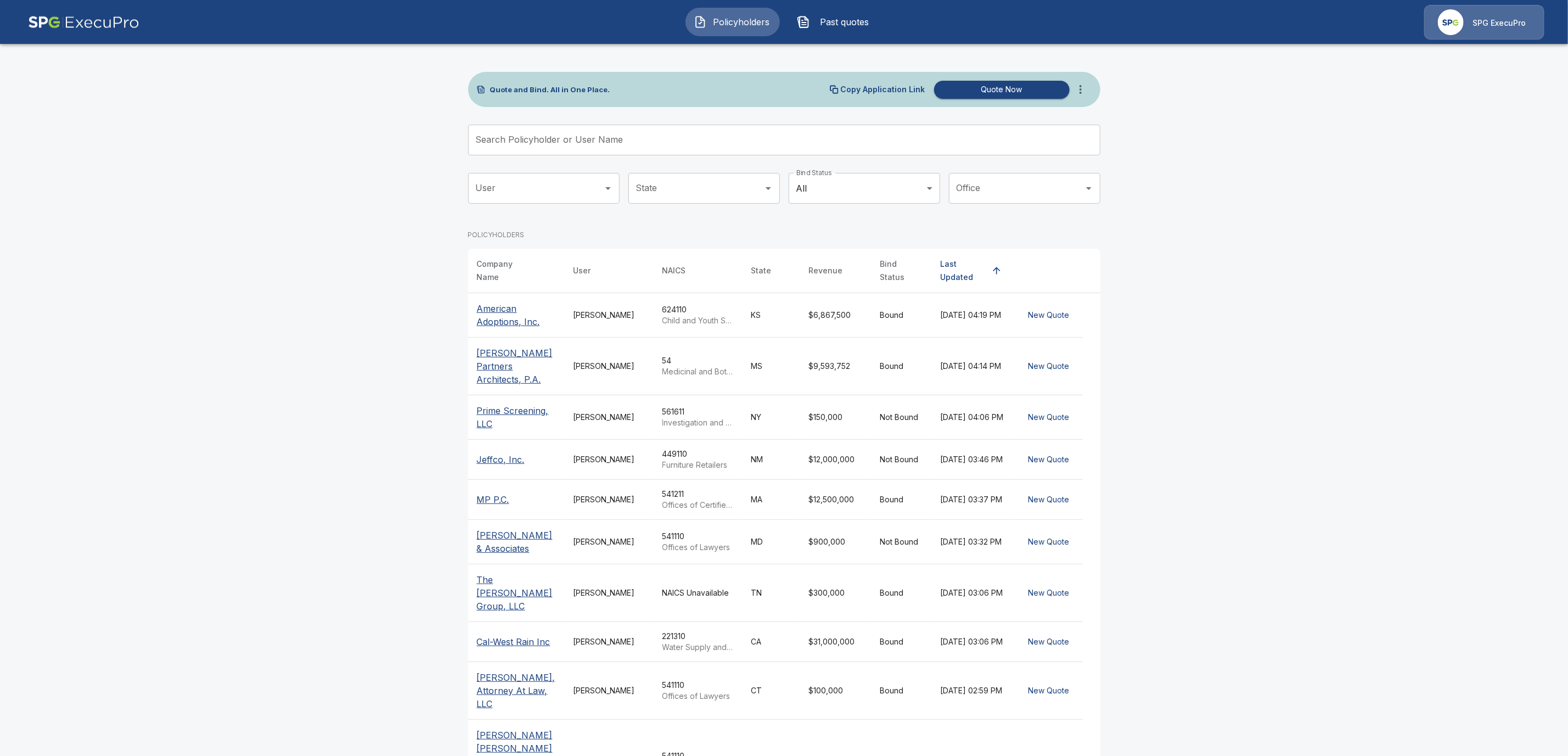
drag, startPoint x: 484, startPoint y: 141, endPoint x: 523, endPoint y: 152, distance: 40.5
click at [484, 141] on input "Search Policyholder or User Name" at bounding box center [778, 140] width 620 height 31
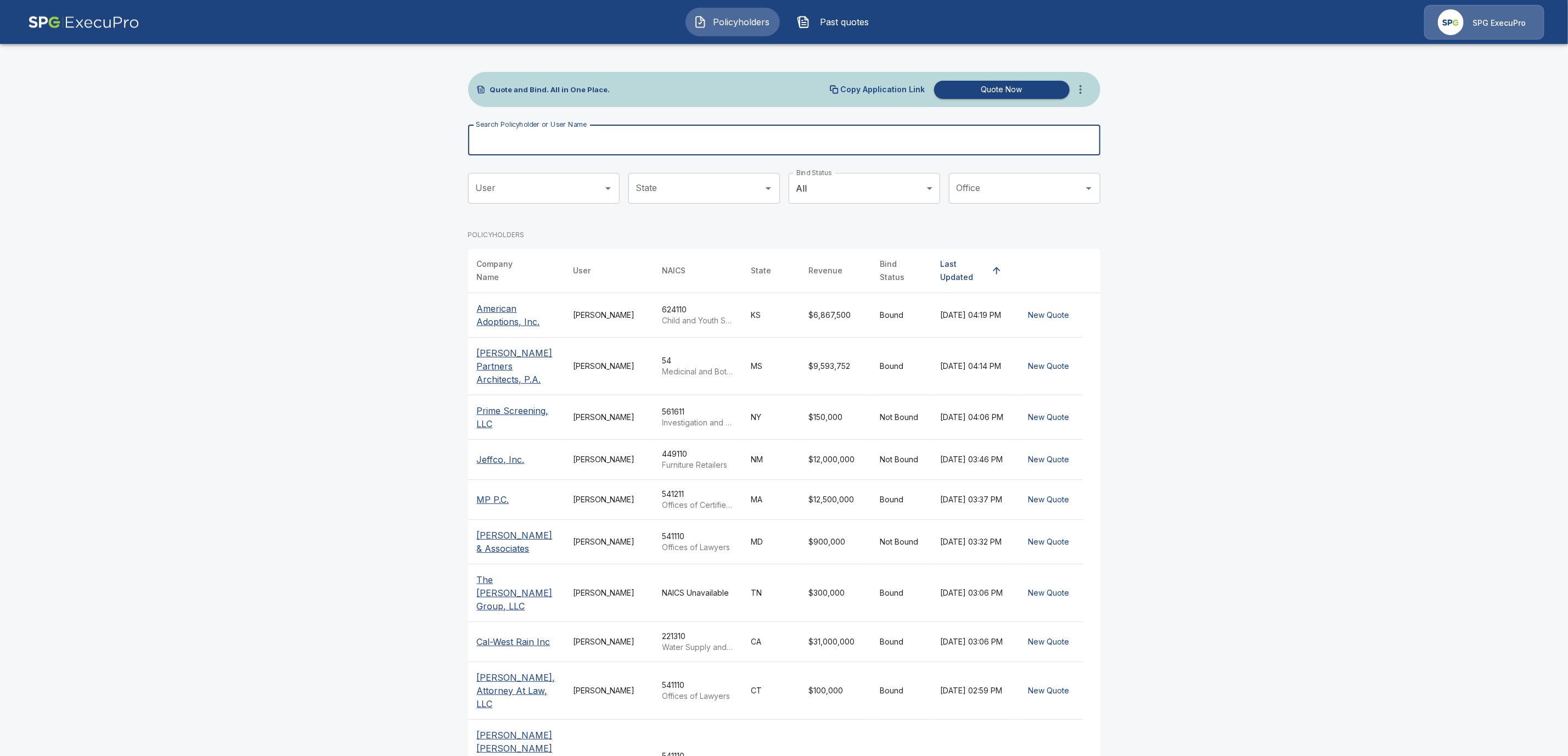
paste input "**********"
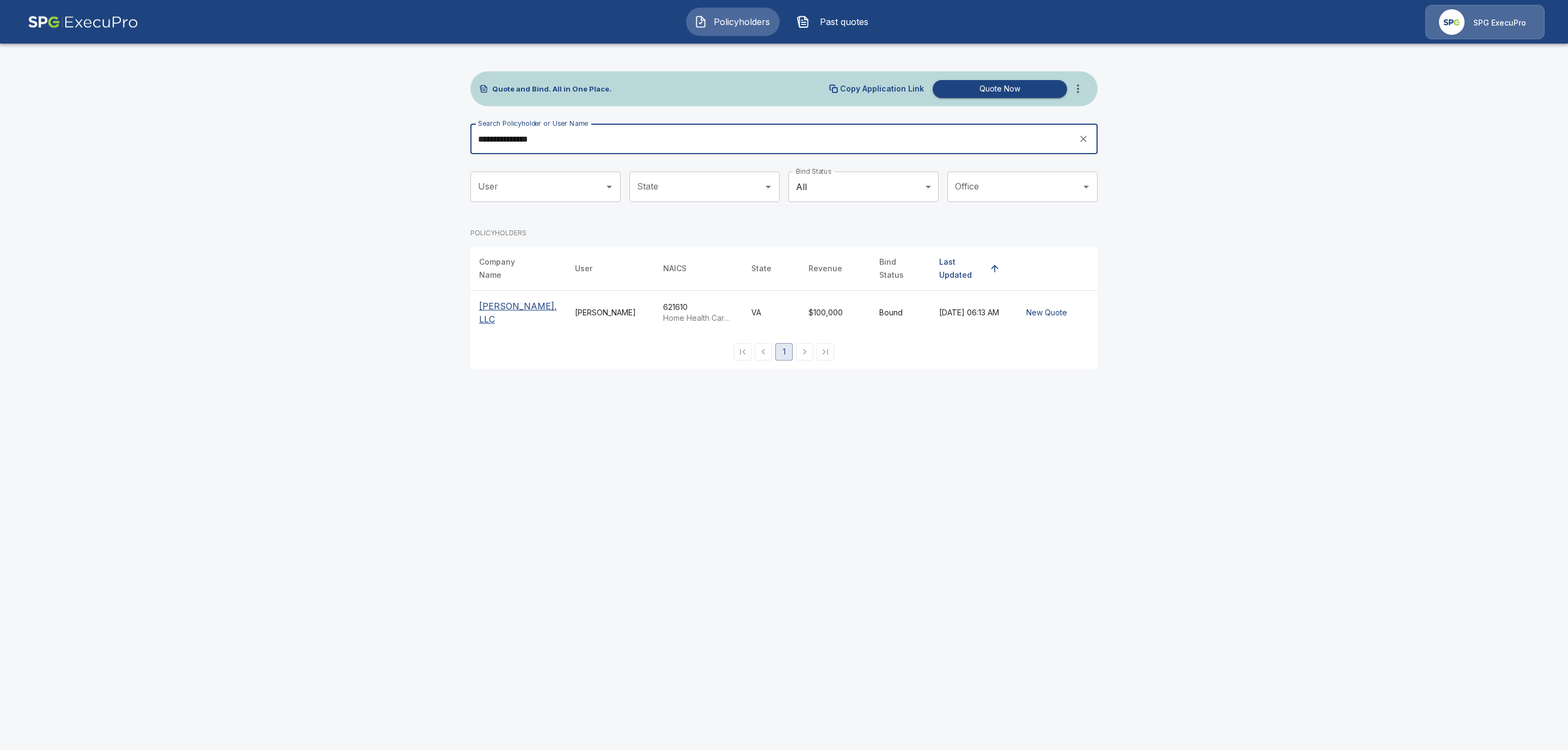
type input "**********"
click at [507, 304] on p "[PERSON_NAME], LLC" at bounding box center [518, 312] width 79 height 26
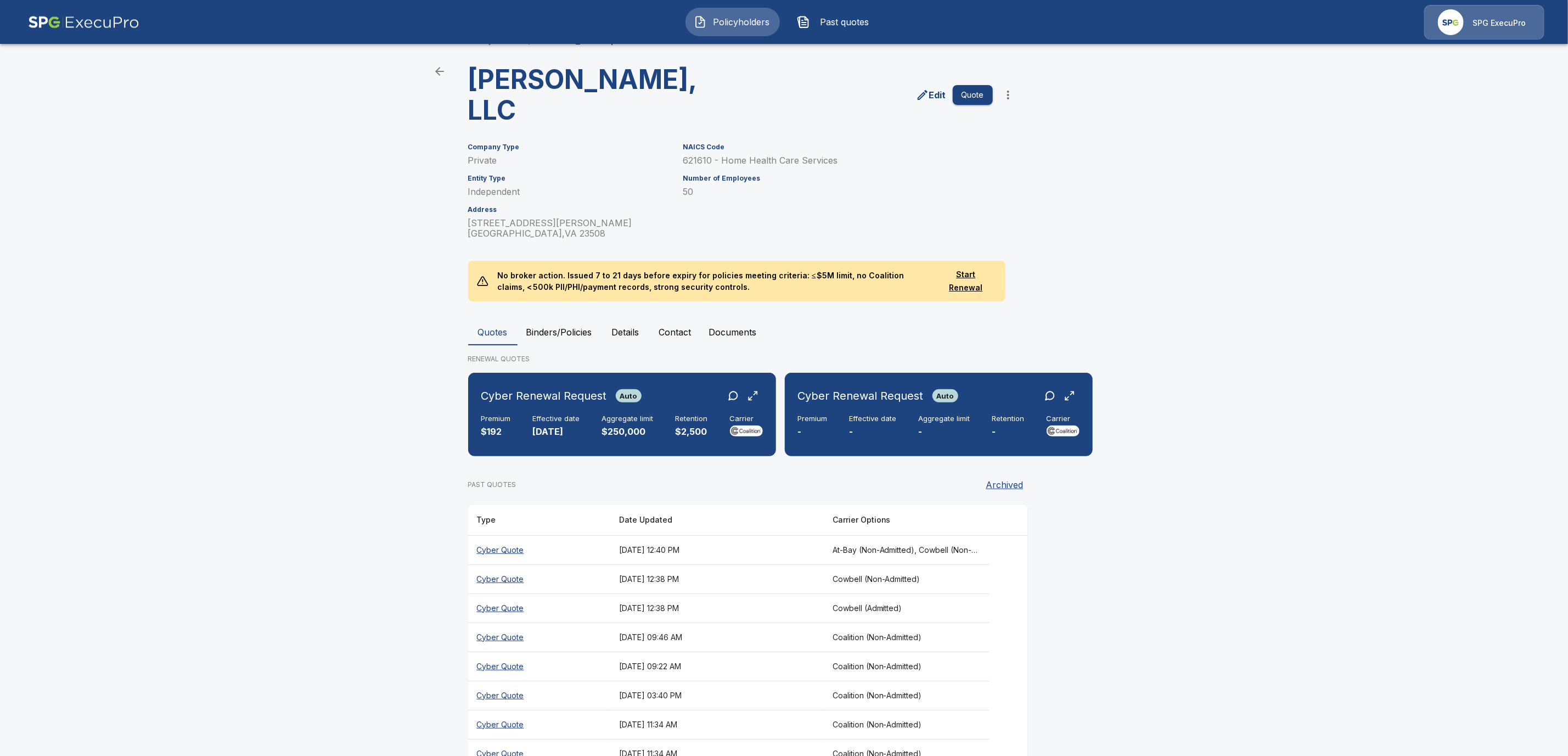
scroll to position [29, 0]
click at [890, 425] on p "-" at bounding box center [873, 431] width 47 height 13
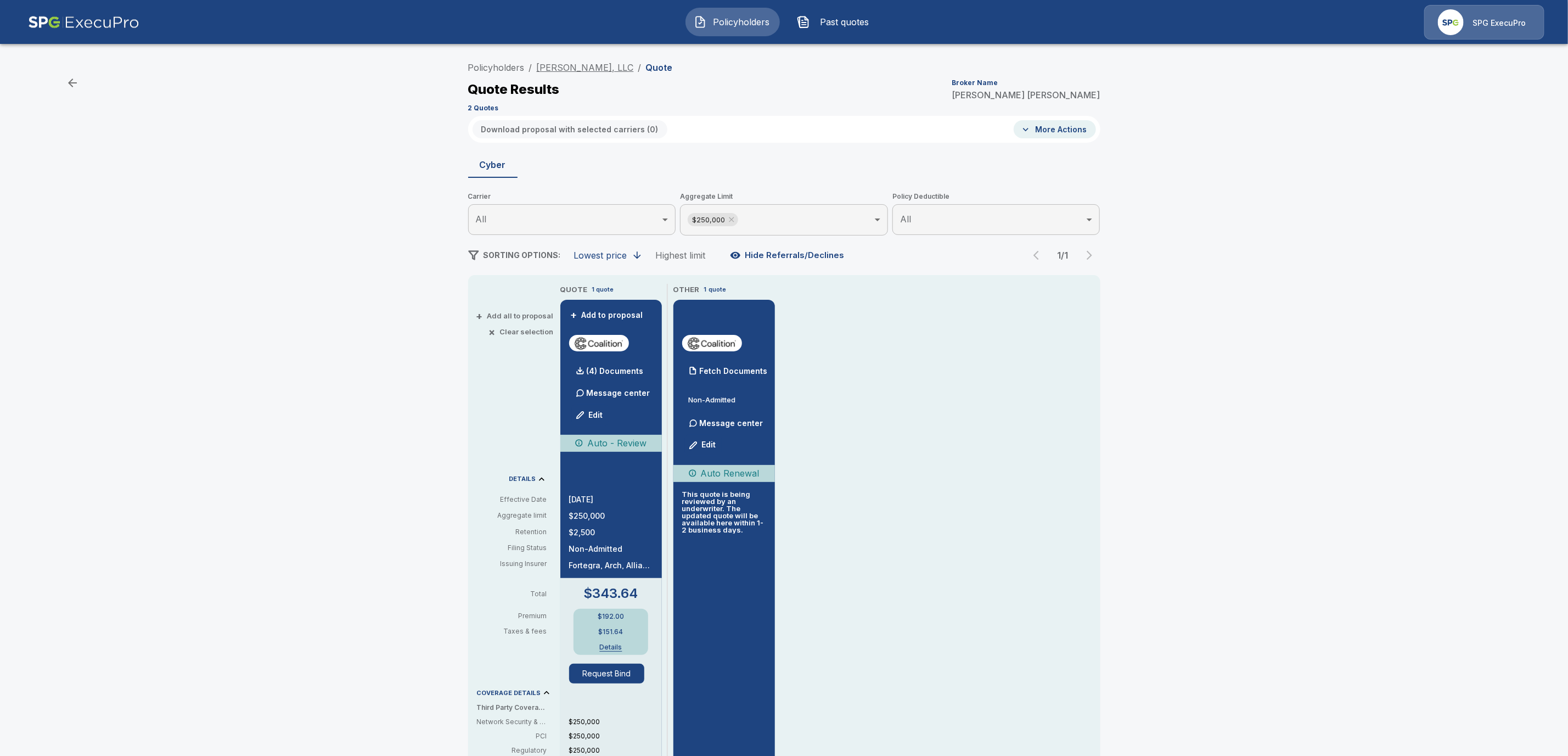
click at [587, 66] on link "[PERSON_NAME], LLC" at bounding box center [585, 68] width 97 height 11
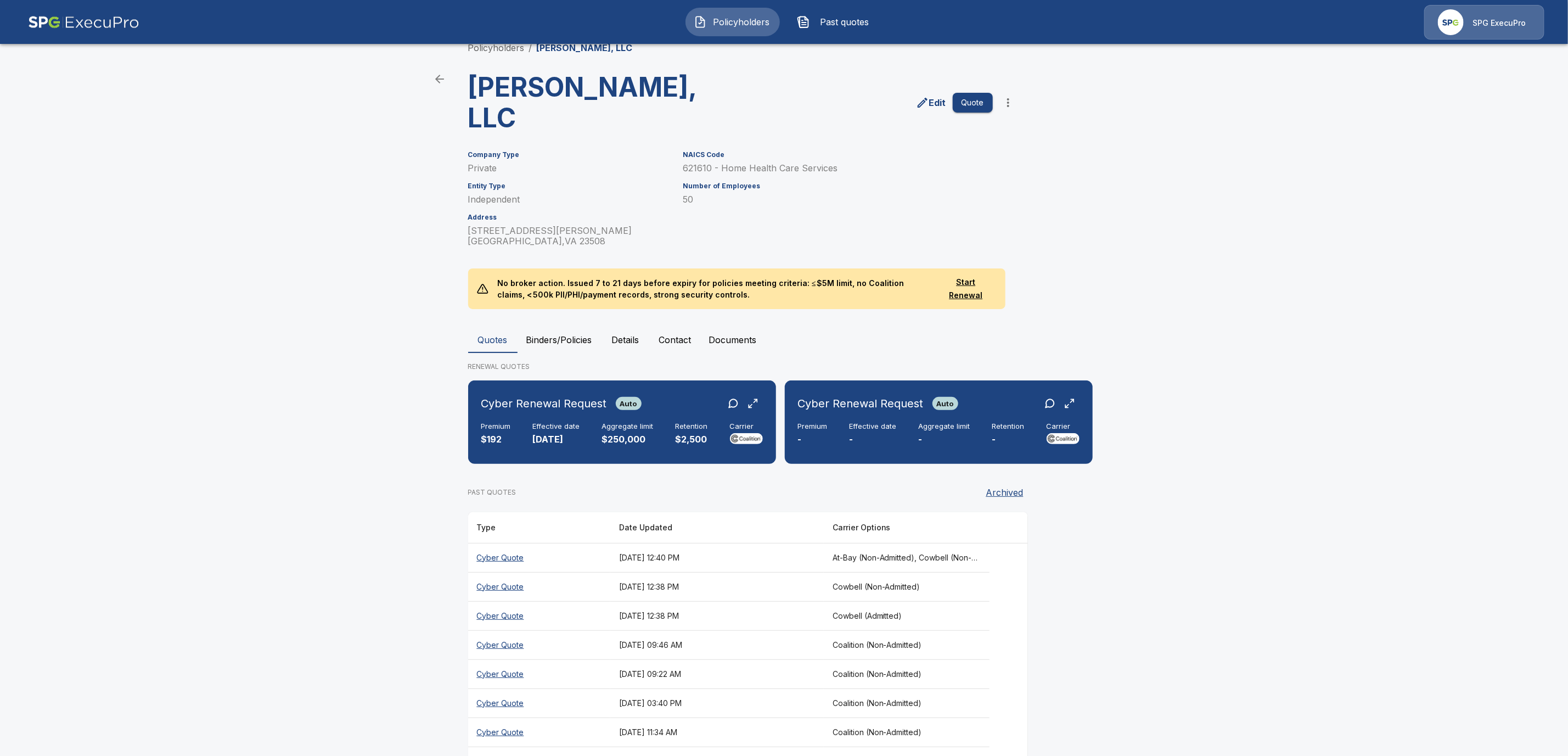
scroll to position [29, 0]
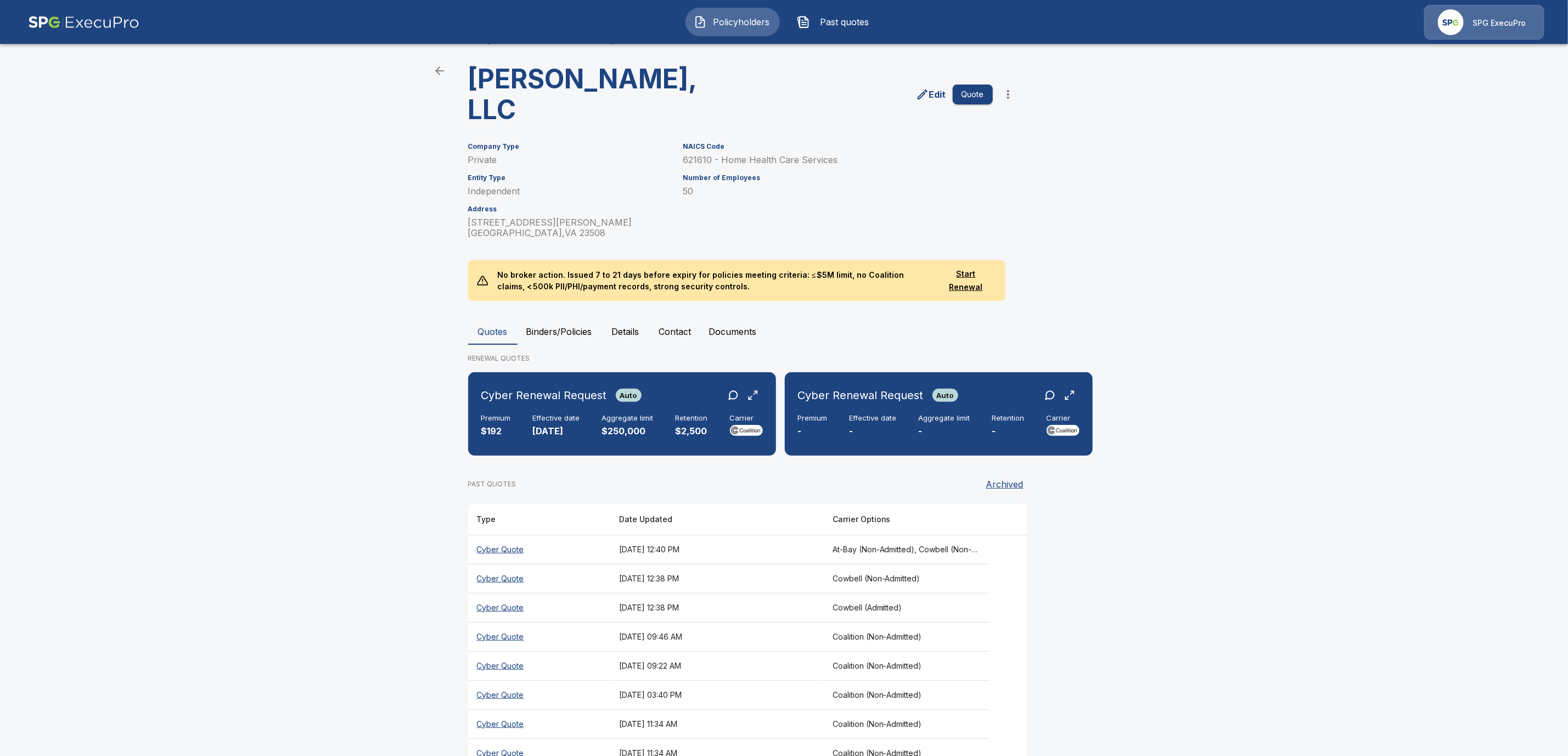
click at [555, 534] on th "Cyber Quote" at bounding box center [539, 549] width 142 height 29
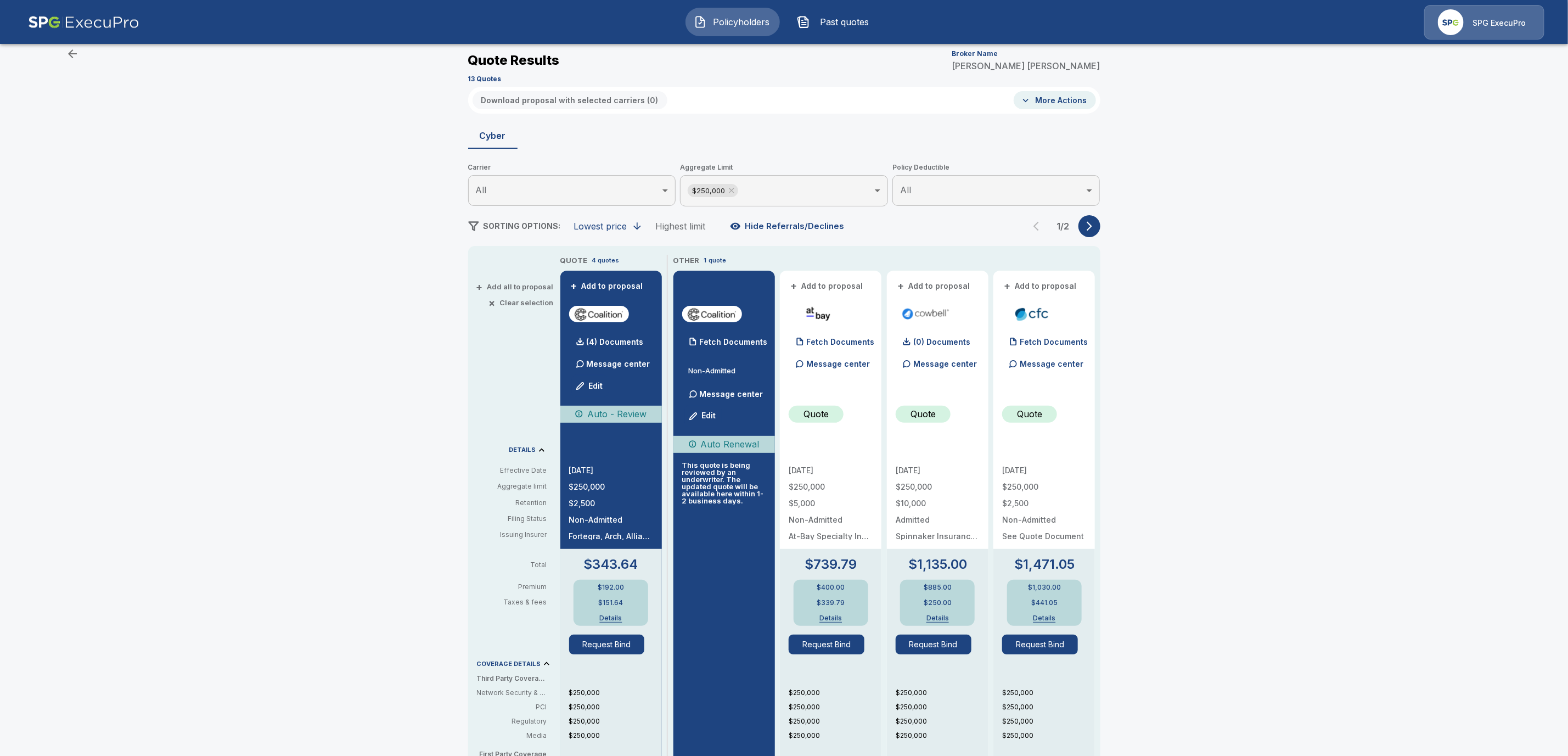
click at [1100, 226] on button "button" at bounding box center [1090, 226] width 22 height 22
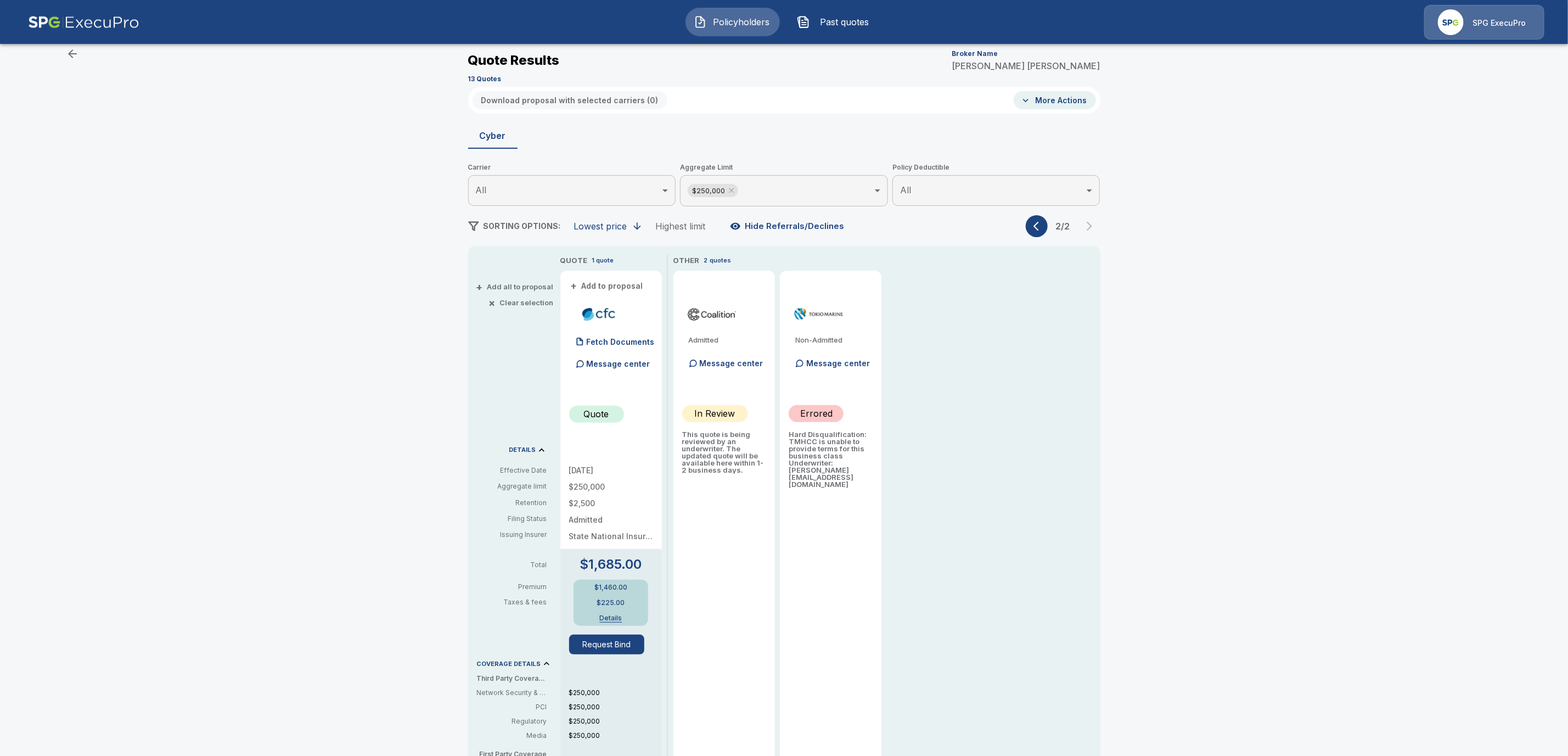
click at [1043, 225] on icon "button" at bounding box center [1039, 226] width 11 height 11
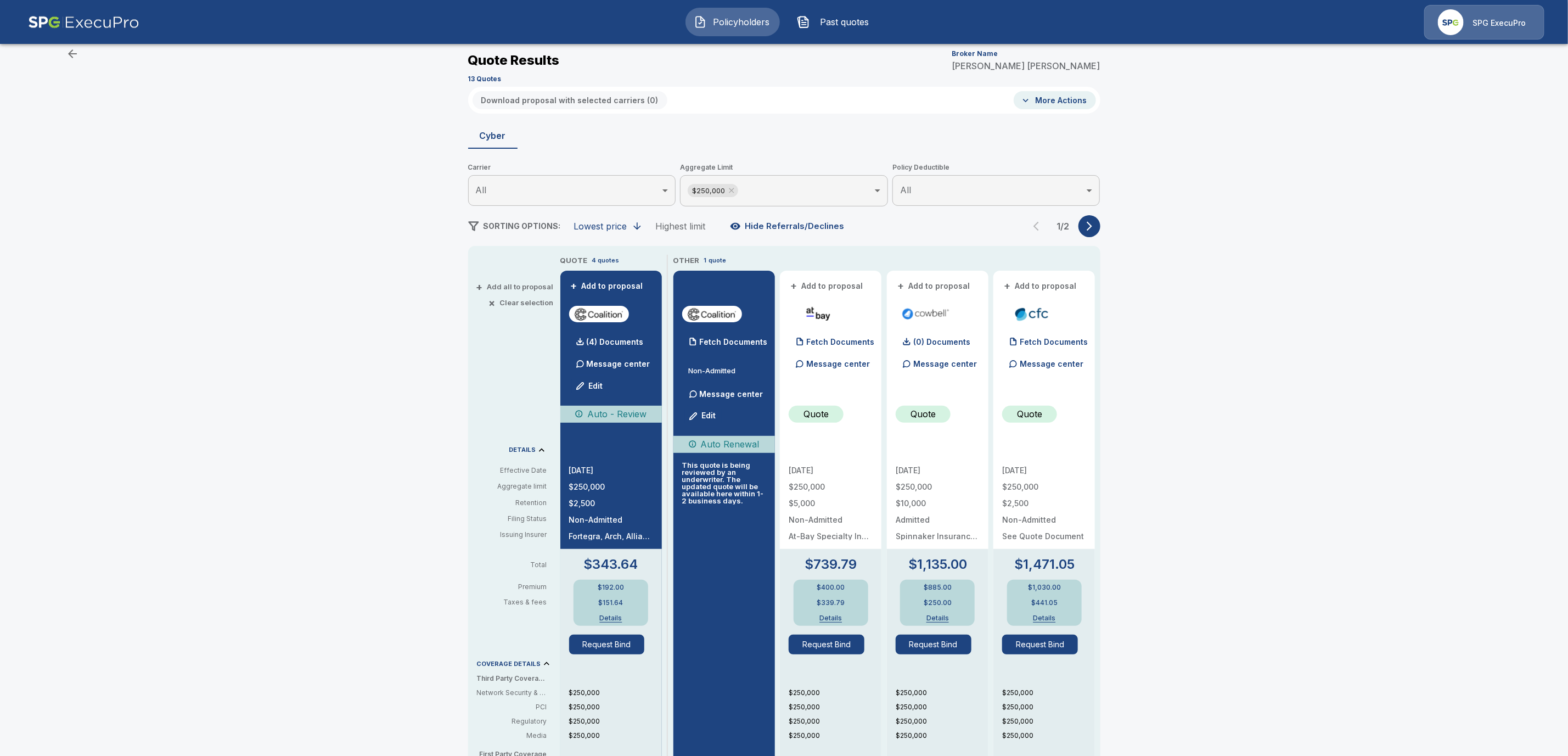
click at [1054, 91] on div "Download proposal with selected carriers ( 0 ) More Actions" at bounding box center [784, 100] width 632 height 27
click at [1054, 96] on button "More Actions" at bounding box center [1055, 100] width 82 height 18
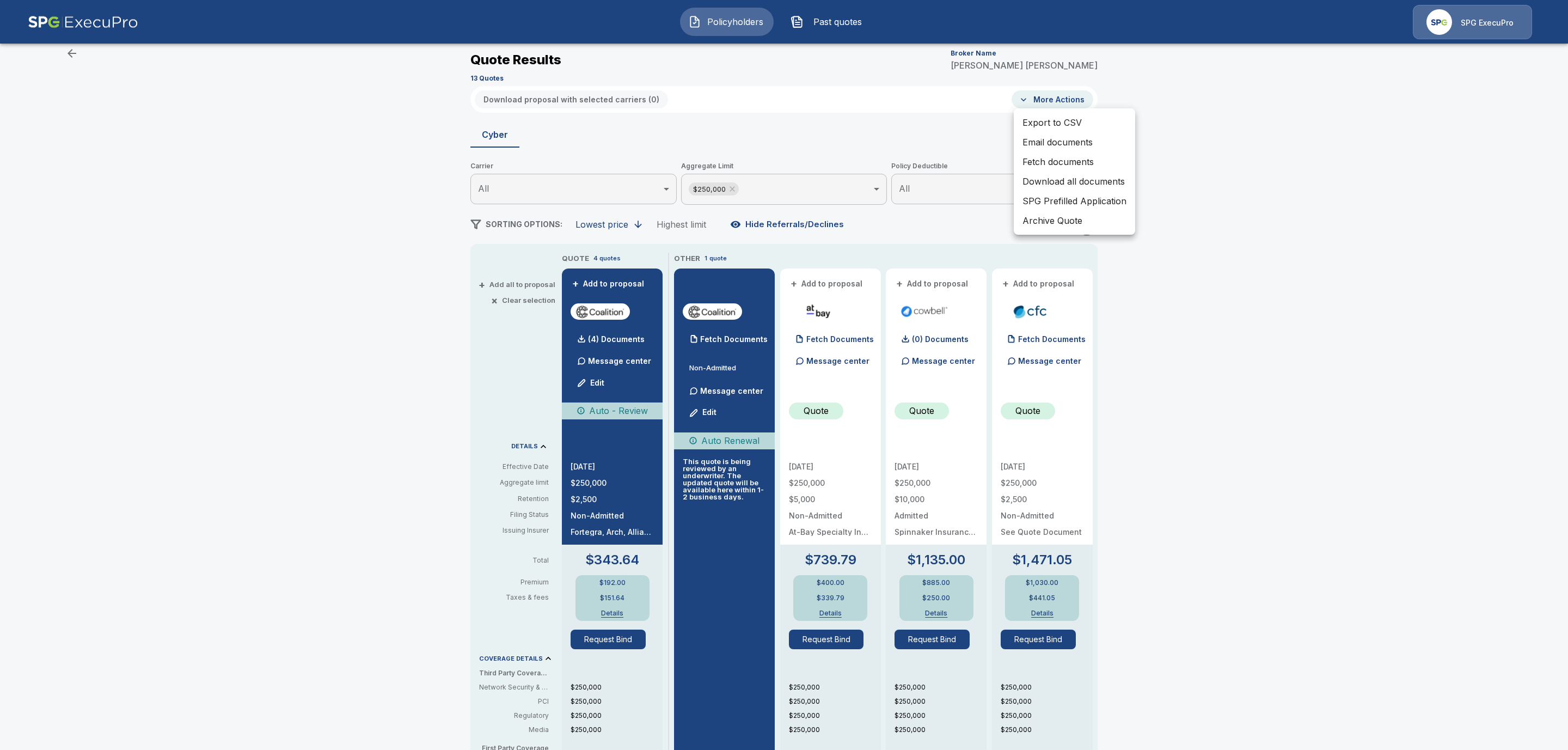
click at [1039, 157] on li "Fetch documents" at bounding box center [1074, 162] width 121 height 19
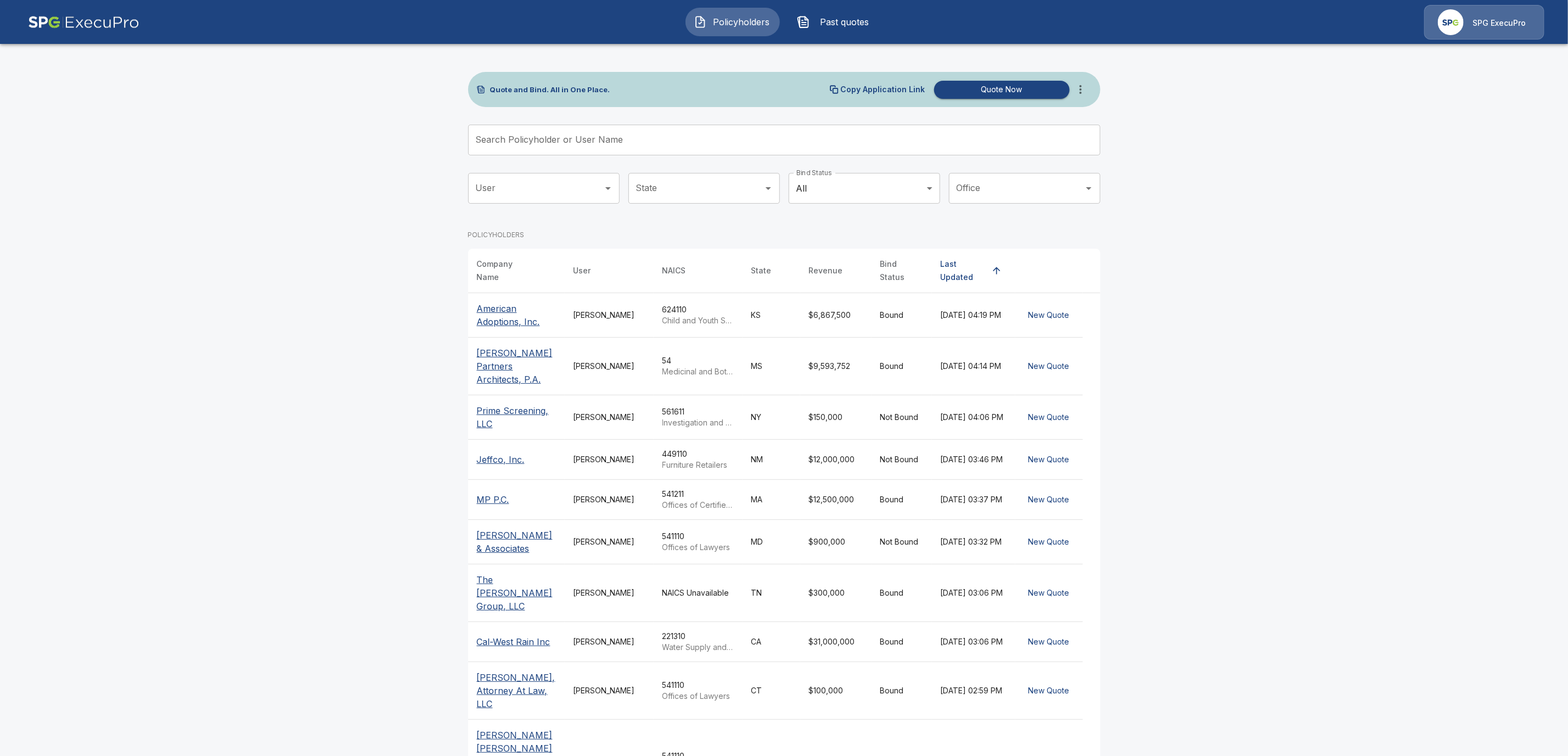
click at [506, 145] on input "Search Policyholder or User Name" at bounding box center [778, 140] width 620 height 31
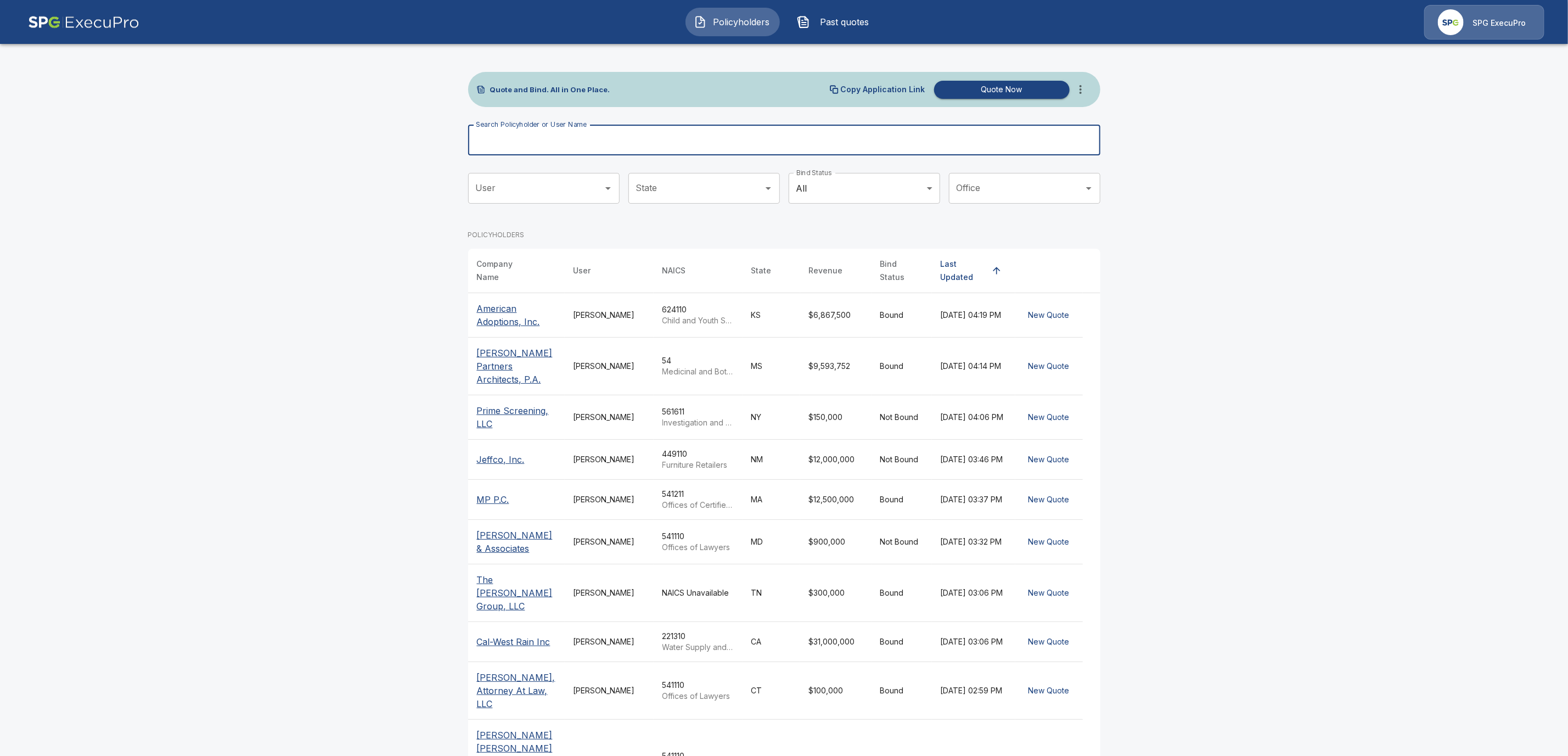
paste input "**********"
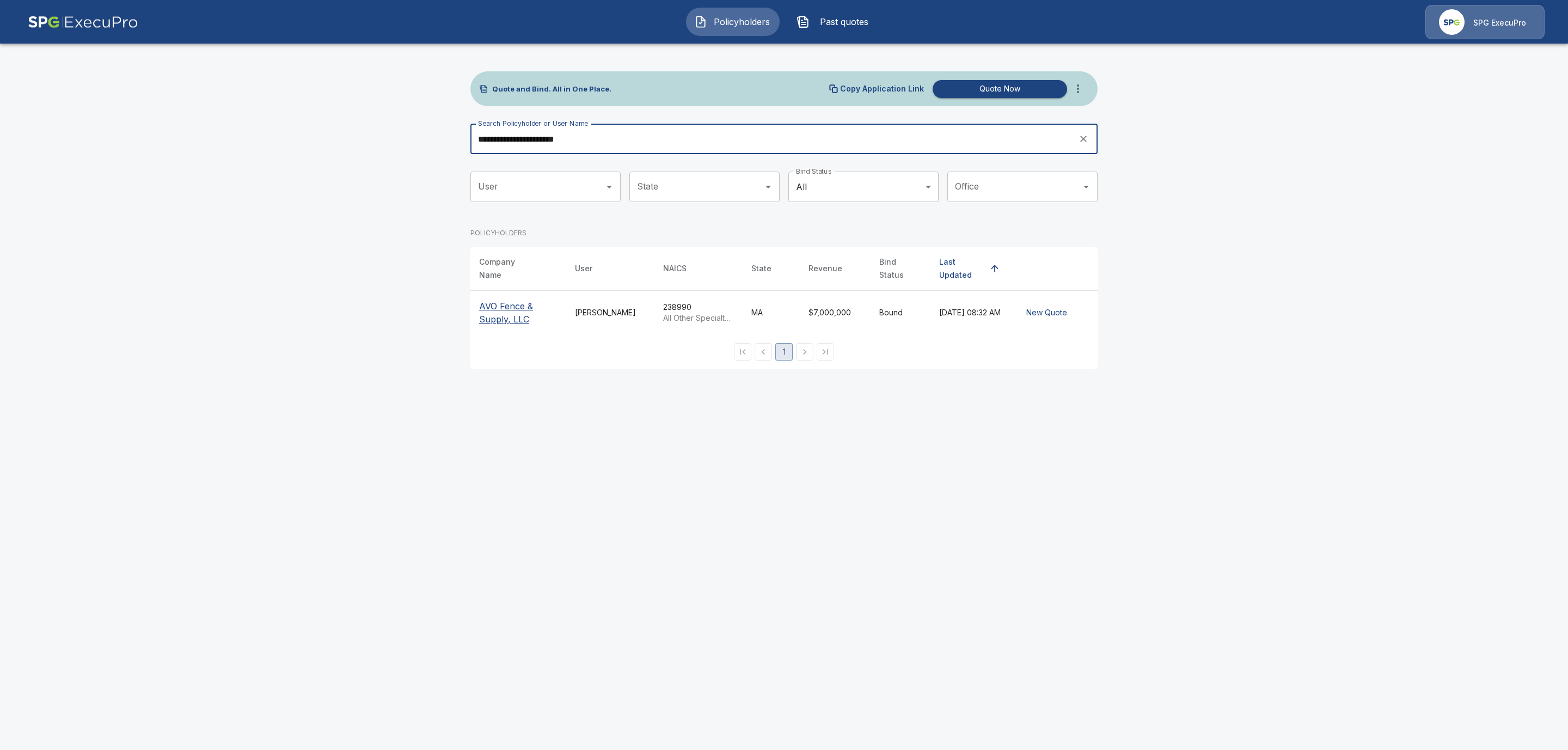
type input "**********"
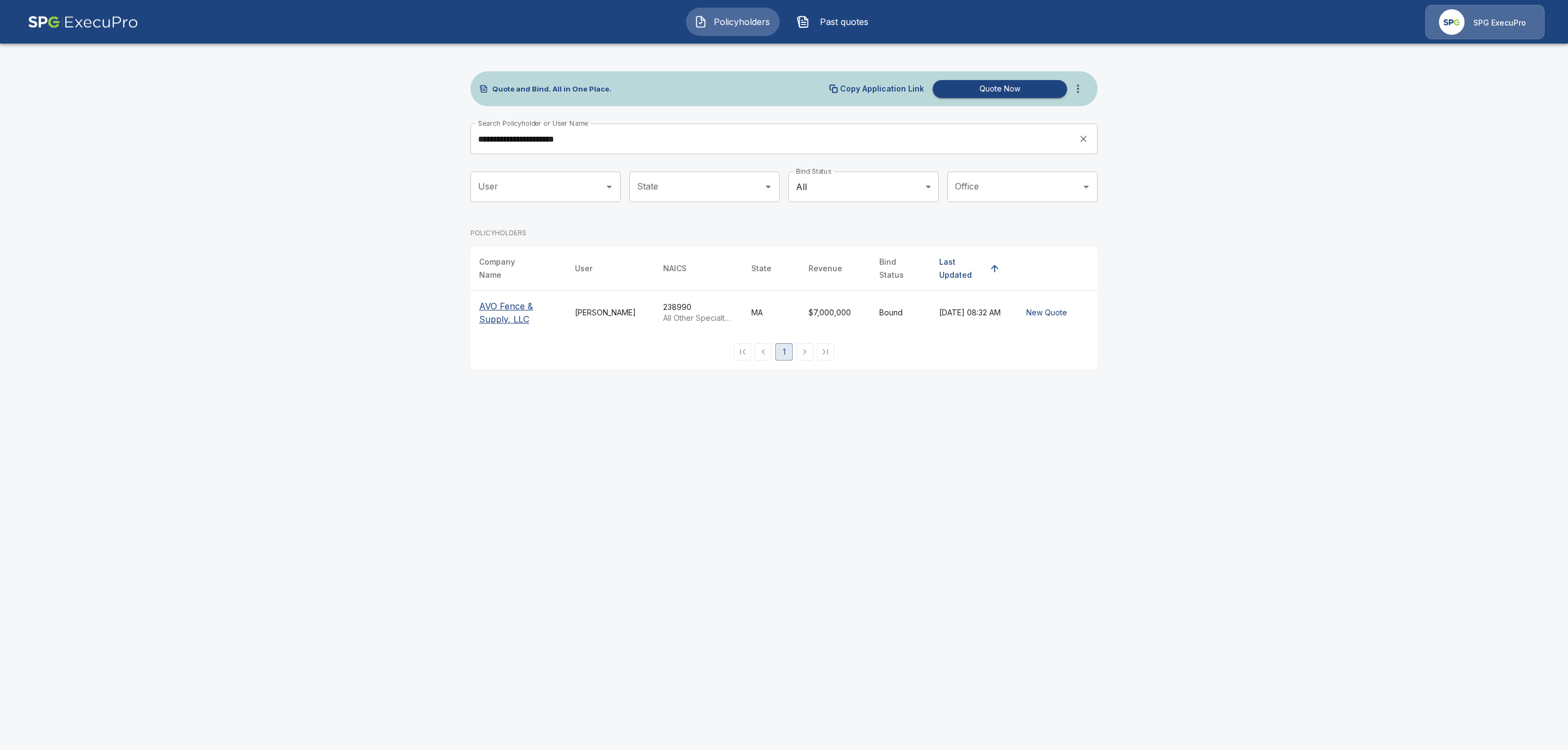
click at [495, 304] on p "AVO Fence & Supply, LLC" at bounding box center [518, 312] width 79 height 26
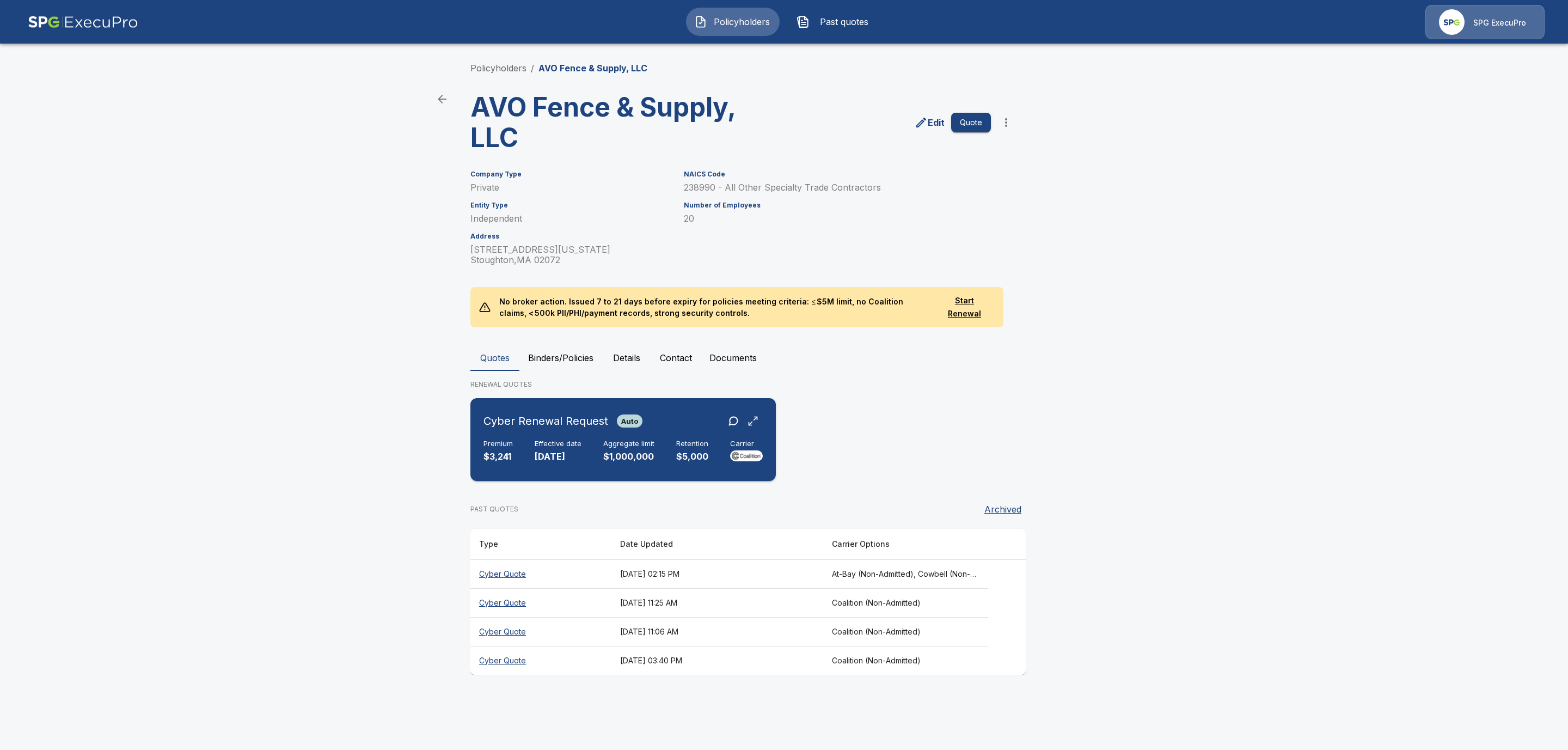
click at [580, 436] on div "Cyber Renewal Request Auto Premium $3,241 Effective date 10/3/2025 Aggregate li…" at bounding box center [623, 440] width 296 height 74
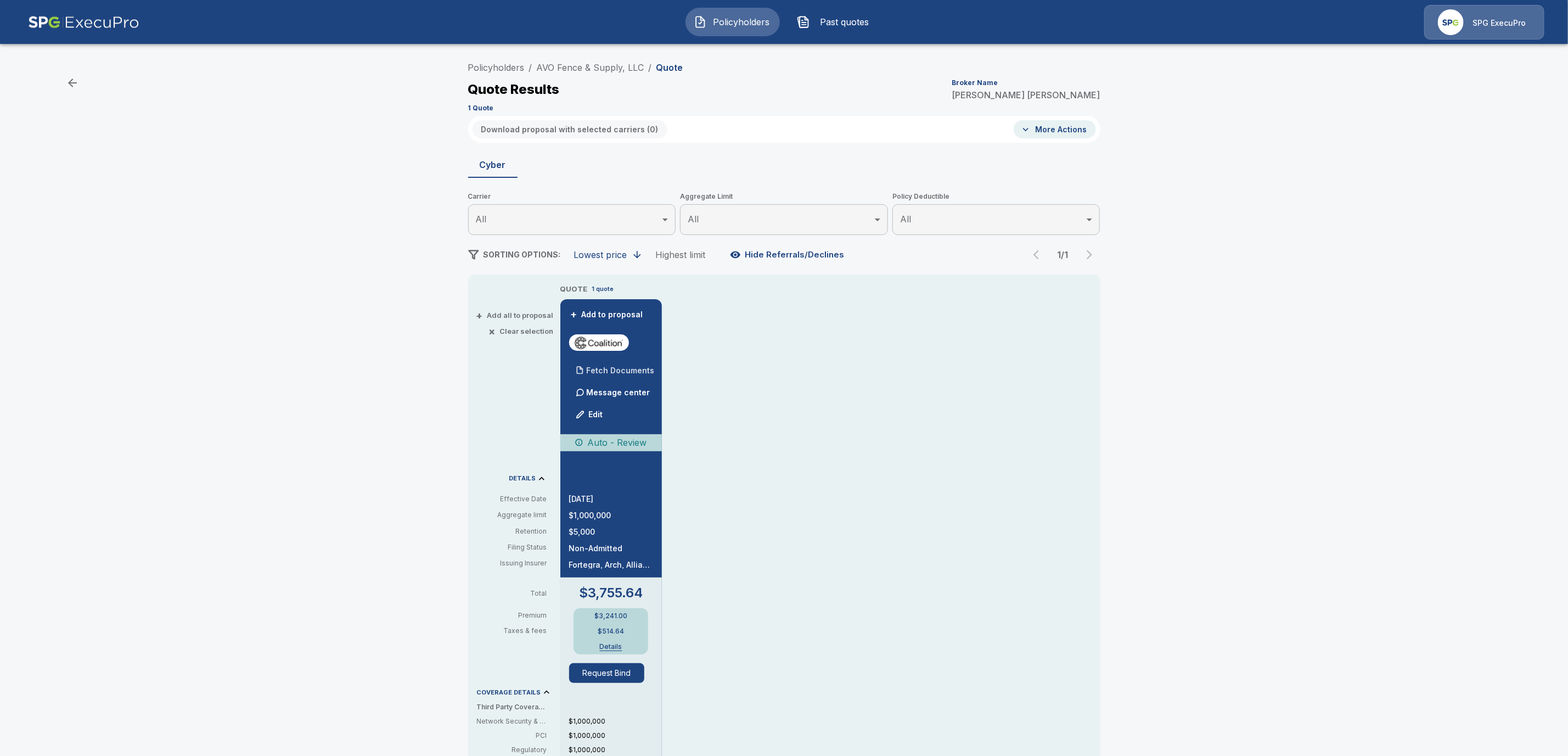
click at [638, 372] on p "Fetch Documents" at bounding box center [620, 370] width 68 height 8
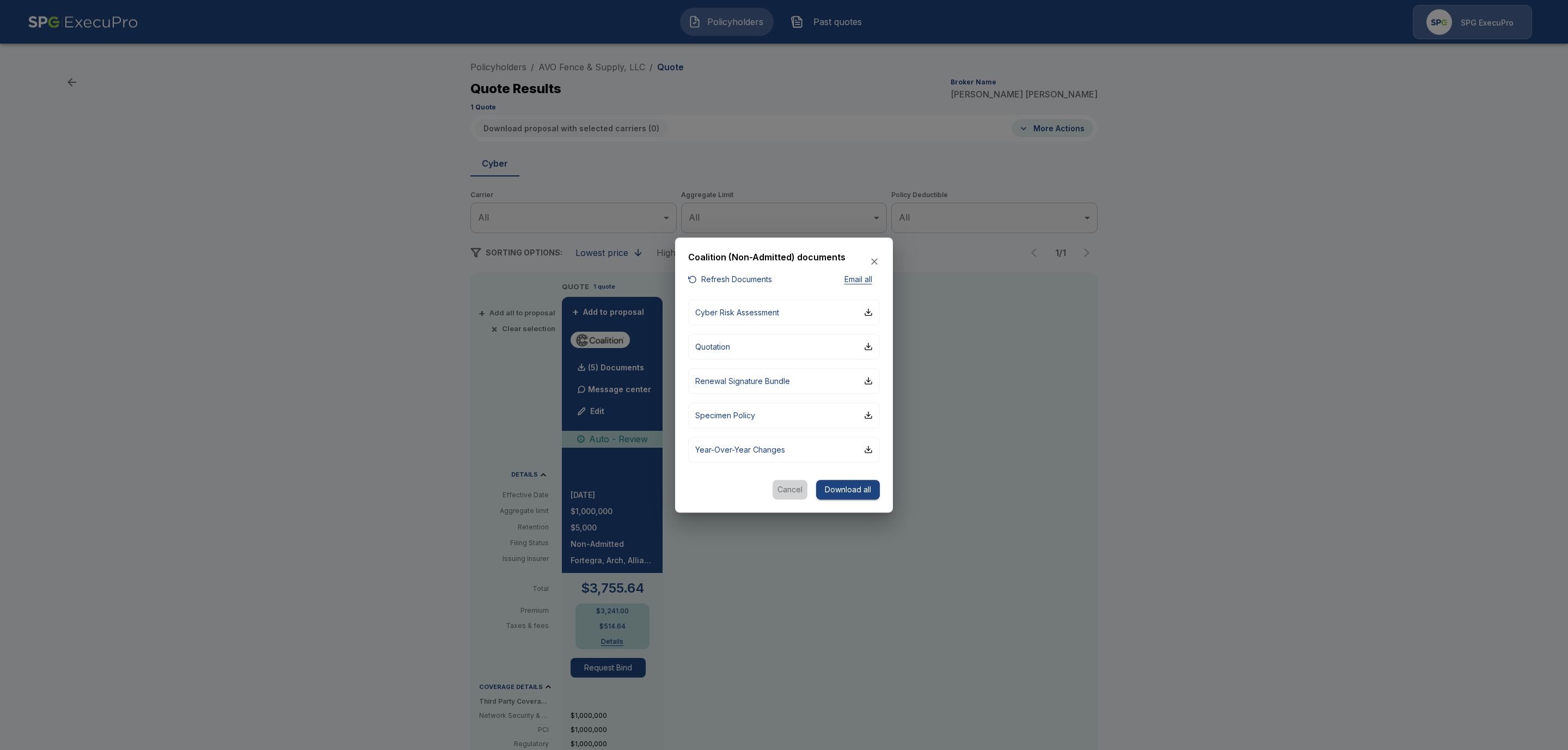
click at [791, 487] on button "Cancel" at bounding box center [789, 489] width 35 height 20
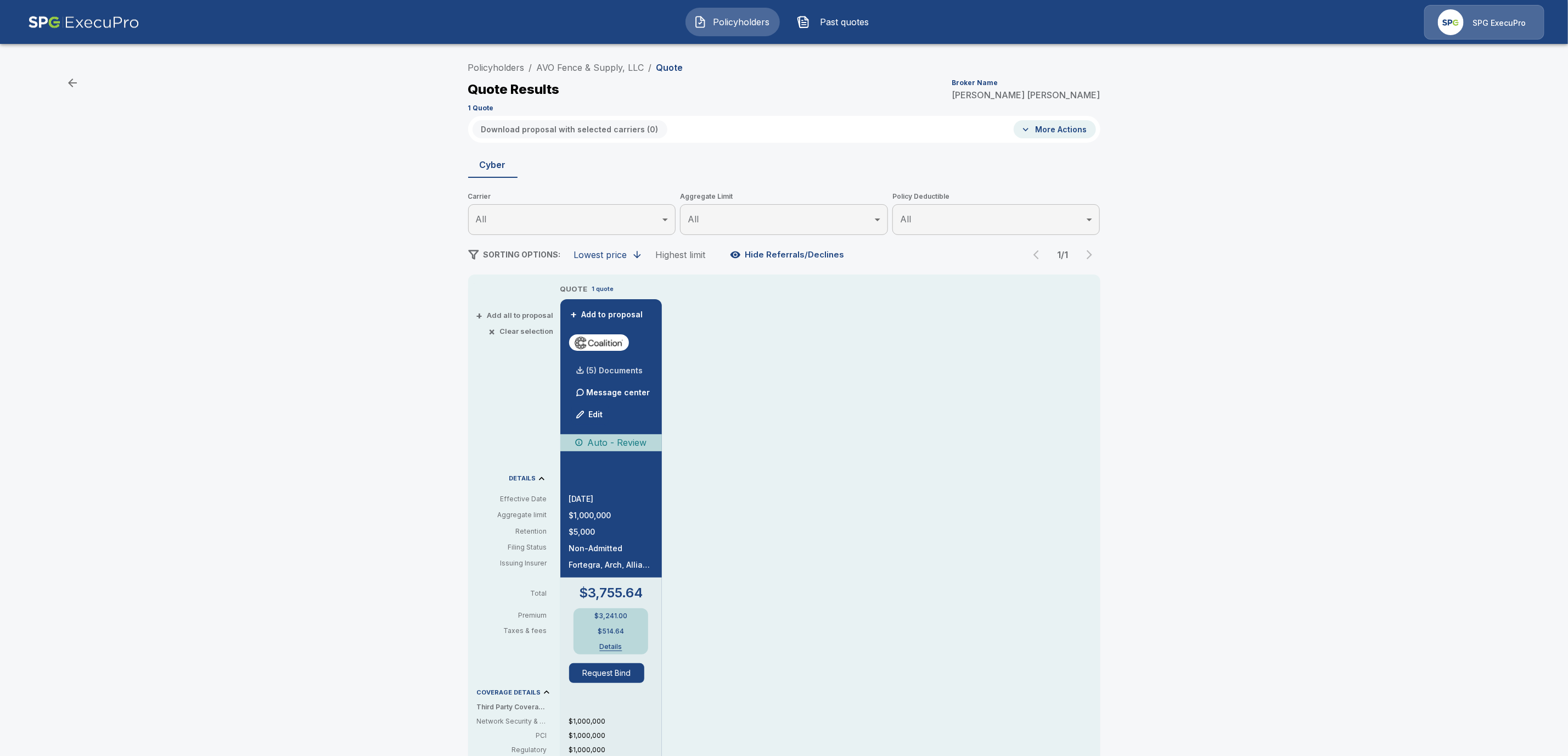
click at [614, 372] on p "(5) Documents" at bounding box center [615, 370] width 56 height 8
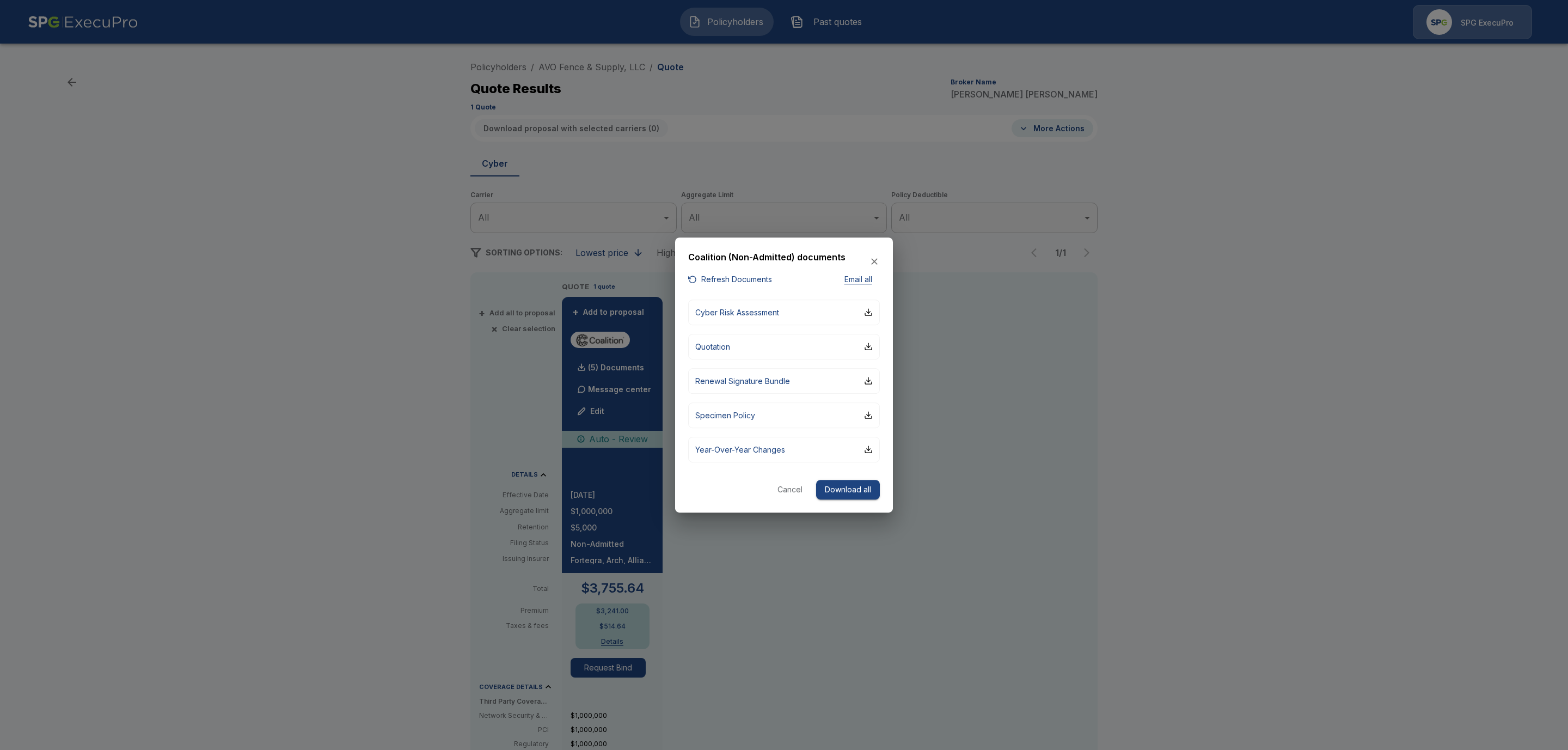
click at [733, 284] on button "Refresh Documents" at bounding box center [730, 279] width 84 height 13
click at [787, 494] on button "Cancel" at bounding box center [789, 489] width 35 height 20
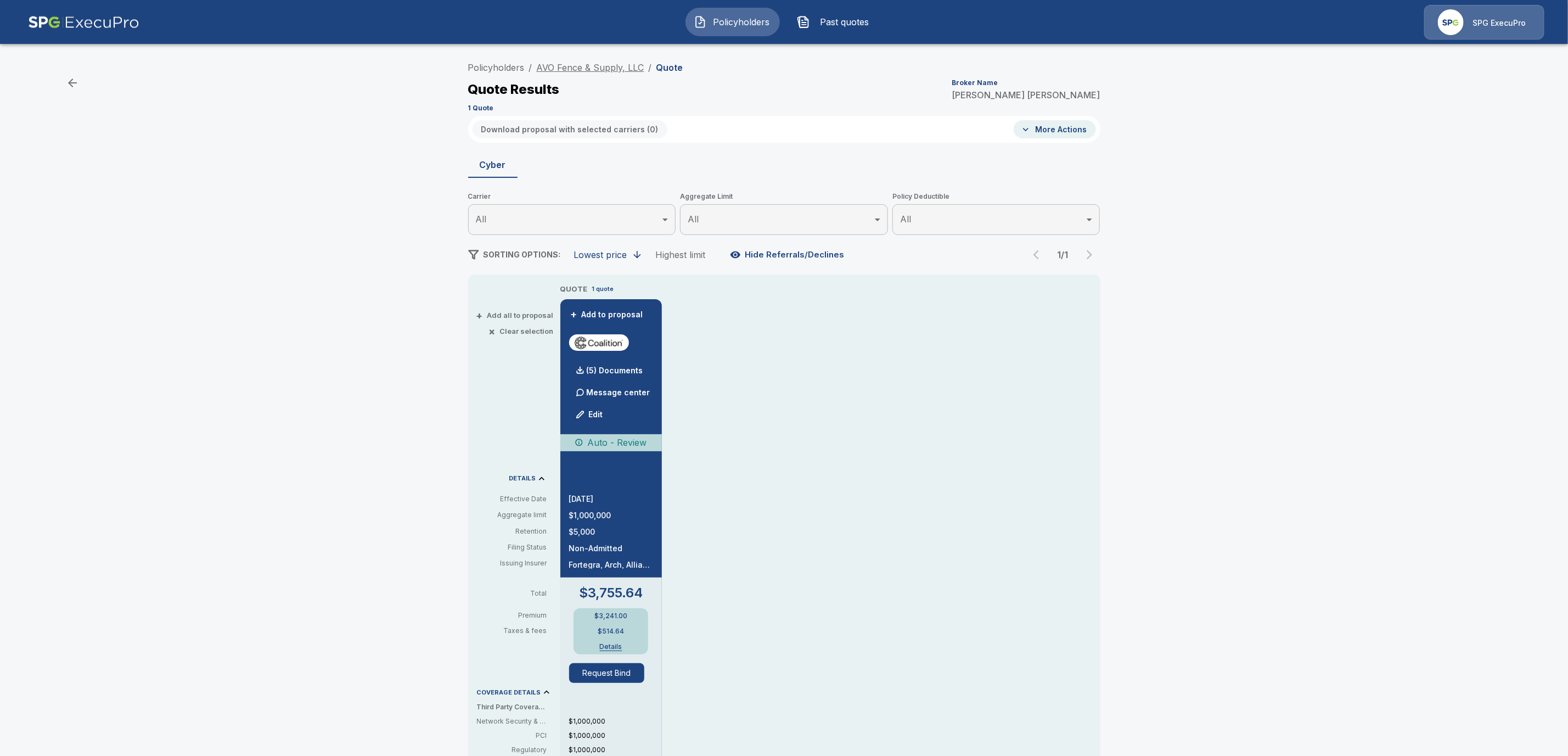
click at [585, 66] on link "AVO Fence & Supply, LLC" at bounding box center [590, 68] width 107 height 11
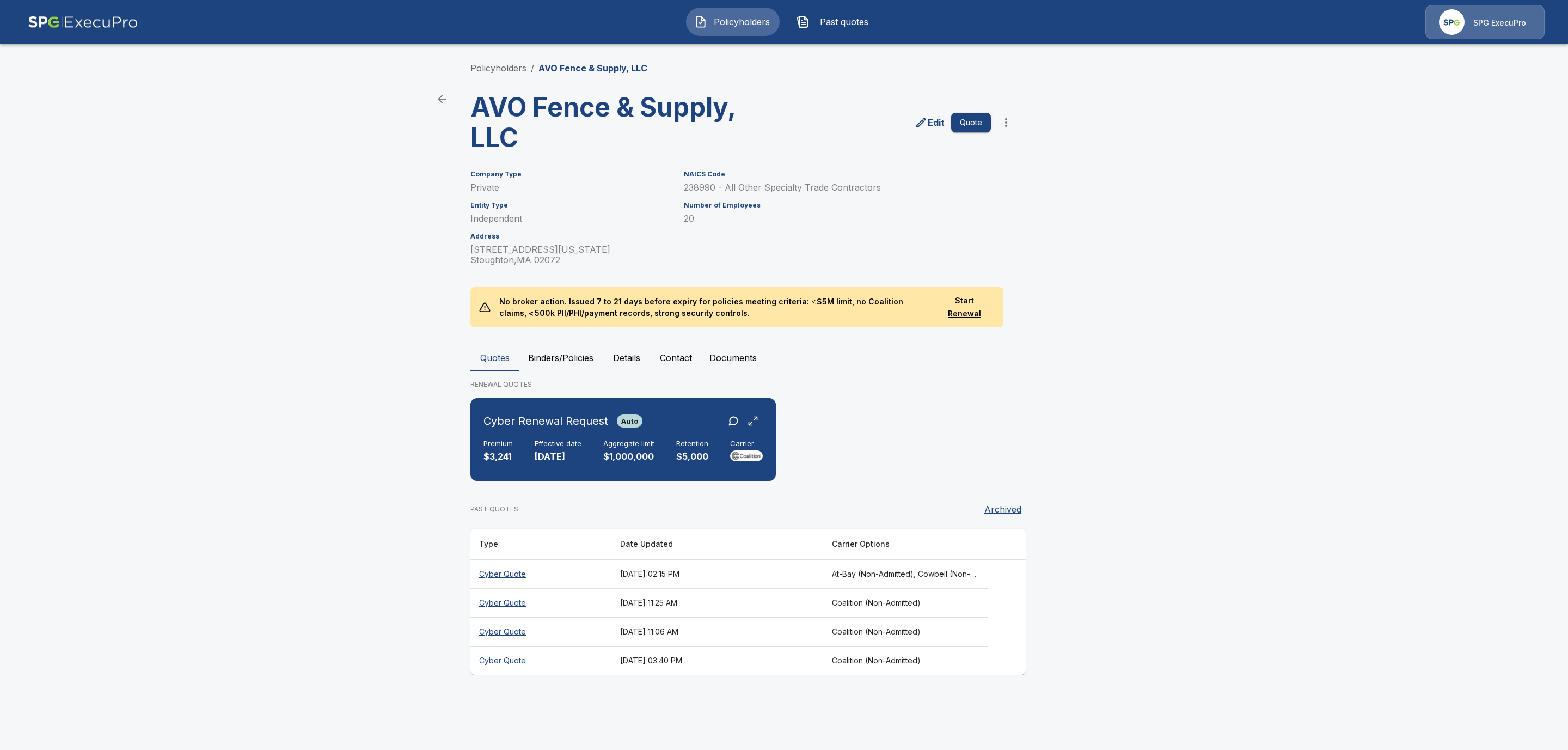
click at [519, 580] on th "Cyber Quote" at bounding box center [541, 573] width 141 height 29
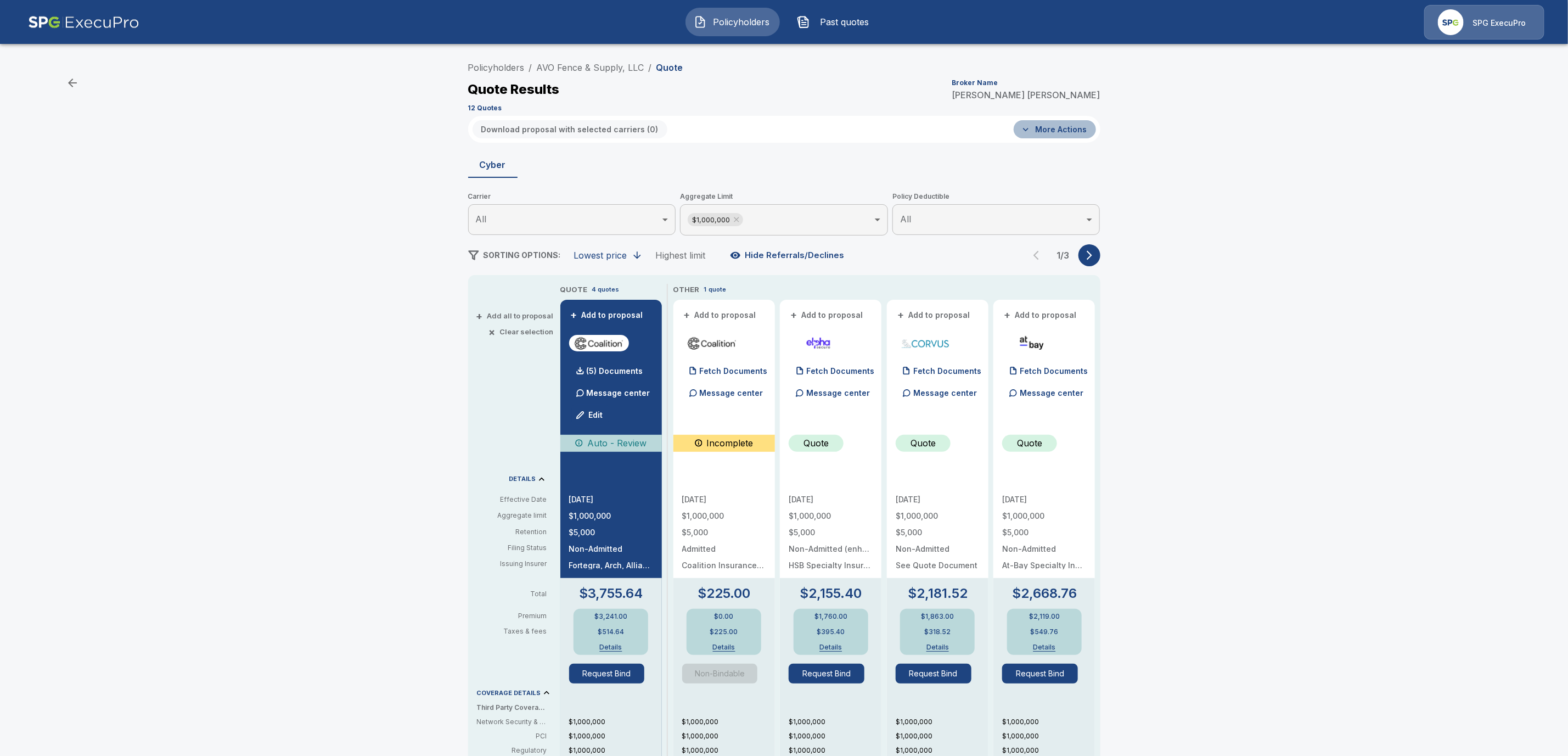
click at [1062, 134] on button "More Actions" at bounding box center [1055, 129] width 82 height 18
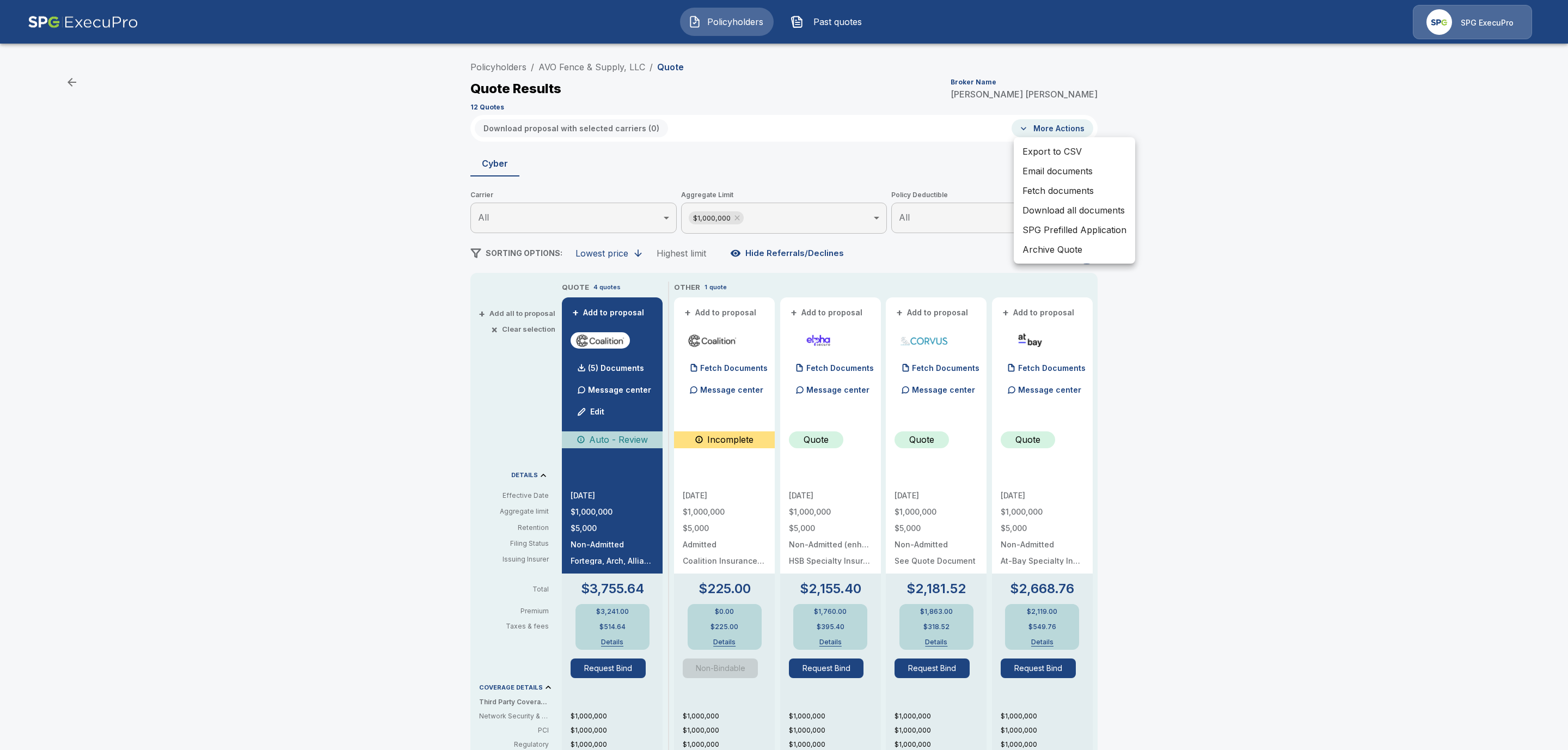
click at [1065, 184] on li "Fetch documents" at bounding box center [1074, 191] width 121 height 19
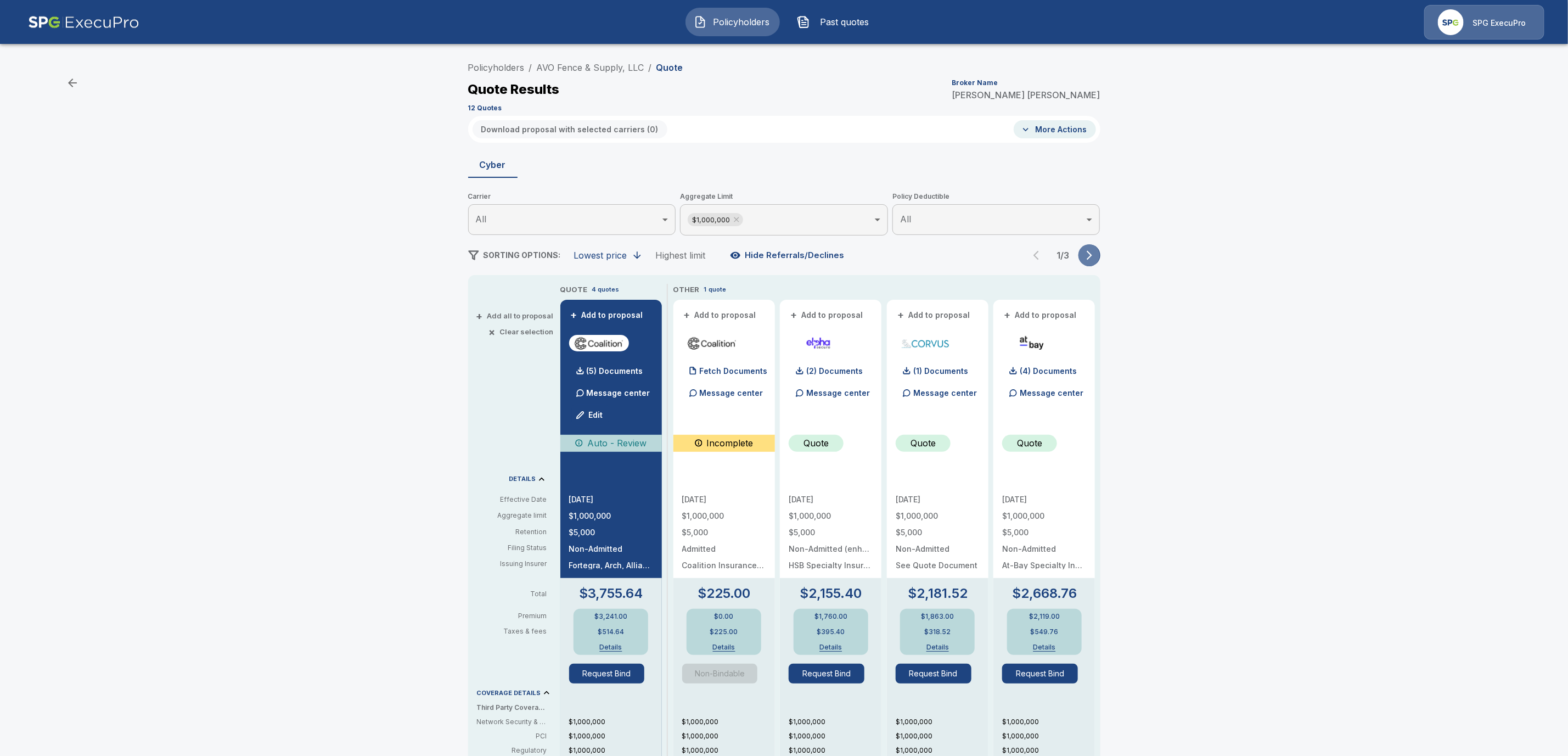
click at [1086, 252] on button "button" at bounding box center [1090, 255] width 22 height 22
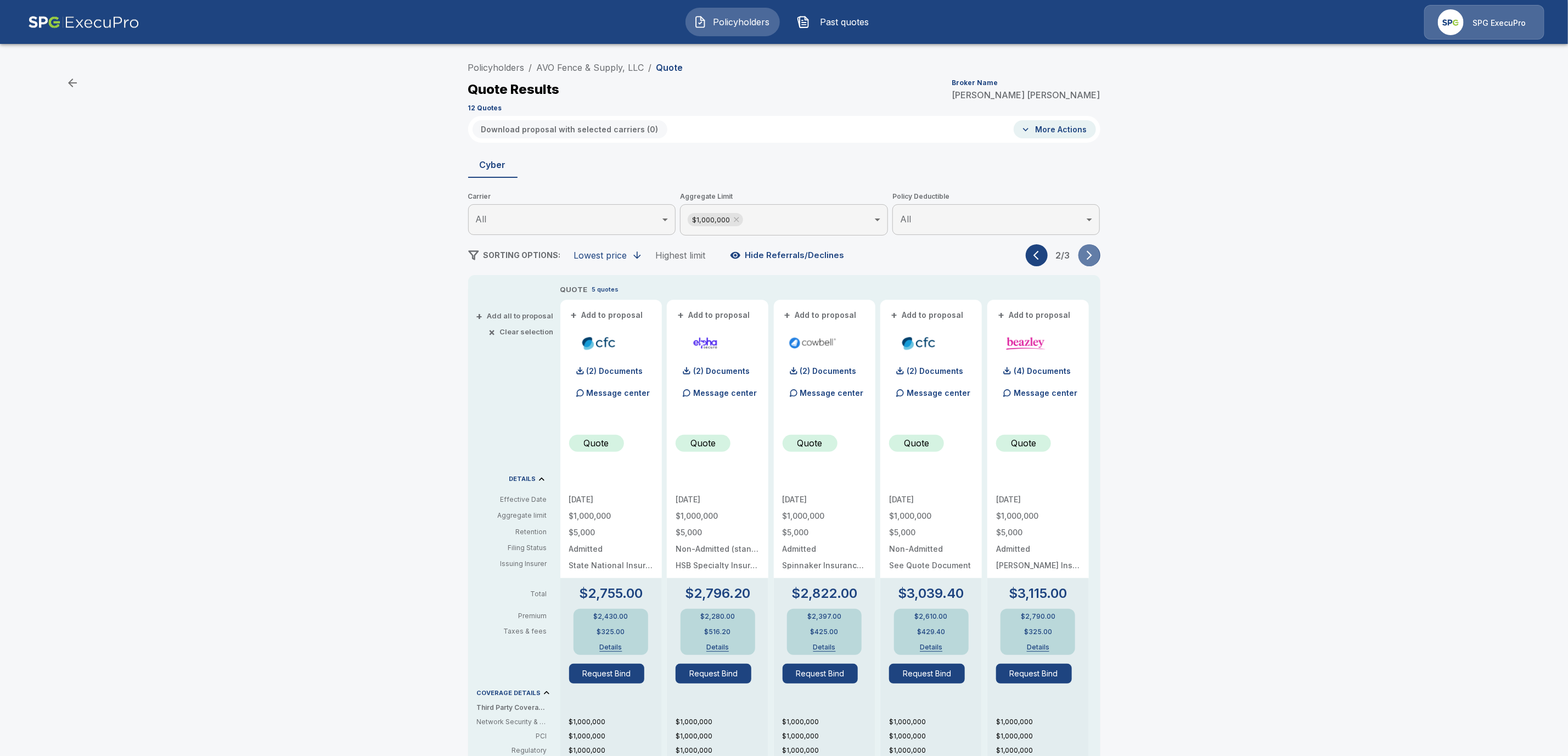
click at [1091, 255] on icon "button" at bounding box center [1090, 255] width 11 height 11
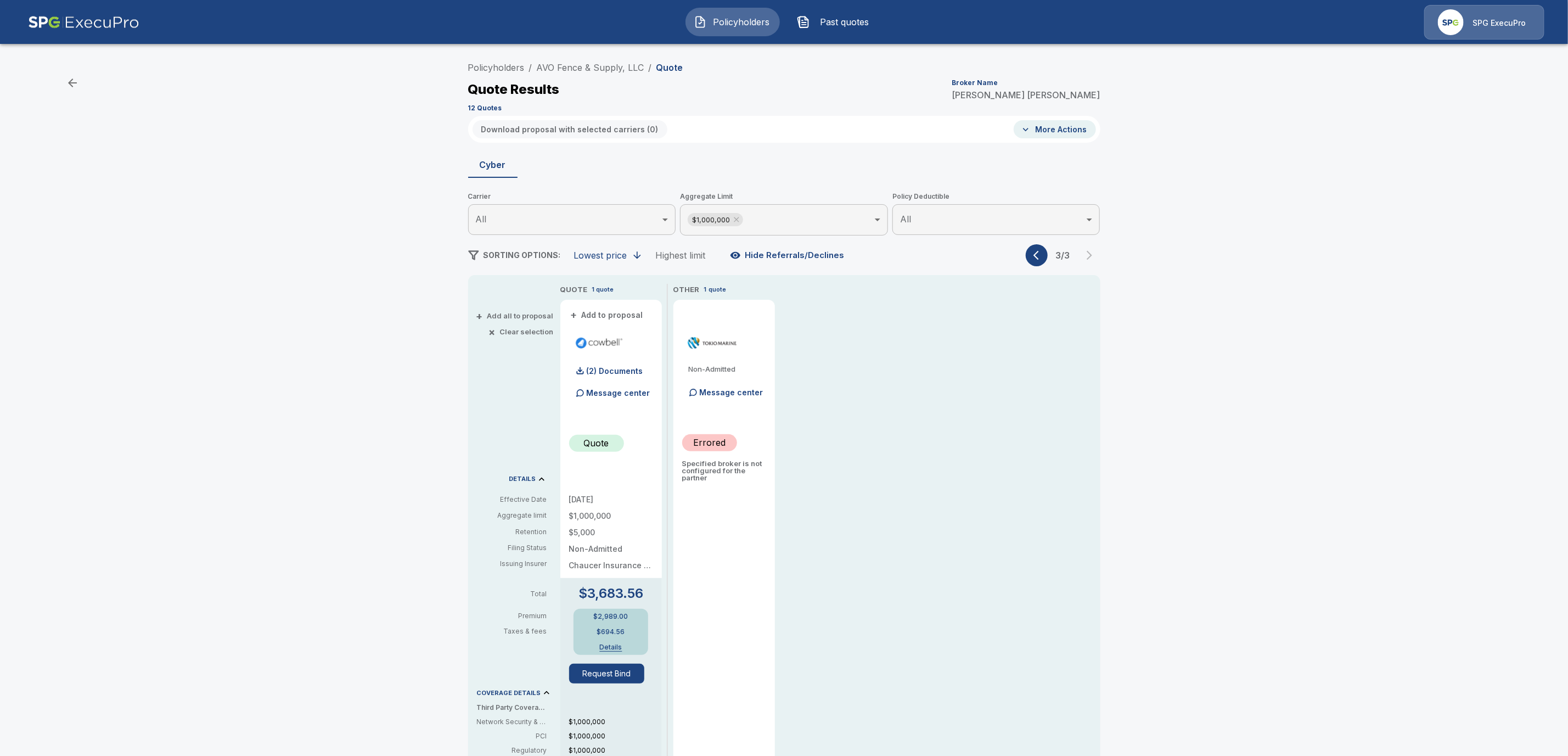
drag, startPoint x: 652, startPoint y: 68, endPoint x: 533, endPoint y: 64, distance: 119.1
click at [533, 64] on ol "Policyholders / AVO Fence & Supply, LLC / Quote" at bounding box center [576, 67] width 215 height 13
drag, startPoint x: 651, startPoint y: 63, endPoint x: 549, endPoint y: 58, distance: 102.1
click at [549, 58] on div "Policyholders / AVO Fence & Supply, LLC / Quote Quote Results Broker Name Trici…" at bounding box center [784, 86] width 632 height 60
copy ol "AVO Fence & Supply, LLC /"
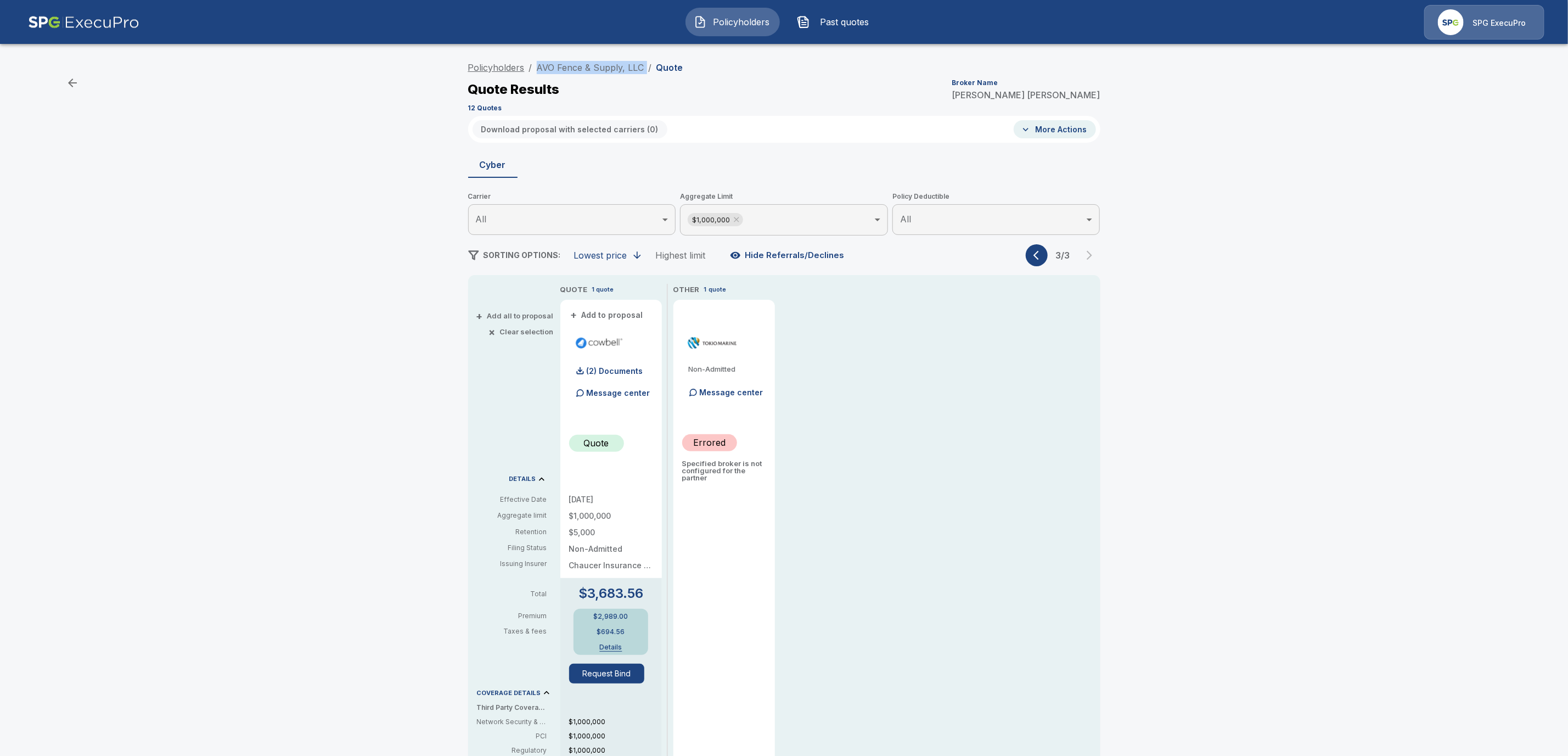
click at [486, 69] on link "Policyholders" at bounding box center [496, 68] width 56 height 11
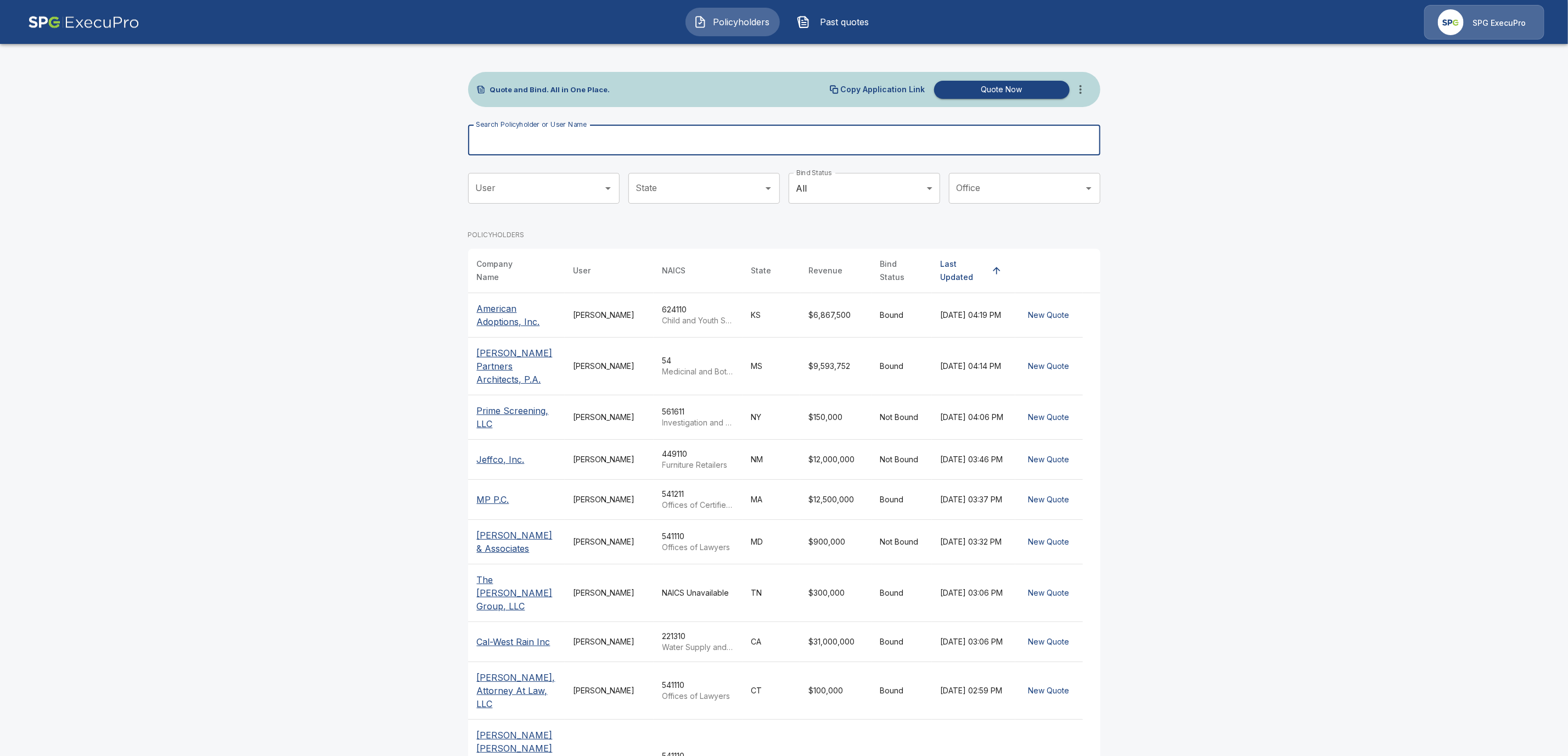
click at [508, 134] on div "Search Policyholder or User Name Search Policyholder or User Name" at bounding box center [784, 140] width 632 height 31
paste input "*******"
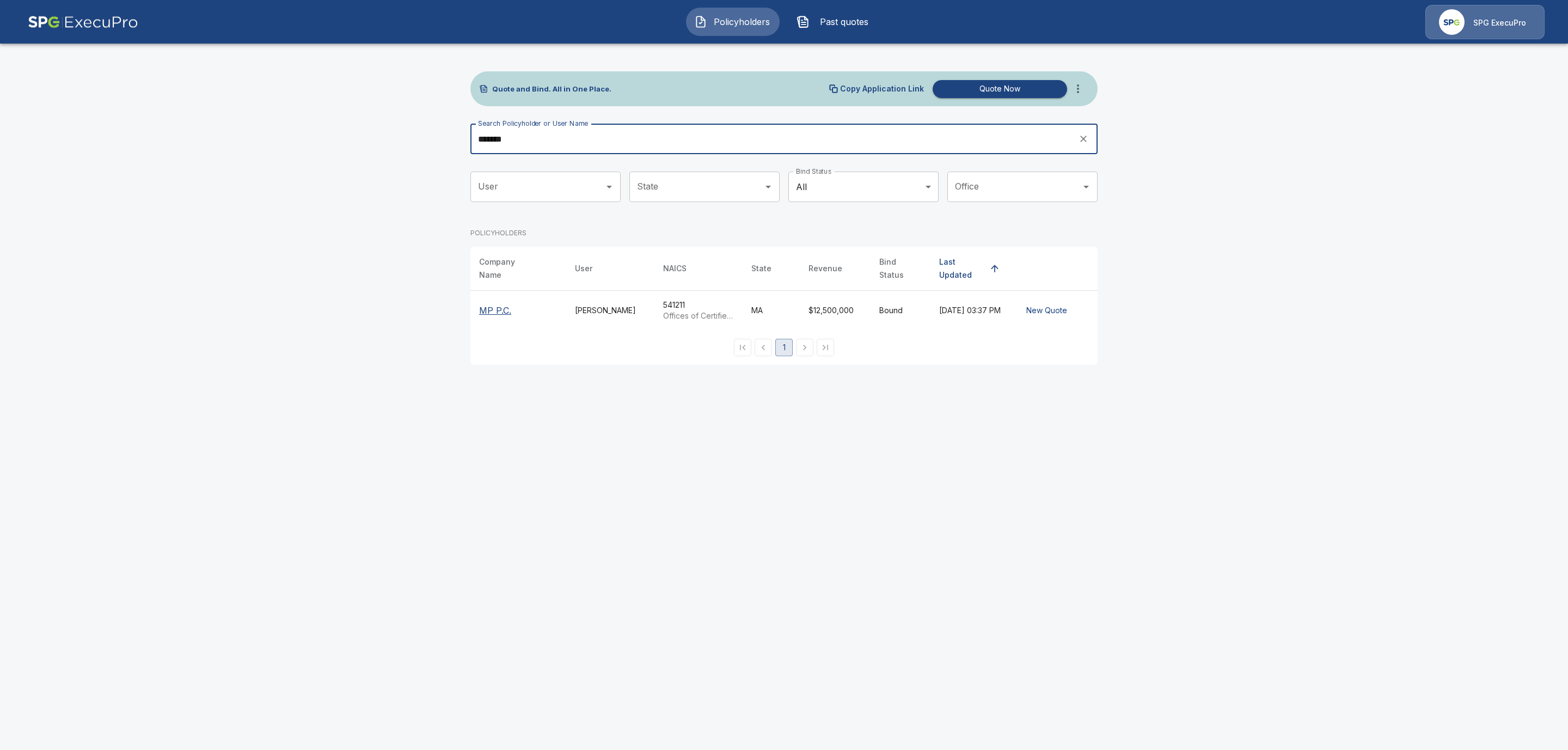
type input "*******"
click at [483, 304] on p "MP P.C." at bounding box center [495, 310] width 32 height 13
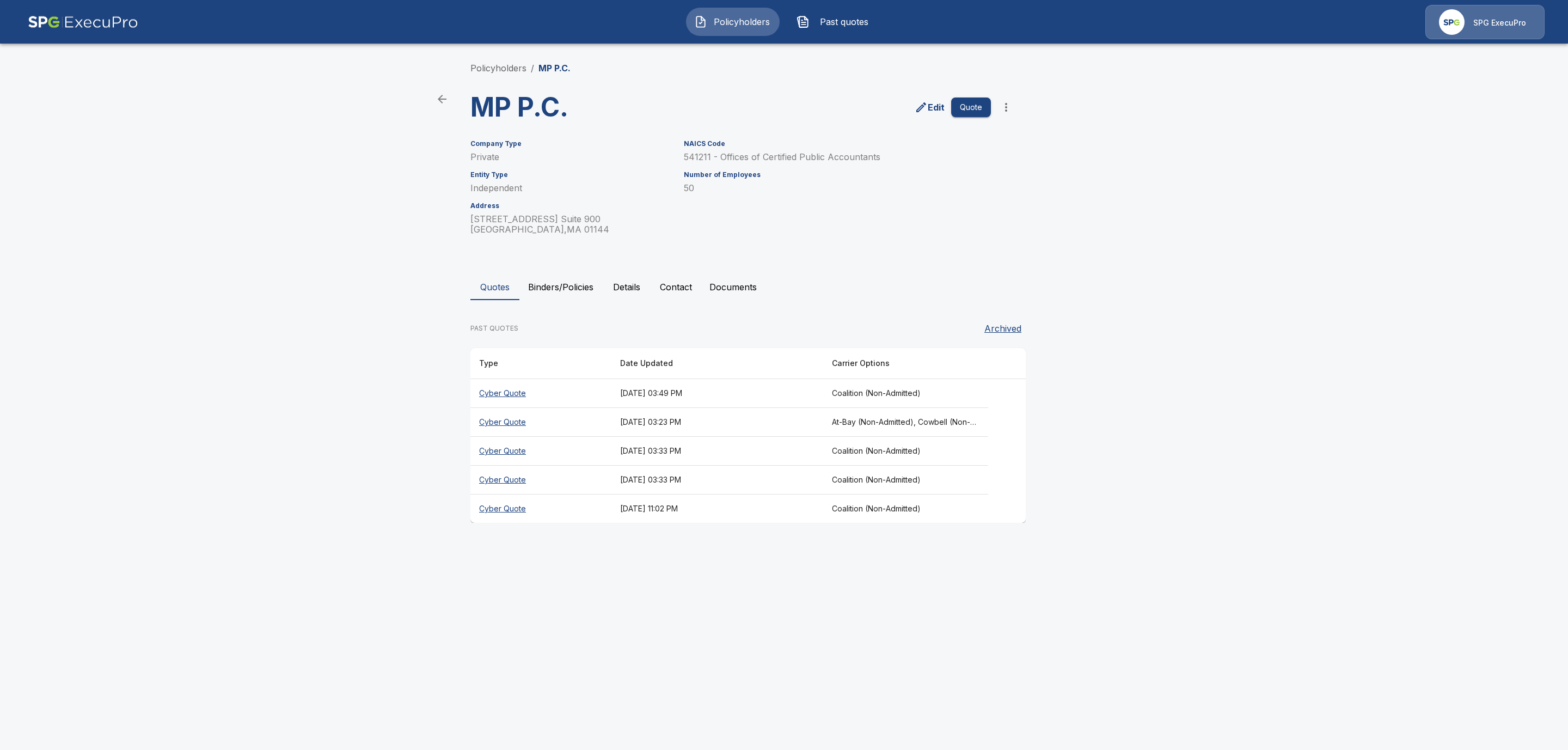
click at [548, 281] on button "Binders/Policies" at bounding box center [561, 287] width 83 height 26
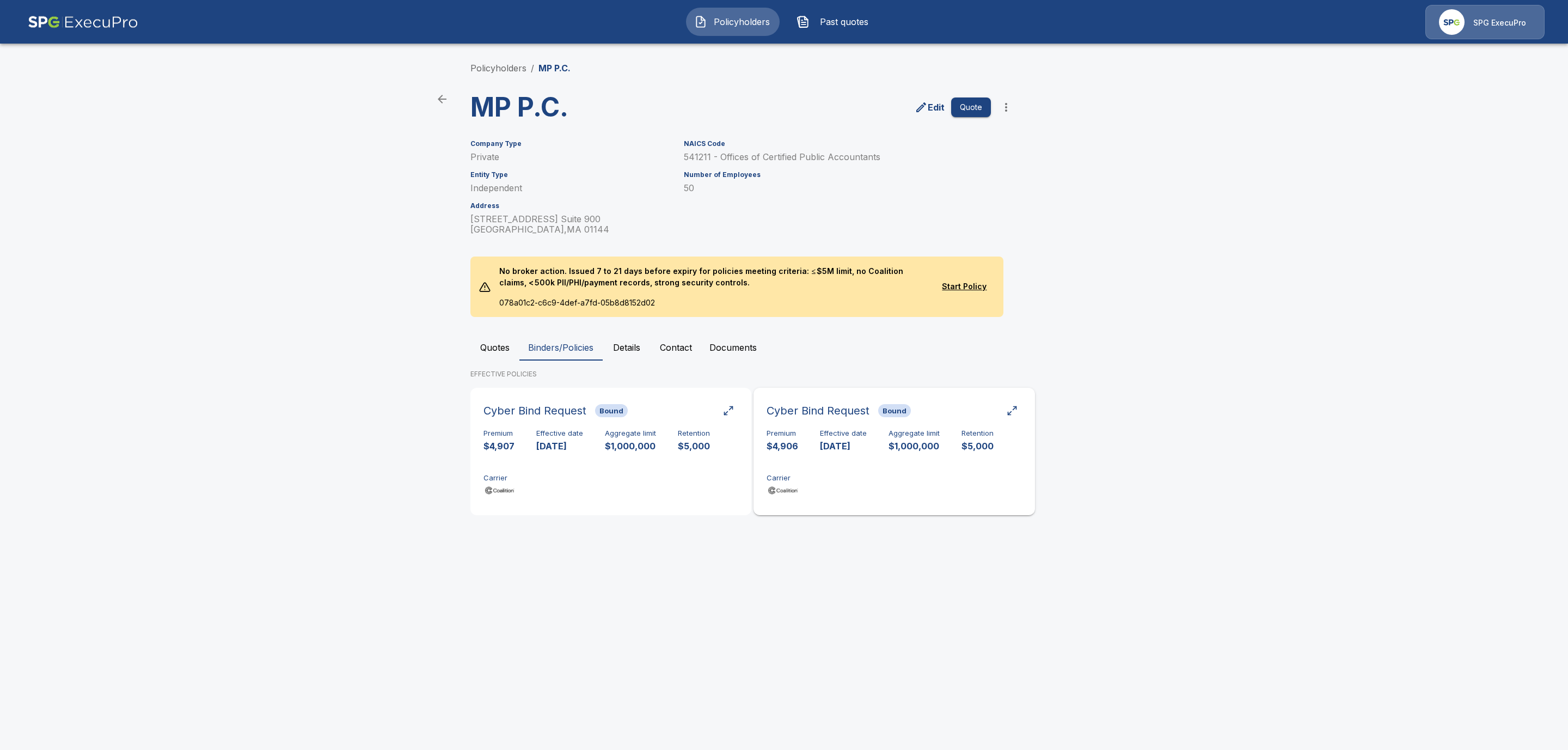
click at [933, 472] on div "Premium $4,906 Effective date 10/4/2025 Aggregate limit $1,000,000 Retention $5…" at bounding box center [894, 463] width 255 height 69
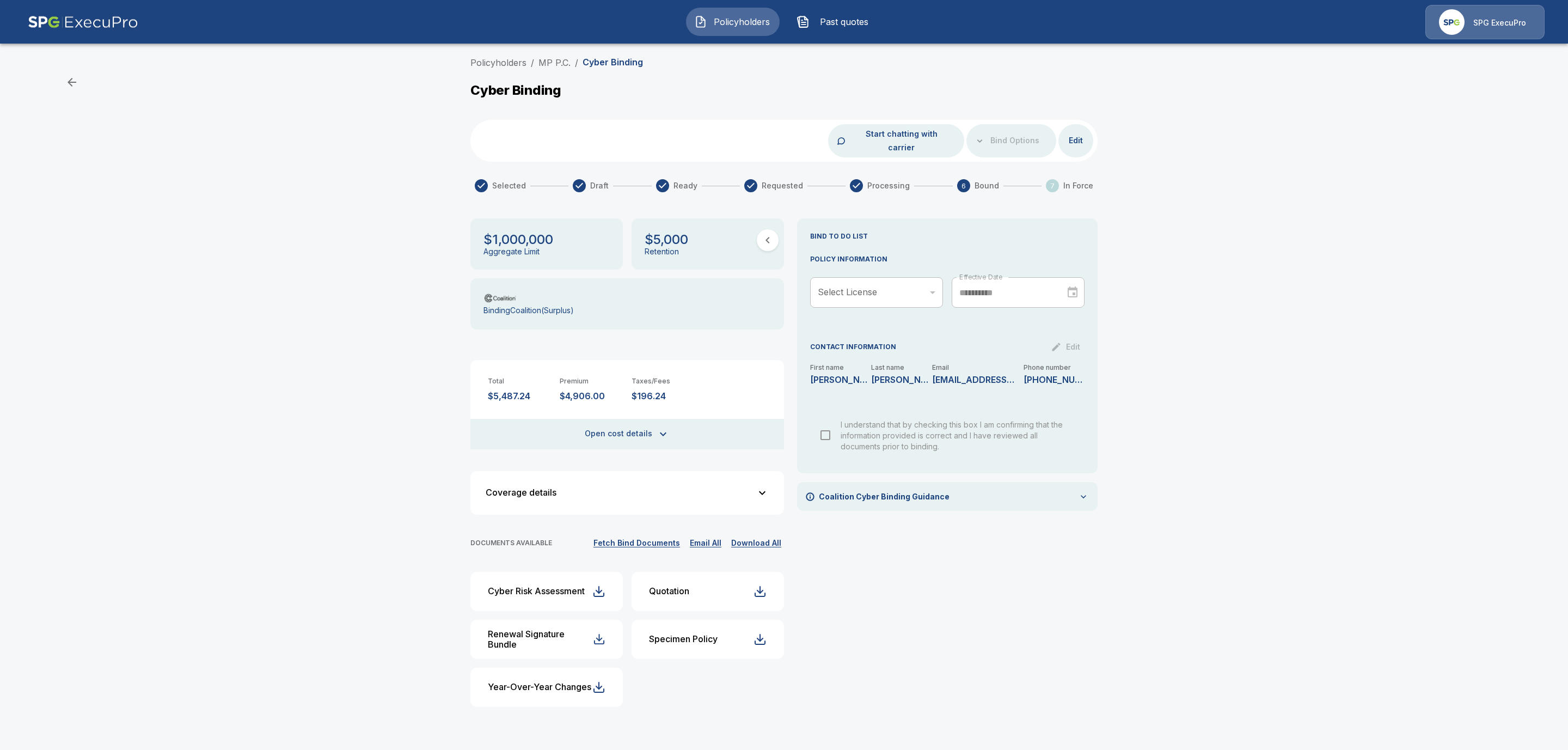
click at [605, 536] on button "Fetch Bind Documents" at bounding box center [636, 543] width 92 height 13
click at [503, 63] on link "Policyholders" at bounding box center [499, 63] width 56 height 11
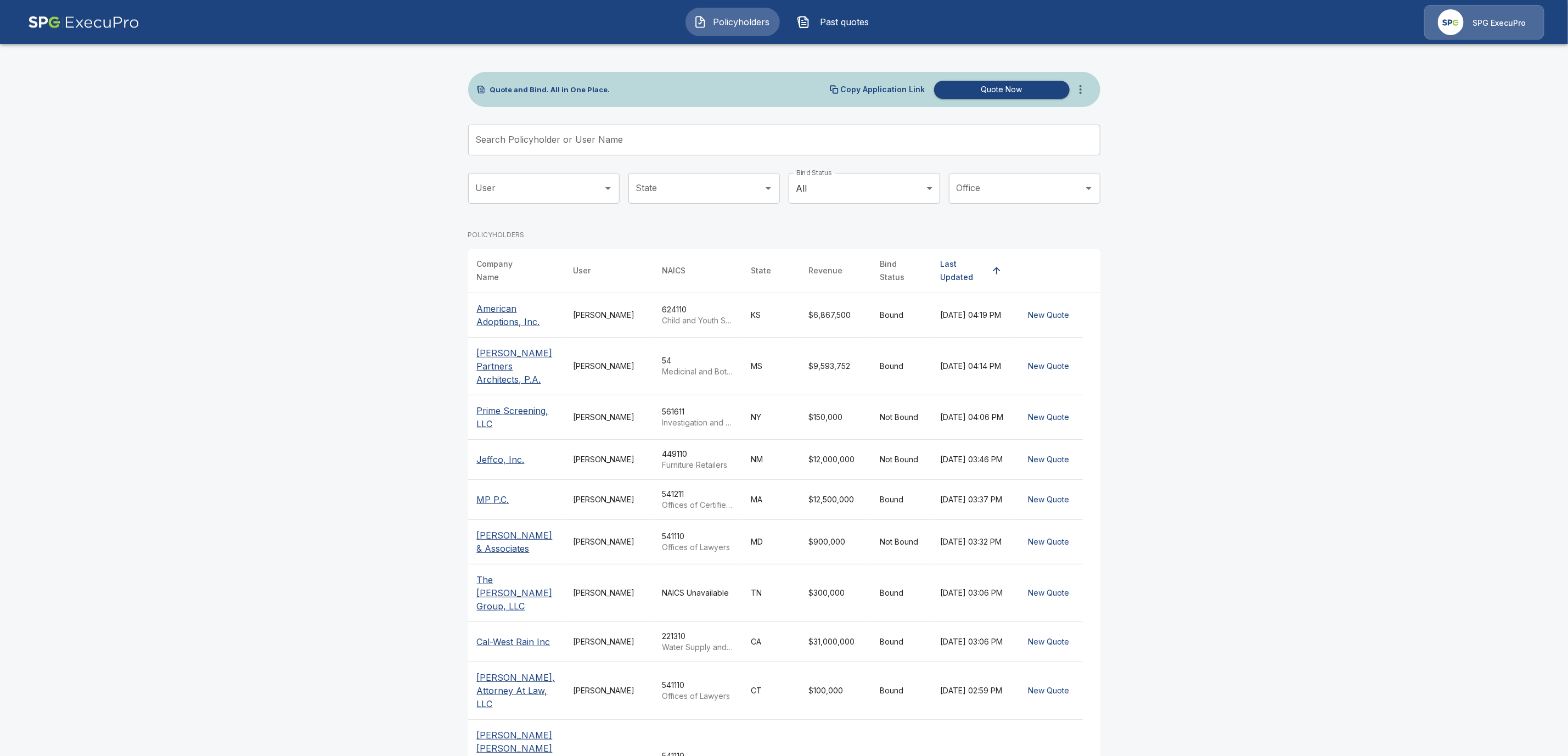
click at [514, 141] on input "Search Policyholder or User Name" at bounding box center [778, 140] width 620 height 31
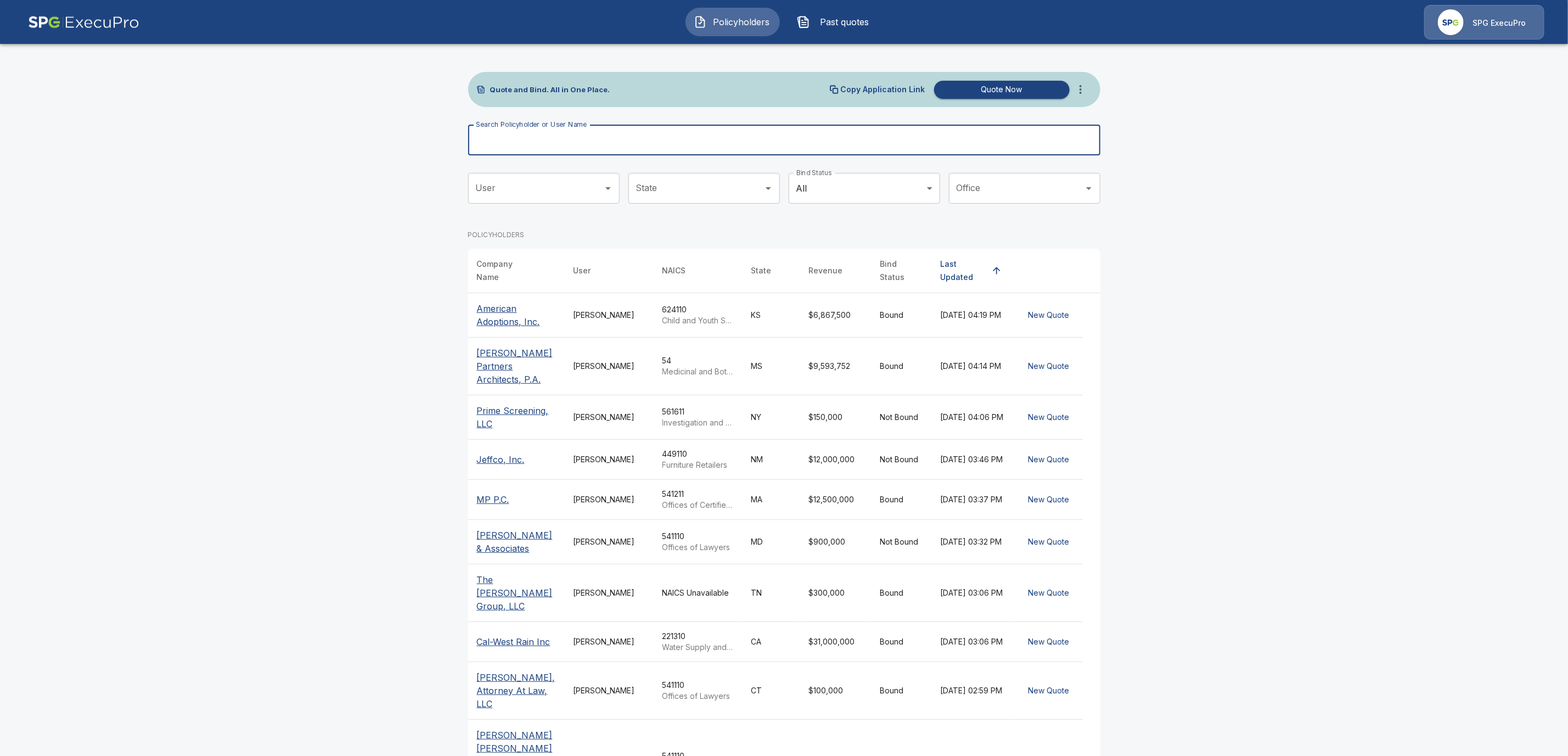
paste input "**********"
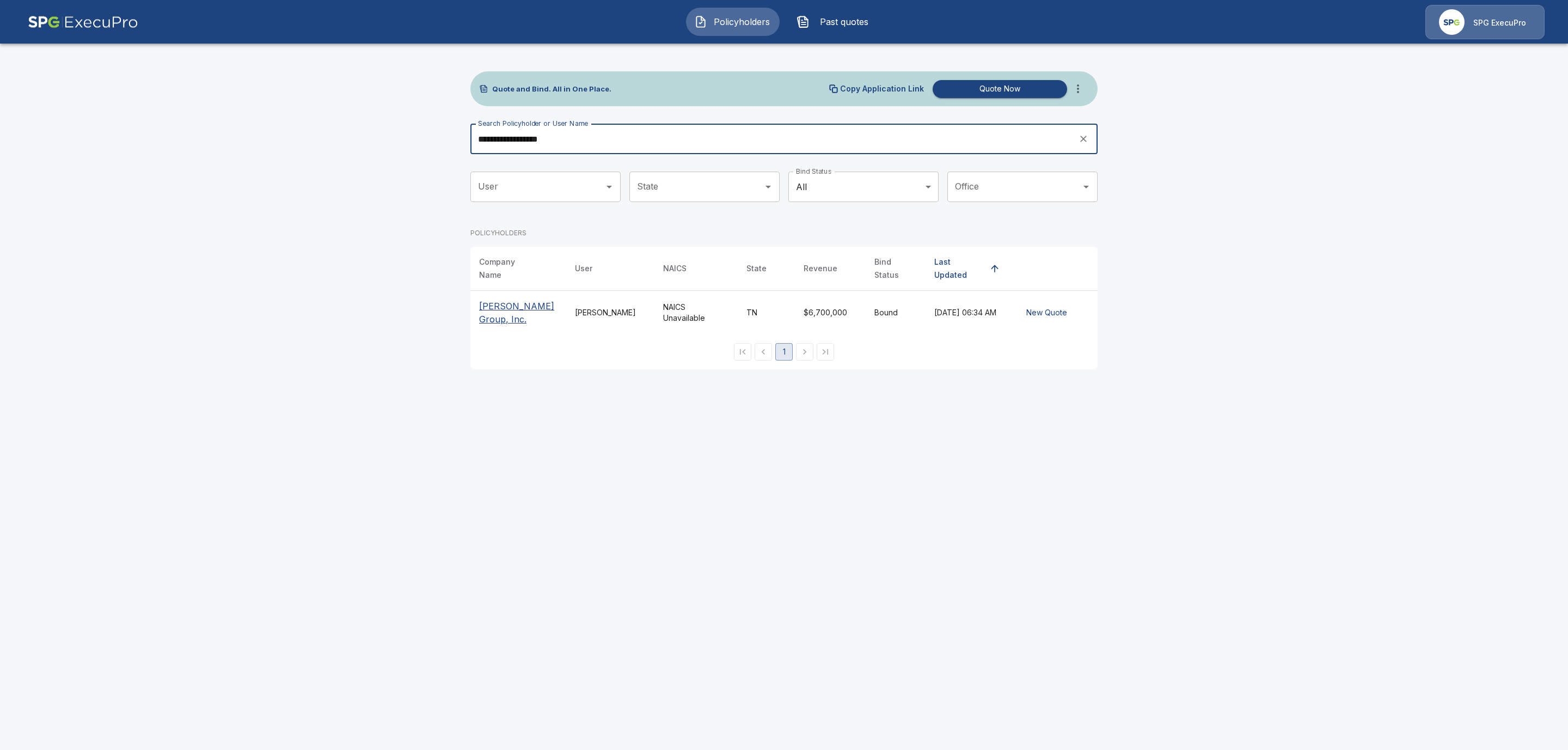
type input "**********"
click at [487, 306] on p "Hodges Group, Inc." at bounding box center [518, 312] width 79 height 26
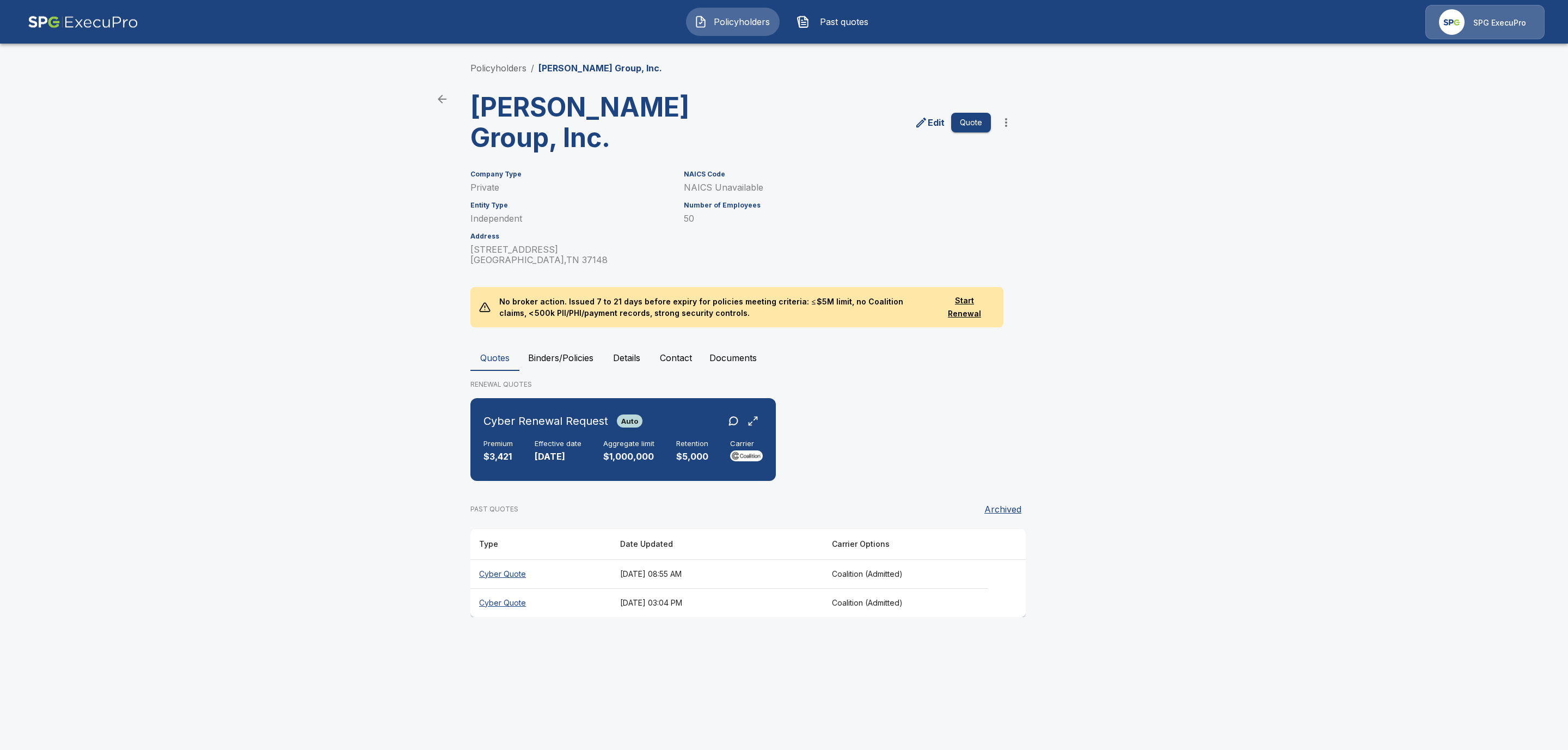
click at [545, 345] on button "Binders/Policies" at bounding box center [561, 357] width 83 height 26
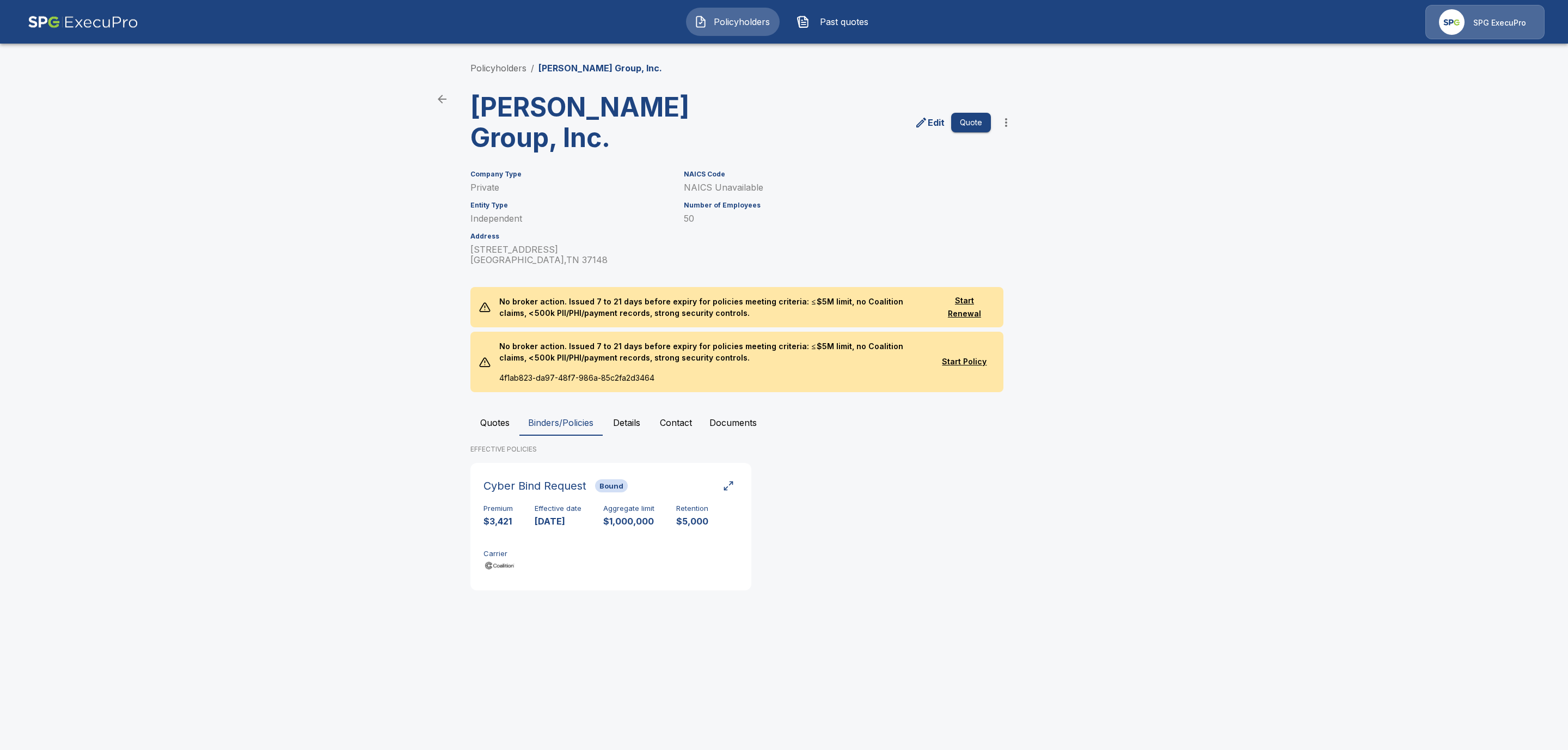
click at [482, 410] on button "Quotes" at bounding box center [495, 422] width 49 height 26
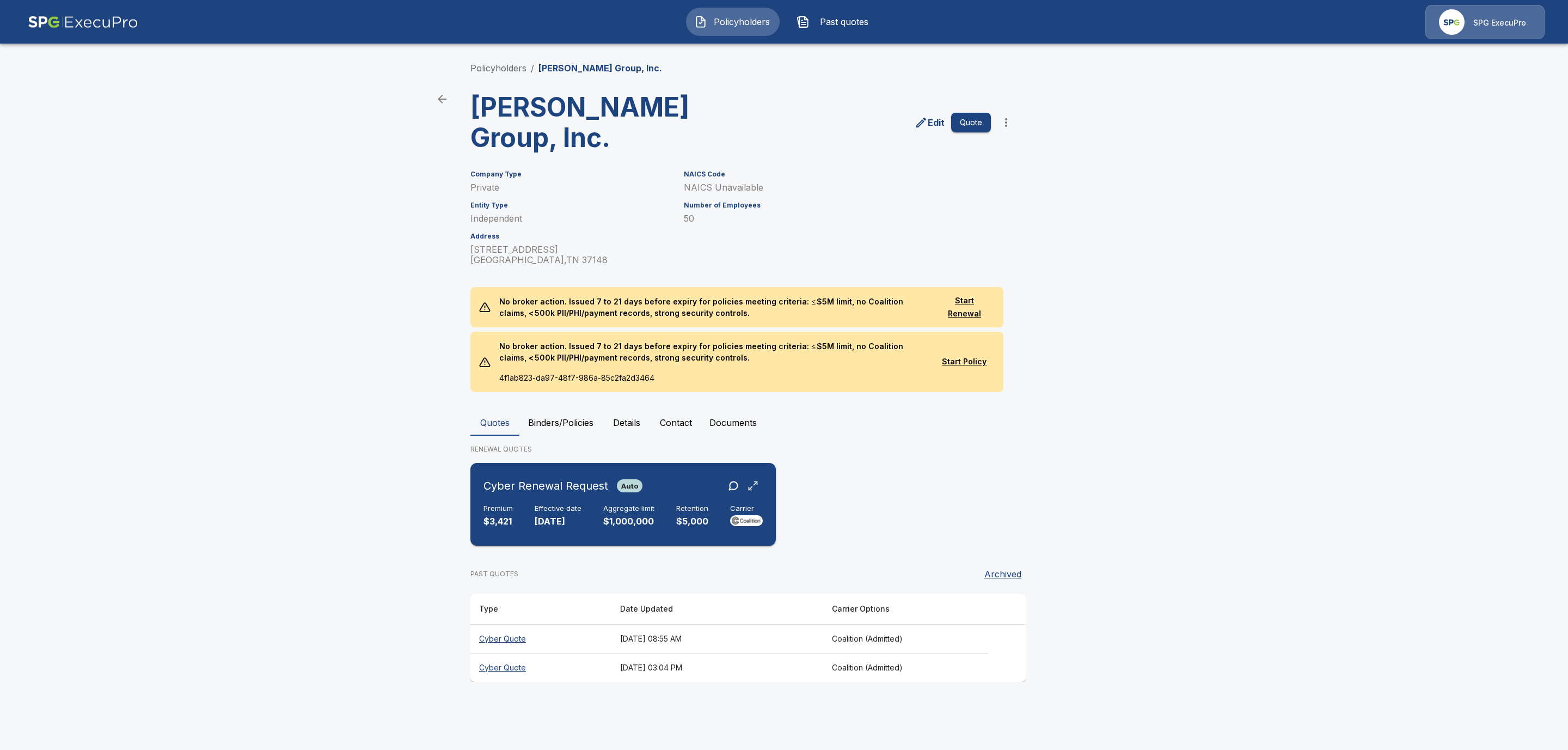
click at [556, 515] on p "[DATE]" at bounding box center [558, 521] width 47 height 13
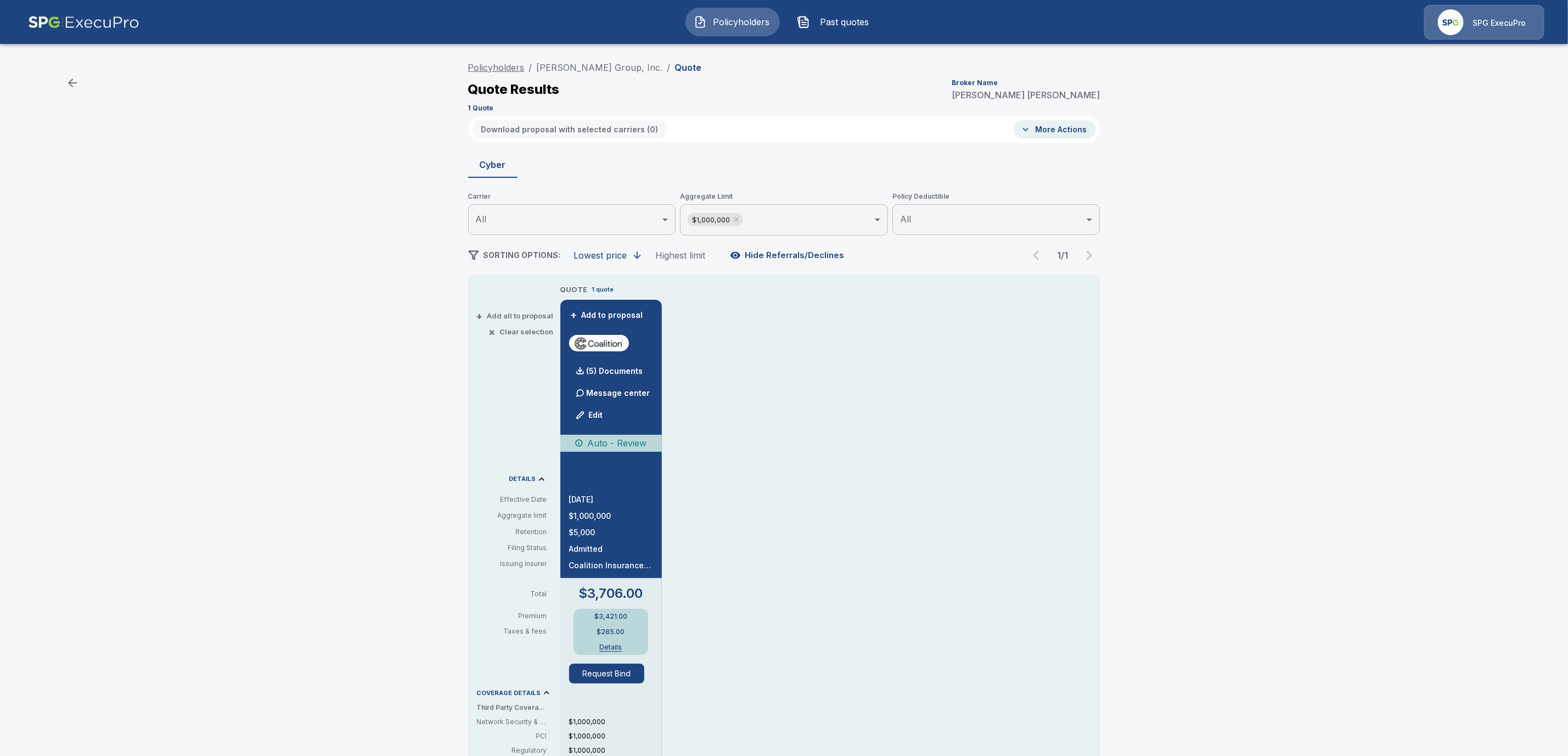
click at [507, 68] on link "Policyholders" at bounding box center [496, 68] width 56 height 11
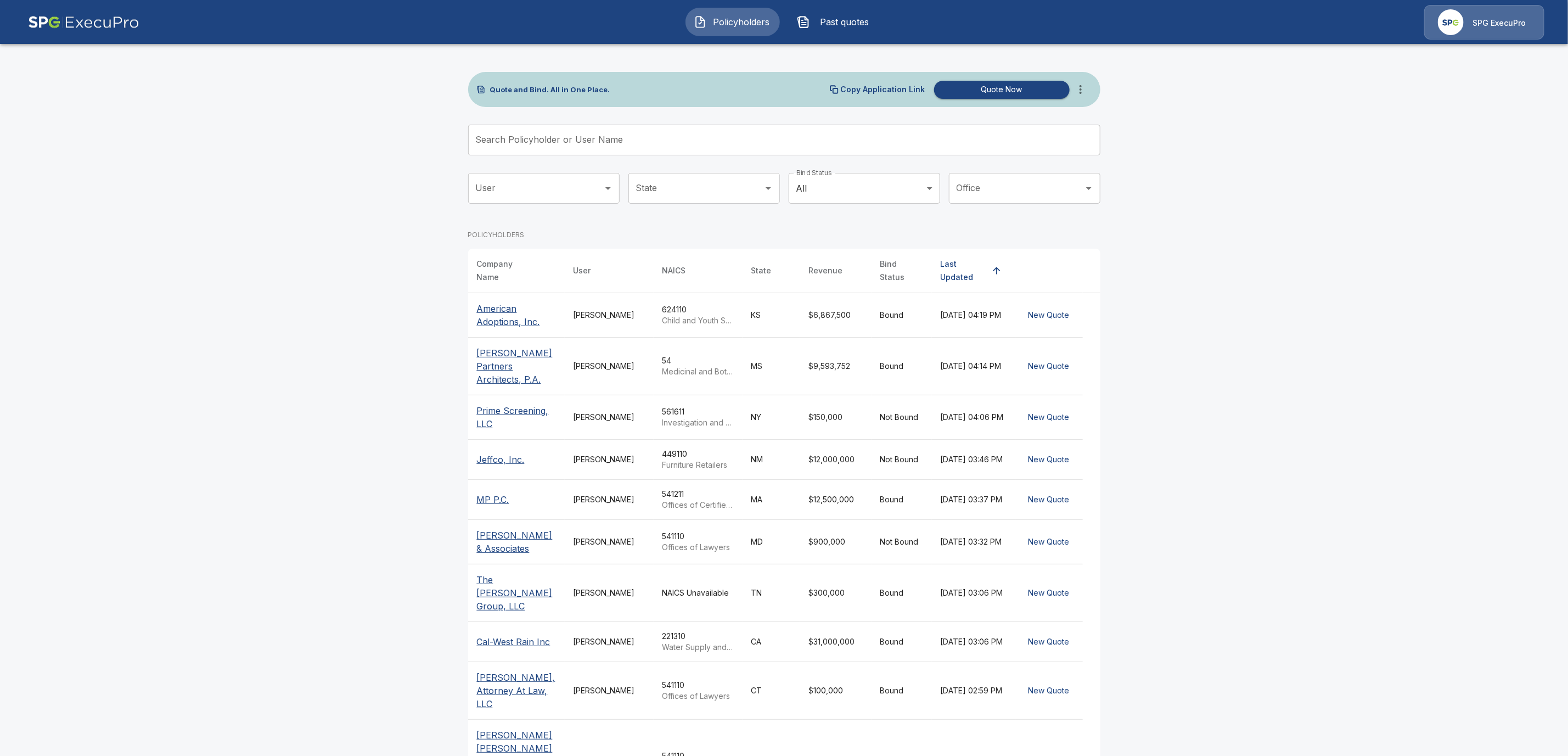
click at [550, 145] on input "Search Policyholder or User Name" at bounding box center [778, 140] width 620 height 31
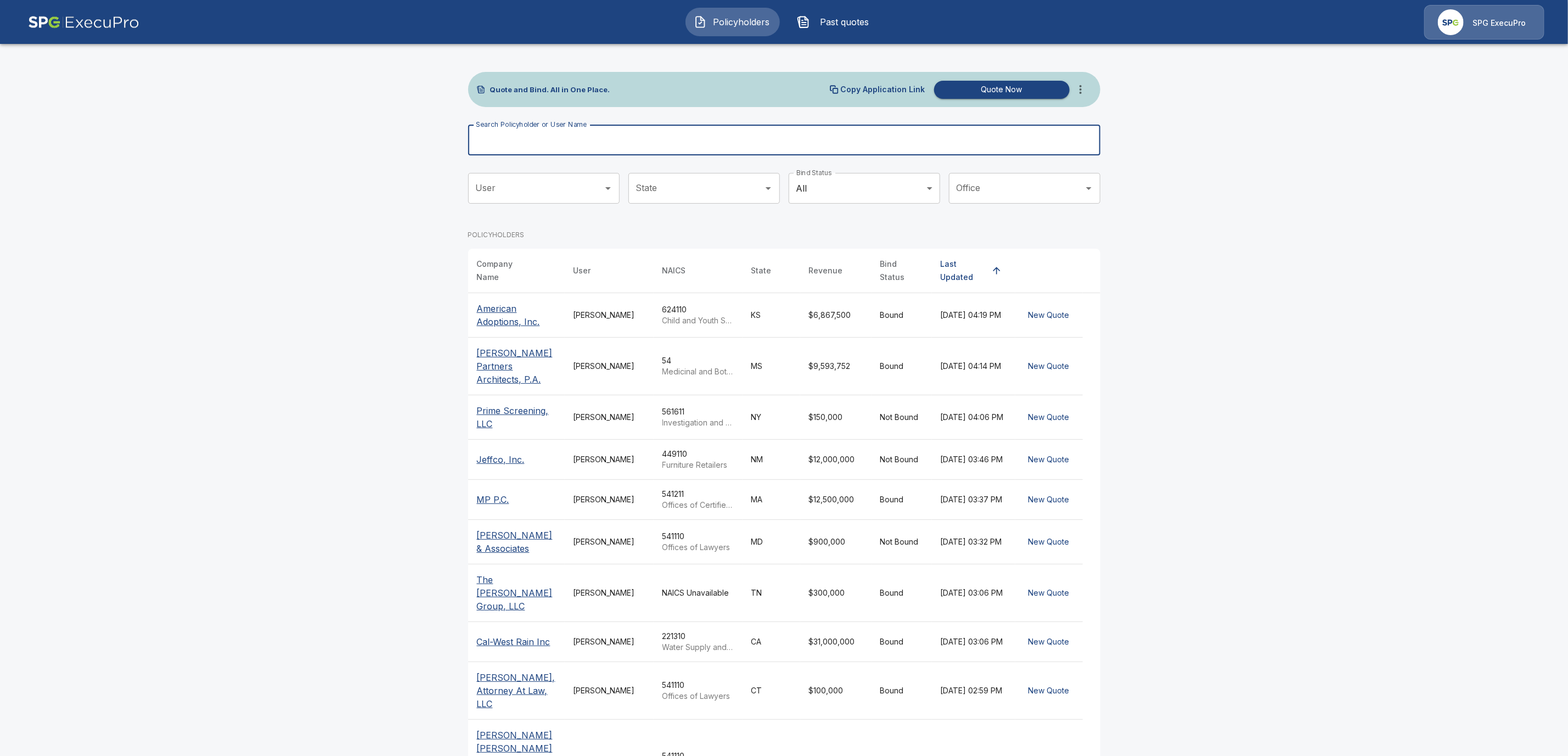
paste input "**********"
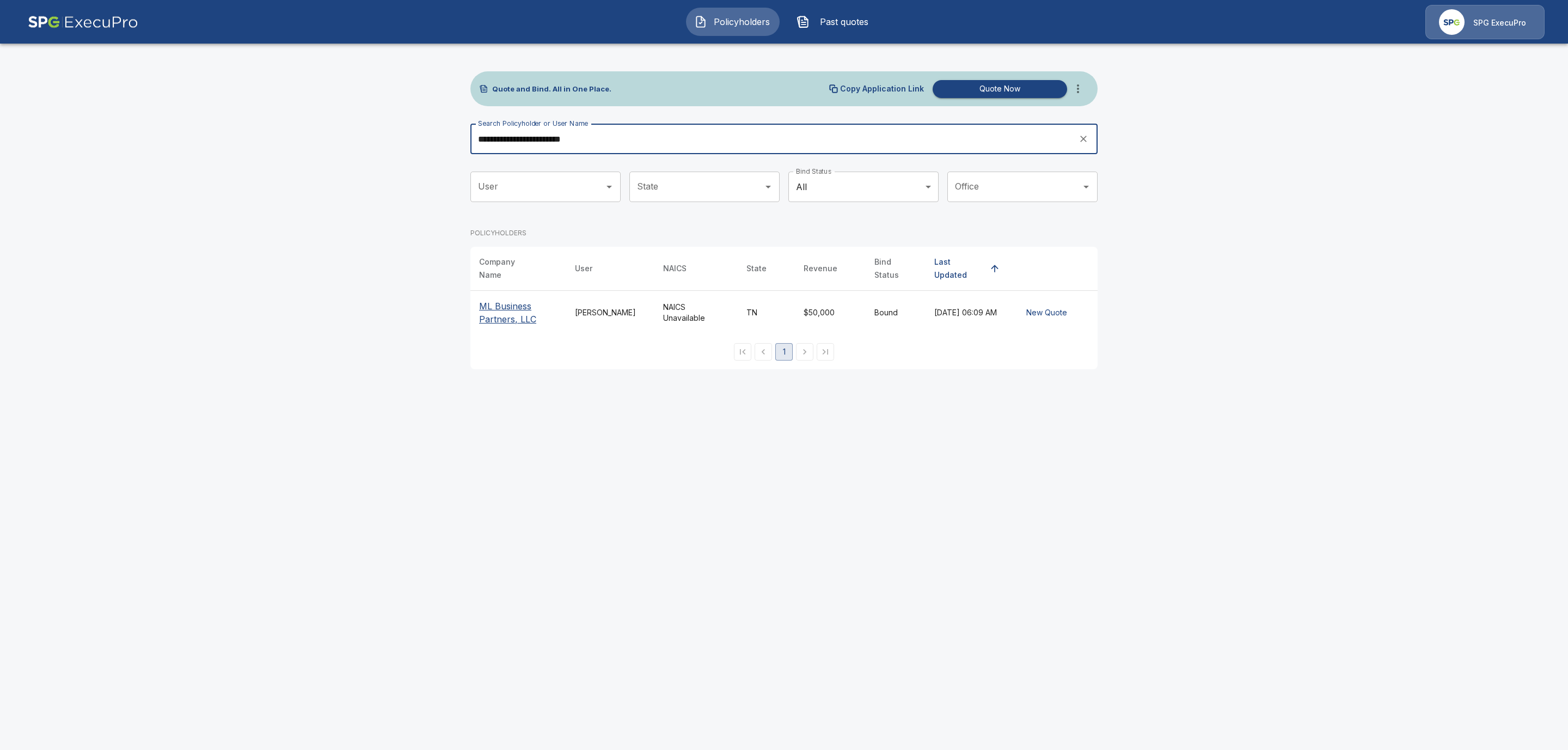
type input "**********"
click at [500, 304] on p "ML Business Partners, LLC" at bounding box center [518, 312] width 79 height 26
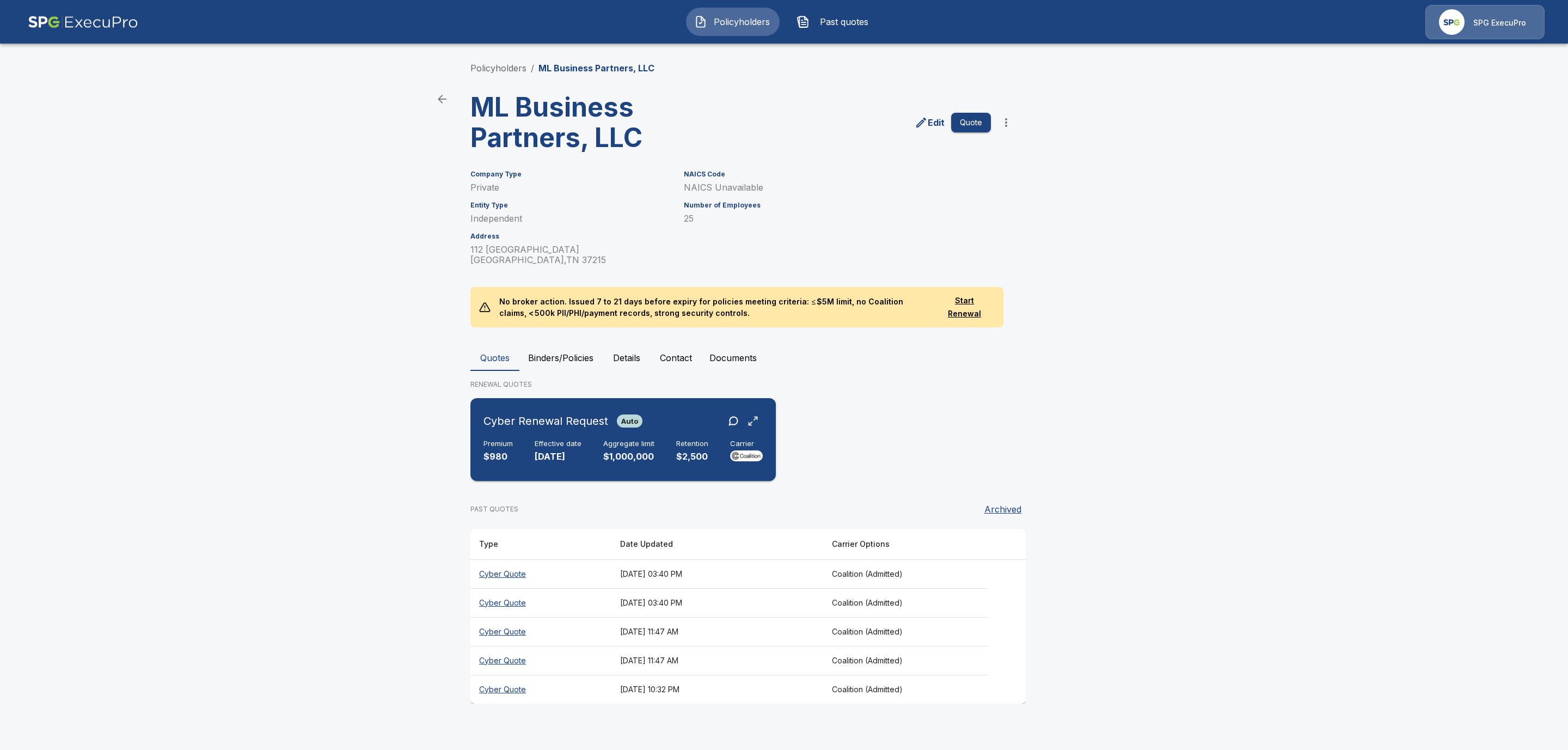
click at [513, 456] on div "Premium $980 Effective date [DATE] Aggregate limit $1,000,000 Retention $2,500 …" at bounding box center [623, 451] width 279 height 24
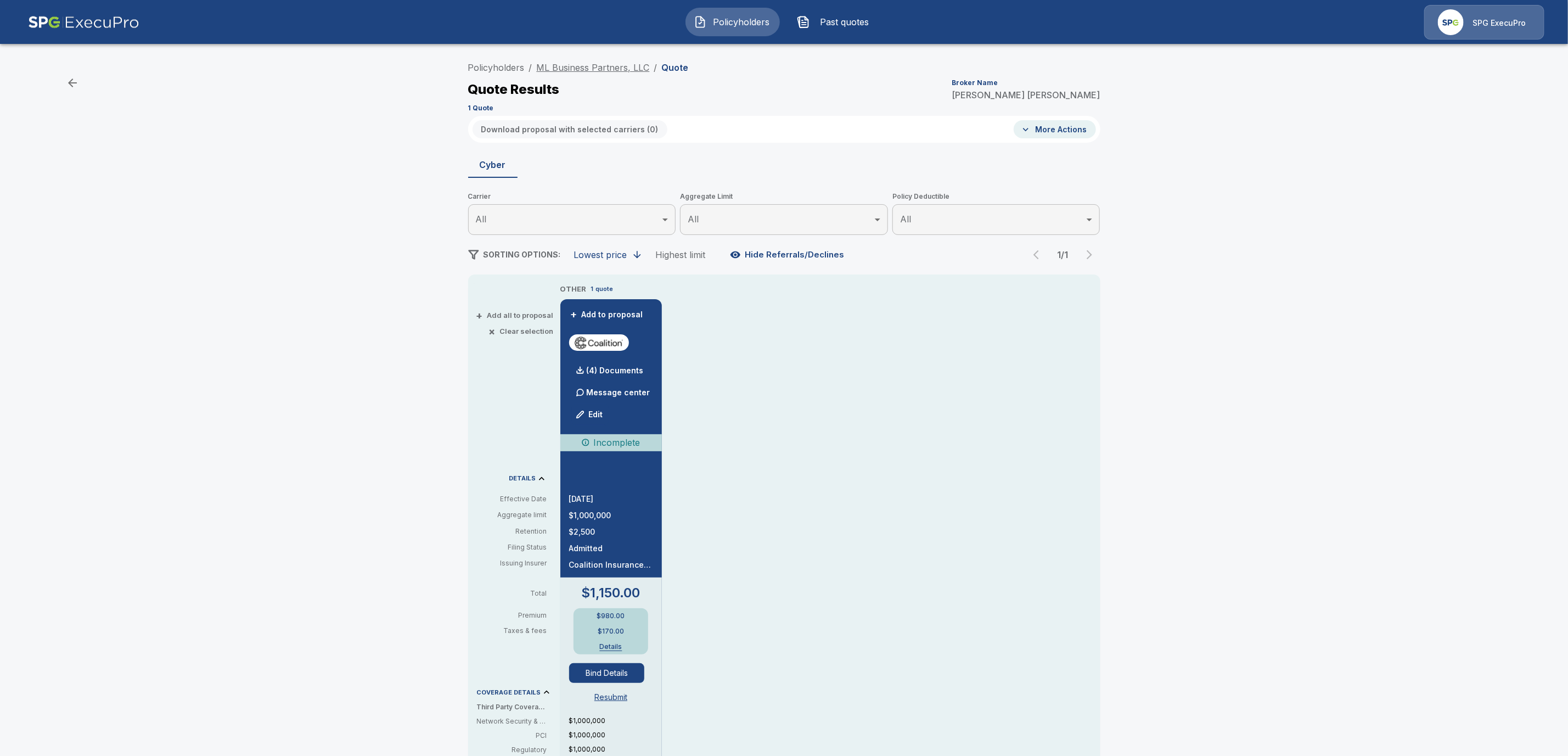
click at [564, 68] on link "ML Business Partners, LLC" at bounding box center [593, 68] width 113 height 11
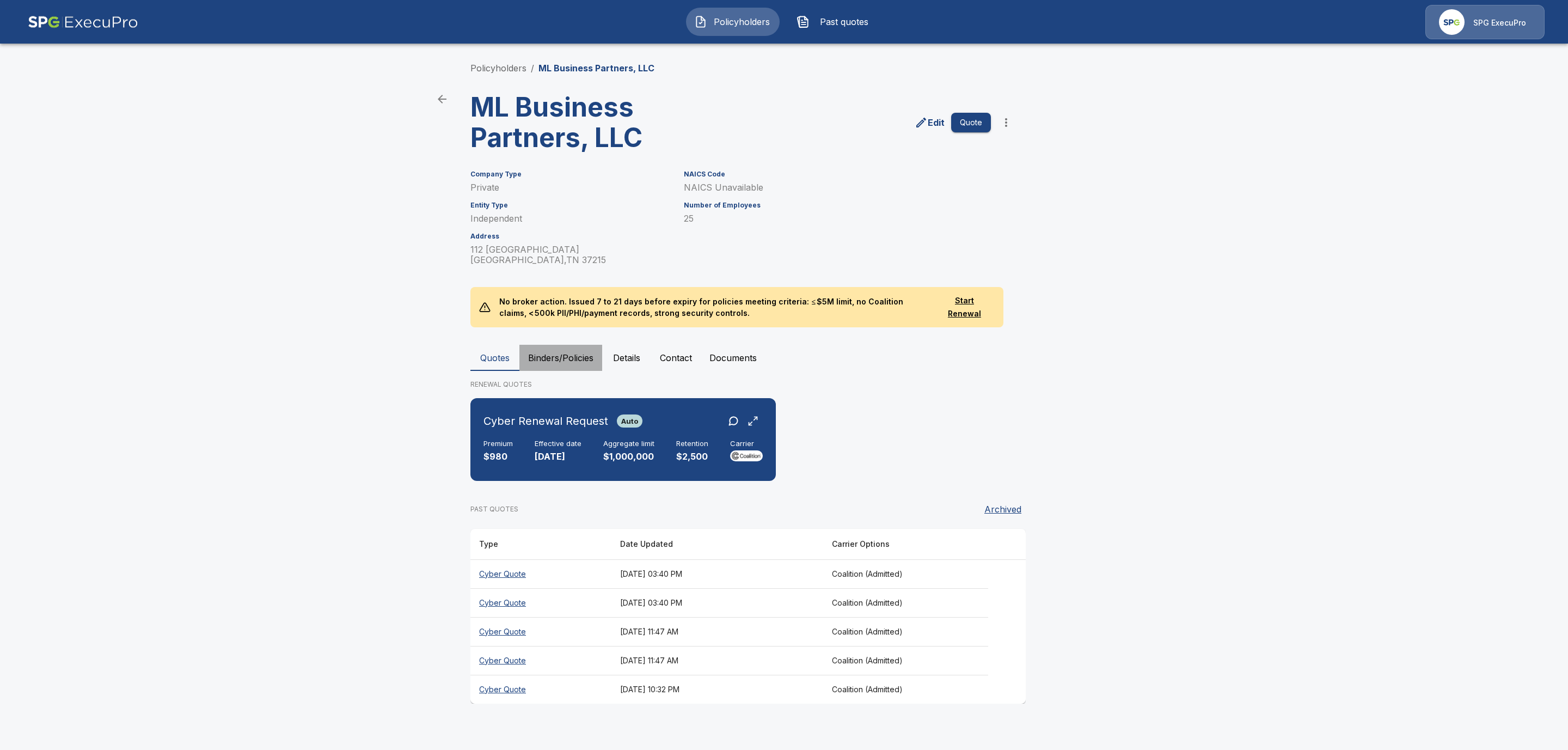
click at [541, 353] on button "Binders/Policies" at bounding box center [561, 357] width 83 height 26
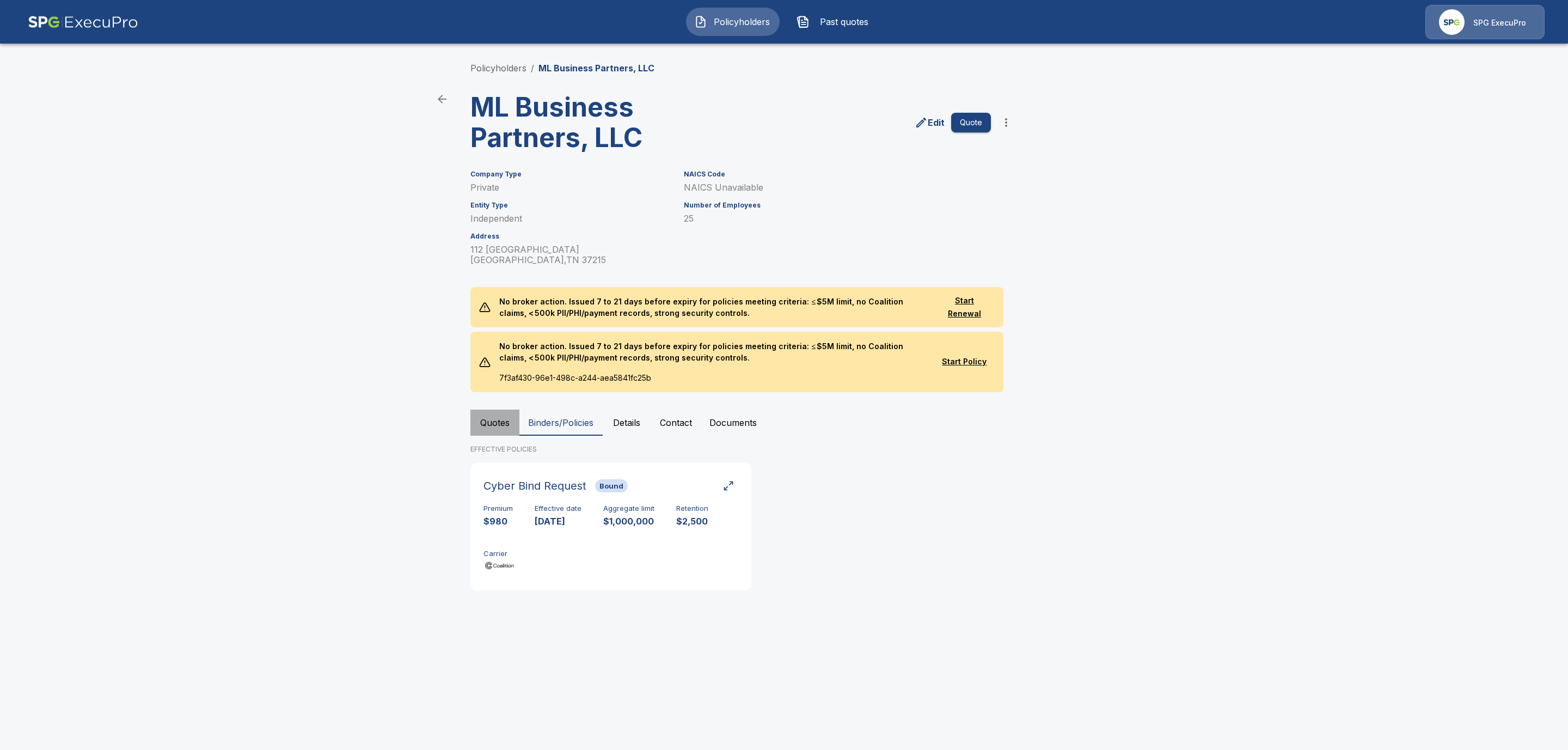
click at [493, 427] on button "Quotes" at bounding box center [495, 422] width 49 height 26
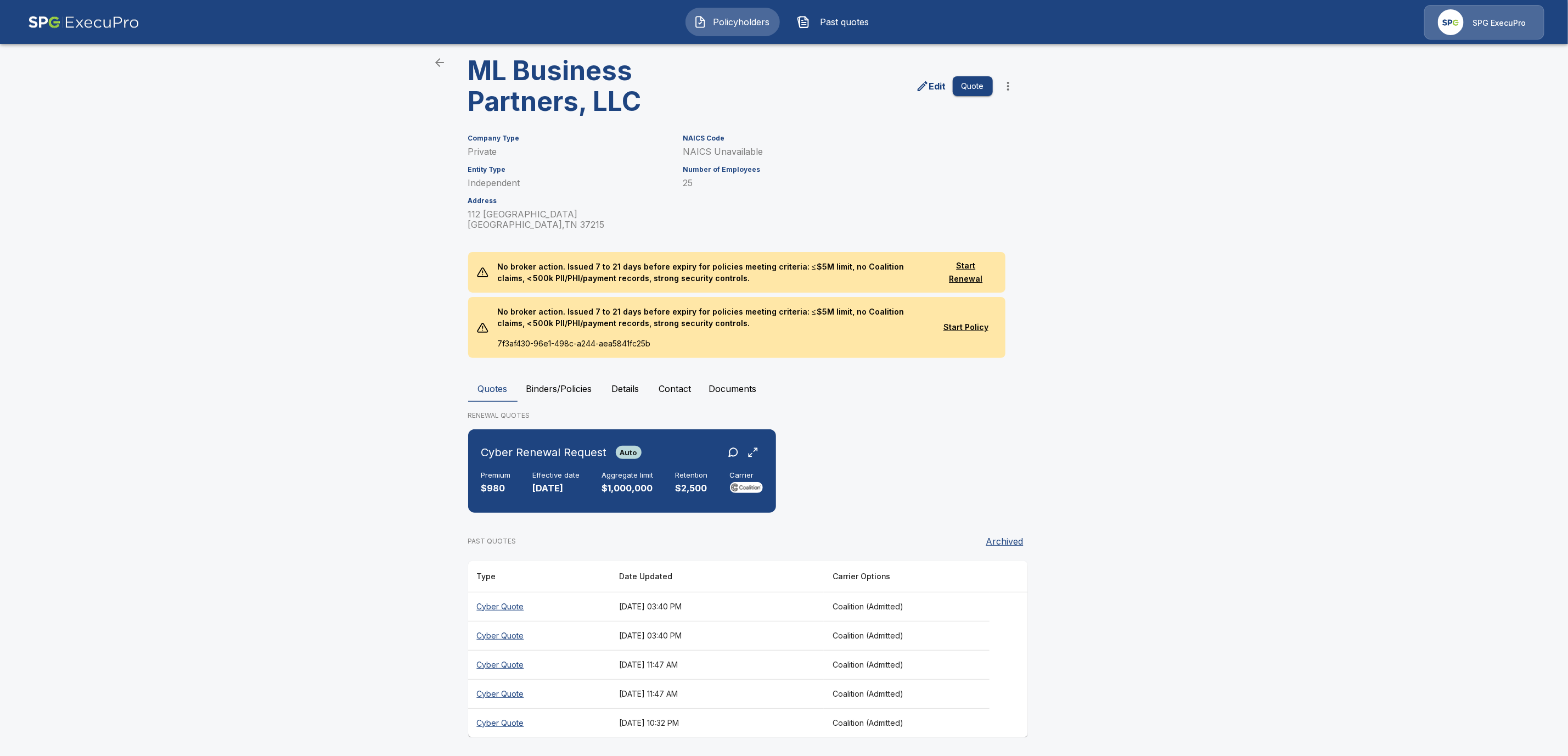
scroll to position [38, 0]
click at [648, 625] on th "[DATE] 03:40 PM" at bounding box center [717, 634] width 214 height 29
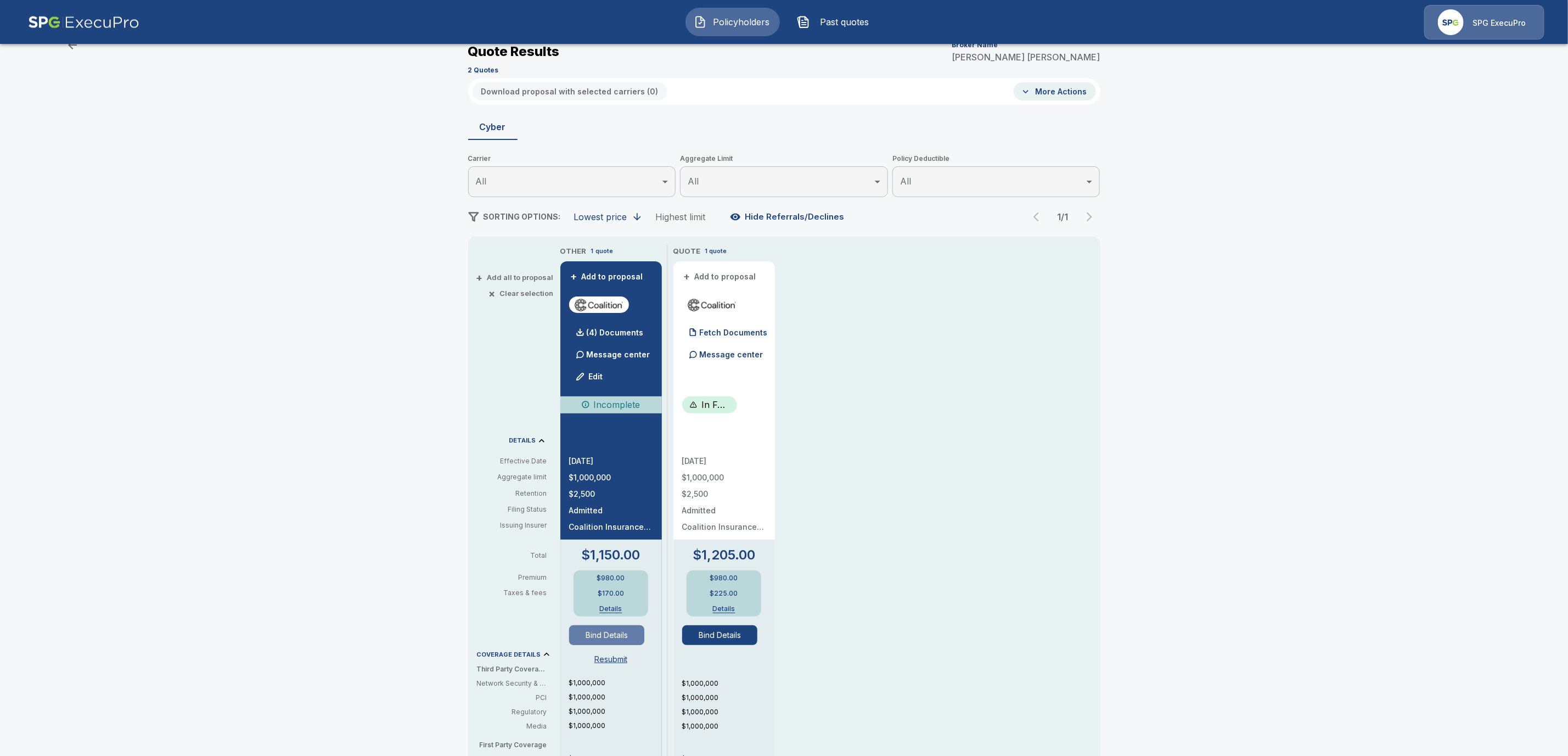
click at [603, 632] on button "Bind Details" at bounding box center [607, 635] width 75 height 20
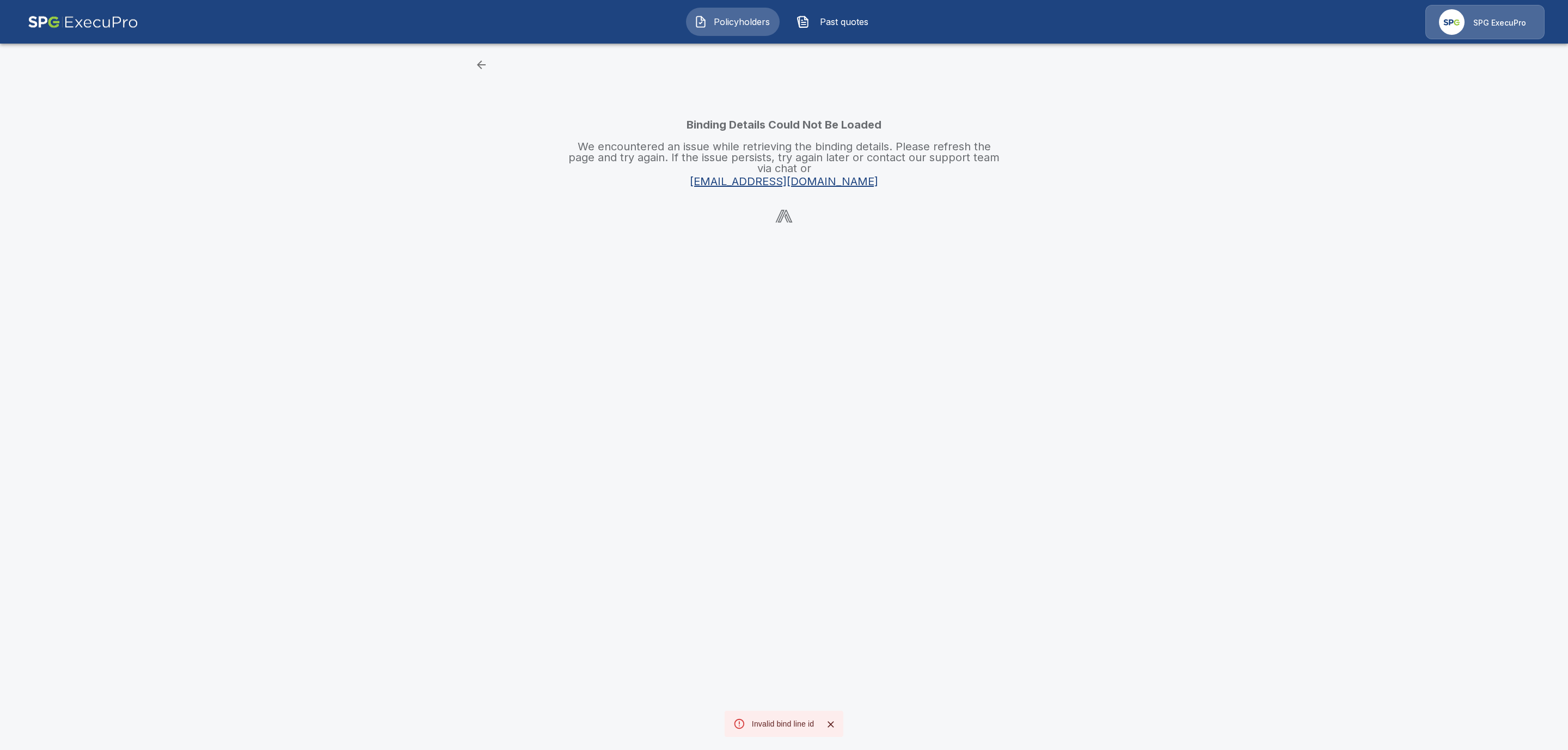
click at [488, 58] on button "button" at bounding box center [481, 65] width 22 height 22
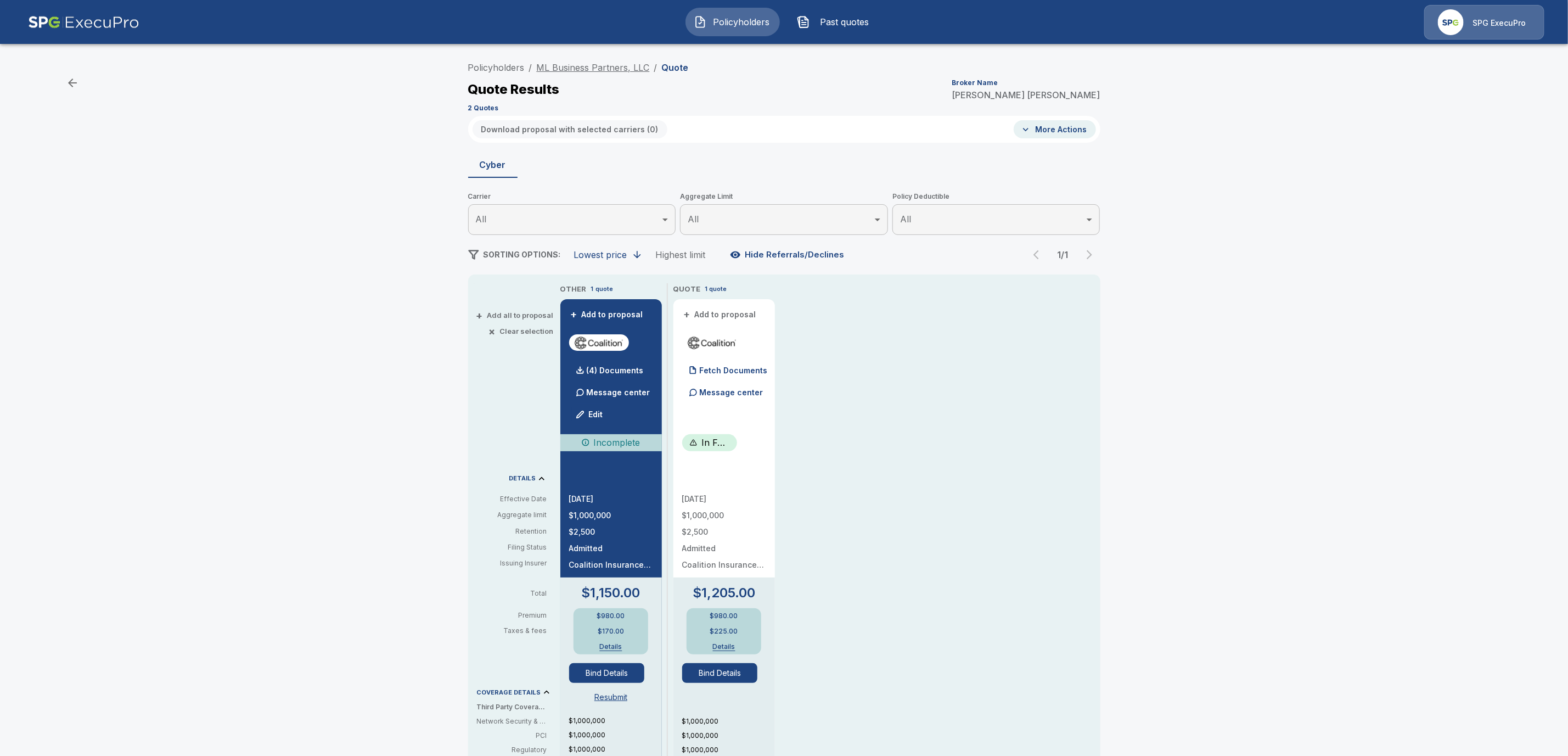
click at [594, 64] on link "ML Business Partners, LLC" at bounding box center [593, 68] width 113 height 11
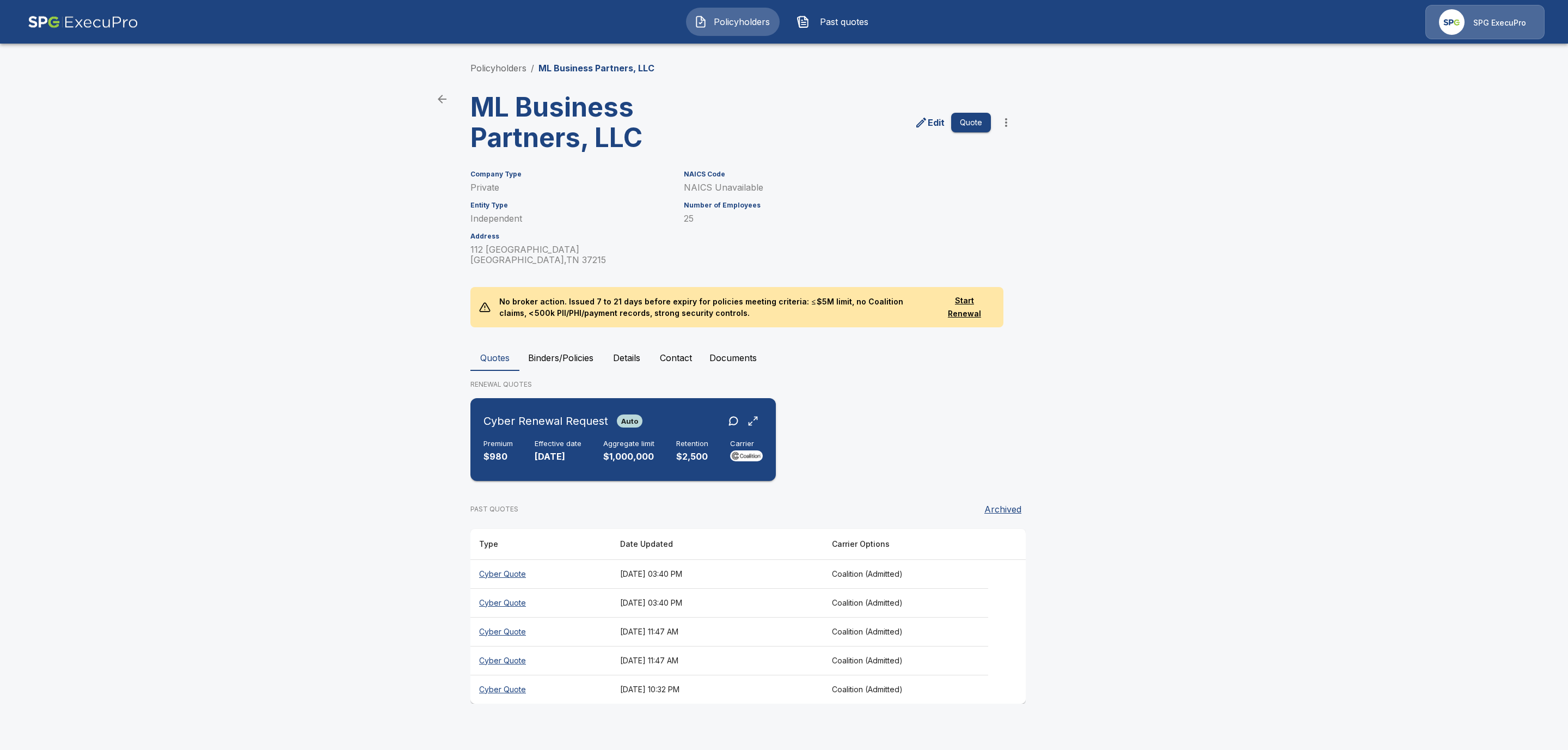
drag, startPoint x: 555, startPoint y: 441, endPoint x: 567, endPoint y: 441, distance: 12.0
click at [556, 441] on h6 "Effective date" at bounding box center [558, 444] width 47 height 9
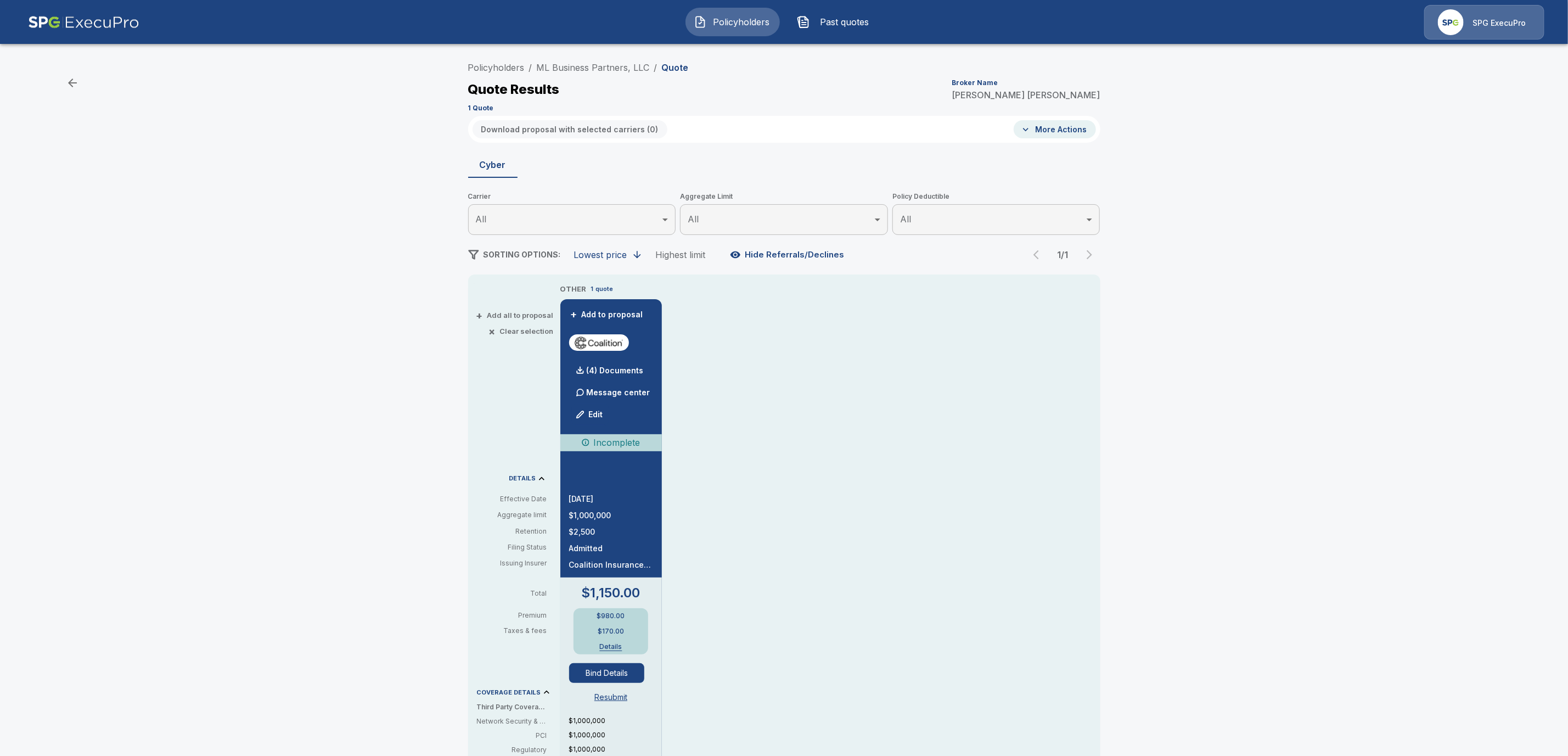
click at [622, 72] on li "ML Business Partners, LLC" at bounding box center [593, 67] width 113 height 13
click at [624, 70] on link "ML Business Partners, LLC" at bounding box center [593, 68] width 113 height 11
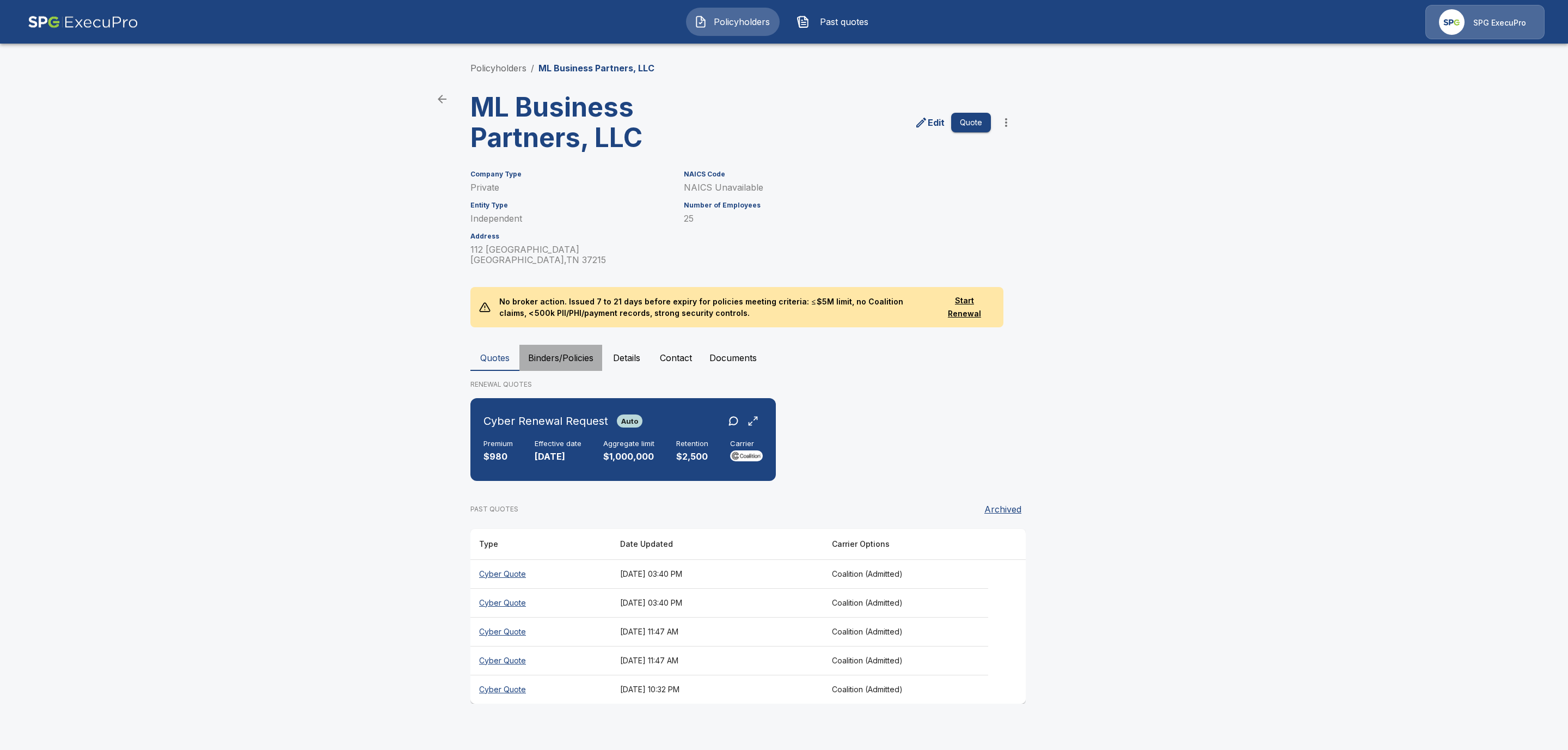
click at [539, 348] on button "Binders/Policies" at bounding box center [561, 357] width 83 height 26
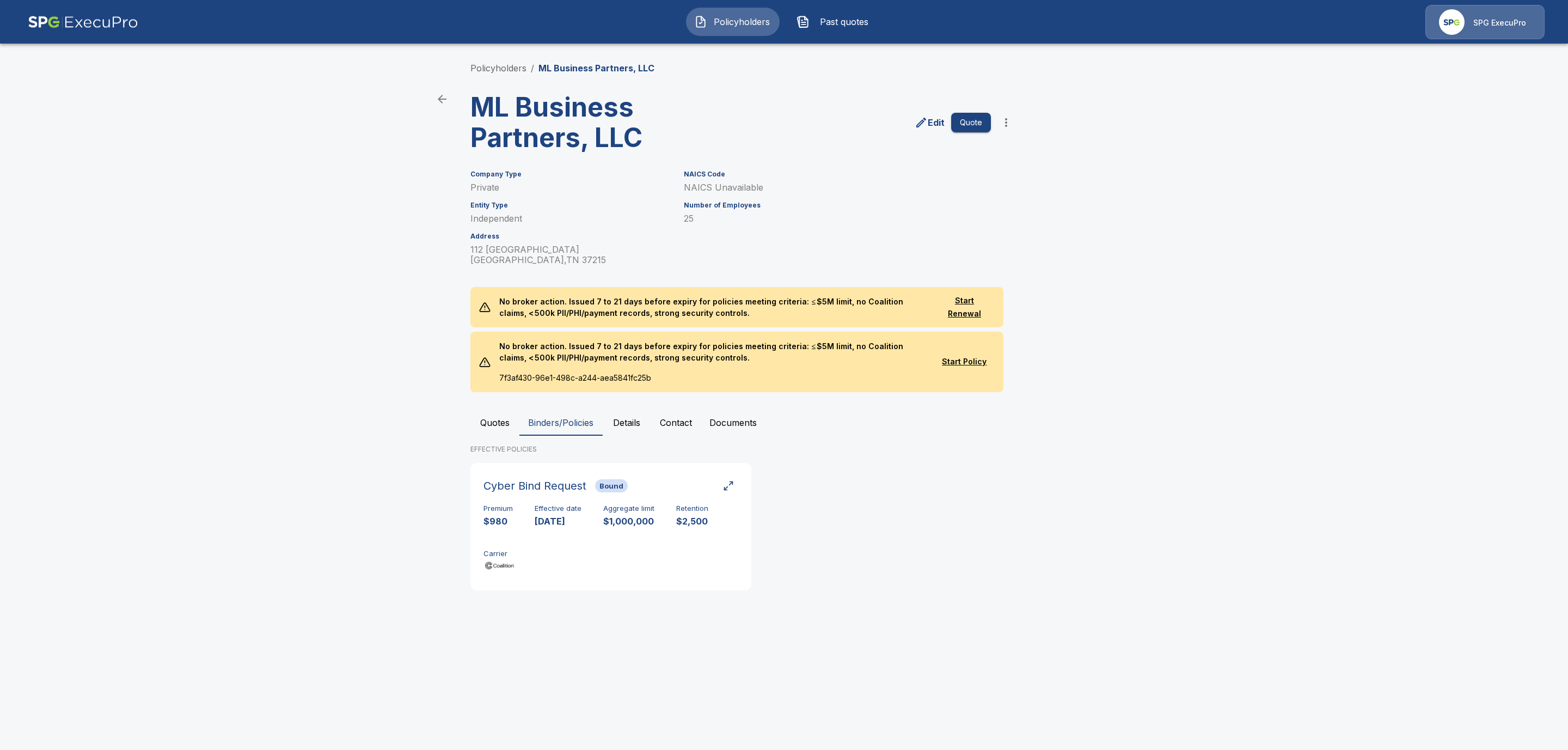
click at [485, 414] on button "Quotes" at bounding box center [495, 422] width 49 height 26
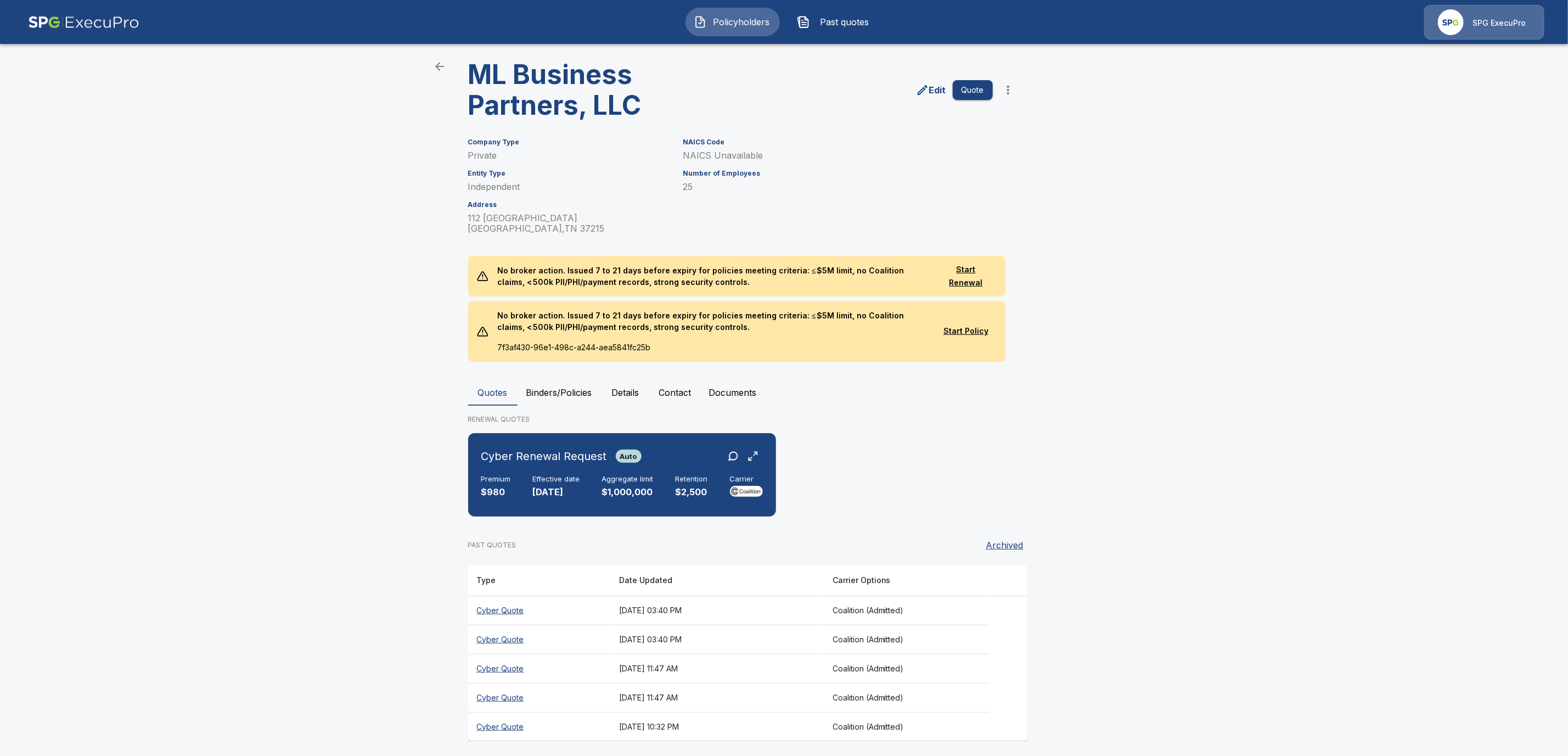
scroll to position [38, 0]
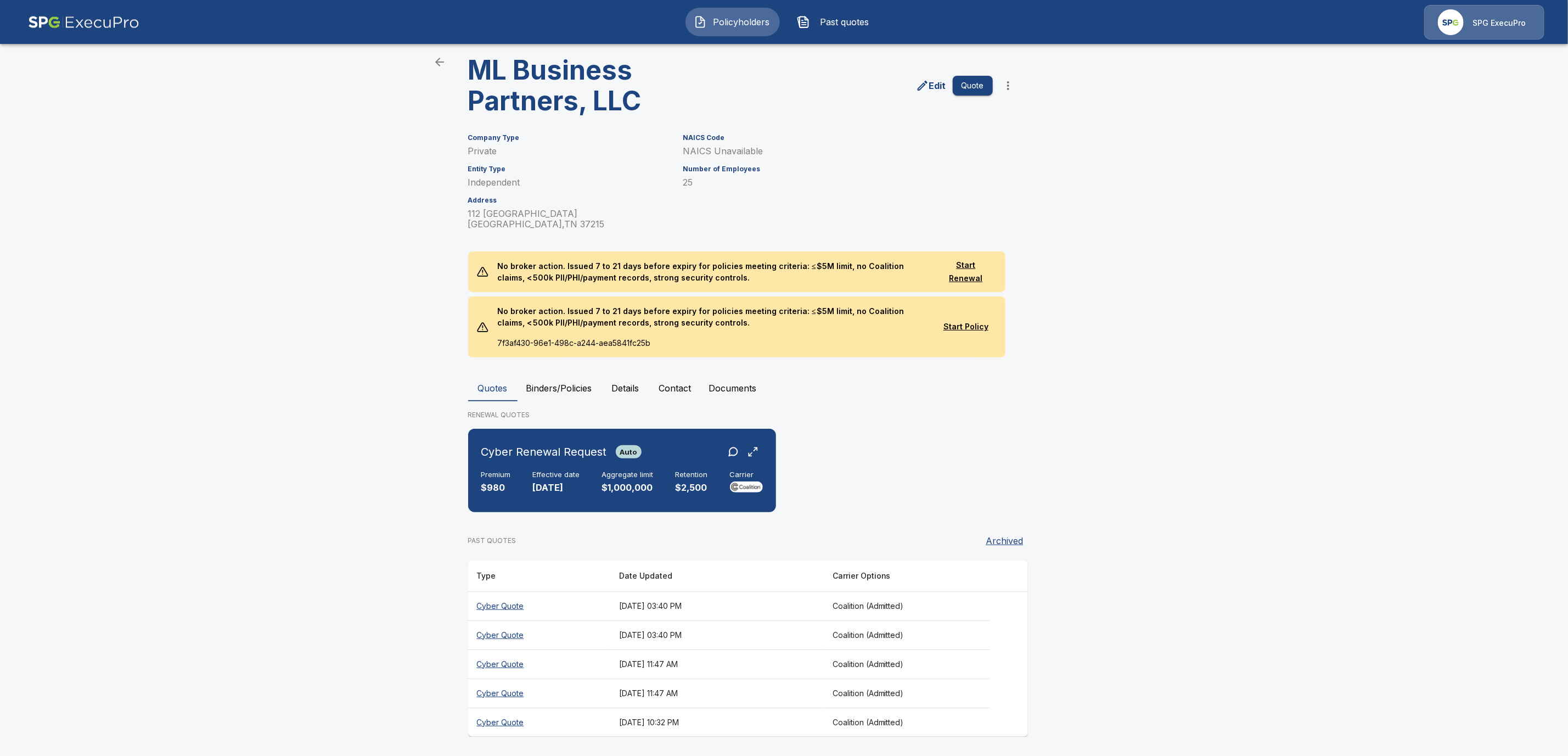
click at [536, 633] on th "Cyber Quote" at bounding box center [539, 634] width 142 height 29
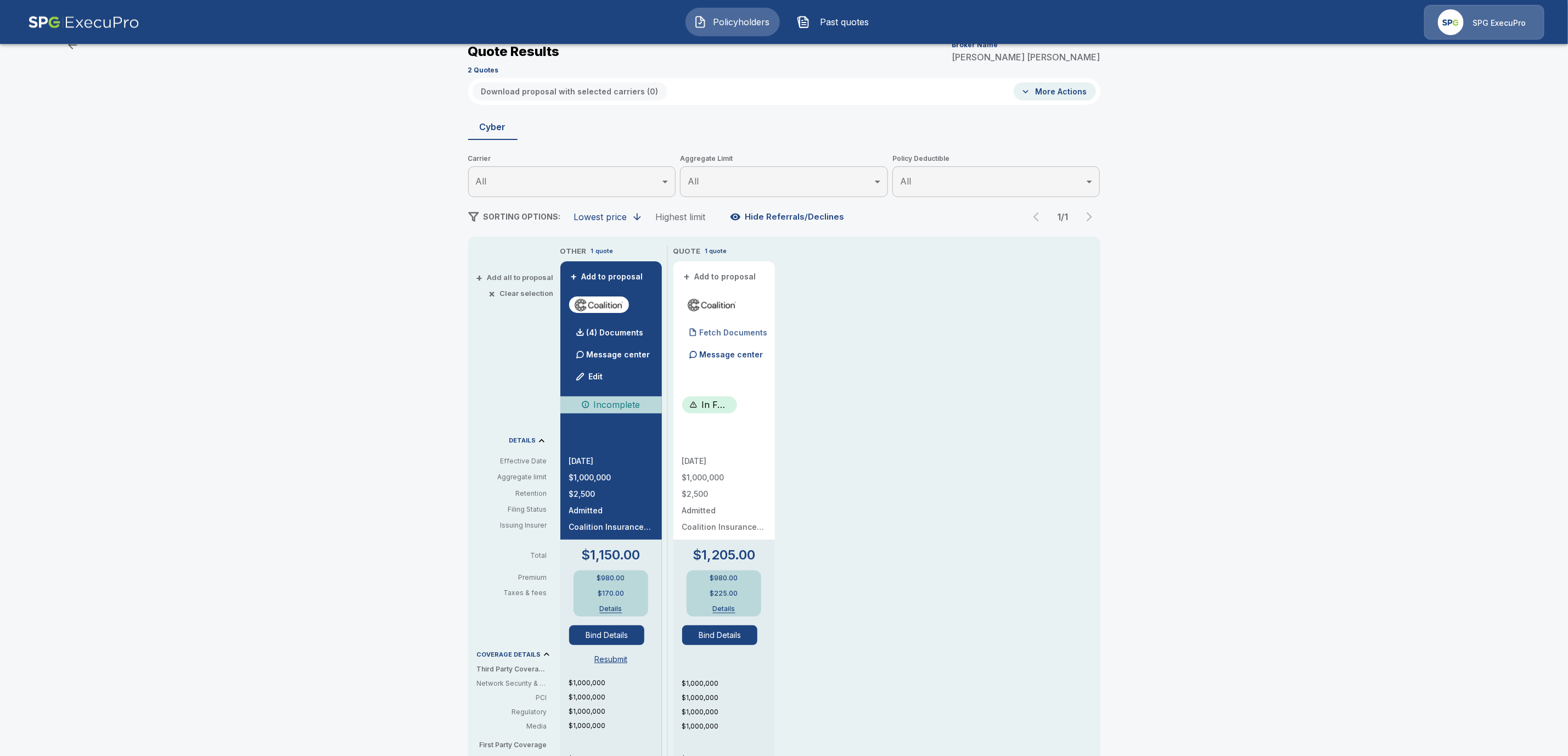
click at [762, 329] on p "Fetch Documents" at bounding box center [733, 333] width 68 height 8
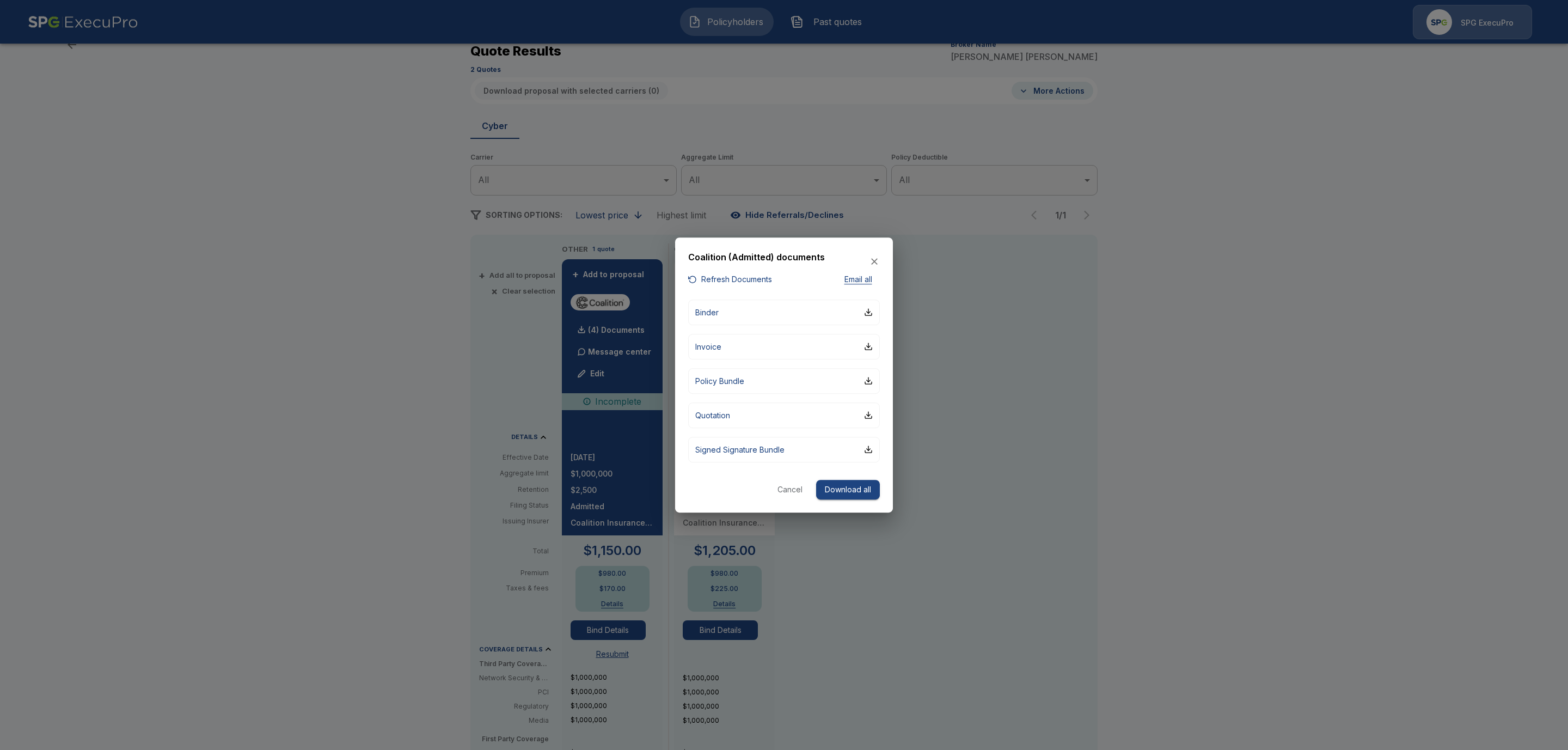
click at [791, 486] on button "Cancel" at bounding box center [789, 489] width 35 height 20
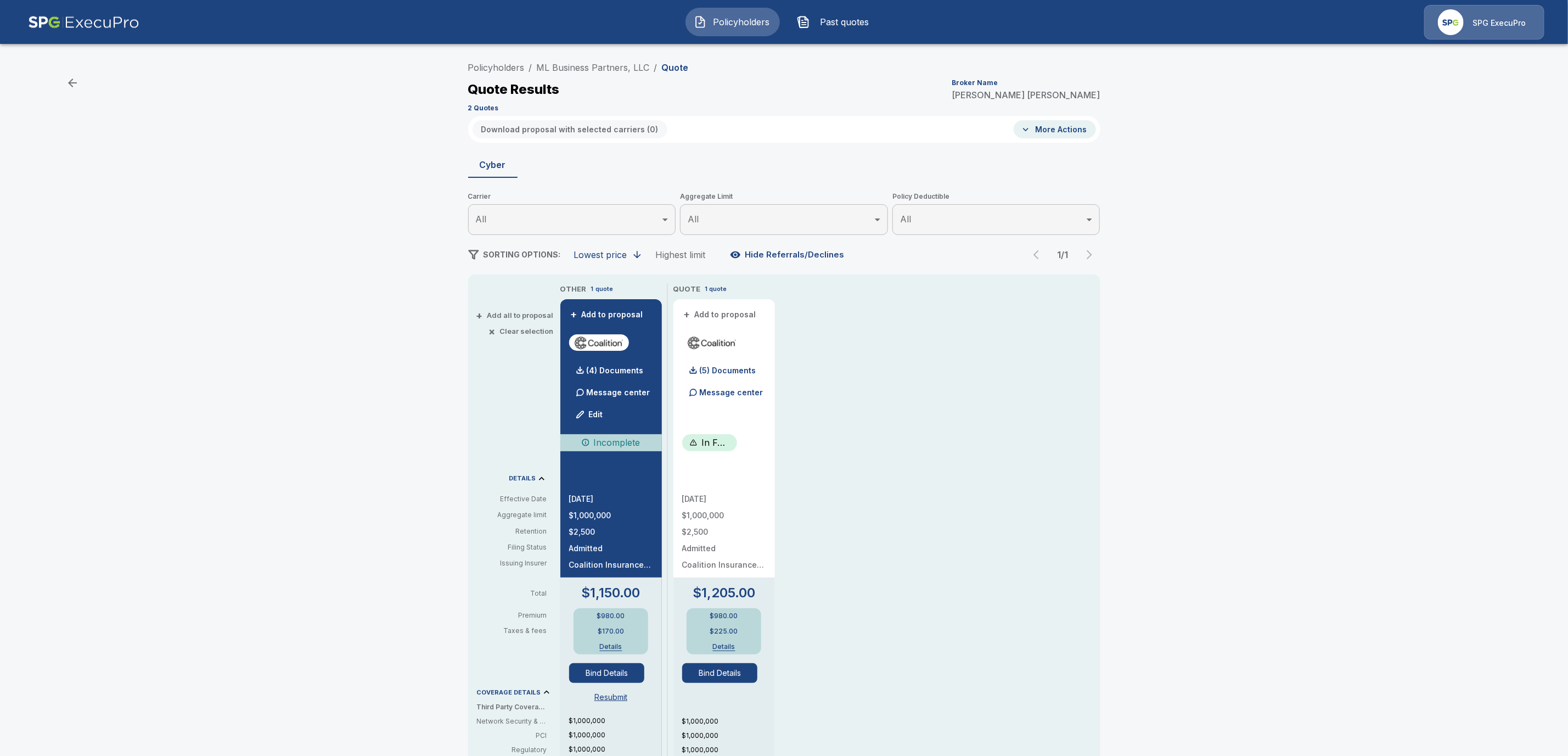
drag, startPoint x: 658, startPoint y: 63, endPoint x: 440, endPoint y: 56, distance: 218.1
click at [440, 56] on div "Policyholders / ML Business Partners, LLC / Quote Quote Results Broker Name Tri…" at bounding box center [784, 580] width 1568 height 1057
drag, startPoint x: 658, startPoint y: 65, endPoint x: 538, endPoint y: 66, distance: 120.0
click at [538, 64] on ol "Policyholders / ML Business Partners, LLC / Quote" at bounding box center [579, 67] width 221 height 13
drag, startPoint x: 658, startPoint y: 71, endPoint x: 470, endPoint y: 59, distance: 188.4
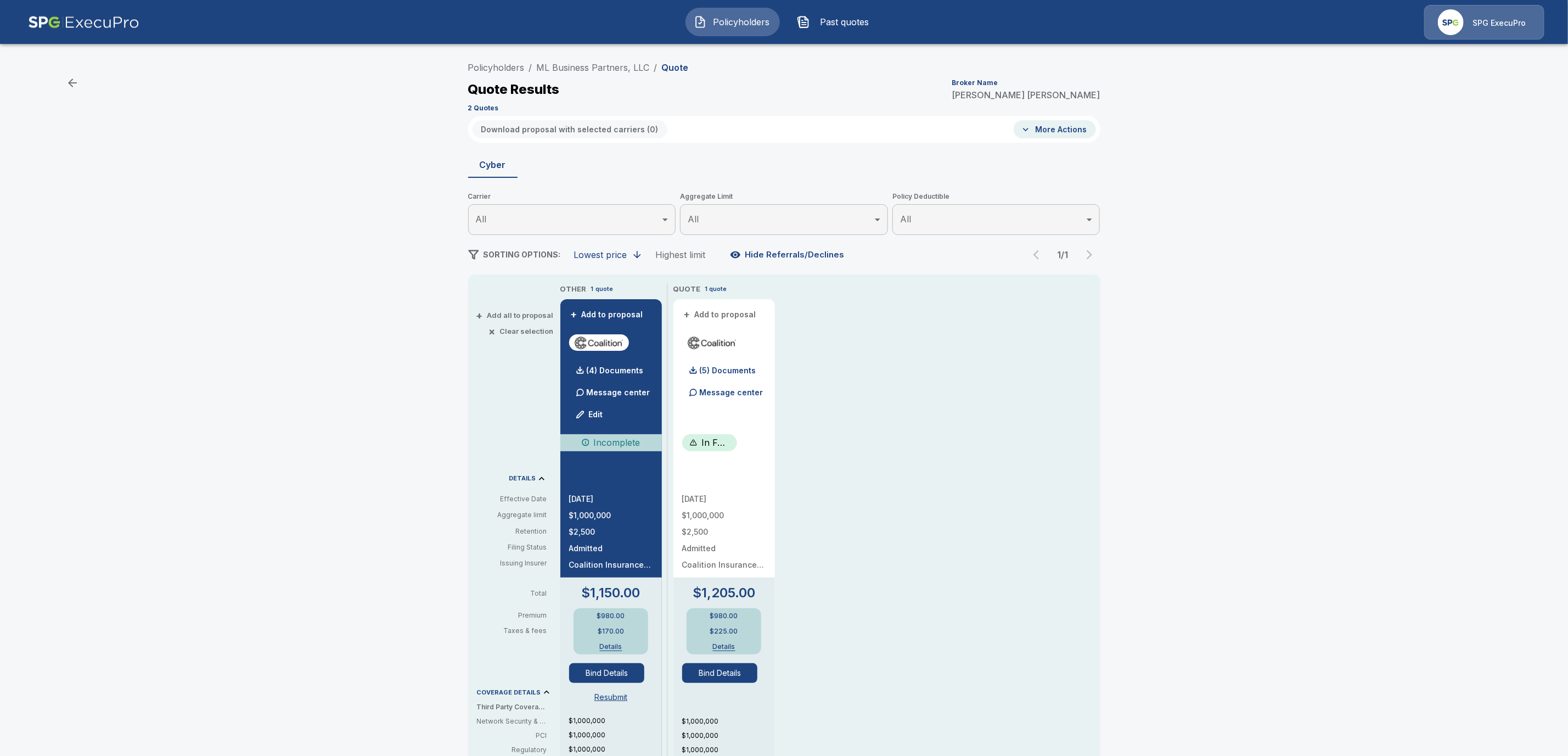
click at [456, 60] on div "Policyholders / ML Business Partners, LLC / Quote Quote Results Broker Name Tri…" at bounding box center [784, 580] width 1568 height 1057
click at [757, 70] on div "Policyholders / ML Business Partners, LLC / Quote Quote Results Broker Name Tri…" at bounding box center [784, 86] width 632 height 60
drag, startPoint x: 656, startPoint y: 63, endPoint x: 573, endPoint y: 59, distance: 83.1
click at [573, 59] on div "Policyholders / ML Business Partners, LLC / Quote Quote Results Broker Name Tri…" at bounding box center [784, 86] width 632 height 60
copy ol "ML Business Partners, LLC /"
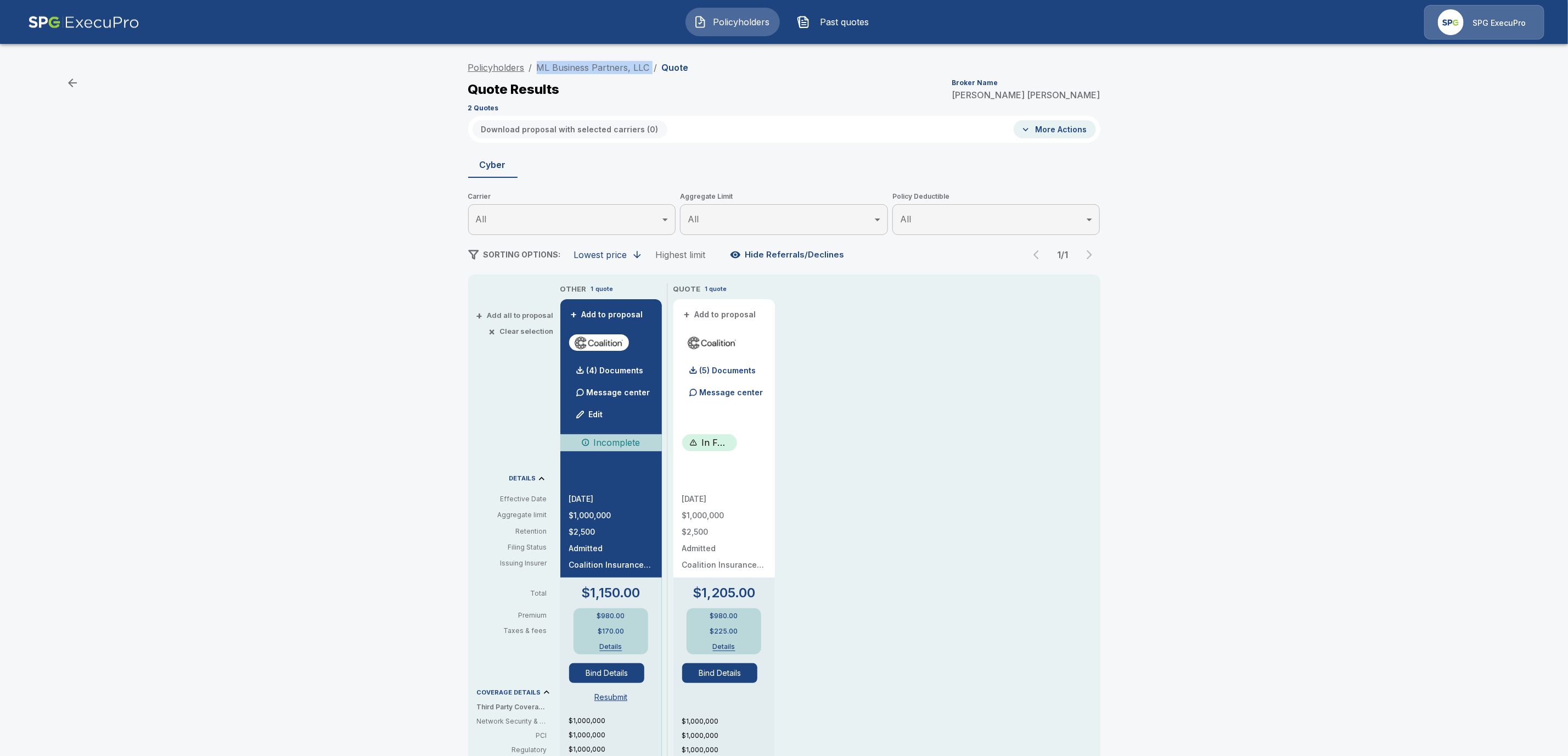
click at [495, 68] on link "Policyholders" at bounding box center [496, 68] width 56 height 11
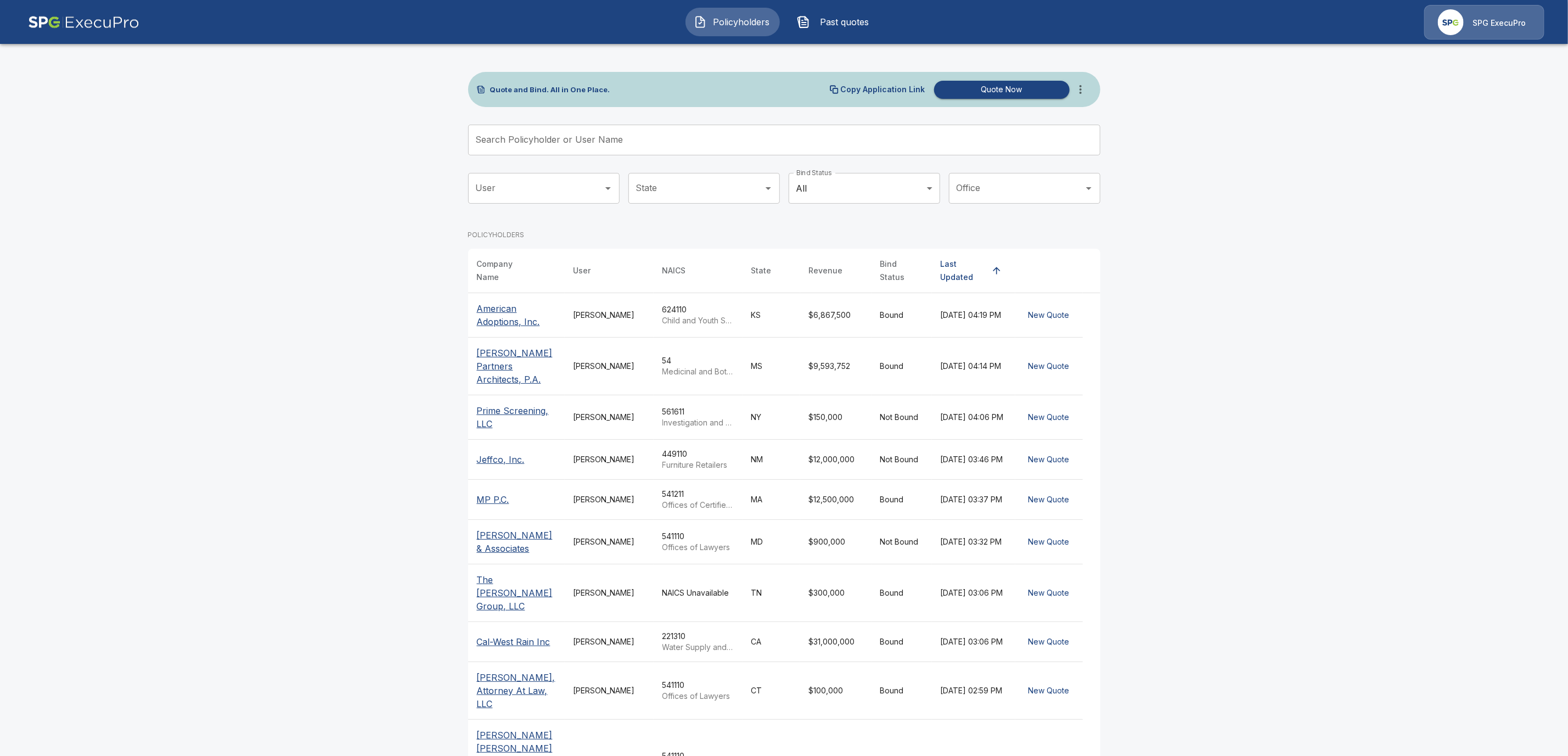
click at [553, 148] on input "Search Policyholder or User Name" at bounding box center [778, 140] width 620 height 31
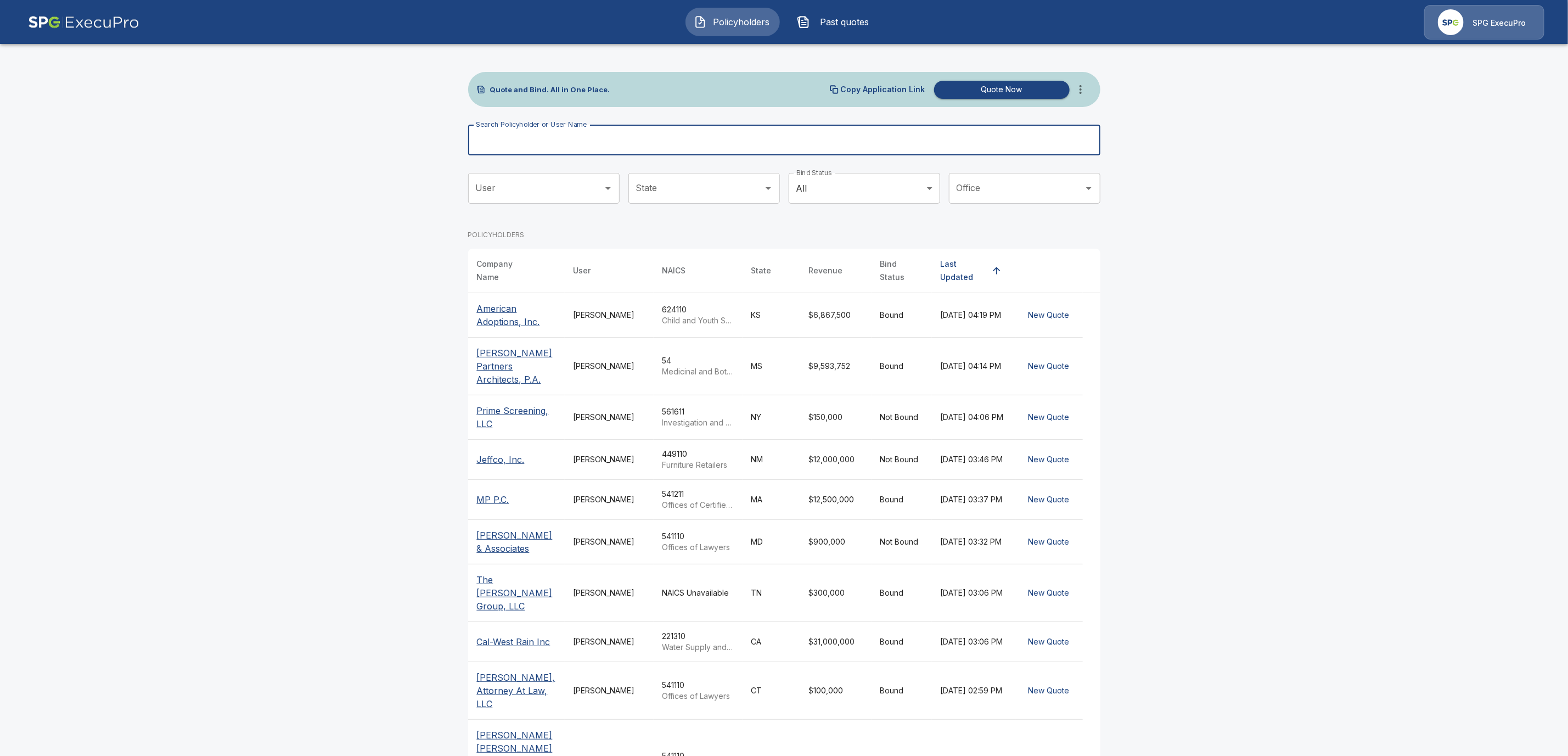
paste input "**********"
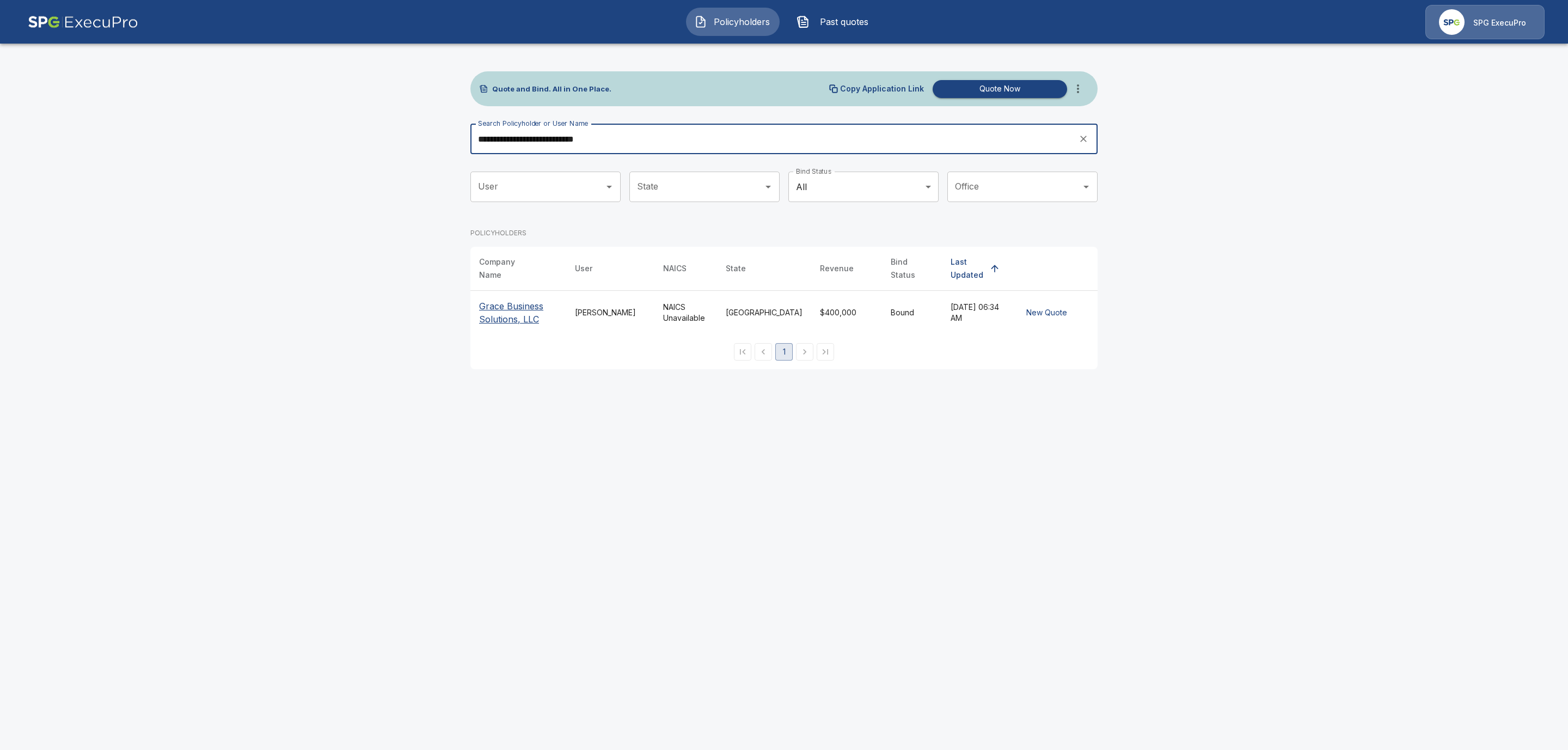
type input "**********"
click at [537, 309] on p "Grace Business Solutions, LLC" at bounding box center [518, 312] width 79 height 26
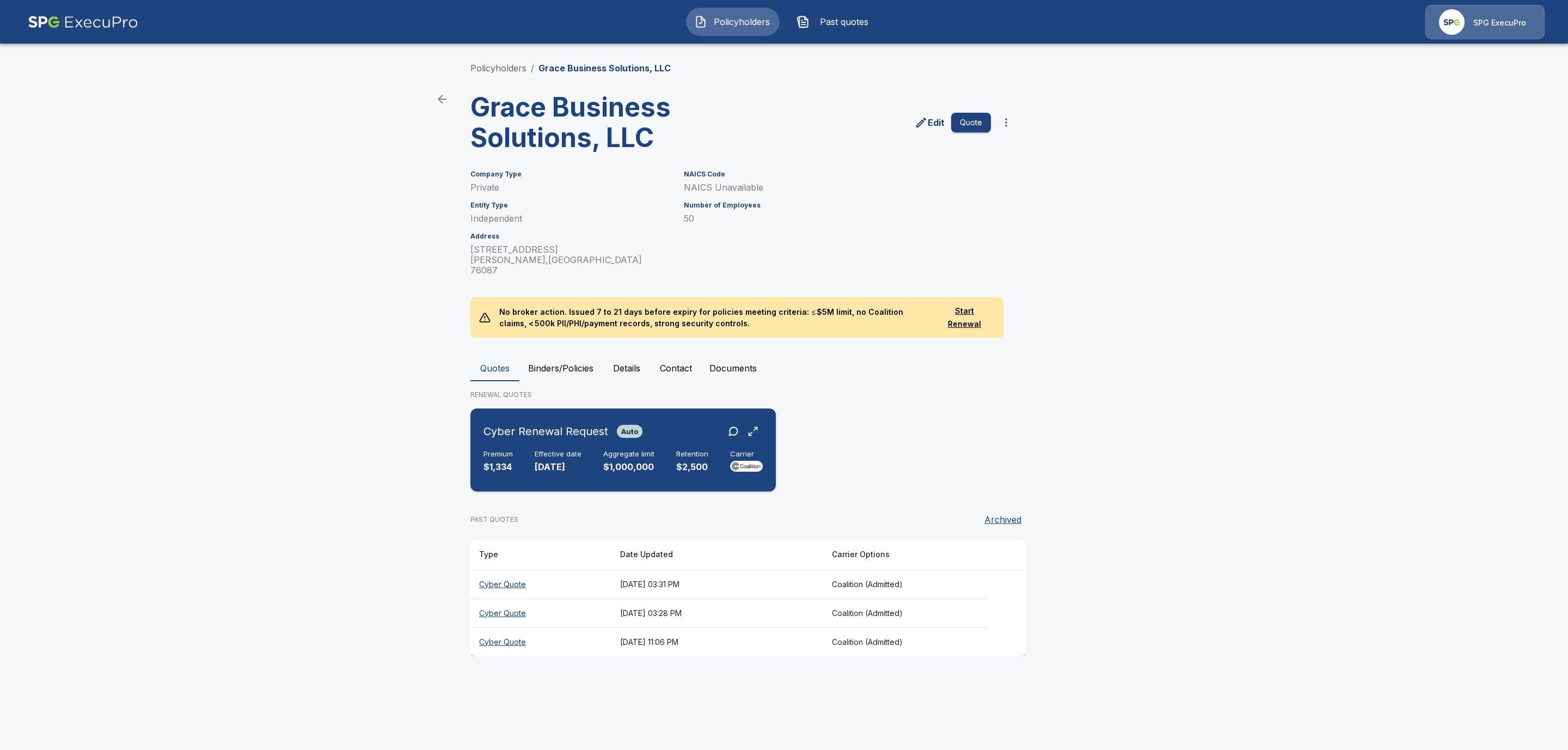
click at [551, 436] on div "Cyber Renewal Request Auto Premium $1,334 Effective date [DATE] Aggregate limit…" at bounding box center [623, 450] width 296 height 74
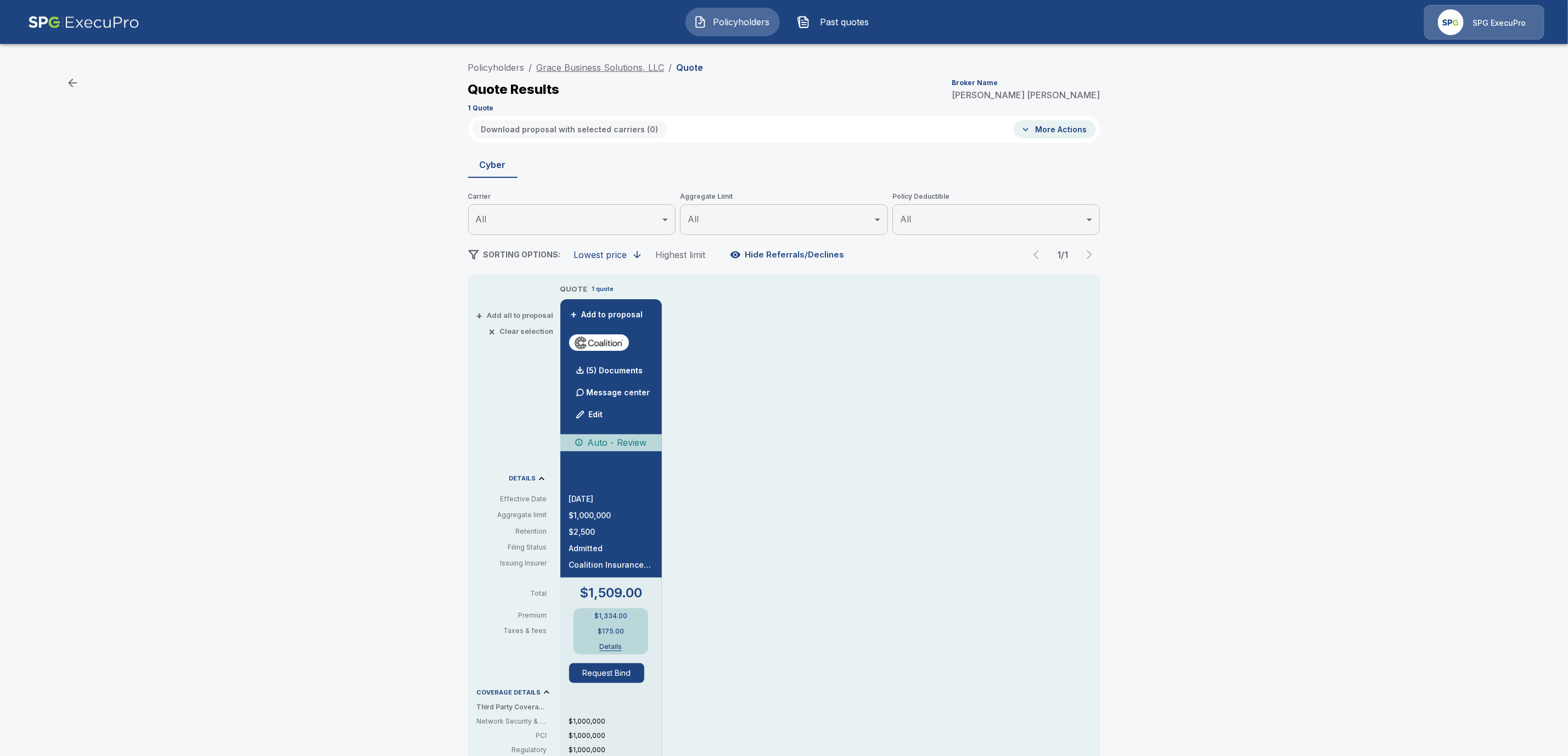
click at [595, 64] on link "Grace Business Solutions, LLC" at bounding box center [601, 68] width 128 height 11
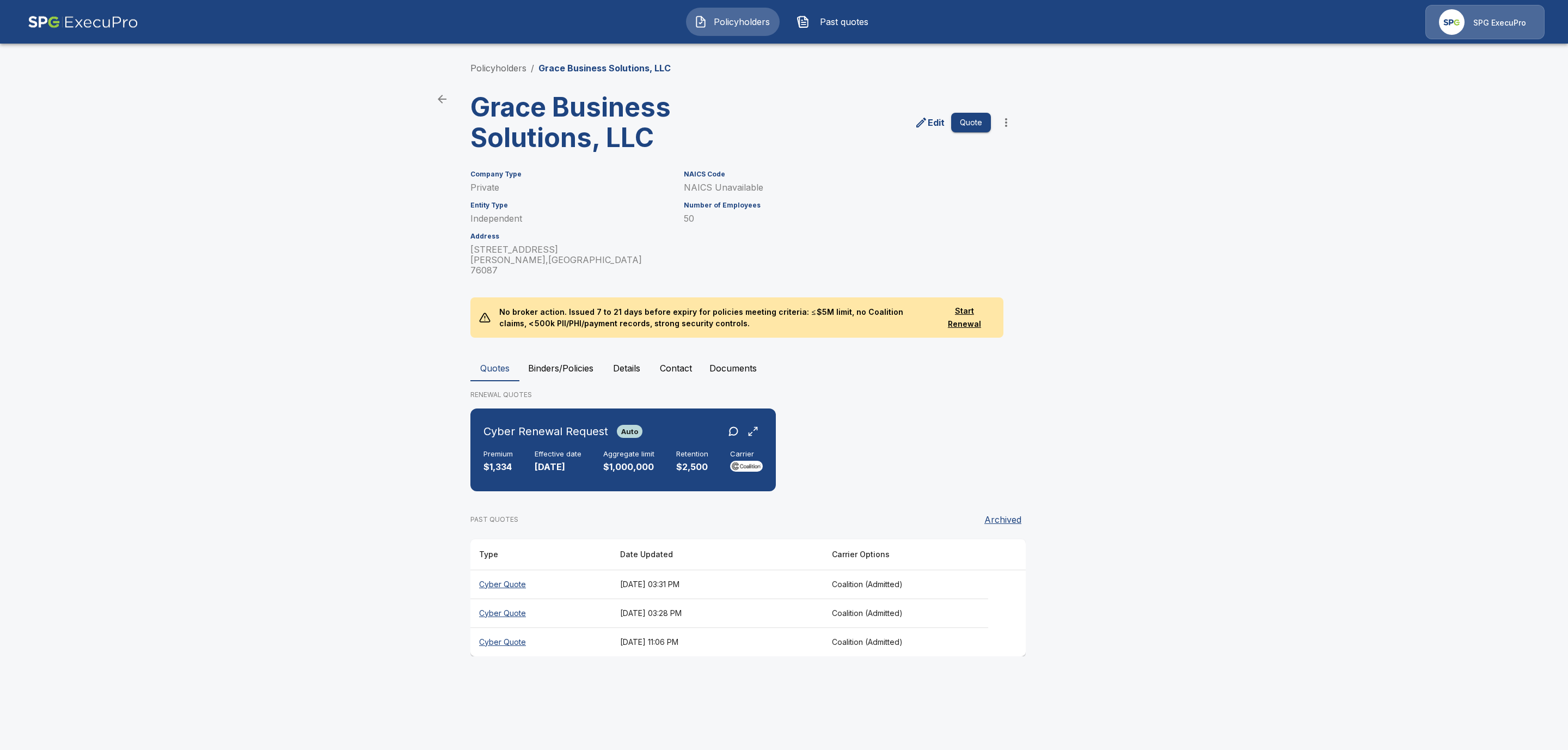
click at [555, 602] on th "Cyber Quote" at bounding box center [541, 612] width 141 height 29
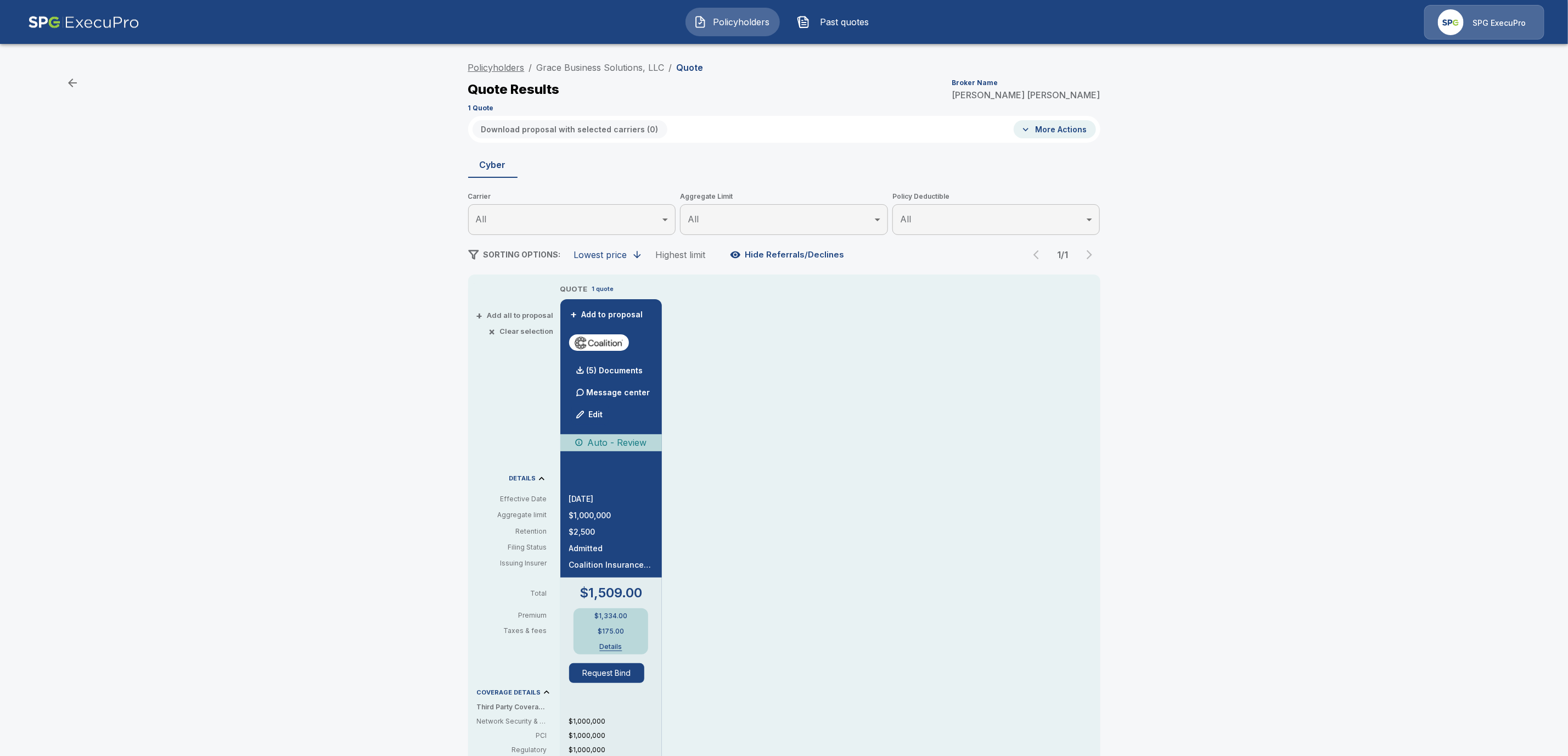
click at [502, 66] on link "Policyholders" at bounding box center [496, 68] width 56 height 11
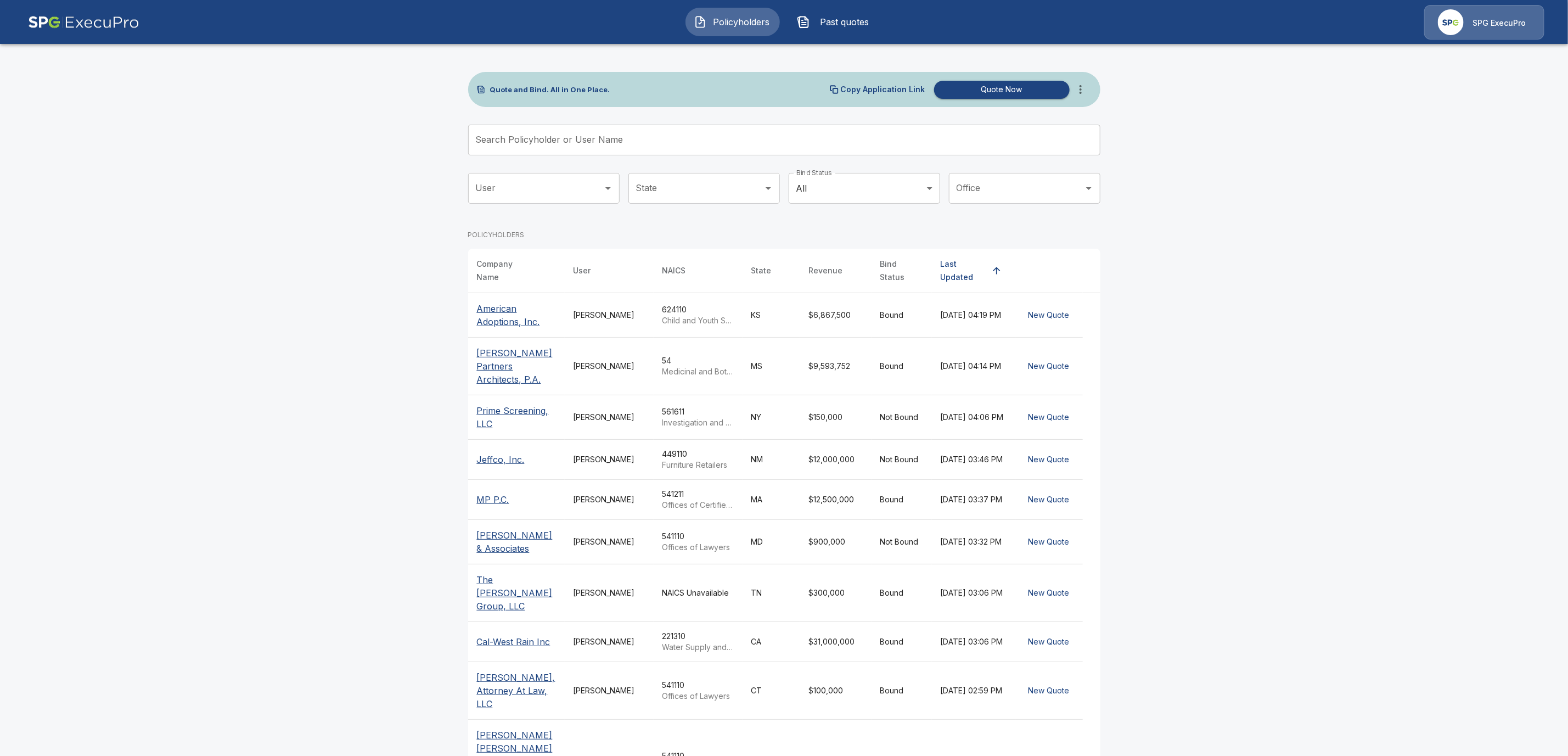
click at [509, 141] on input "Search Policyholder or User Name" at bounding box center [778, 140] width 620 height 31
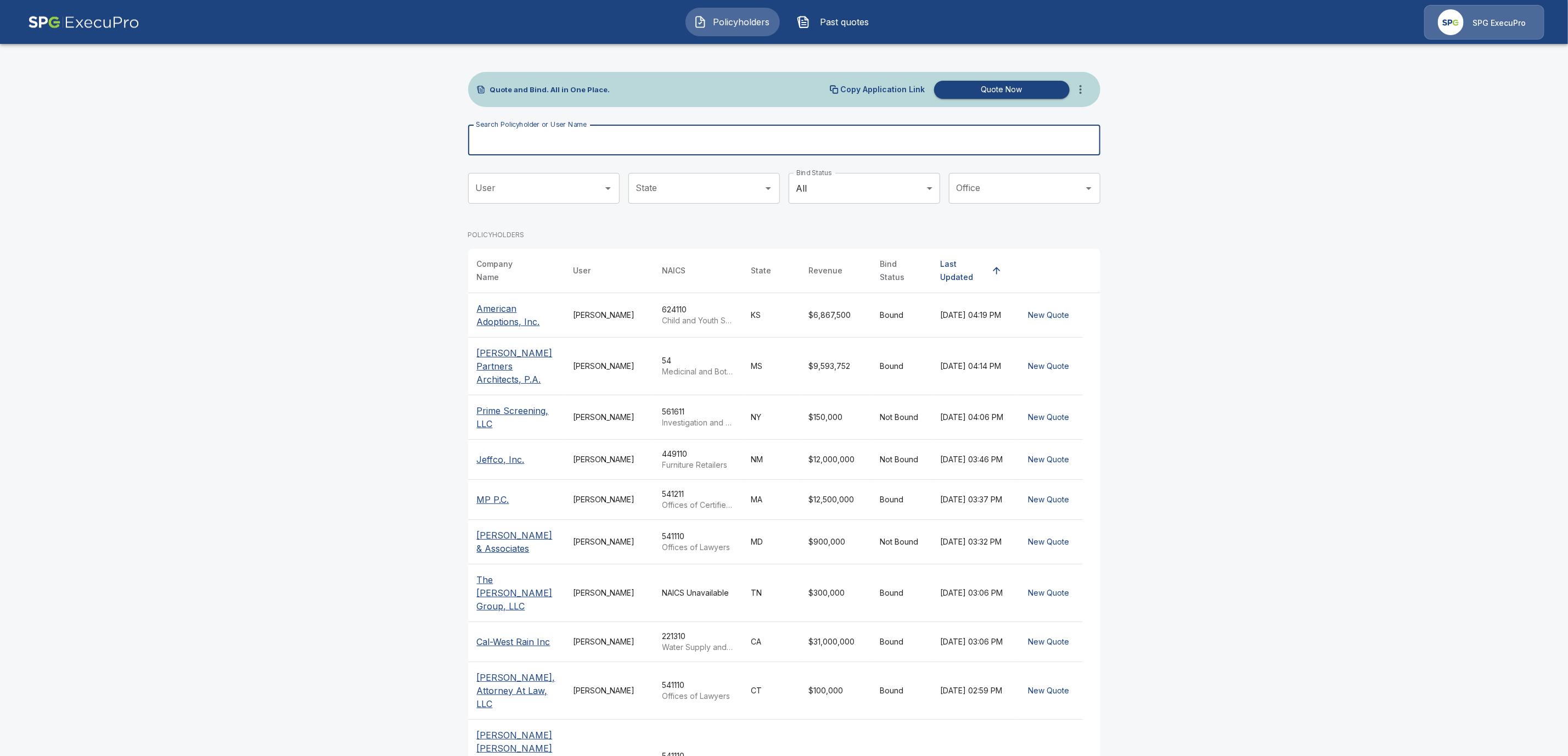
paste input "**********"
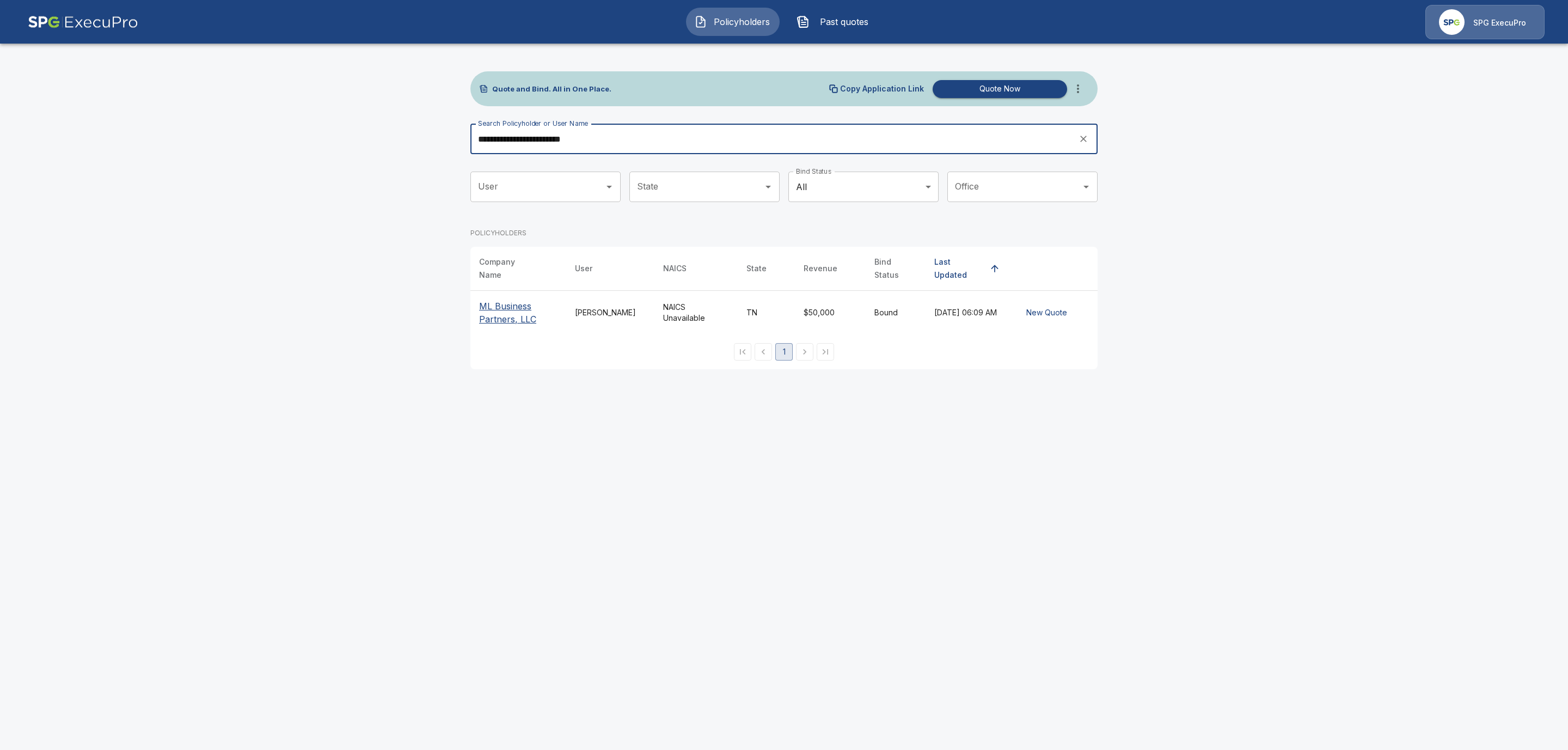
type input "**********"
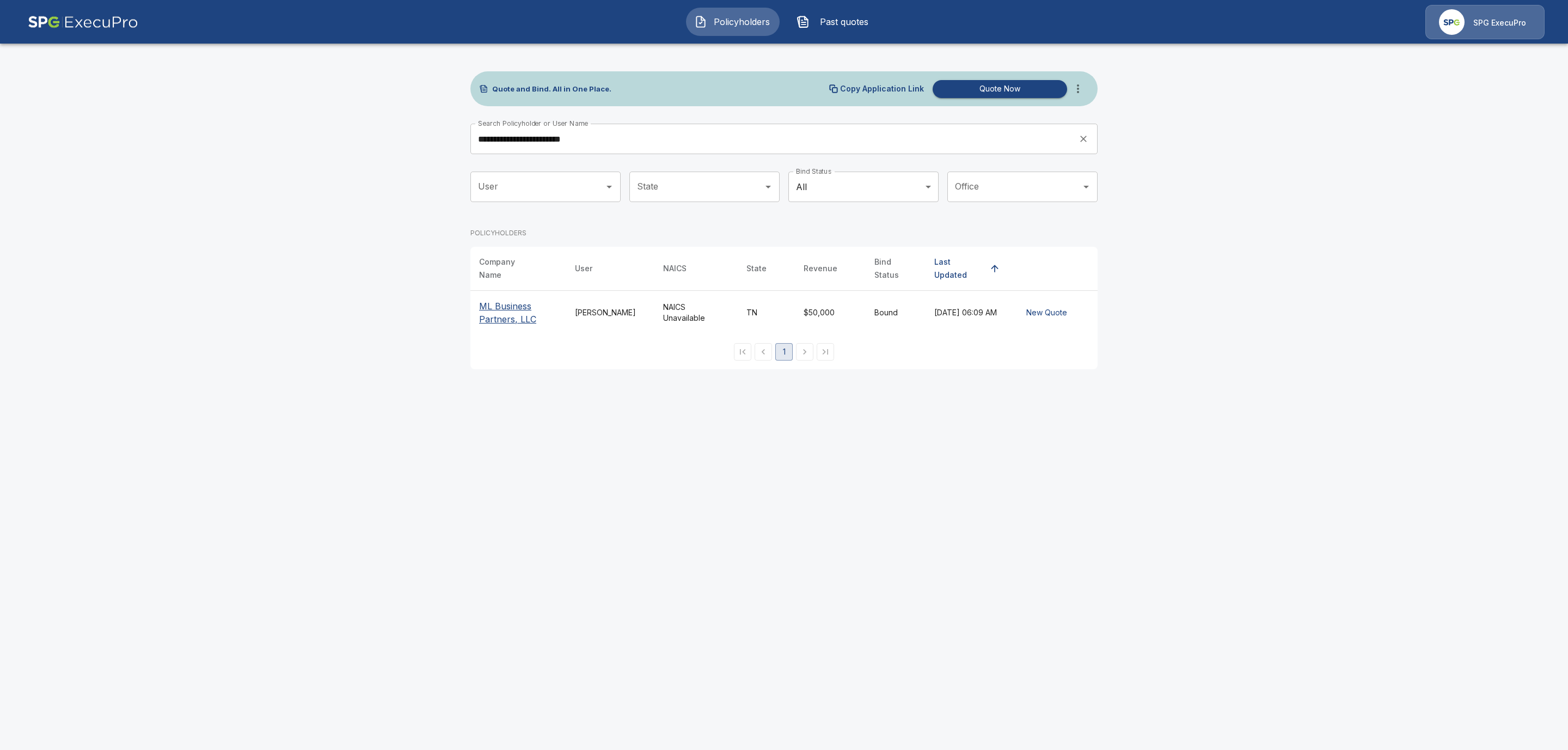
click at [503, 300] on p "ML Business Partners, LLC" at bounding box center [518, 312] width 79 height 26
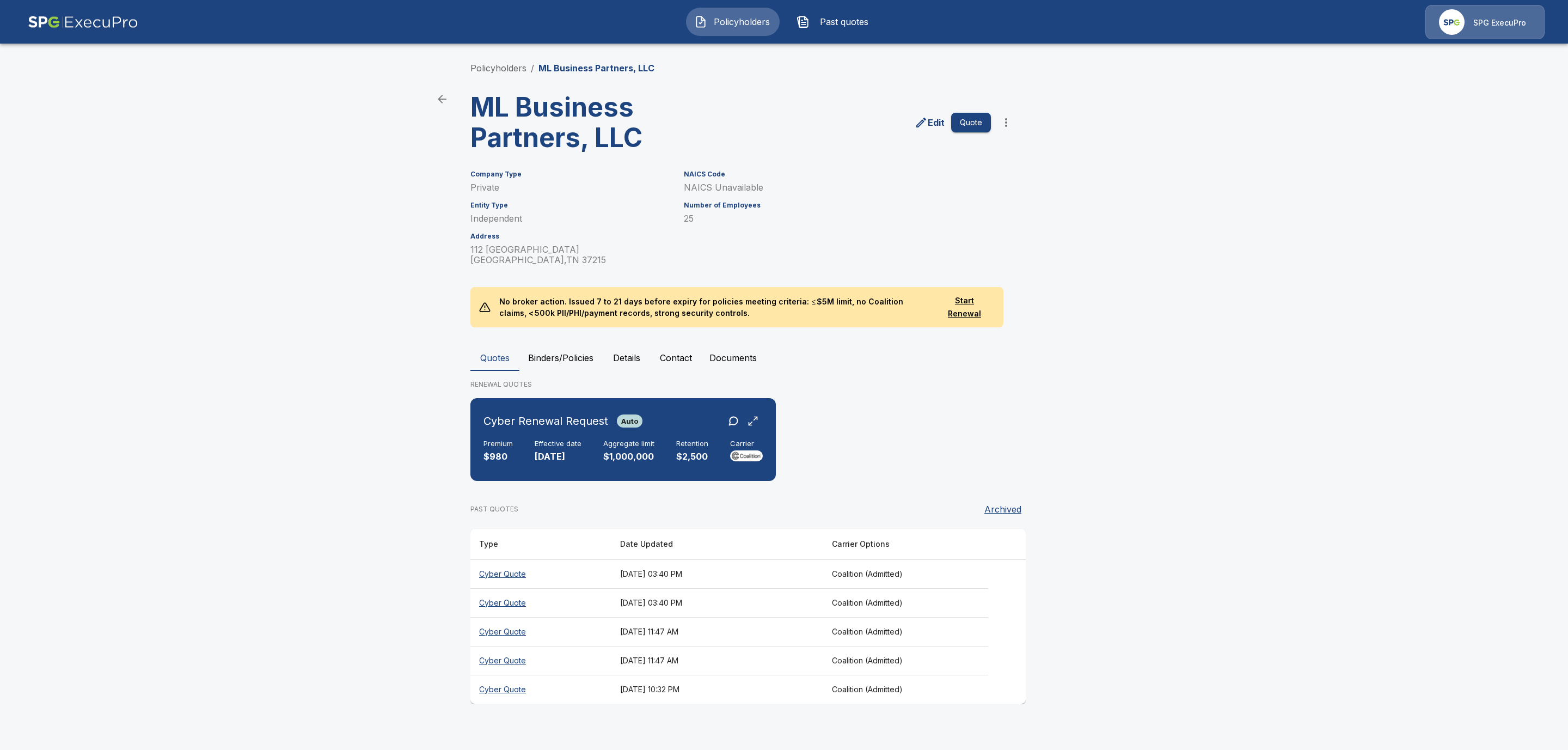
click at [586, 352] on button "Binders/Policies" at bounding box center [561, 357] width 83 height 26
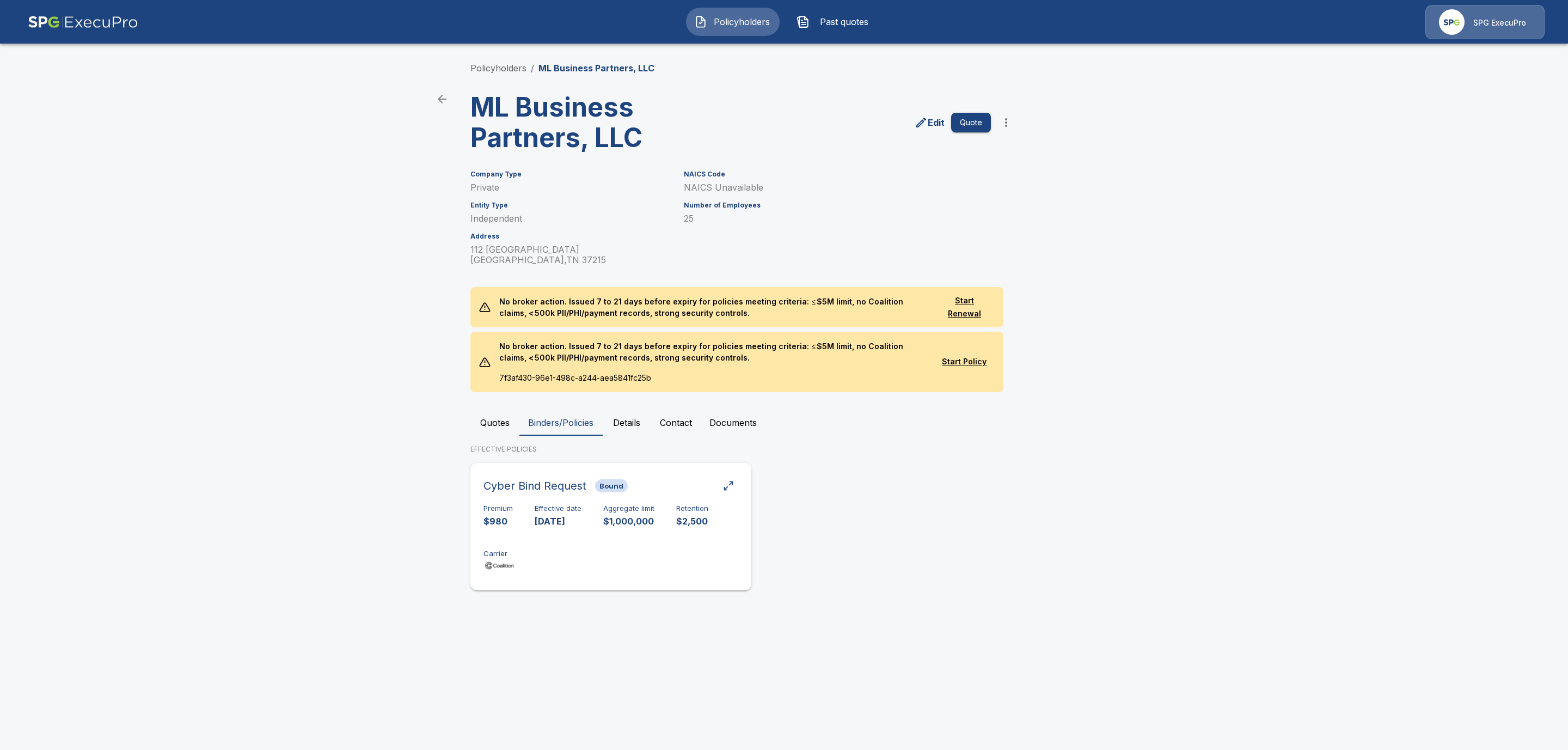
click at [560, 506] on h6 "Effective date" at bounding box center [558, 508] width 47 height 9
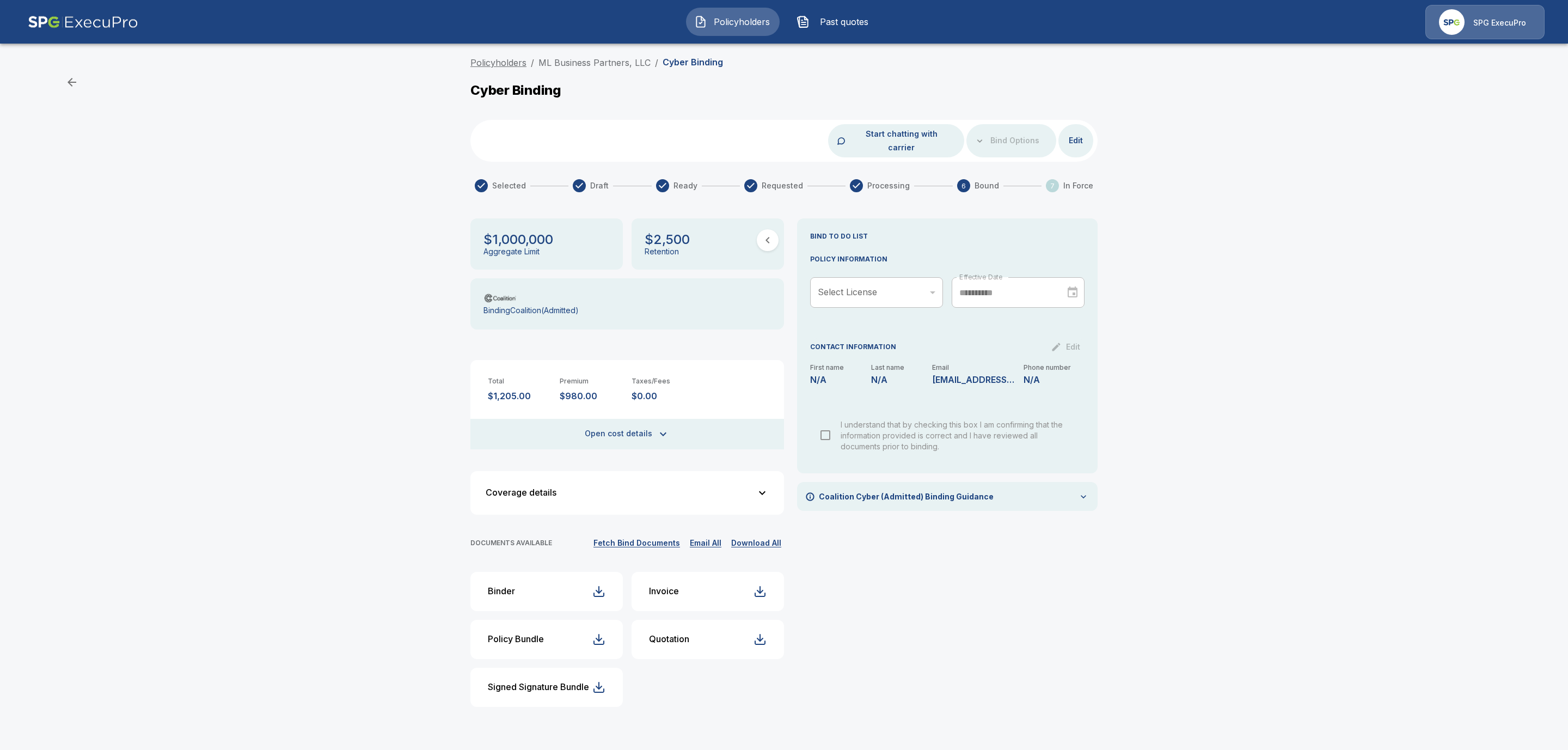
click at [513, 59] on link "Policyholders" at bounding box center [499, 63] width 56 height 11
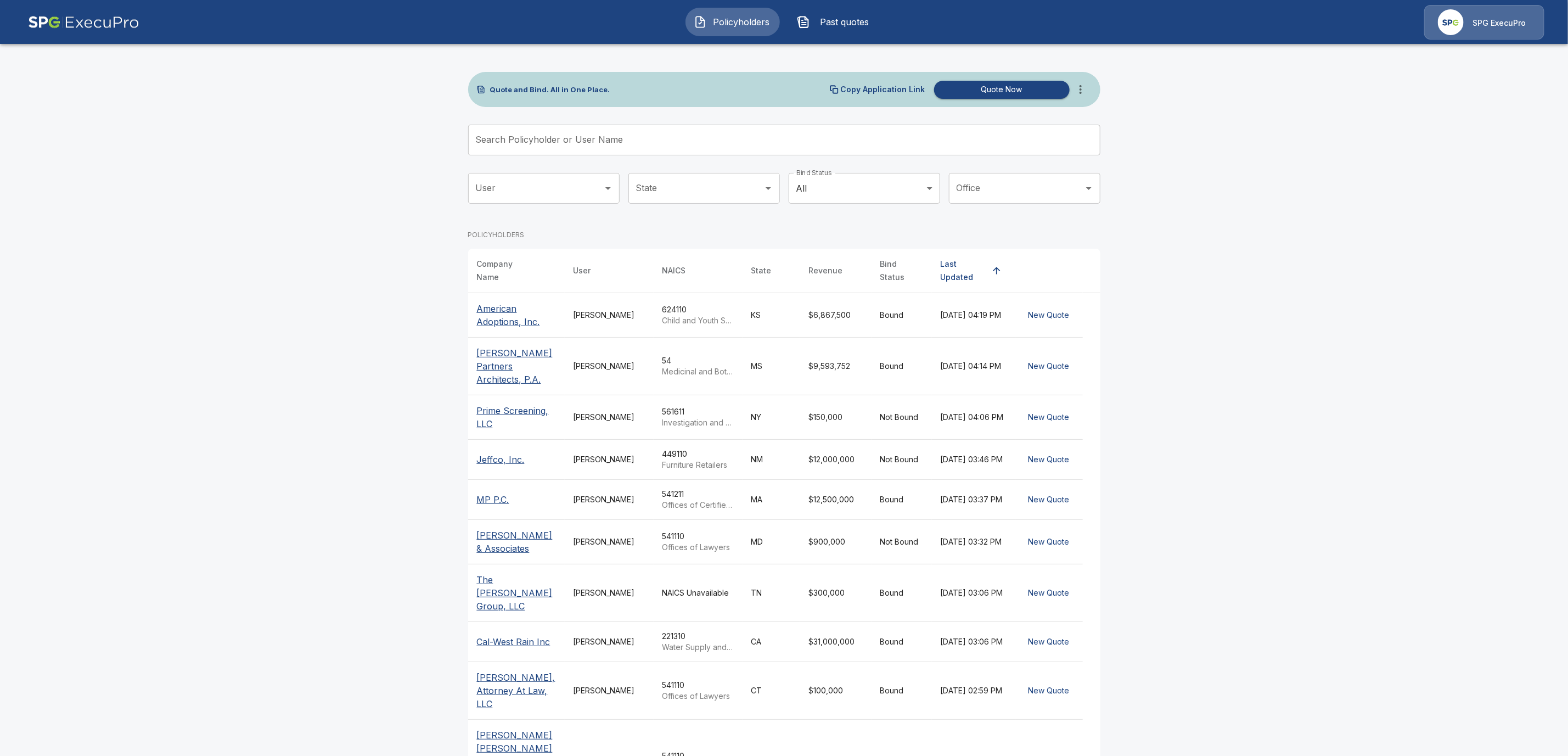
click at [512, 137] on input "Search Policyholder or User Name" at bounding box center [778, 140] width 620 height 31
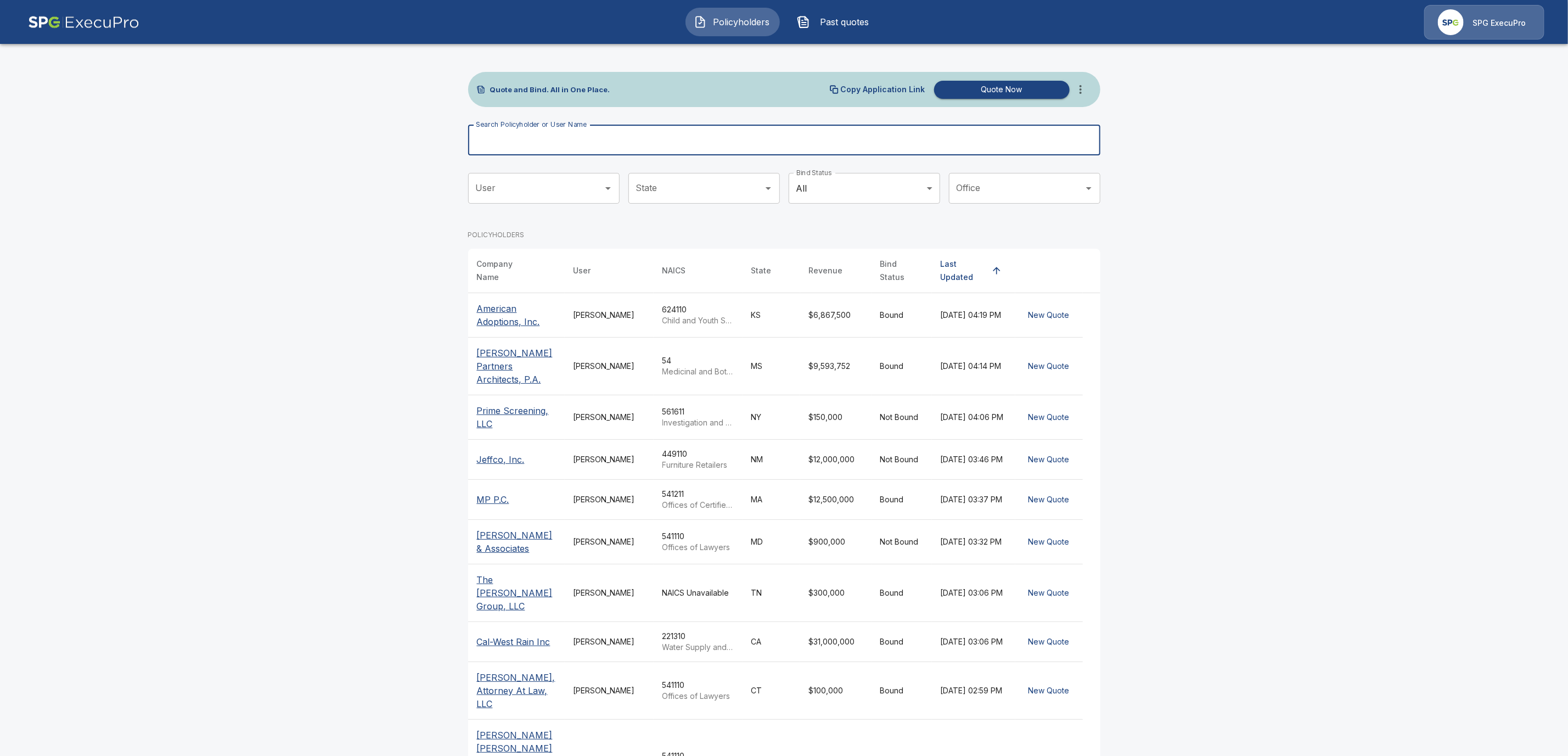
paste input "**********"
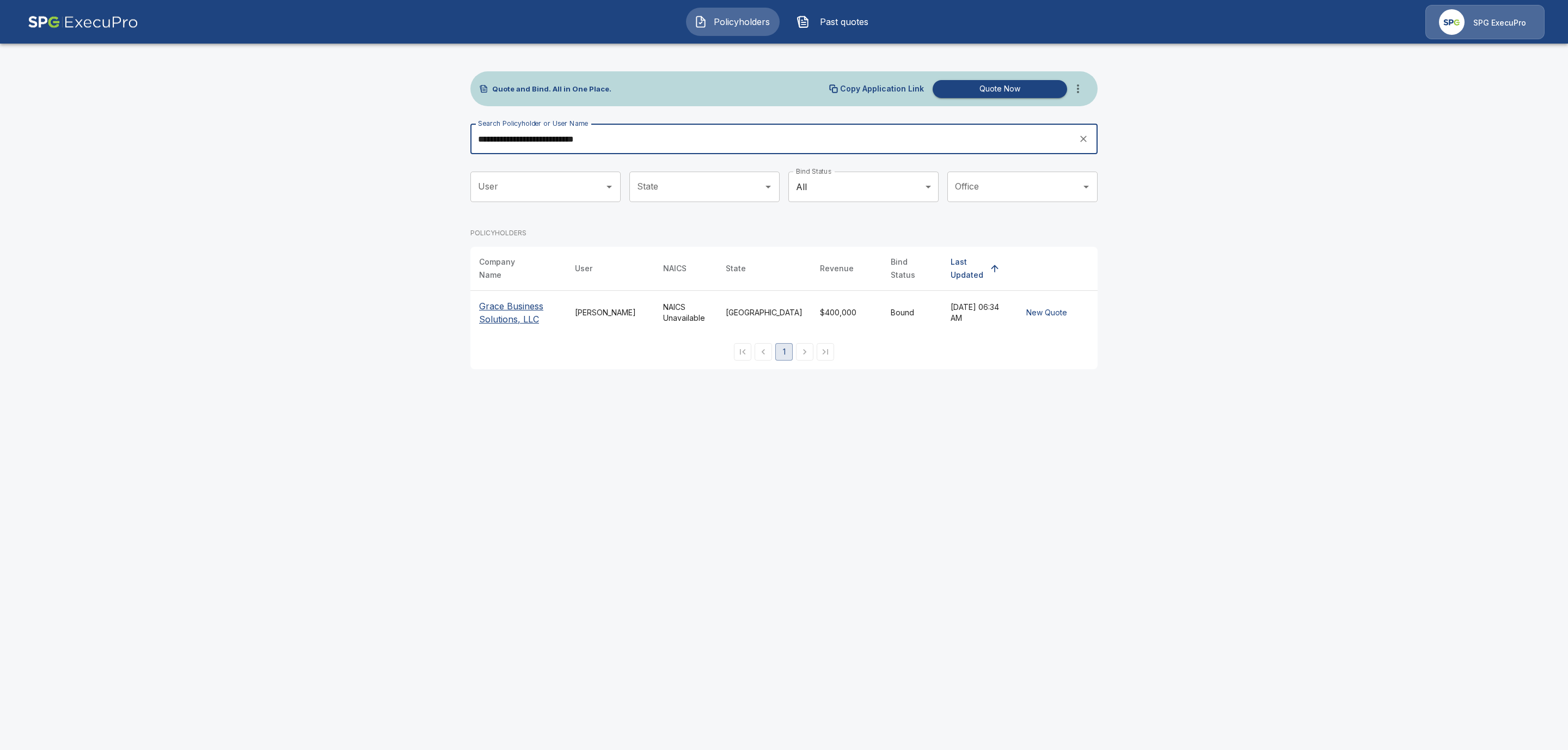
type input "**********"
click at [500, 309] on p "Grace Business Solutions, LLC" at bounding box center [518, 312] width 79 height 26
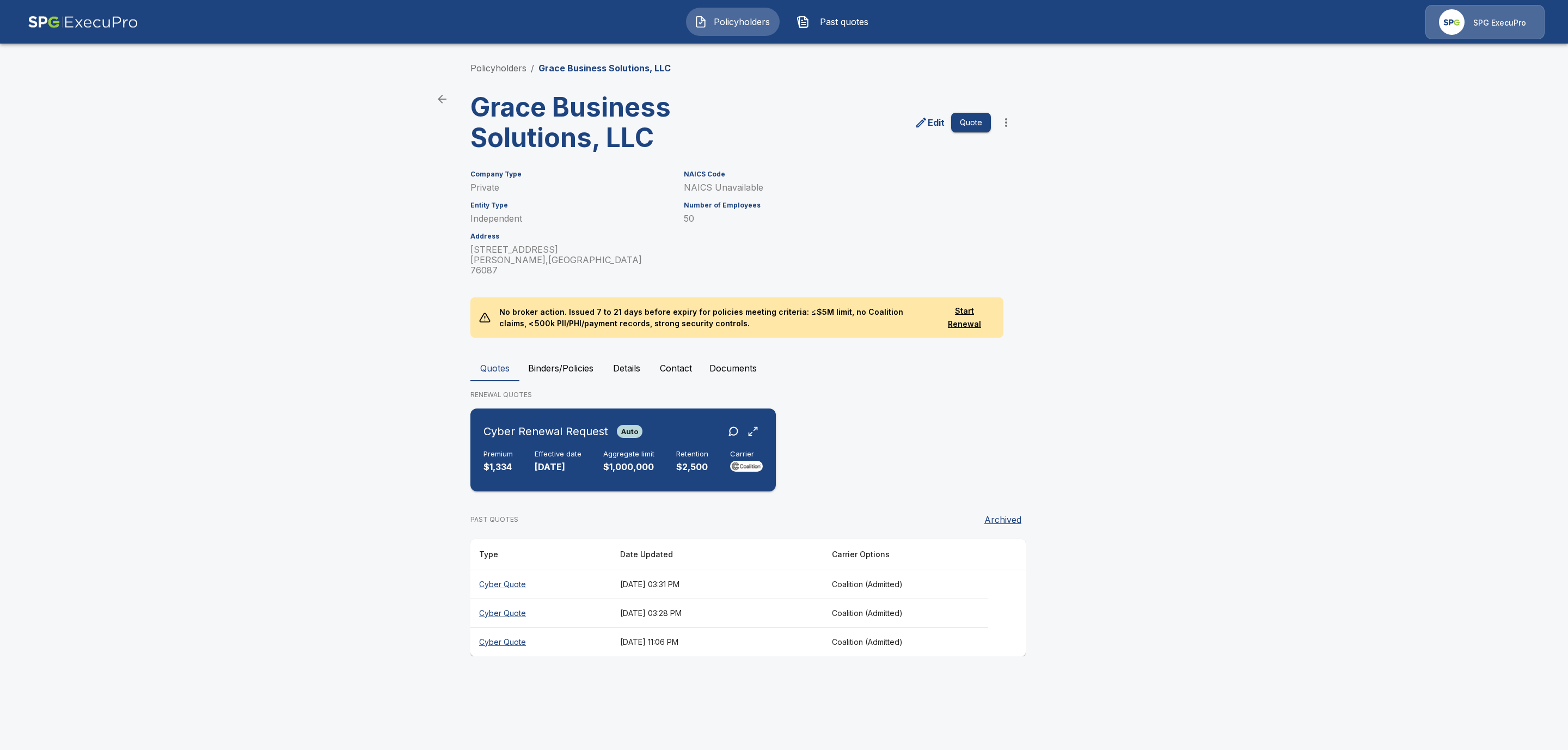
click at [520, 433] on div "Cyber Renewal Request Auto Premium $1,334 Effective date [DATE] Aggregate limit…" at bounding box center [623, 450] width 296 height 74
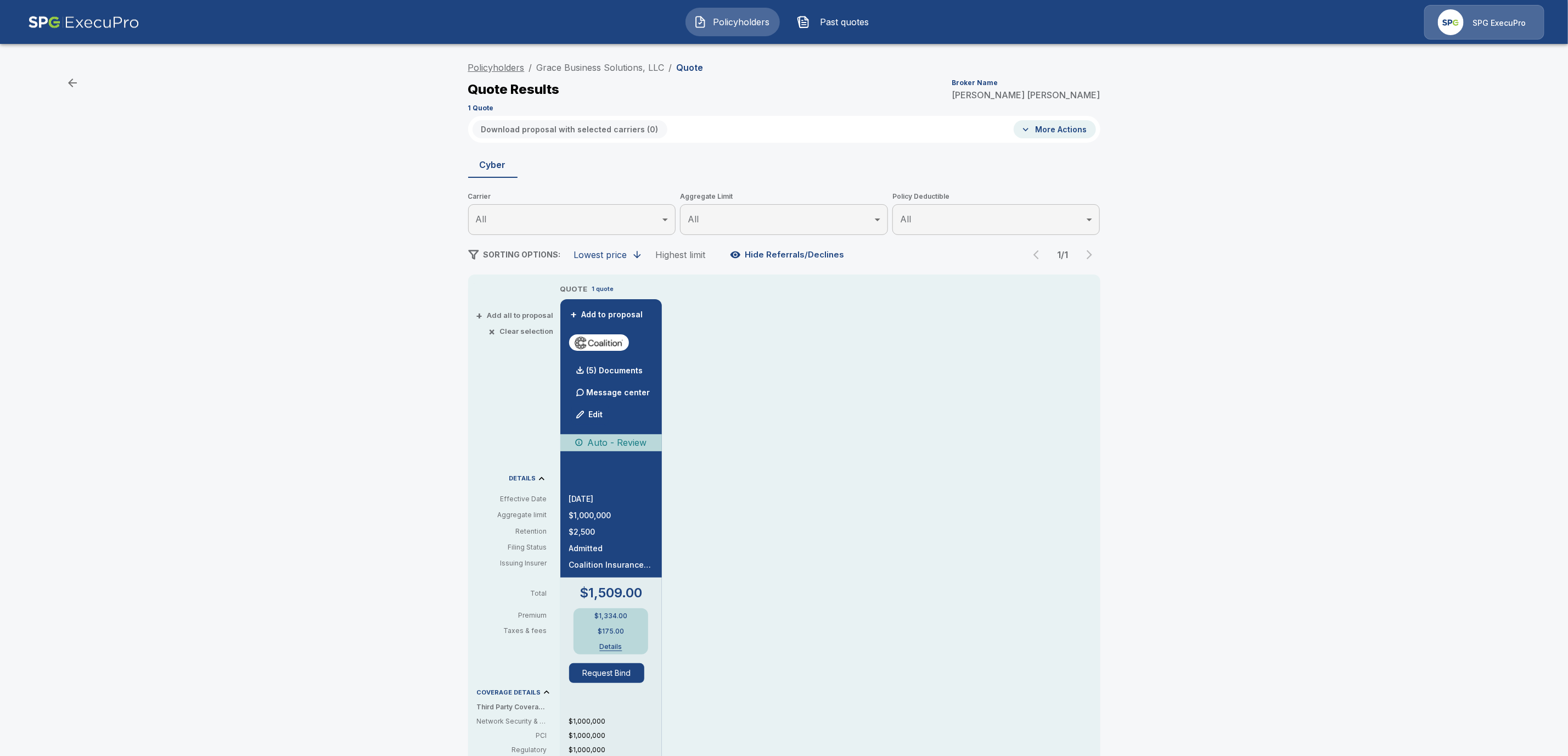
click at [509, 69] on link "Policyholders" at bounding box center [496, 68] width 56 height 11
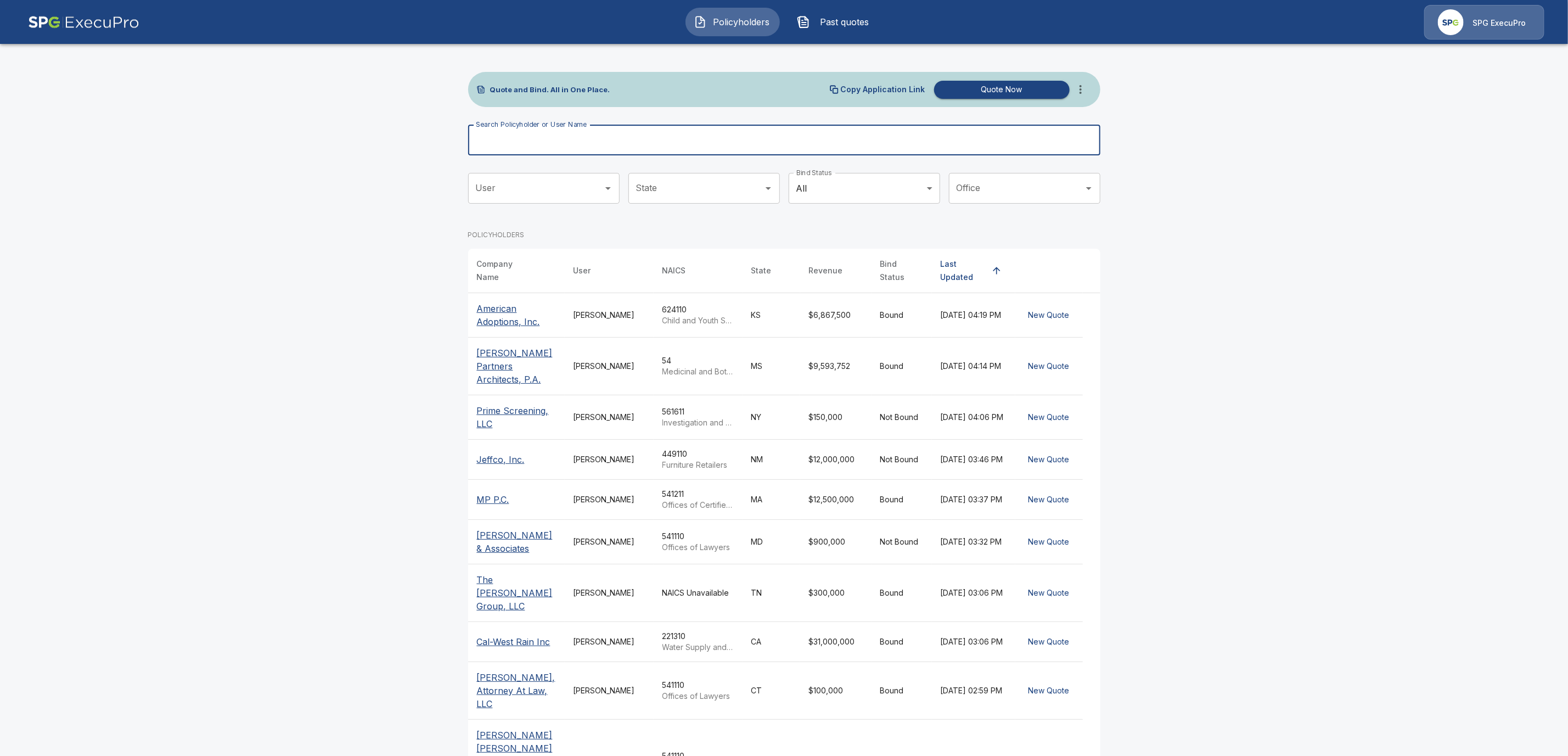
click at [534, 145] on input "Search Policyholder or User Name" at bounding box center [778, 140] width 620 height 31
paste input "**********"
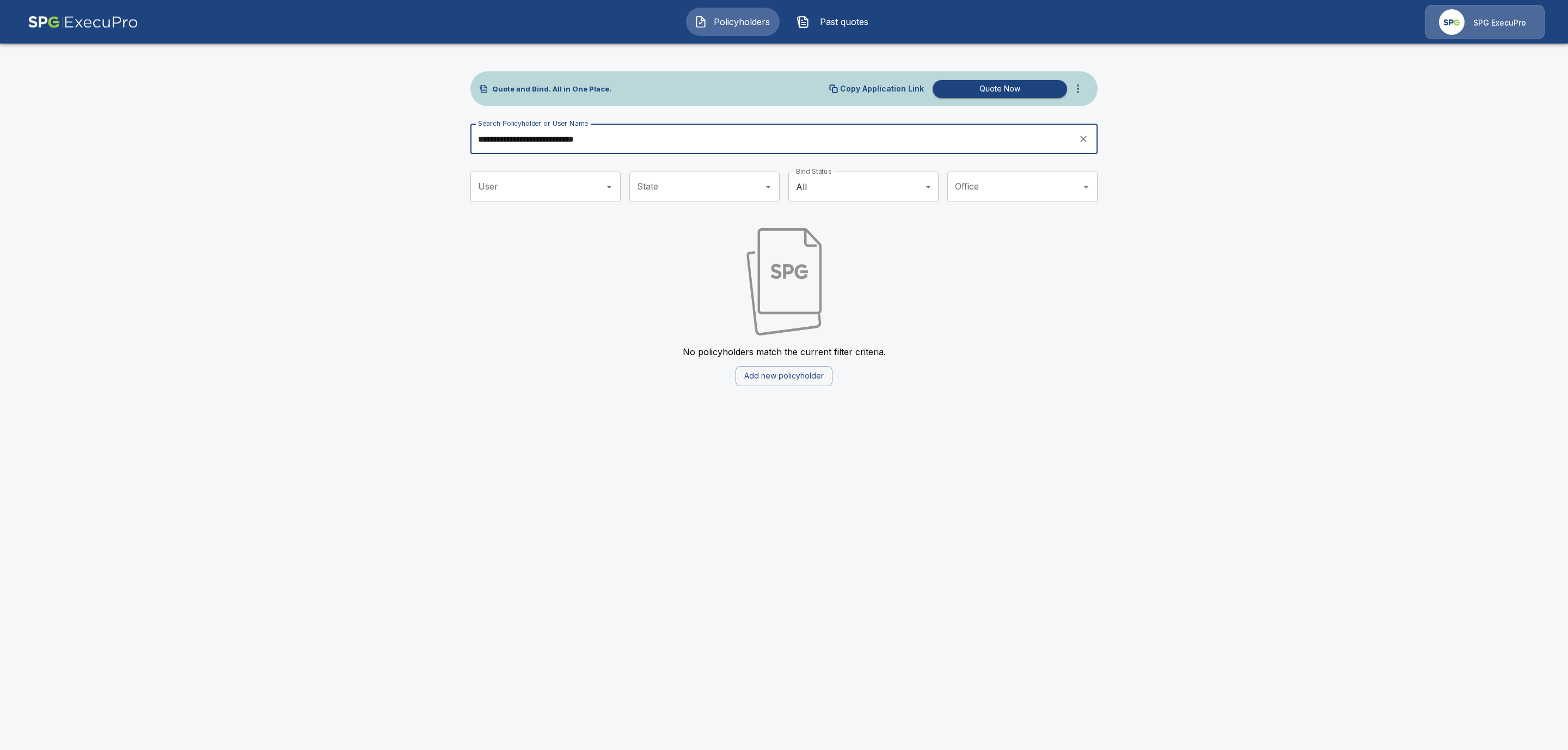
drag, startPoint x: 628, startPoint y: 134, endPoint x: 547, endPoint y: 136, distance: 81.0
click at [547, 136] on input "**********" at bounding box center [771, 139] width 601 height 30
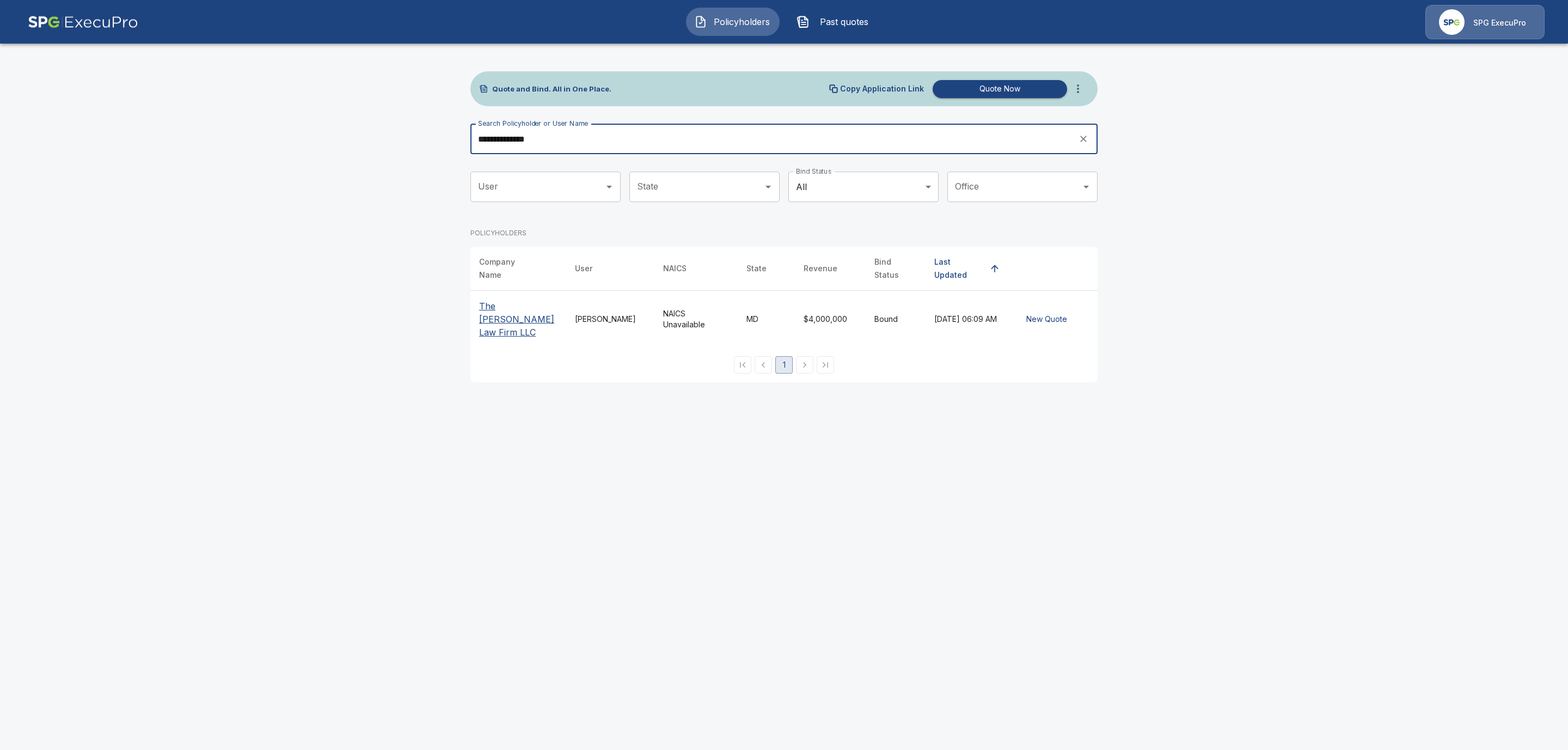
type input "**********"
click at [503, 300] on p "The [PERSON_NAME] Law Firm LLC" at bounding box center [518, 319] width 79 height 39
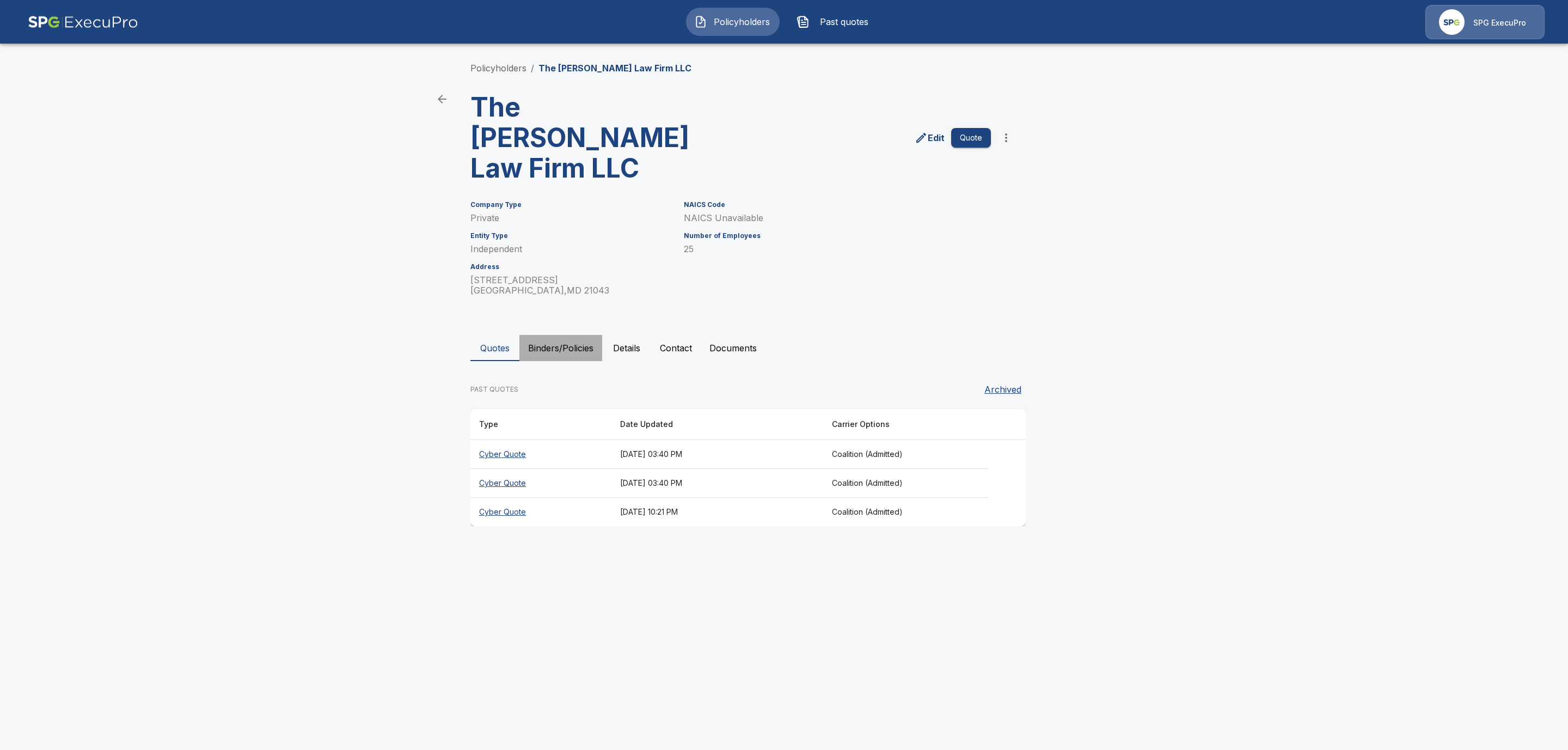
click at [558, 335] on button "Binders/Policies" at bounding box center [561, 348] width 83 height 26
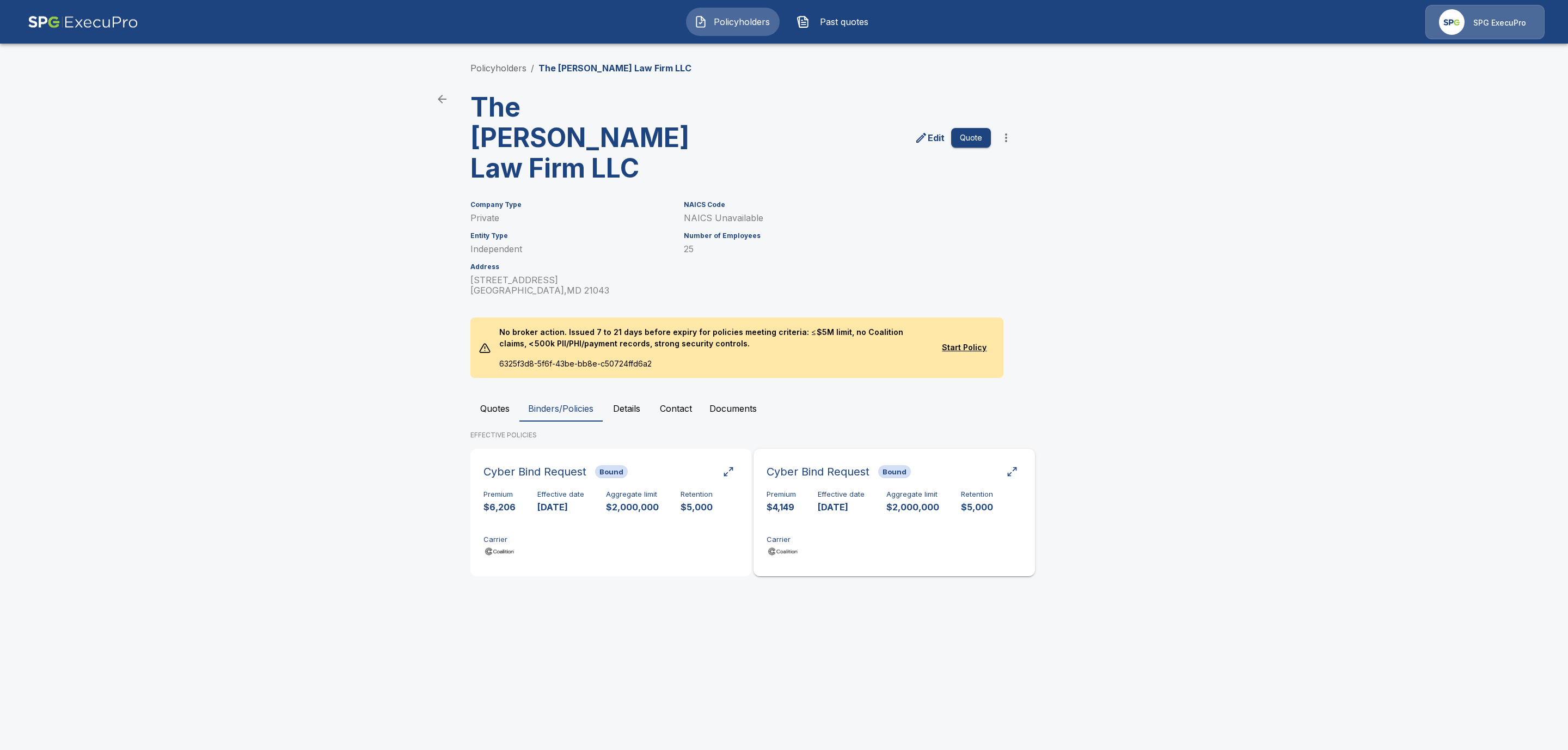
click at [808, 490] on div "Premium $4,149 Effective date [DATE] Aggregate limit $2,000,000 Retention $5,00…" at bounding box center [894, 524] width 255 height 69
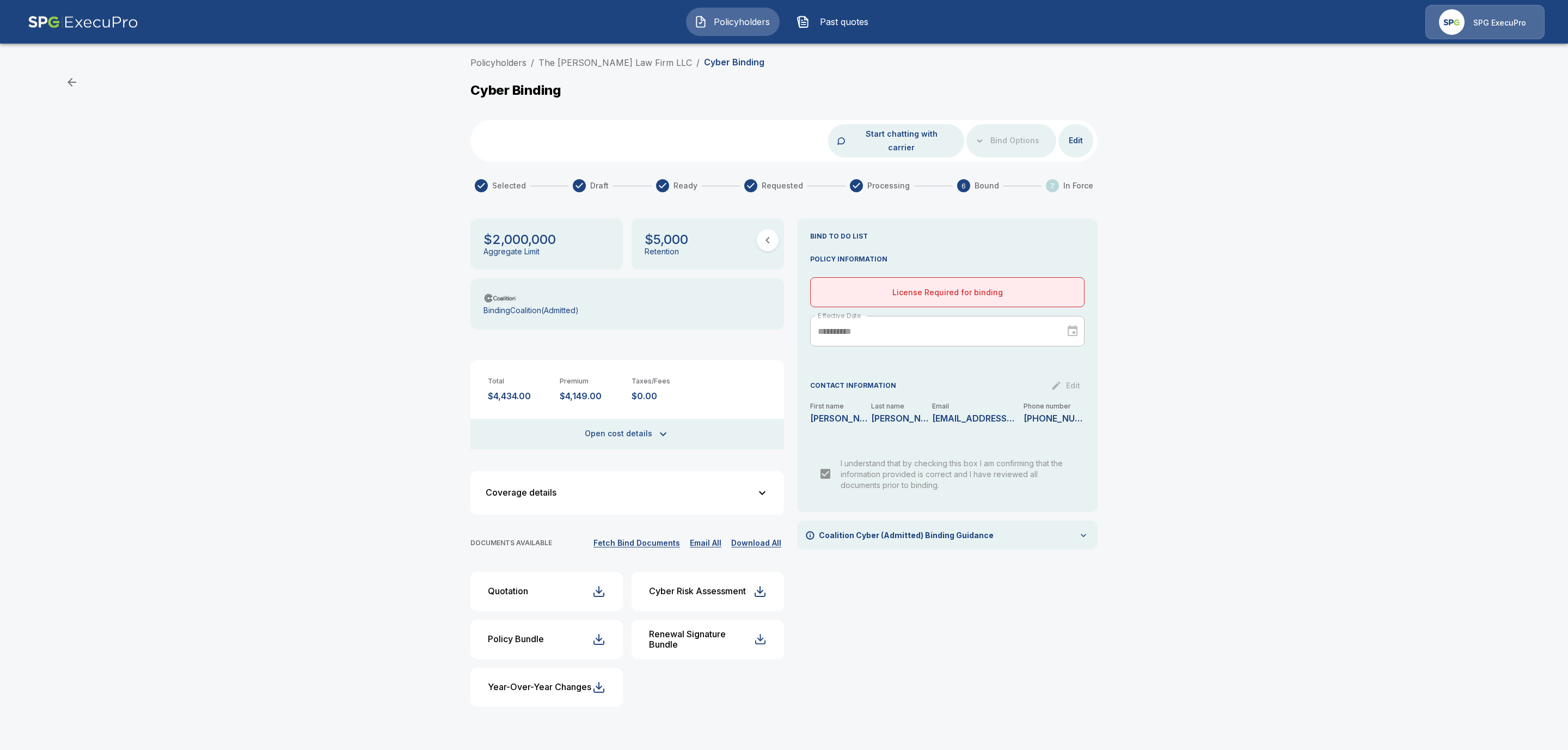
click at [651, 536] on button "Fetch Bind Documents" at bounding box center [636, 543] width 92 height 13
click at [509, 63] on link "Policyholders" at bounding box center [499, 63] width 56 height 11
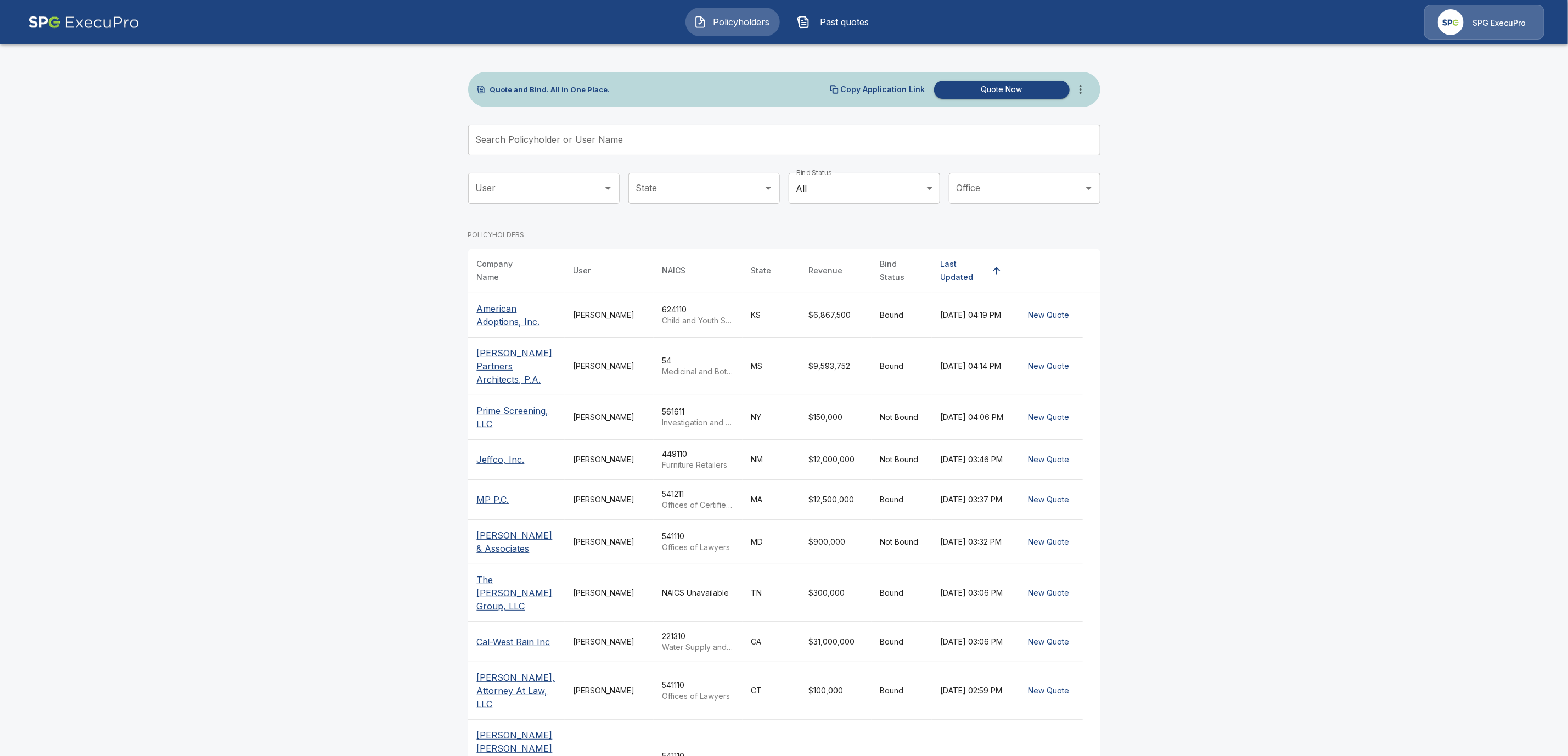
click at [517, 144] on input "Search Policyholder or User Name" at bounding box center [778, 140] width 620 height 31
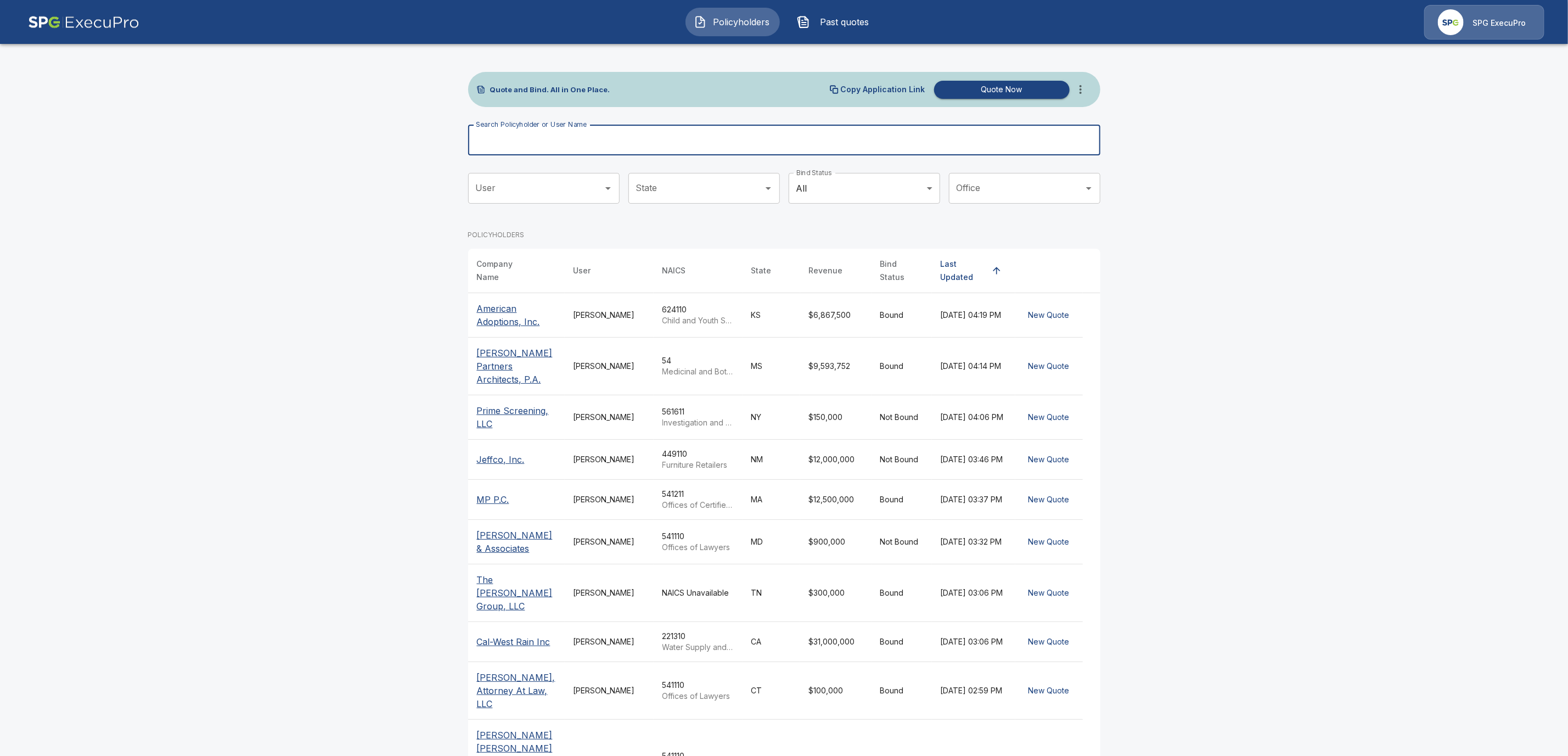
paste input "**********"
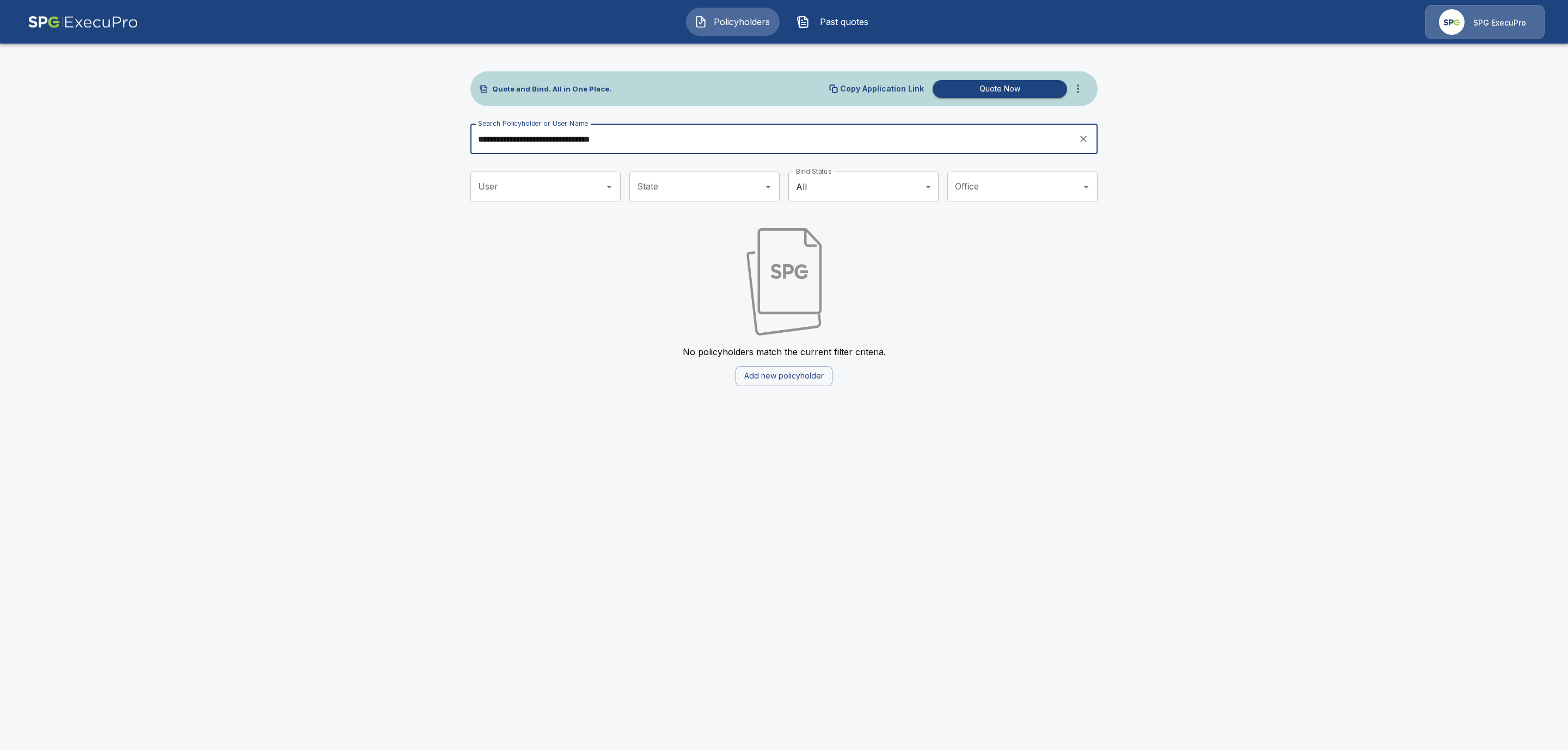
drag, startPoint x: 634, startPoint y: 145, endPoint x: 584, endPoint y: 140, distance: 50.2
click at [584, 140] on input "**********" at bounding box center [771, 139] width 601 height 30
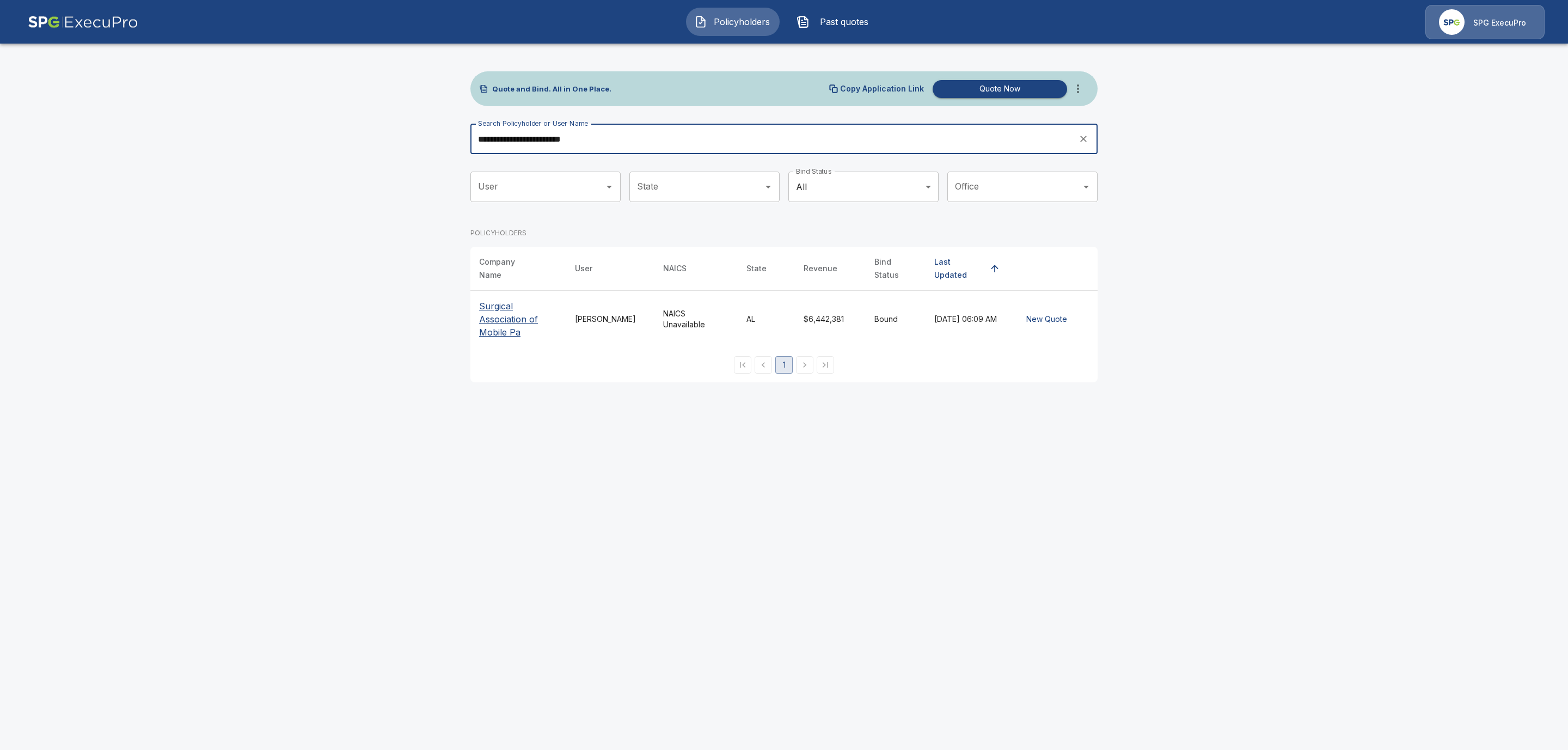
type input "**********"
click at [516, 317] on p "Surgical Association of Mobile Pa" at bounding box center [518, 319] width 79 height 39
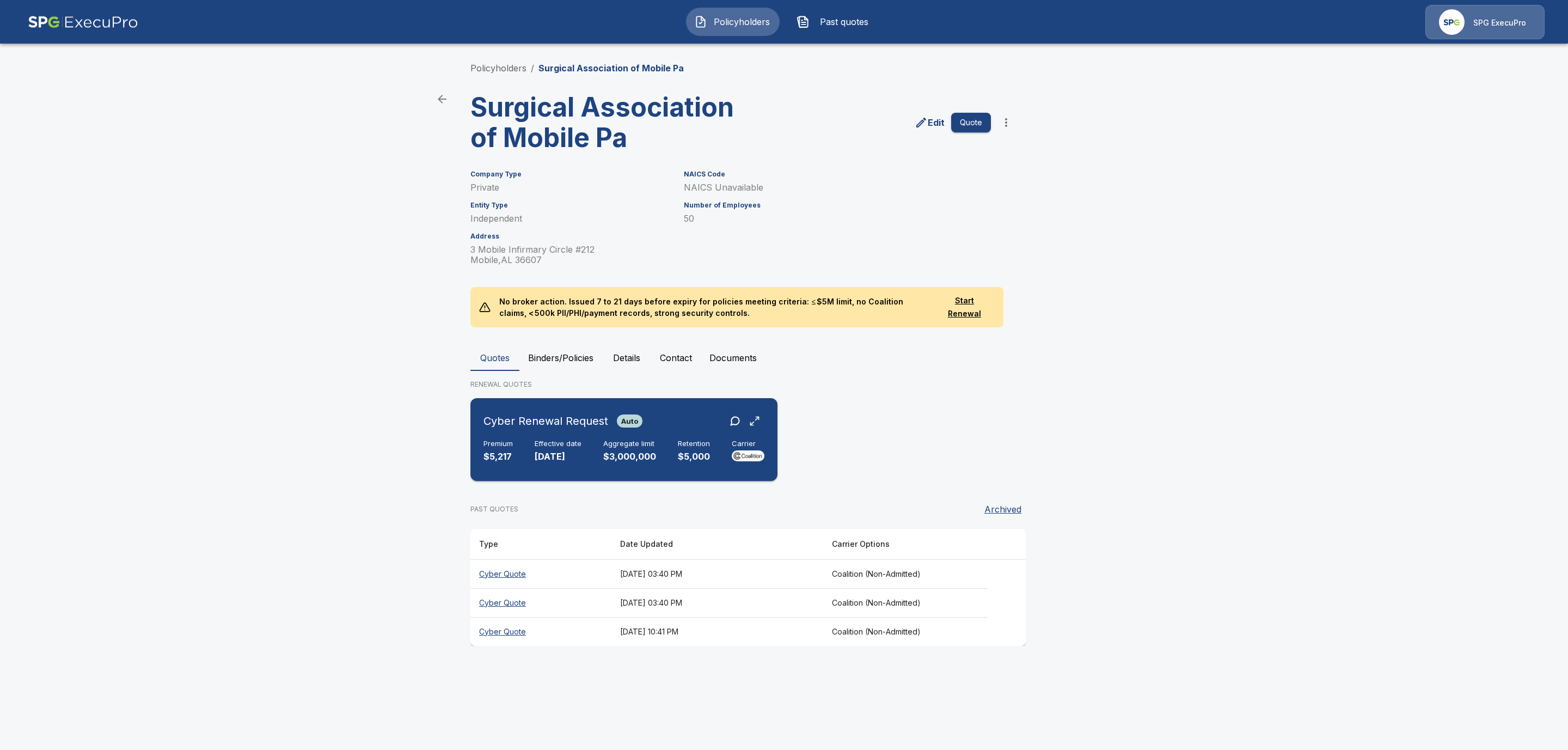
click at [545, 444] on h6 "Effective date" at bounding box center [558, 444] width 47 height 9
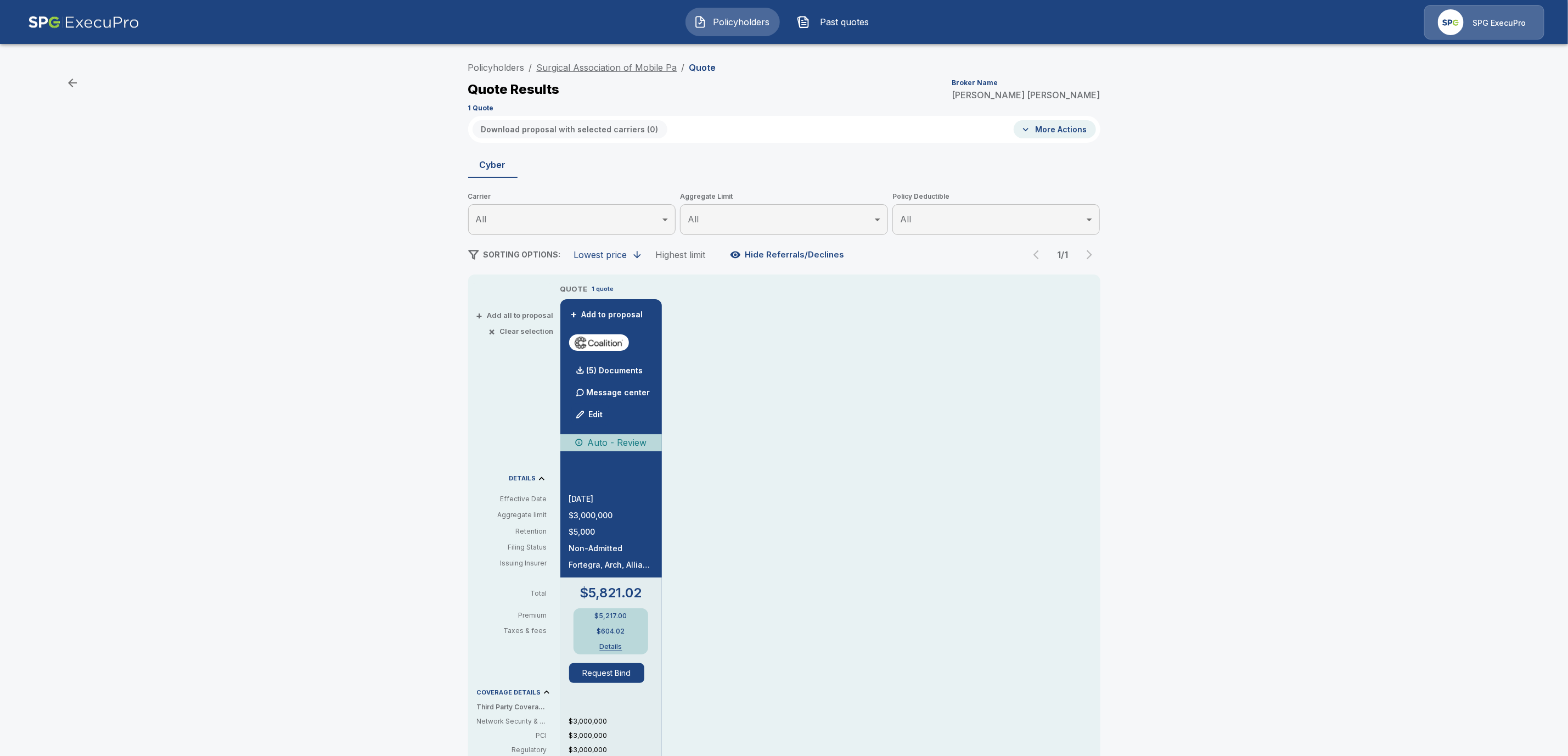
click at [603, 69] on link "Surgical Association of Mobile Pa" at bounding box center [607, 68] width 141 height 11
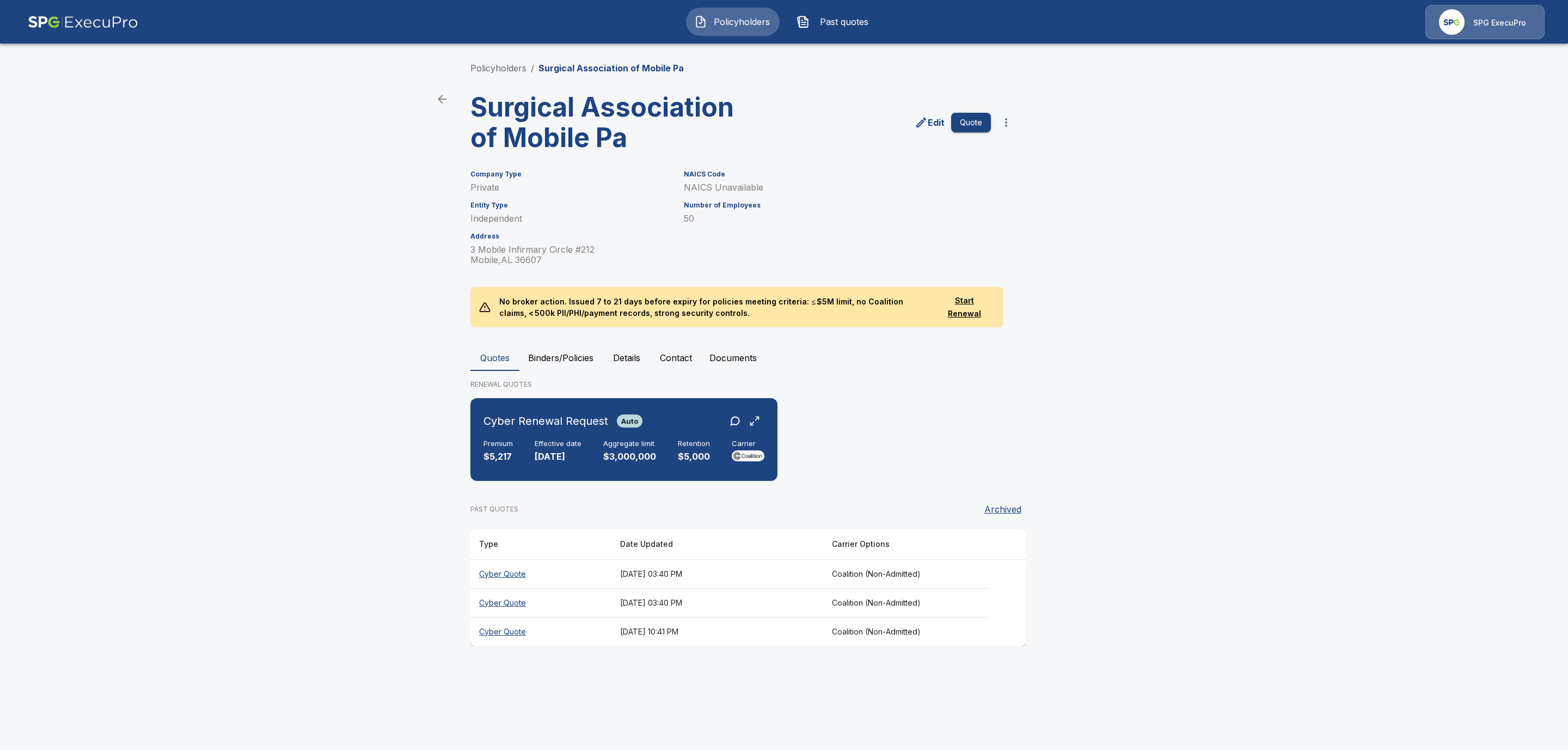
click at [555, 356] on button "Binders/Policies" at bounding box center [561, 357] width 83 height 26
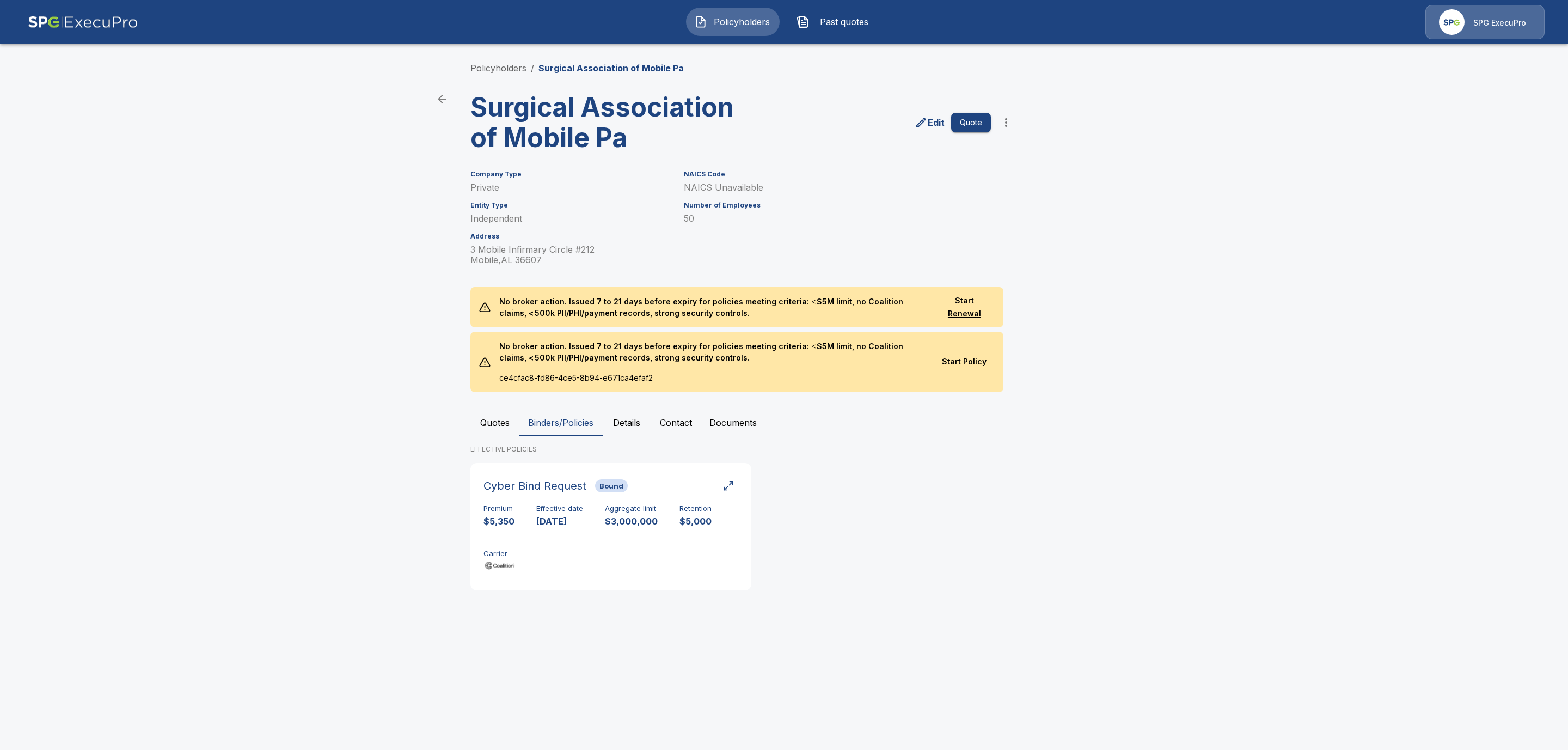
click at [499, 66] on link "Policyholders" at bounding box center [499, 68] width 56 height 11
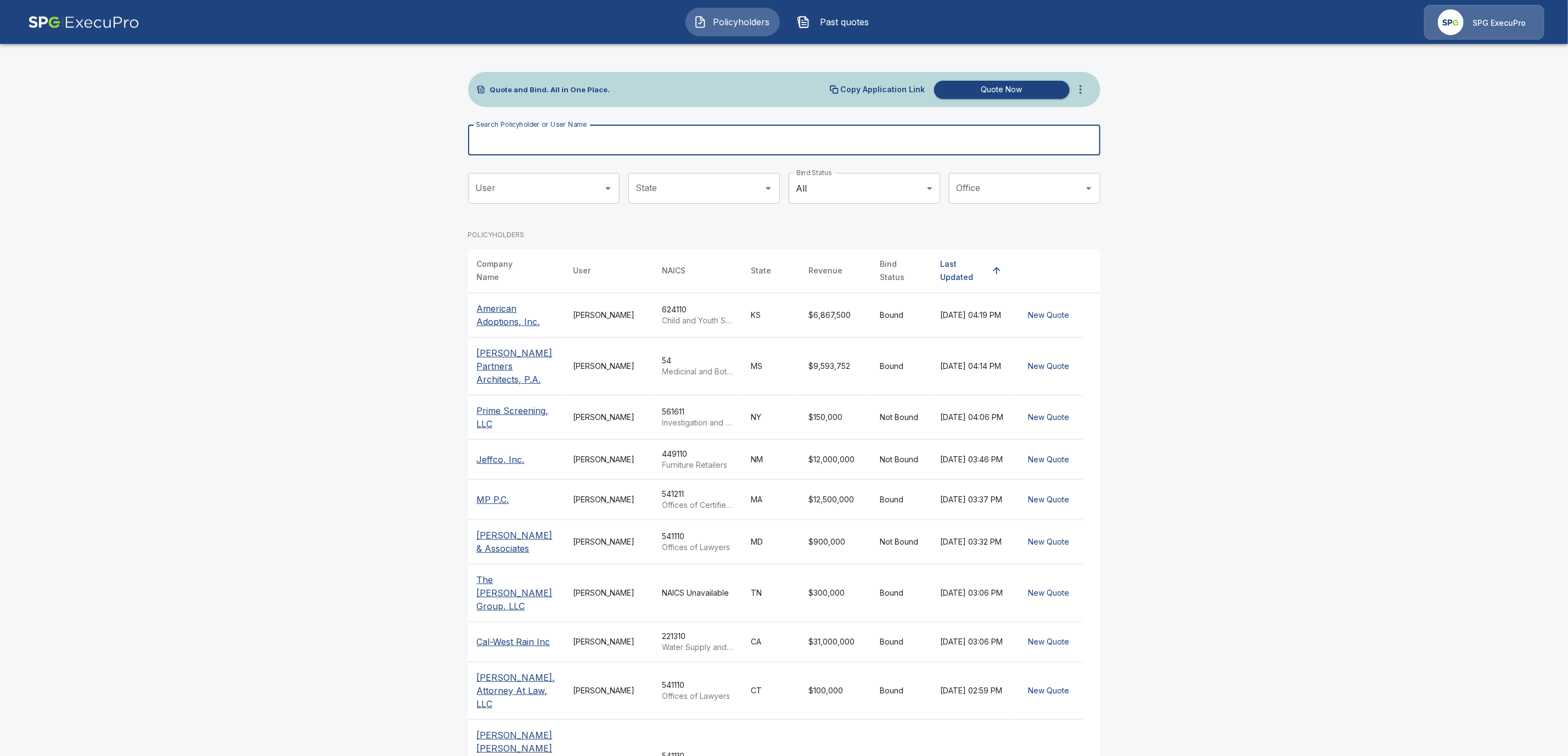
click at [523, 140] on input "Search Policyholder or User Name" at bounding box center [778, 140] width 620 height 31
paste input "**********"
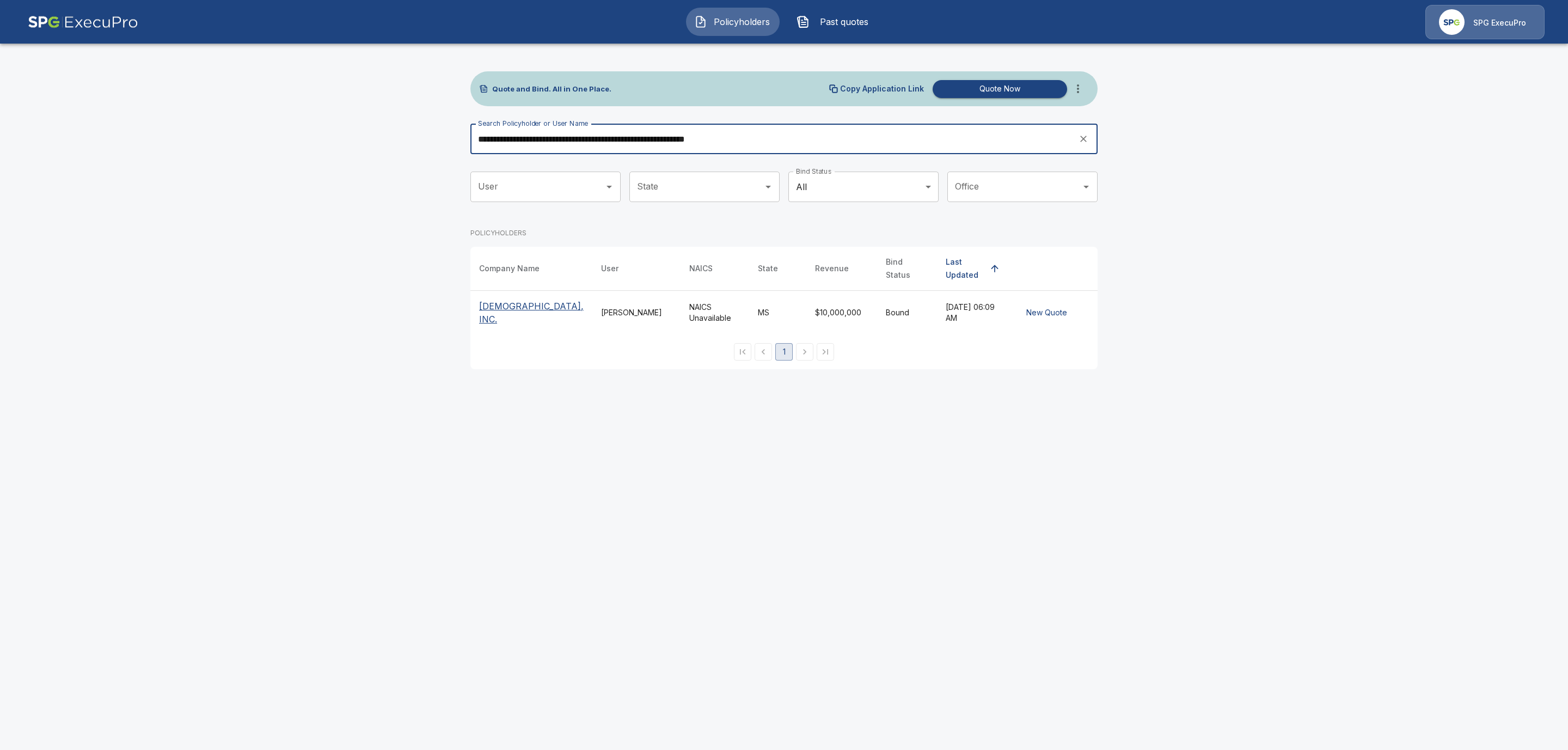
type input "**********"
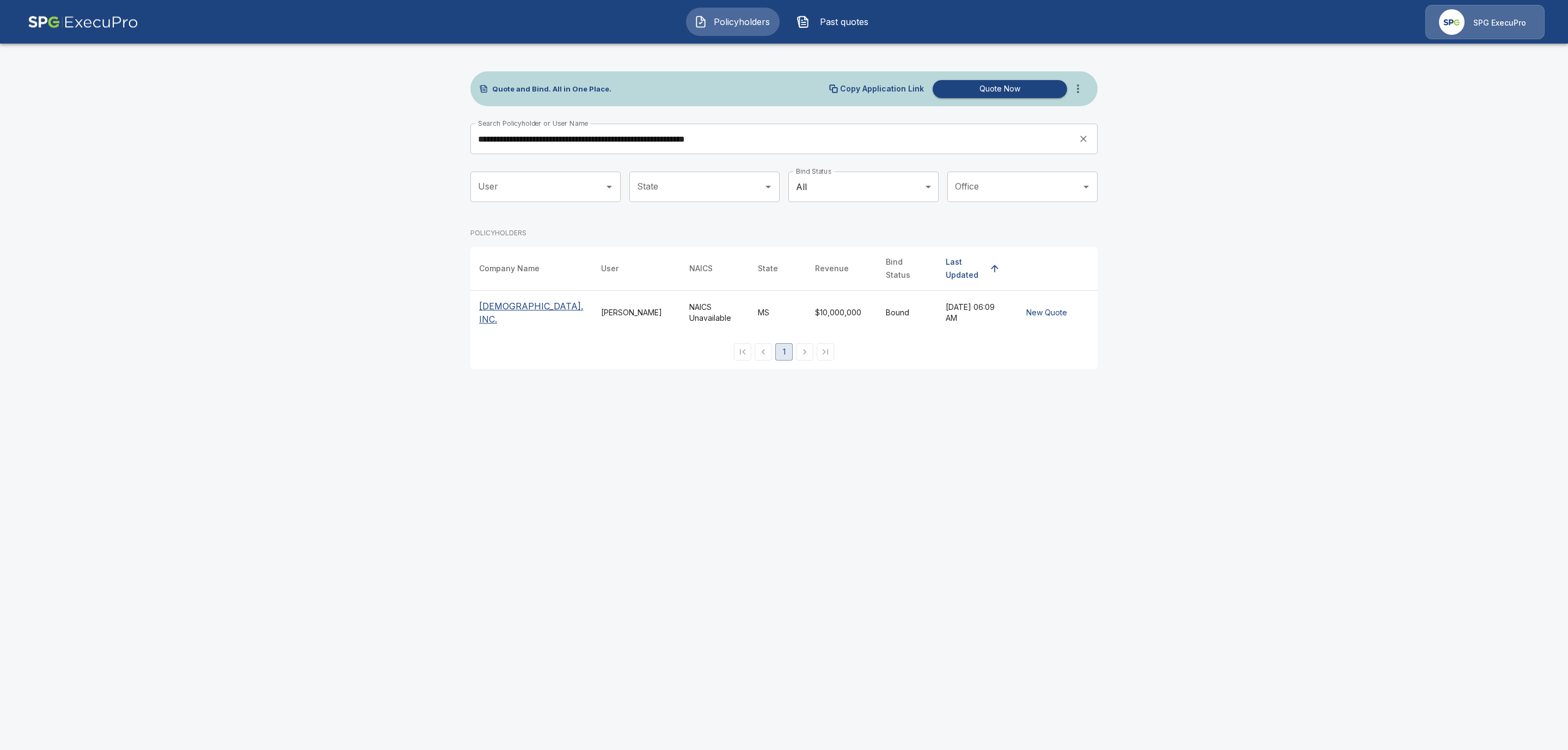
click at [503, 326] on p "[DEMOGRAPHIC_DATA], INC." at bounding box center [531, 312] width 105 height 26
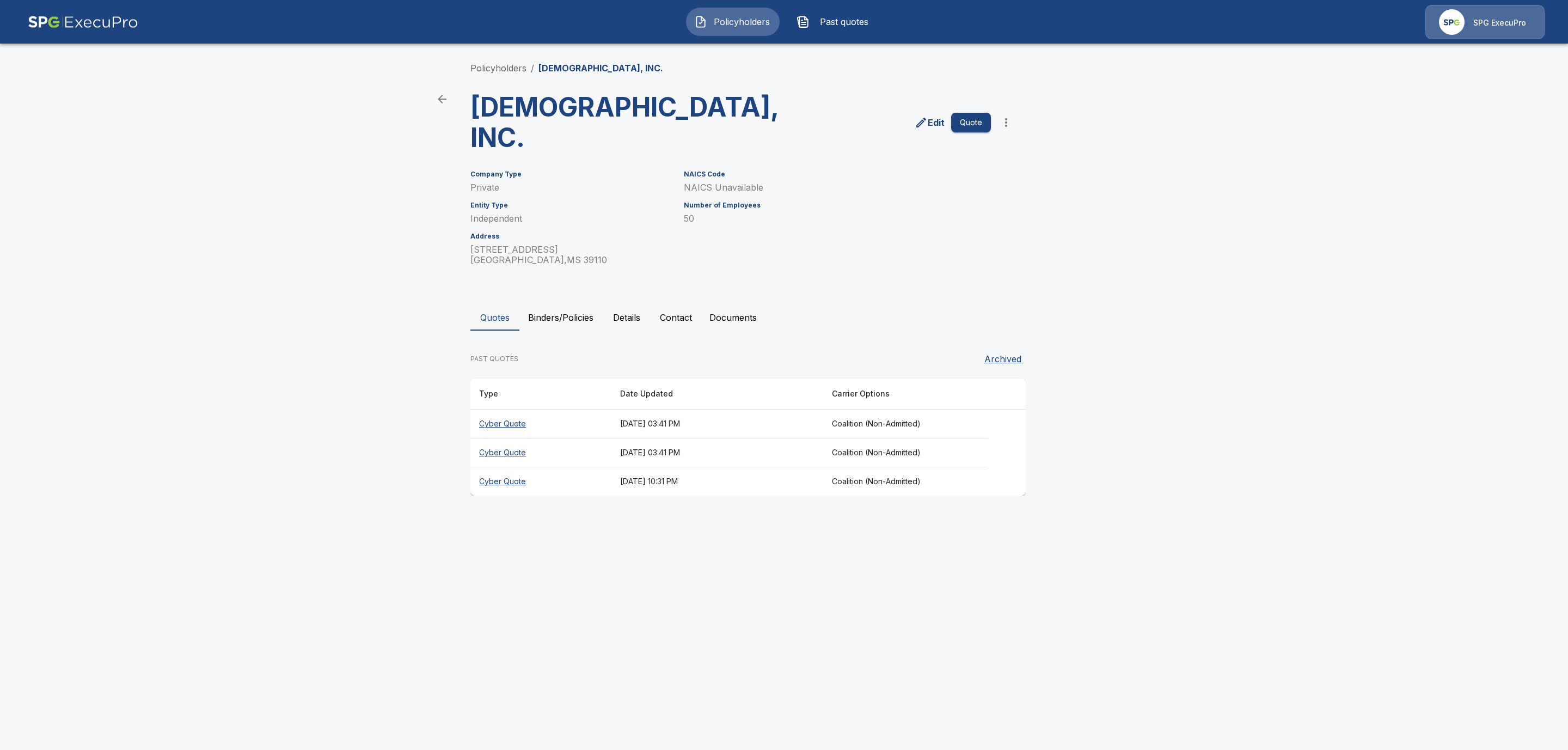
click at [579, 331] on button "Binders/Policies" at bounding box center [561, 317] width 83 height 26
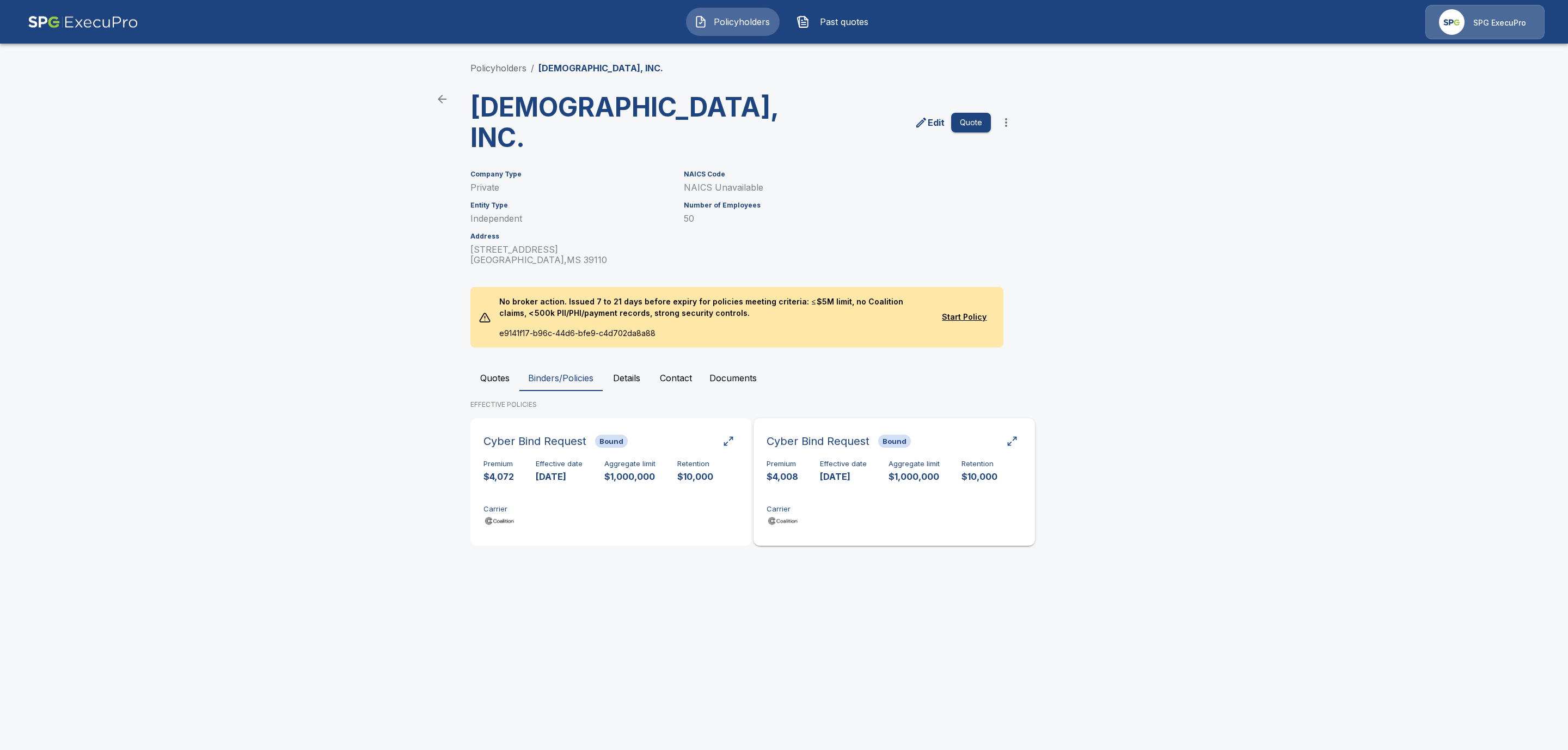
click at [874, 528] on div "Premium $4,008 Effective date 10/9/2025 Aggregate limit $1,000,000 Retention $1…" at bounding box center [894, 494] width 255 height 69
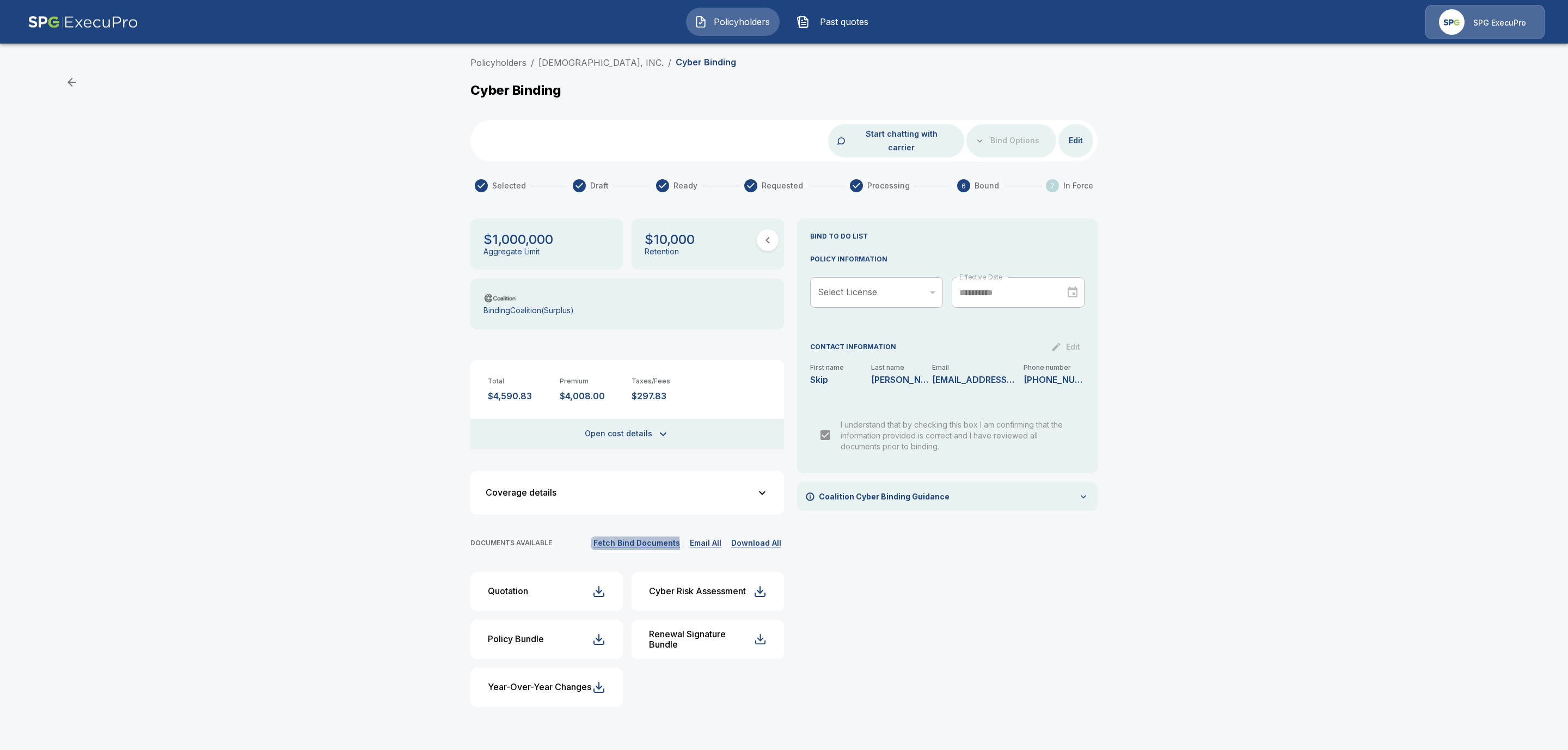
click at [608, 536] on button "Fetch Bind Documents" at bounding box center [636, 543] width 92 height 13
click at [488, 62] on link "Policyholders" at bounding box center [499, 63] width 56 height 11
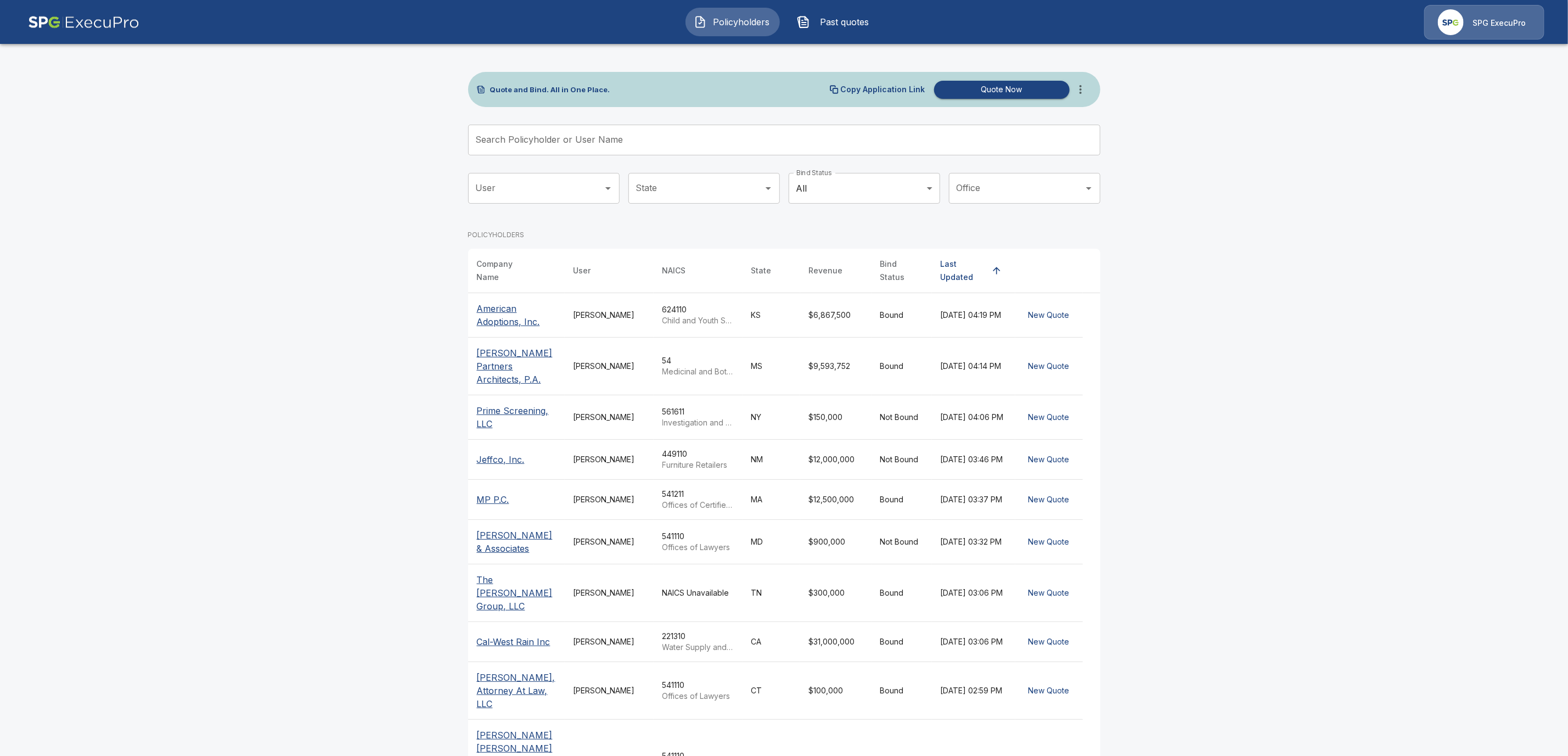
click at [523, 143] on input "Search Policyholder or User Name" at bounding box center [778, 140] width 620 height 31
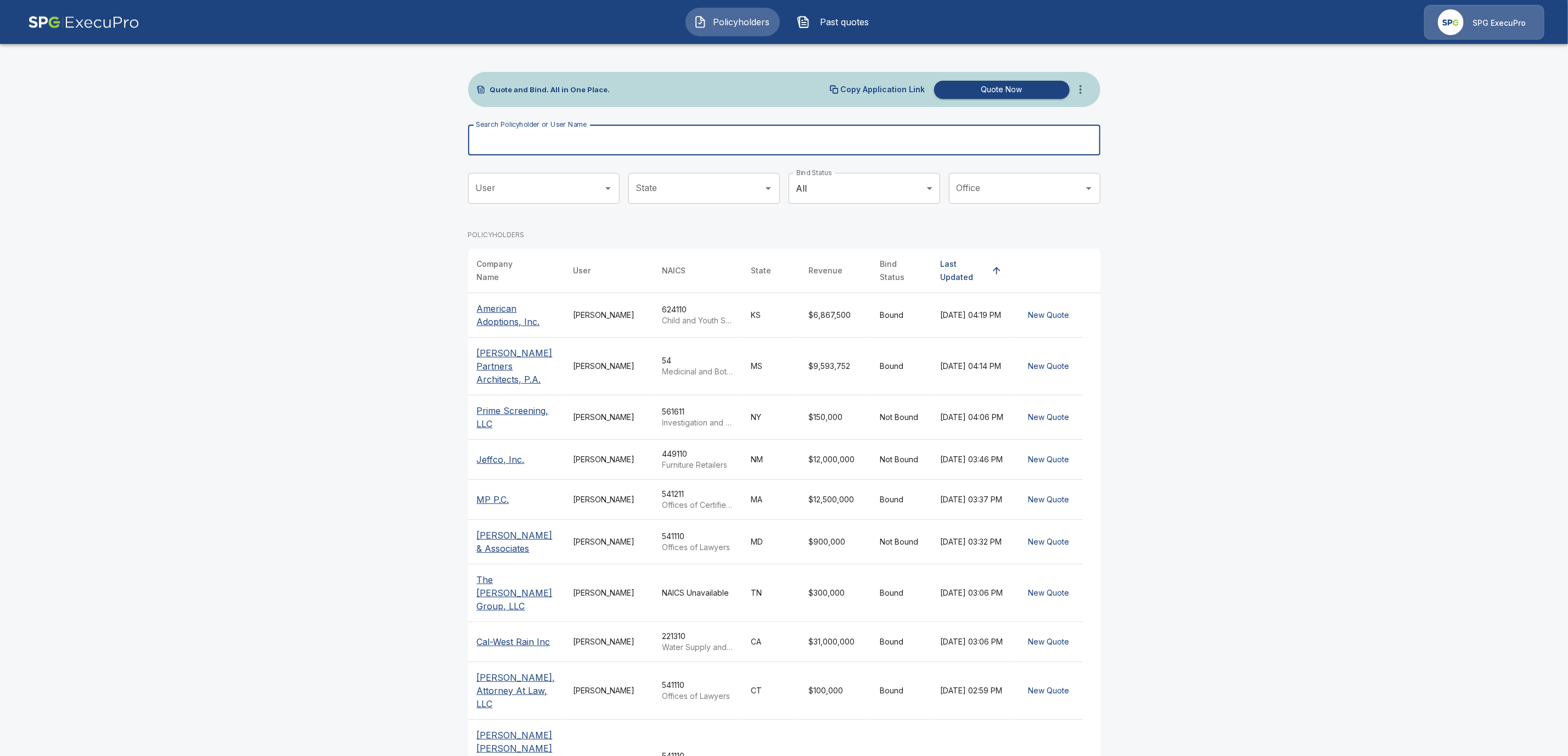
paste input "**********"
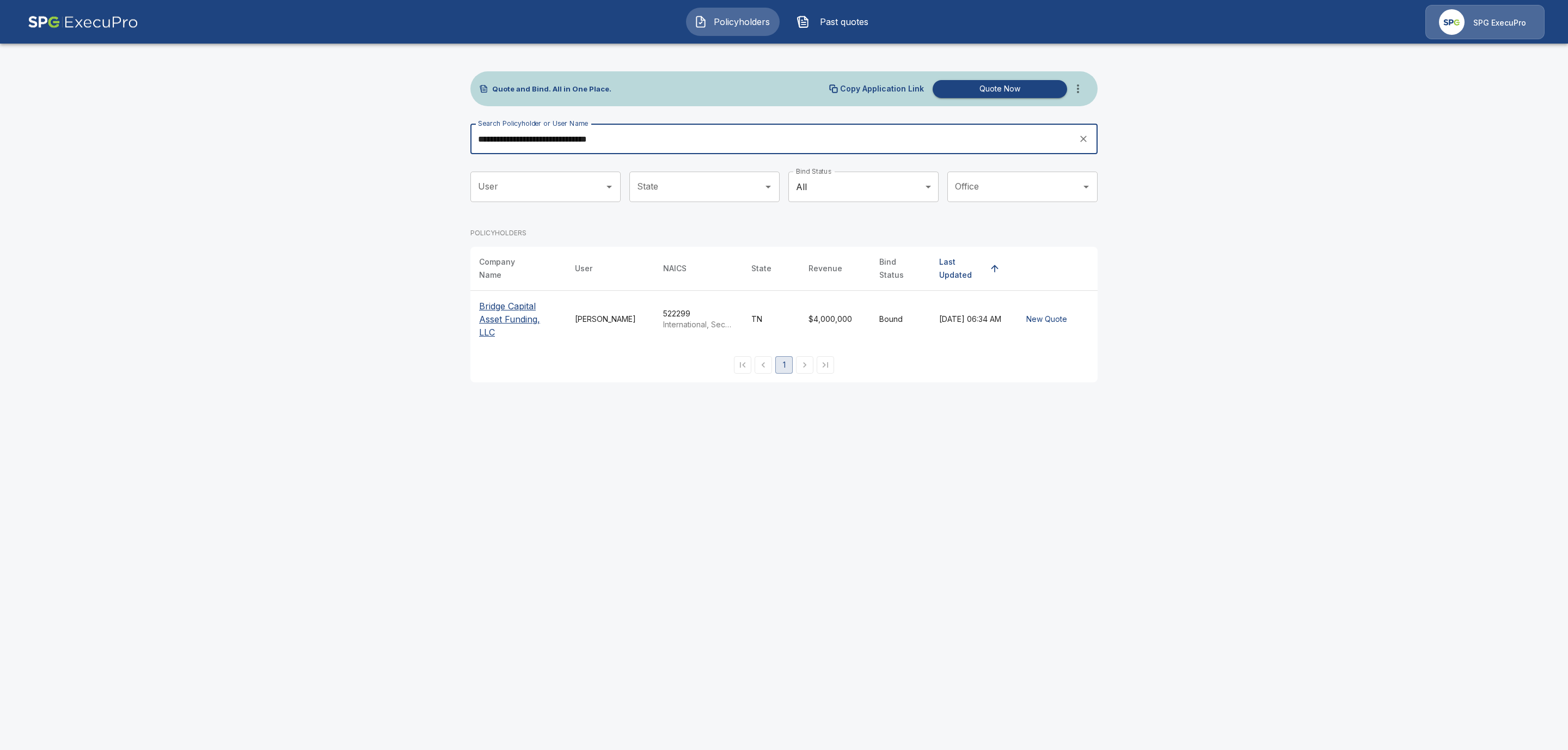
type input "**********"
click at [492, 317] on p "Bridge Capital Asset Funding, LLC" at bounding box center [518, 319] width 79 height 39
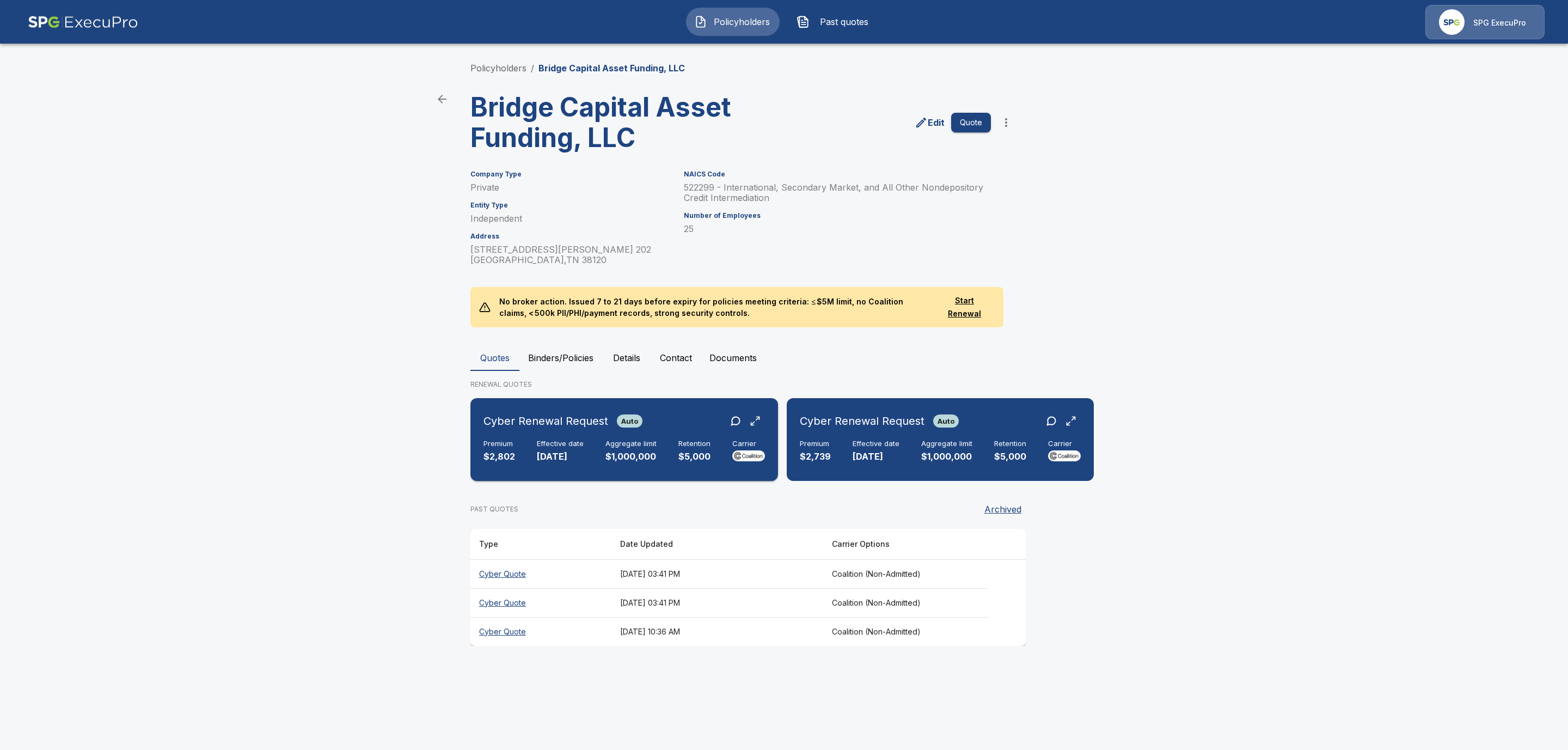
click at [556, 432] on div "Cyber Renewal Request Auto Premium $2,802 Effective date [DATE] Aggregate limit…" at bounding box center [624, 440] width 299 height 74
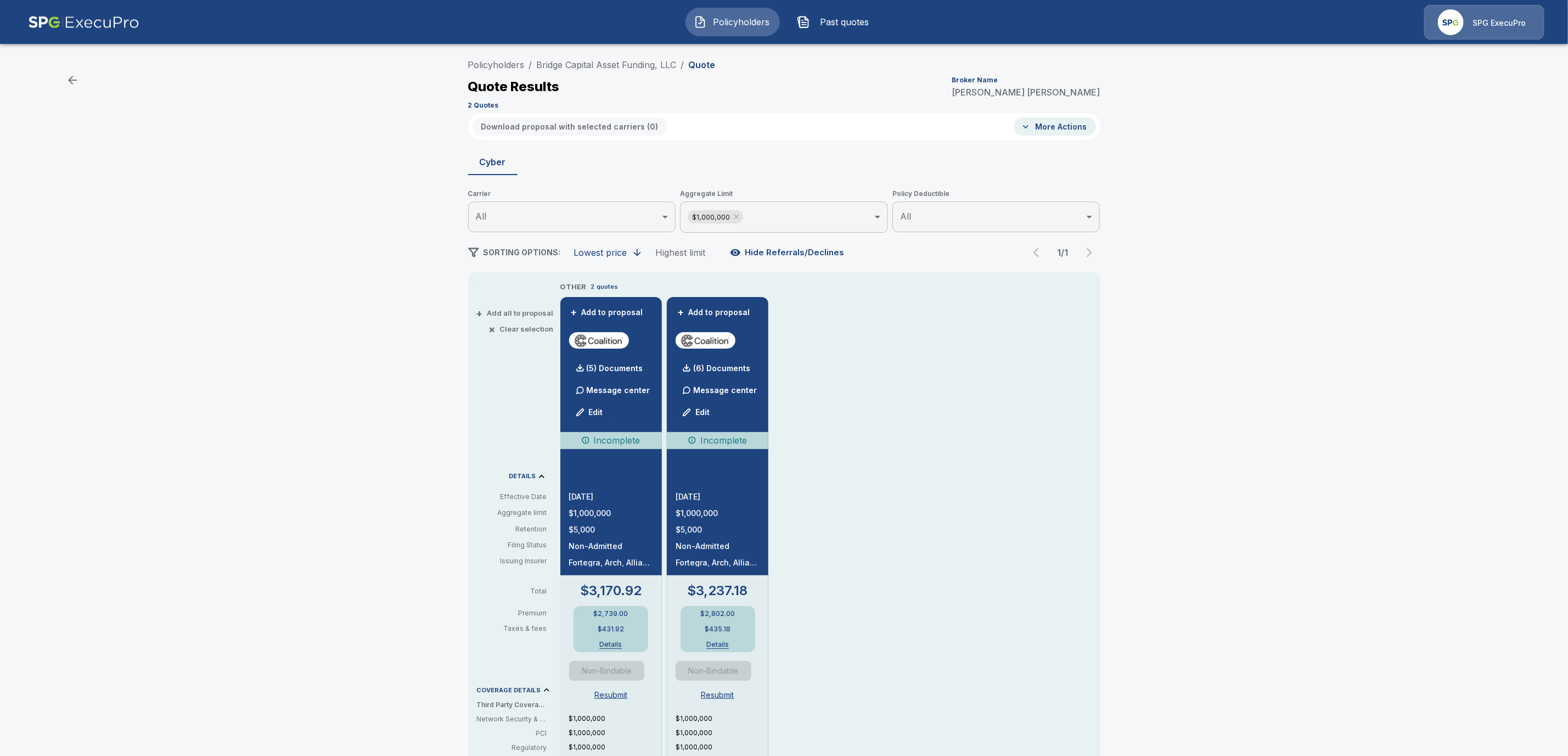
scroll to position [3, 0]
click at [588, 66] on link "Bridge Capital Asset Funding, LLC" at bounding box center [607, 64] width 140 height 11
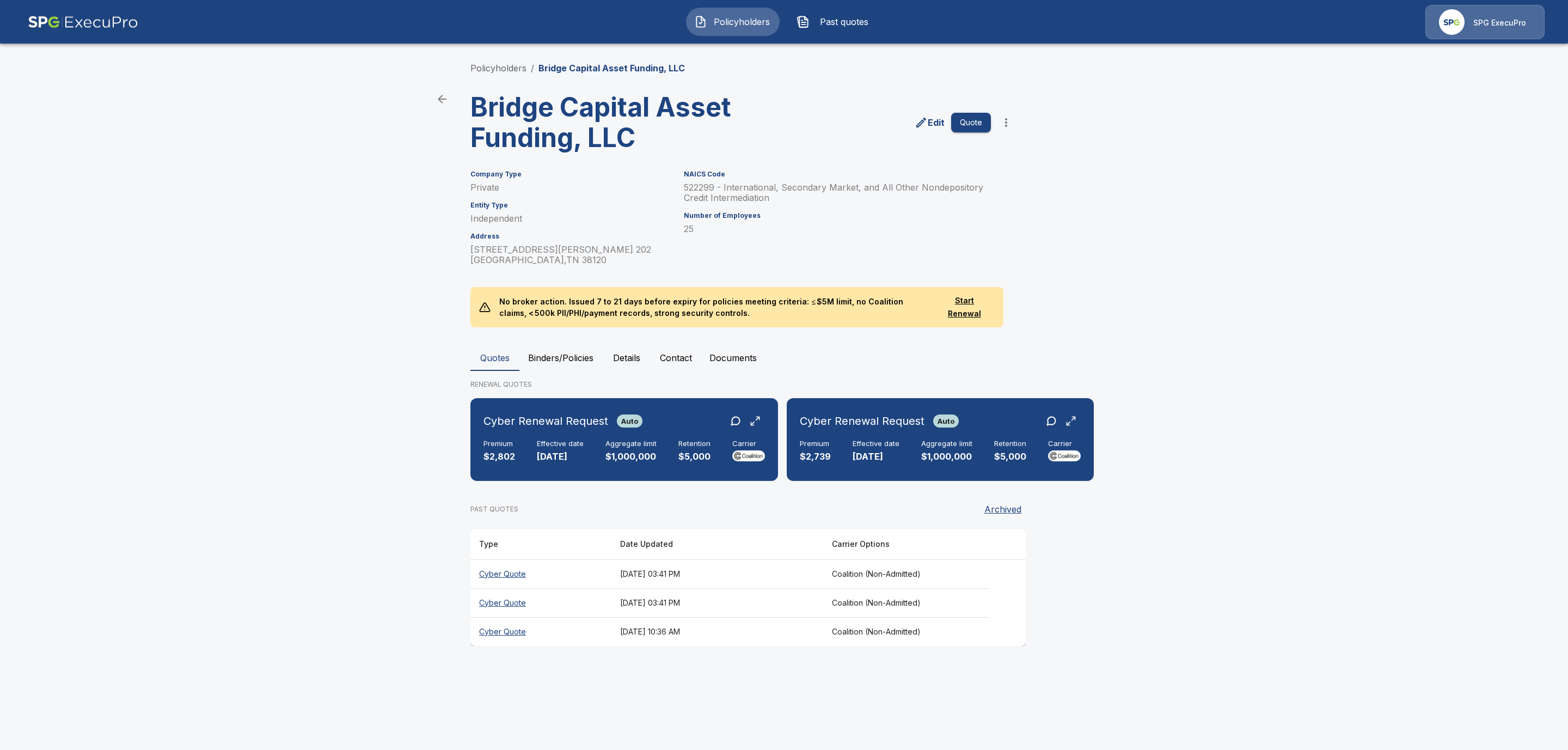
click at [547, 357] on button "Binders/Policies" at bounding box center [561, 357] width 83 height 26
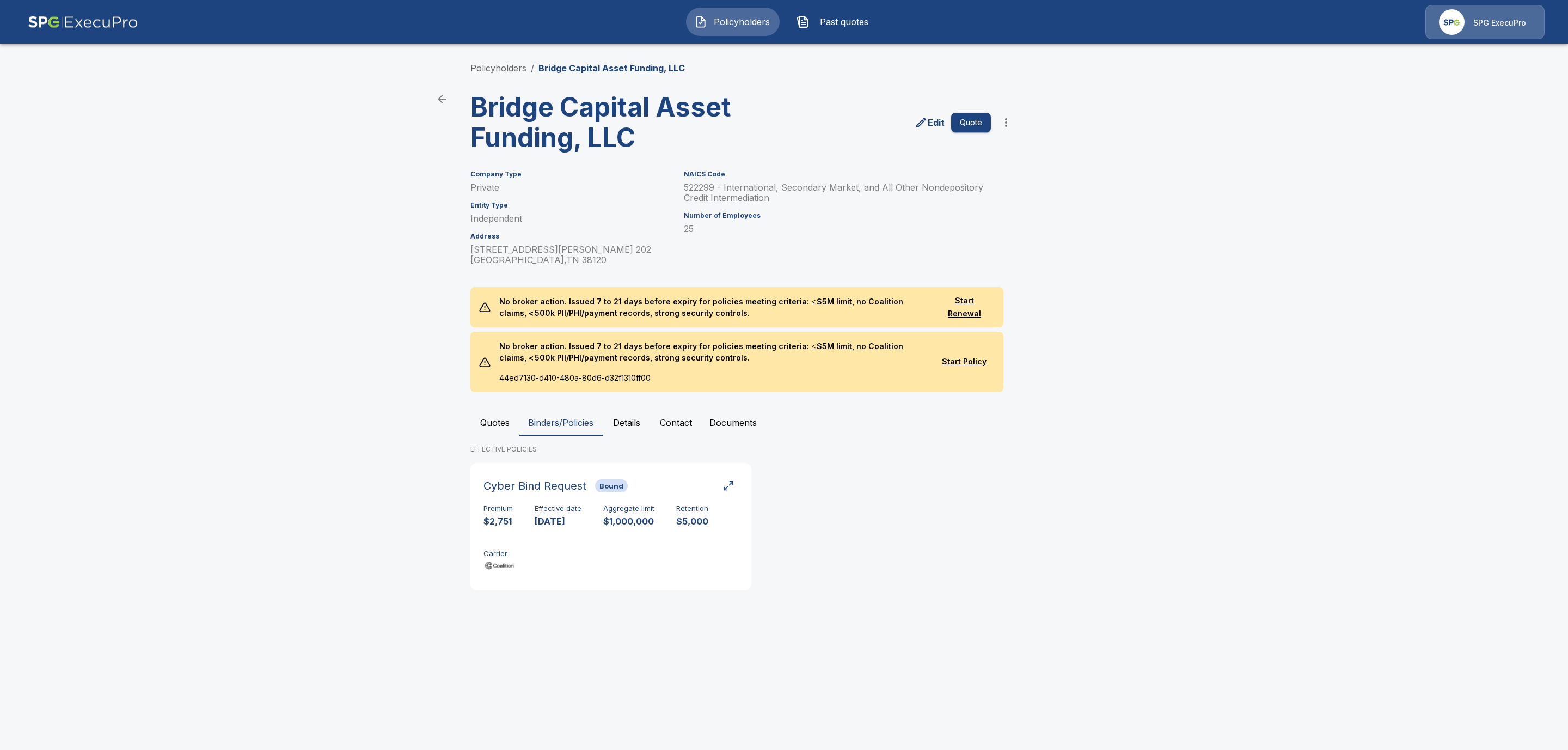
click at [497, 429] on button "Quotes" at bounding box center [495, 422] width 49 height 26
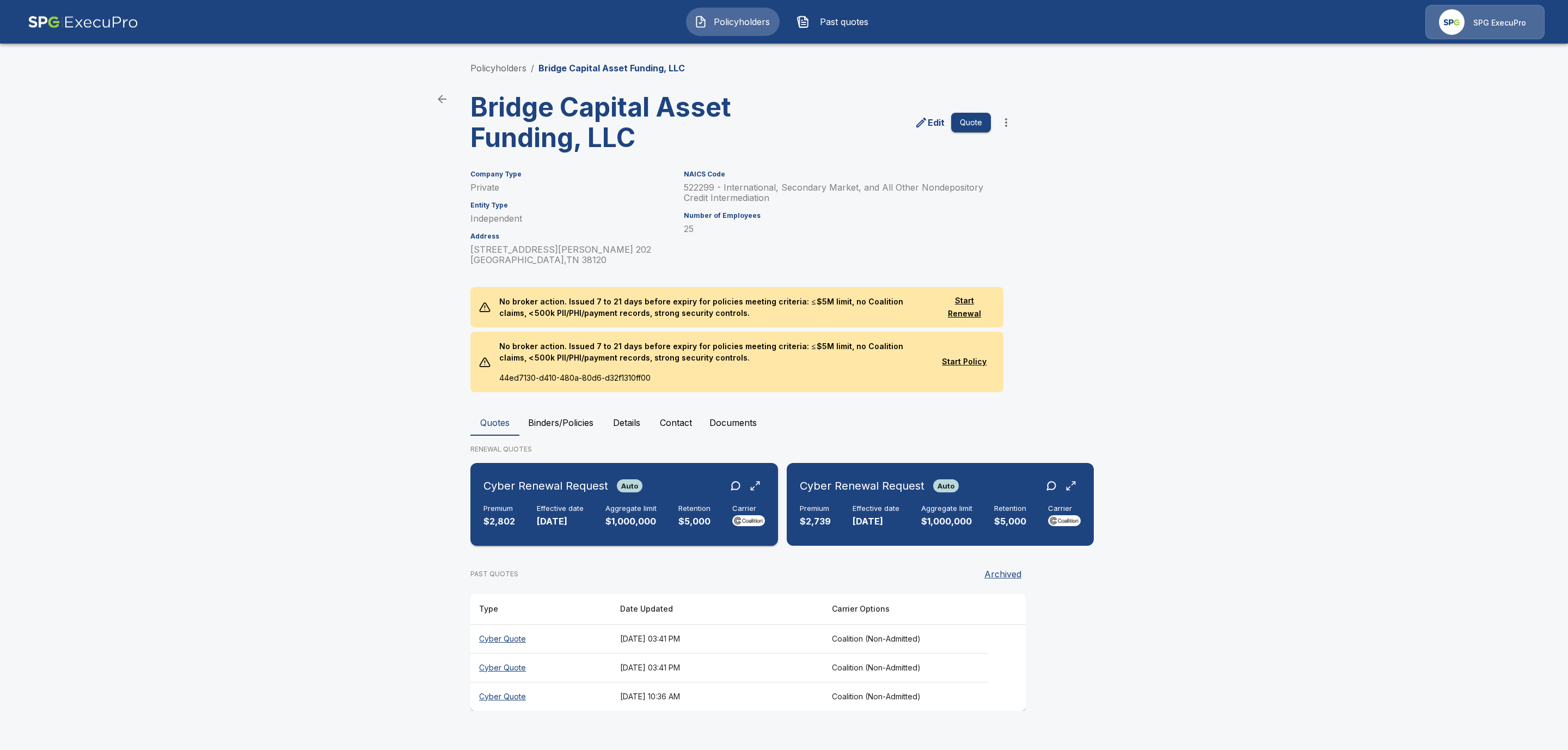
click at [553, 541] on div "Cyber Renewal Request Auto Premium $2,802 Effective date [DATE] Aggregate limit…" at bounding box center [624, 504] width 307 height 83
